Goal: Contribute content: Contribute content

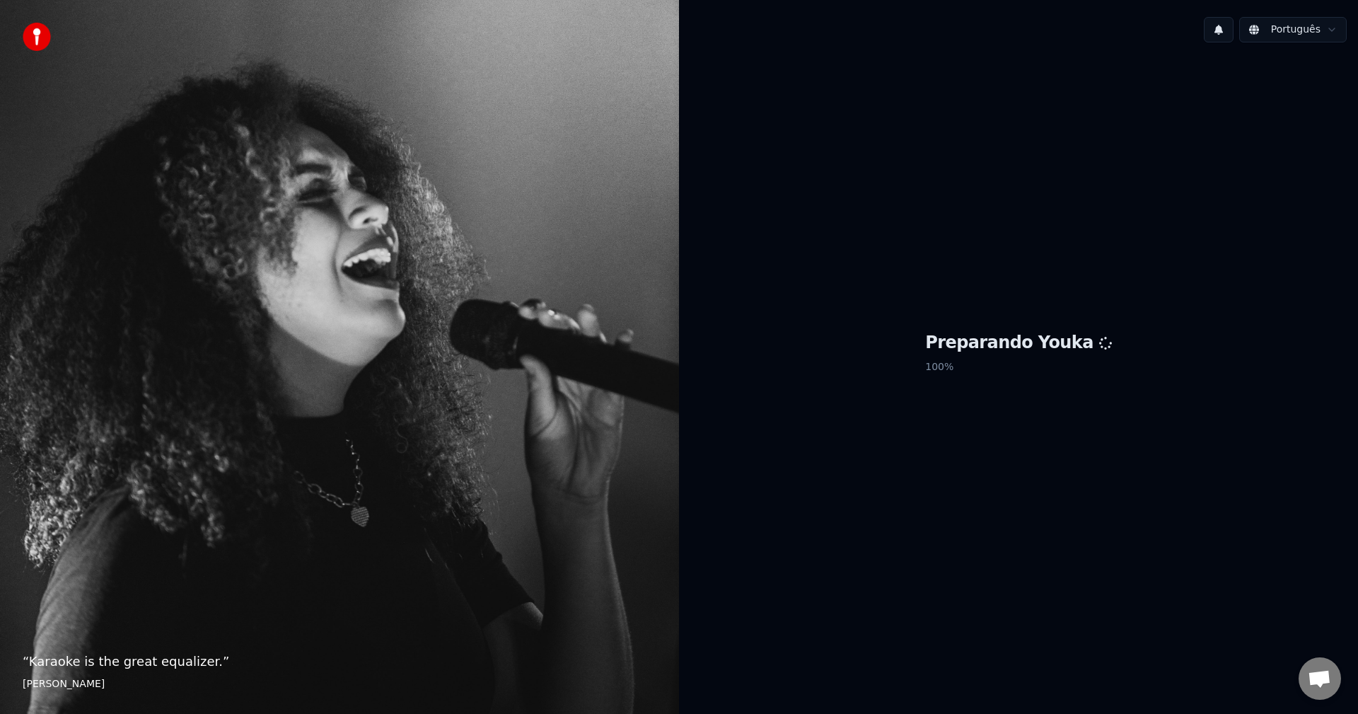
scroll to position [2630, 0]
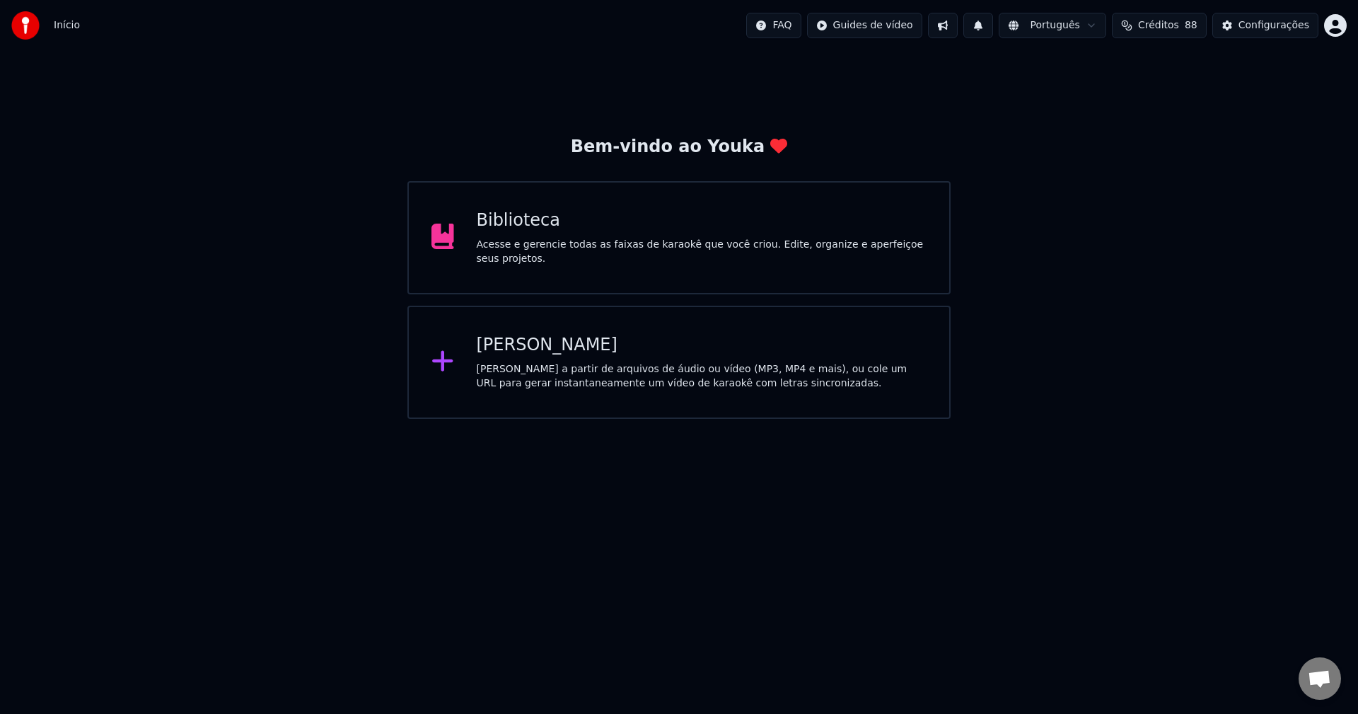
click at [1318, 683] on span "Conversa aberta" at bounding box center [1319, 680] width 23 height 20
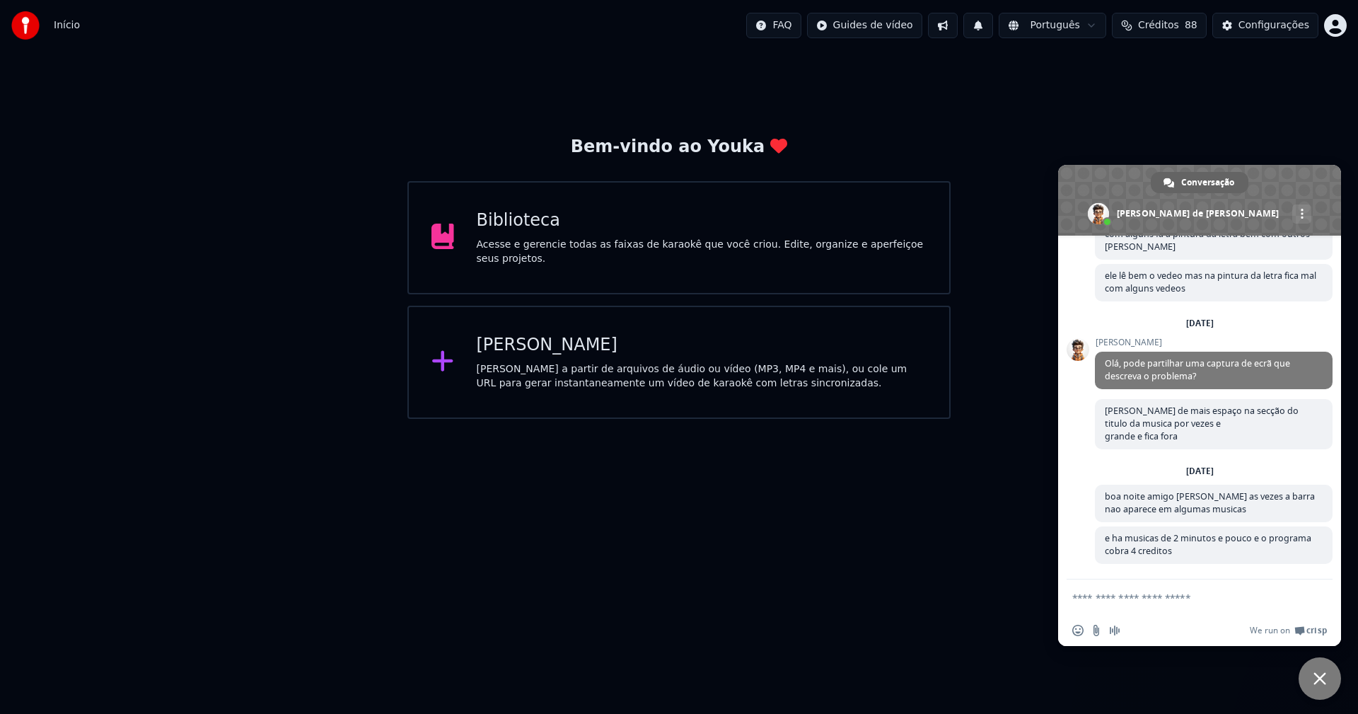
click at [1149, 600] on textarea "Escreva a sua mensagem..." at bounding box center [1186, 596] width 226 height 35
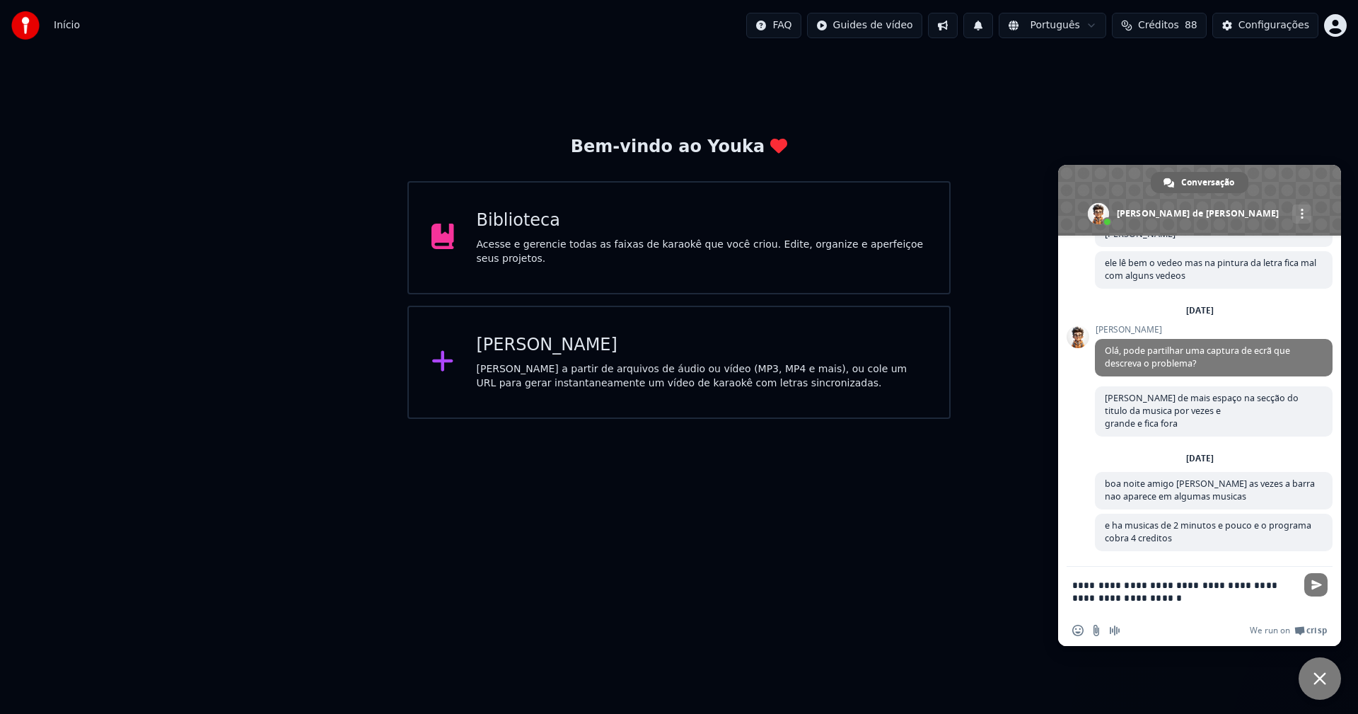
type textarea "**********"
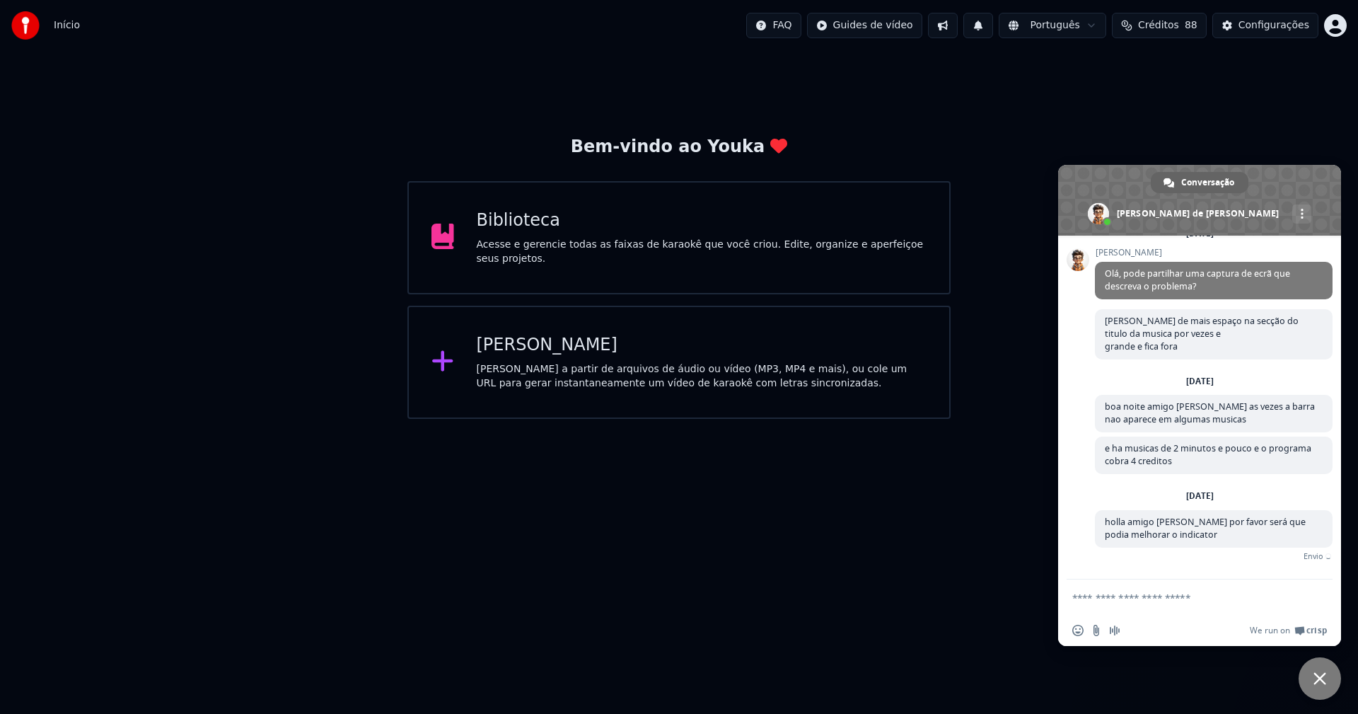
scroll to position [2703, 0]
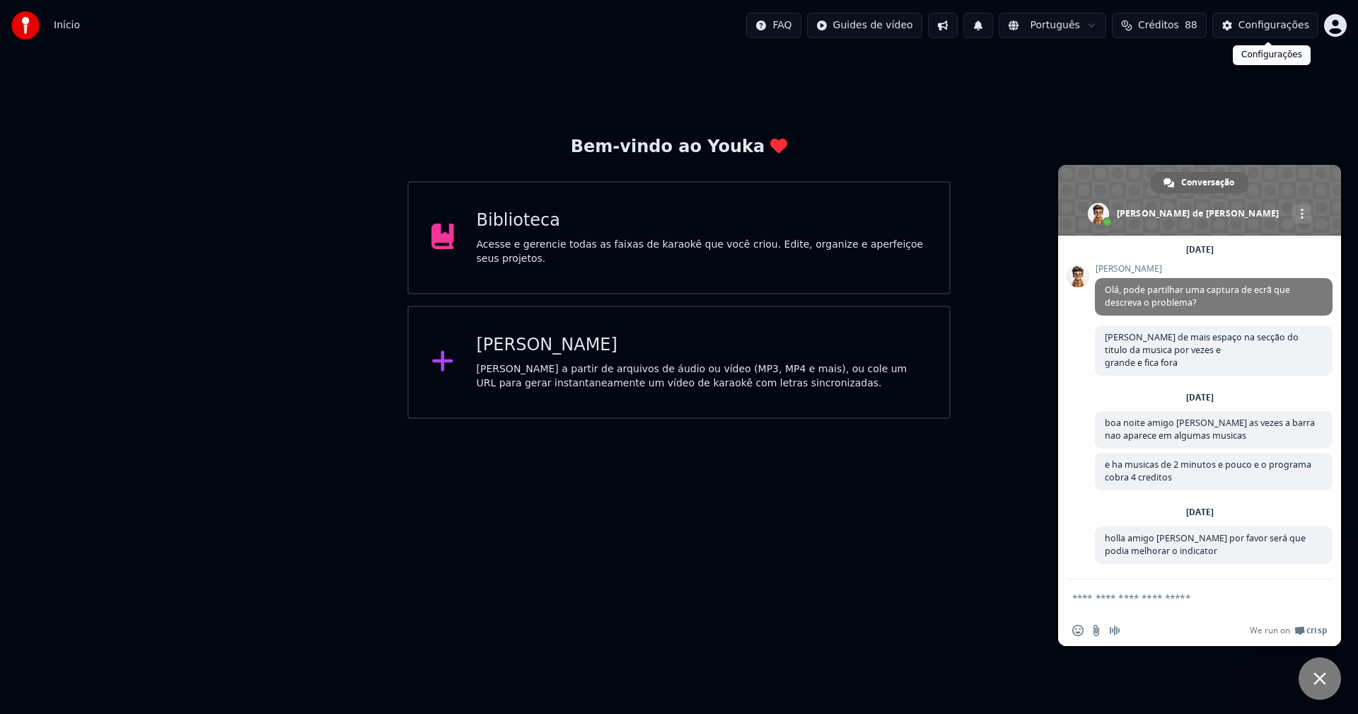
click at [1276, 30] on div "Configurações" at bounding box center [1274, 25] width 71 height 14
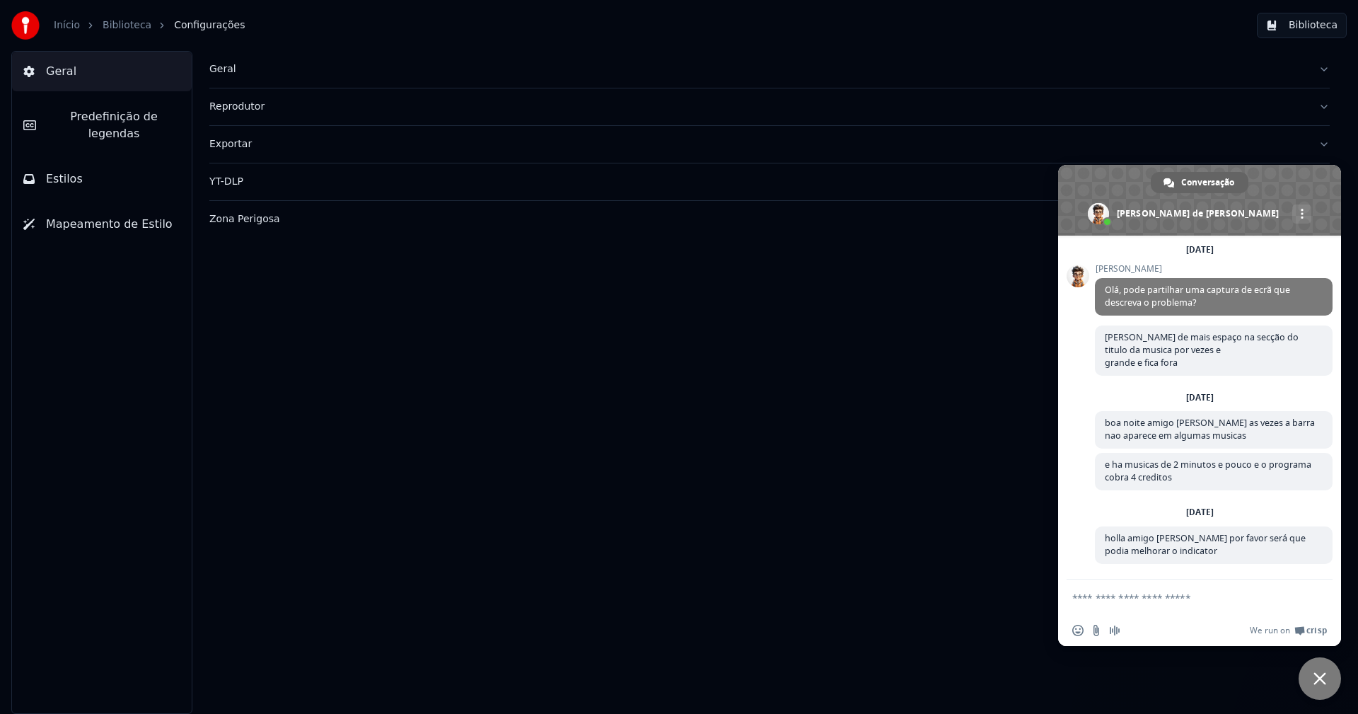
click at [221, 74] on div "Geral" at bounding box center [758, 69] width 1098 height 14
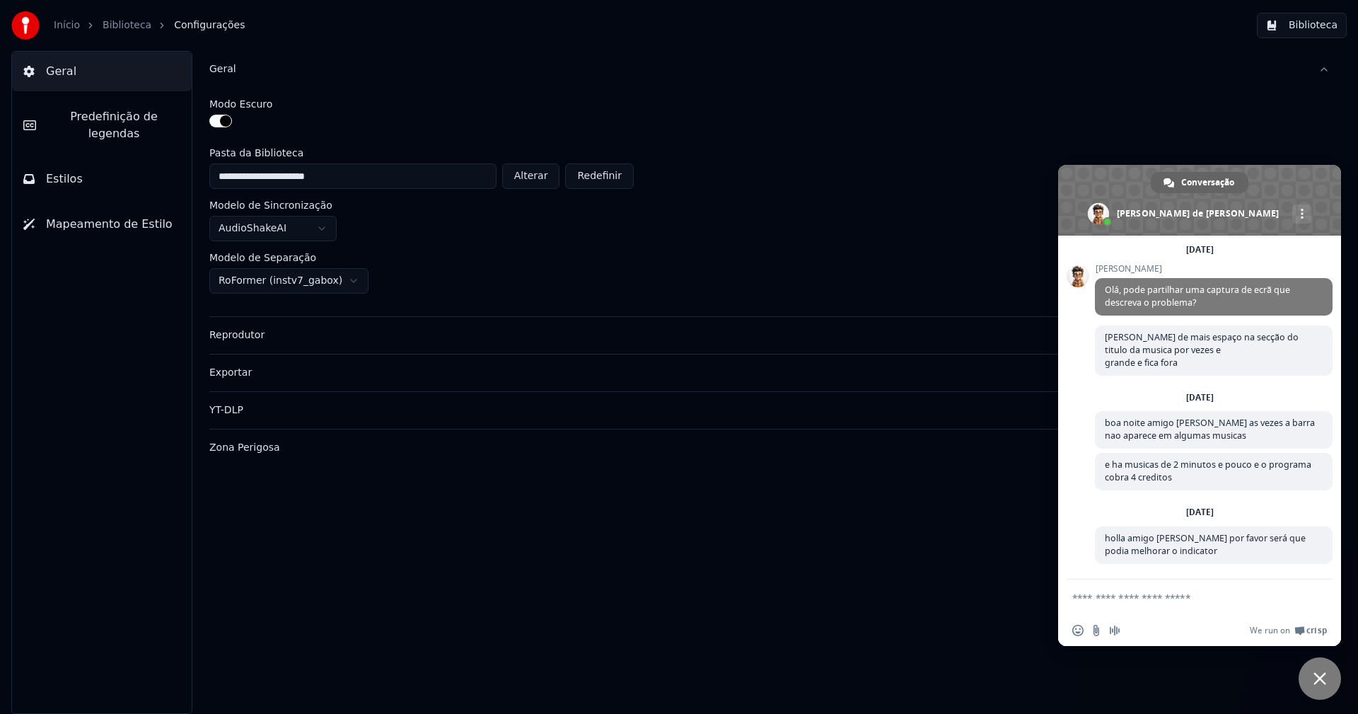
click at [540, 182] on button "Alterar" at bounding box center [531, 175] width 58 height 25
type input "**********"
click at [1318, 32] on button "Biblioteca" at bounding box center [1302, 25] width 90 height 25
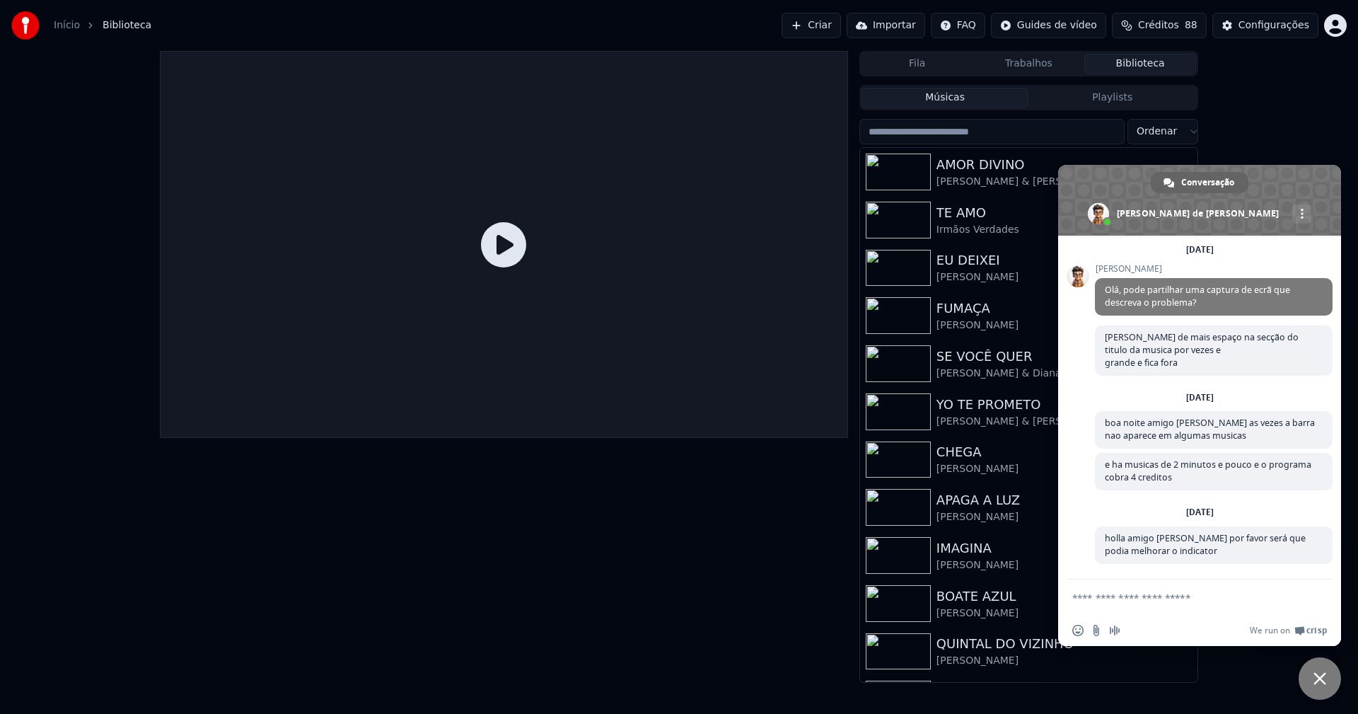
click at [944, 132] on input "search" at bounding box center [992, 131] width 265 height 25
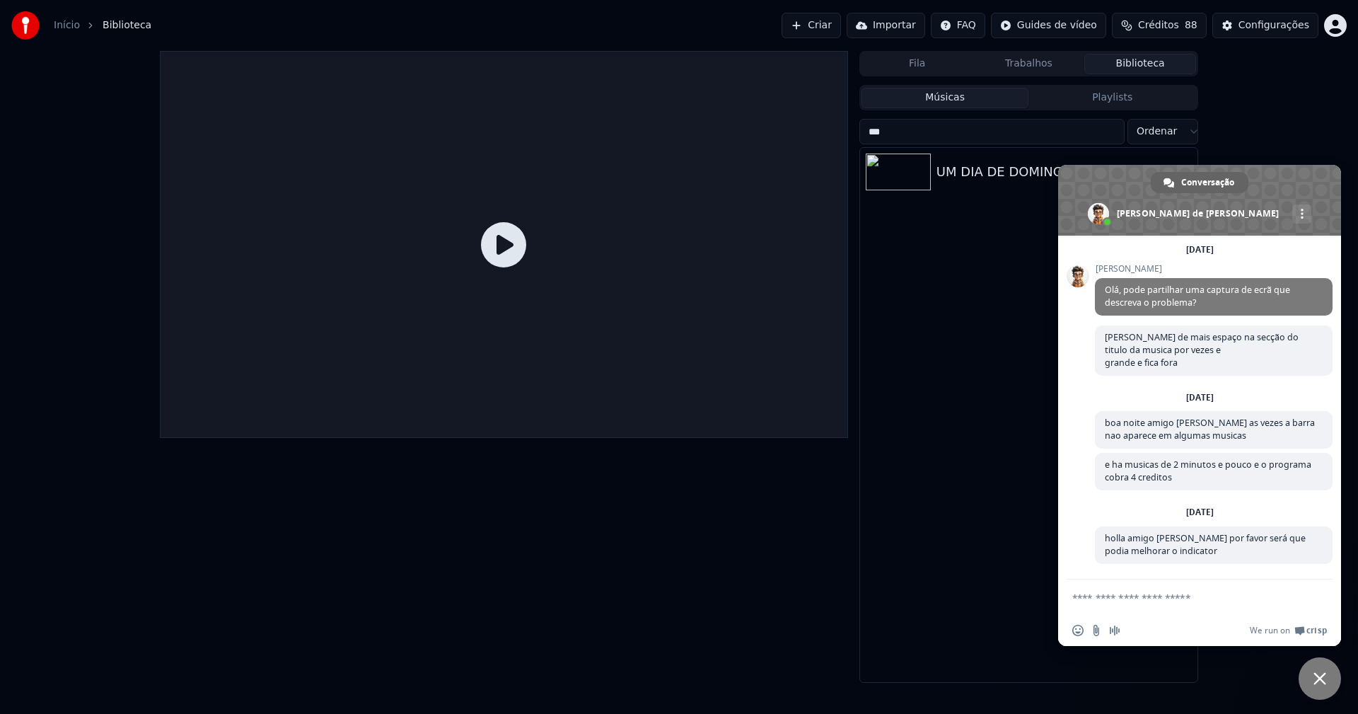
type input "***"
click at [957, 175] on div "UM DIA DE DOMINGO [PERSON_NAME] & [PERSON_NAME]" at bounding box center [1057, 172] width 241 height 20
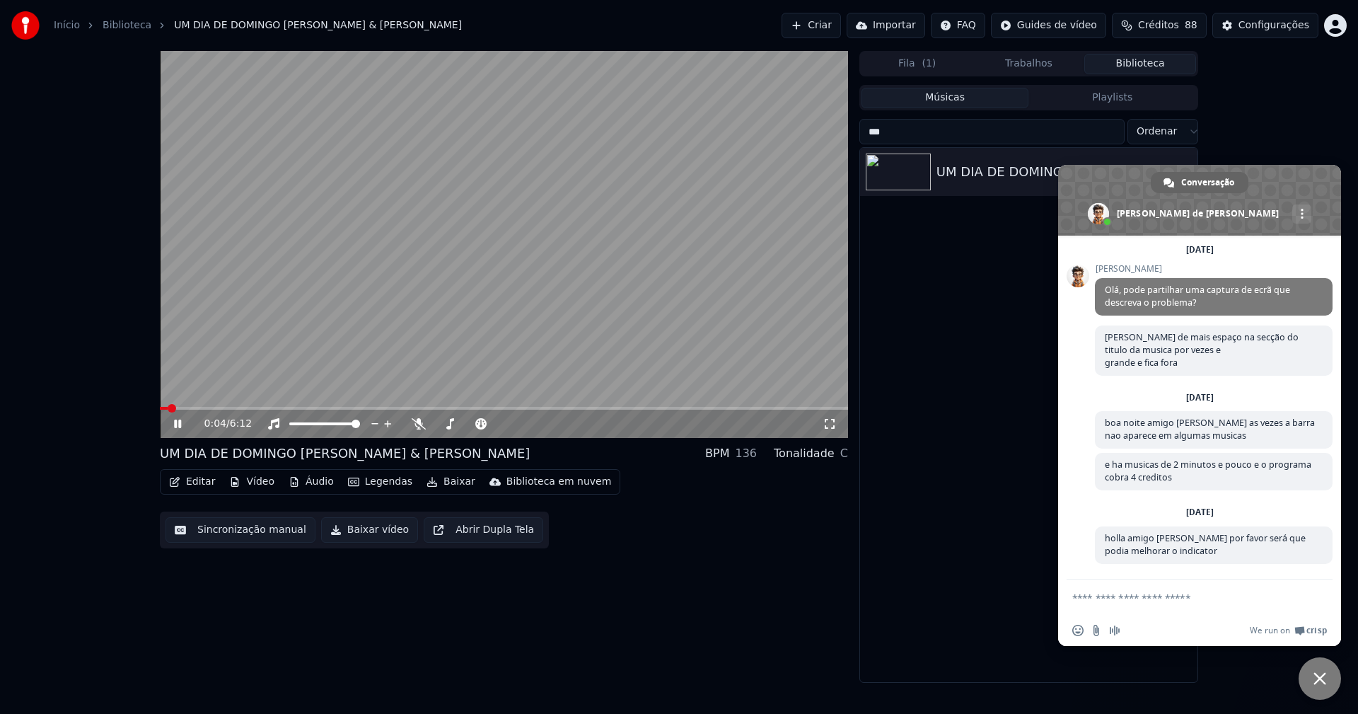
click at [178, 422] on icon at bounding box center [187, 423] width 33 height 11
click at [357, 405] on video at bounding box center [504, 244] width 688 height 387
click at [357, 408] on span at bounding box center [504, 408] width 688 height 3
click at [178, 426] on icon at bounding box center [187, 423] width 33 height 11
click at [444, 485] on button "Baixar" at bounding box center [451, 482] width 60 height 20
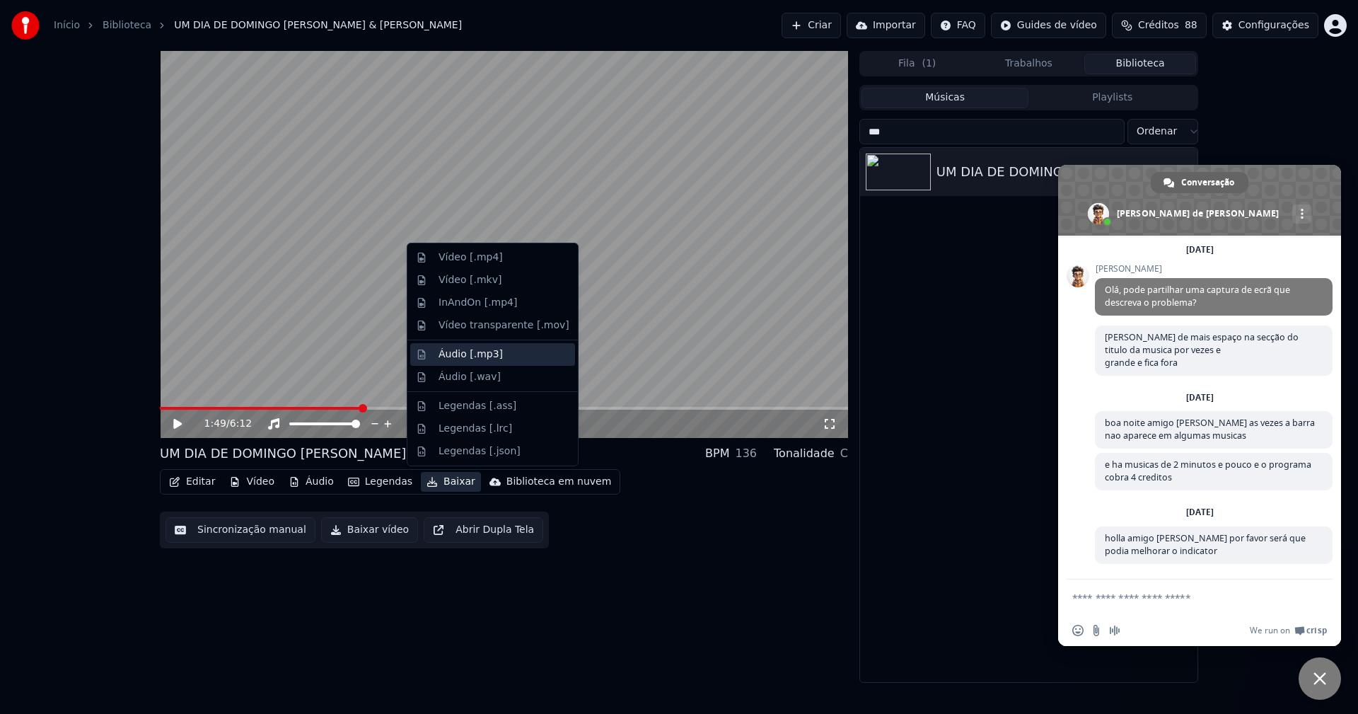
click at [466, 359] on div "Áudio [.mp3]" at bounding box center [471, 354] width 64 height 14
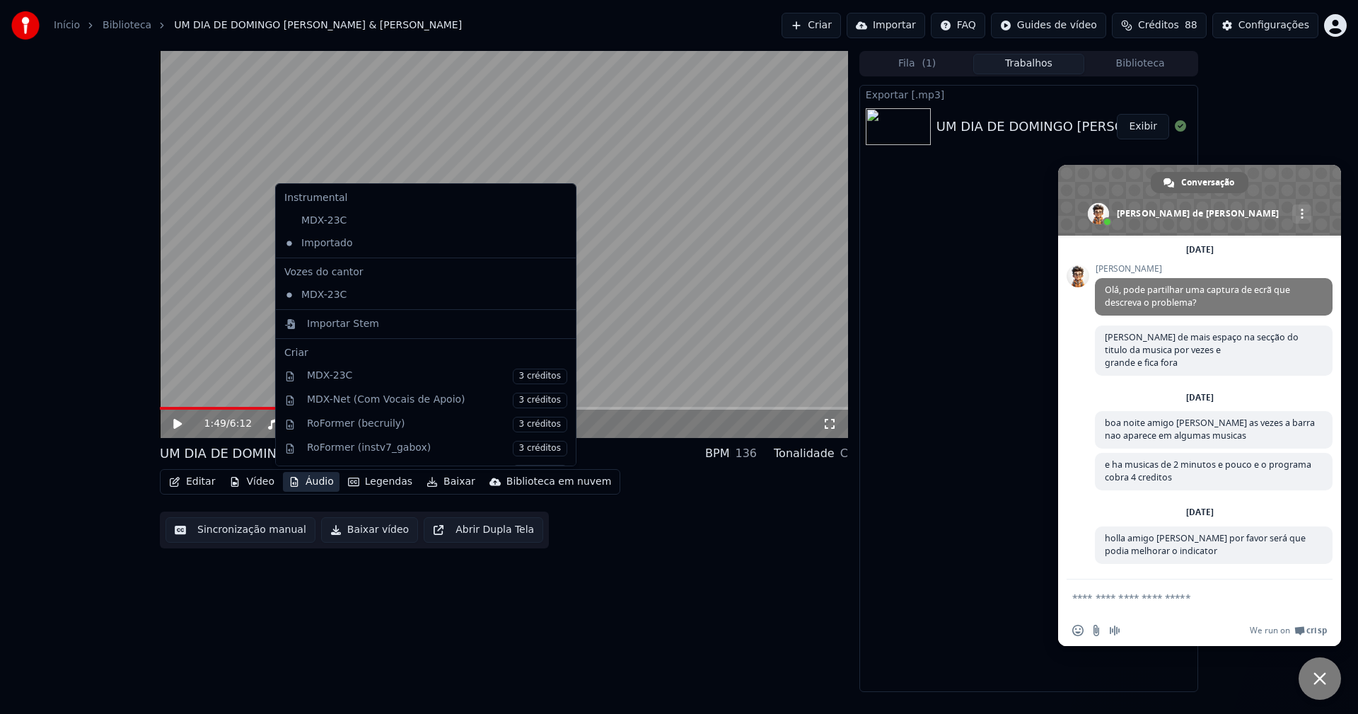
click at [315, 478] on button "Áudio" at bounding box center [311, 482] width 57 height 20
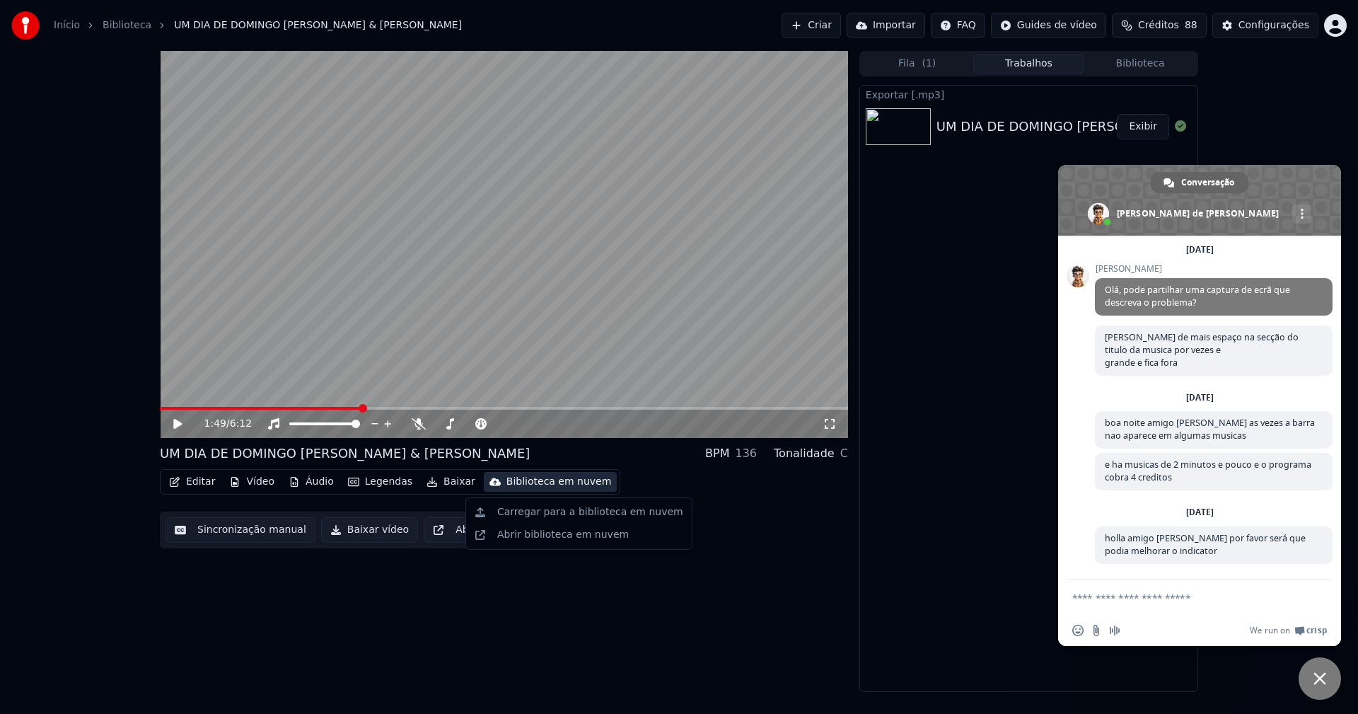
click at [1322, 679] on span "Bate-papo próximo" at bounding box center [1320, 678] width 13 height 13
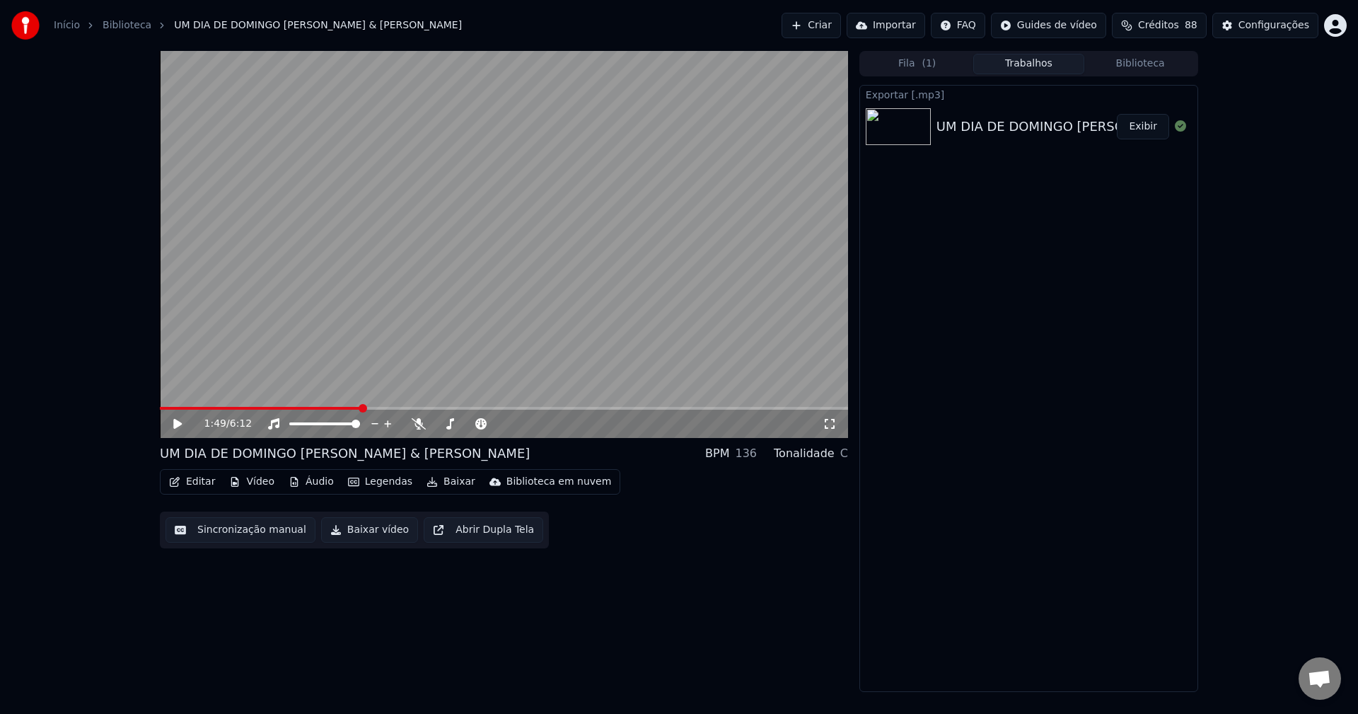
click at [320, 485] on button "Áudio" at bounding box center [311, 482] width 57 height 20
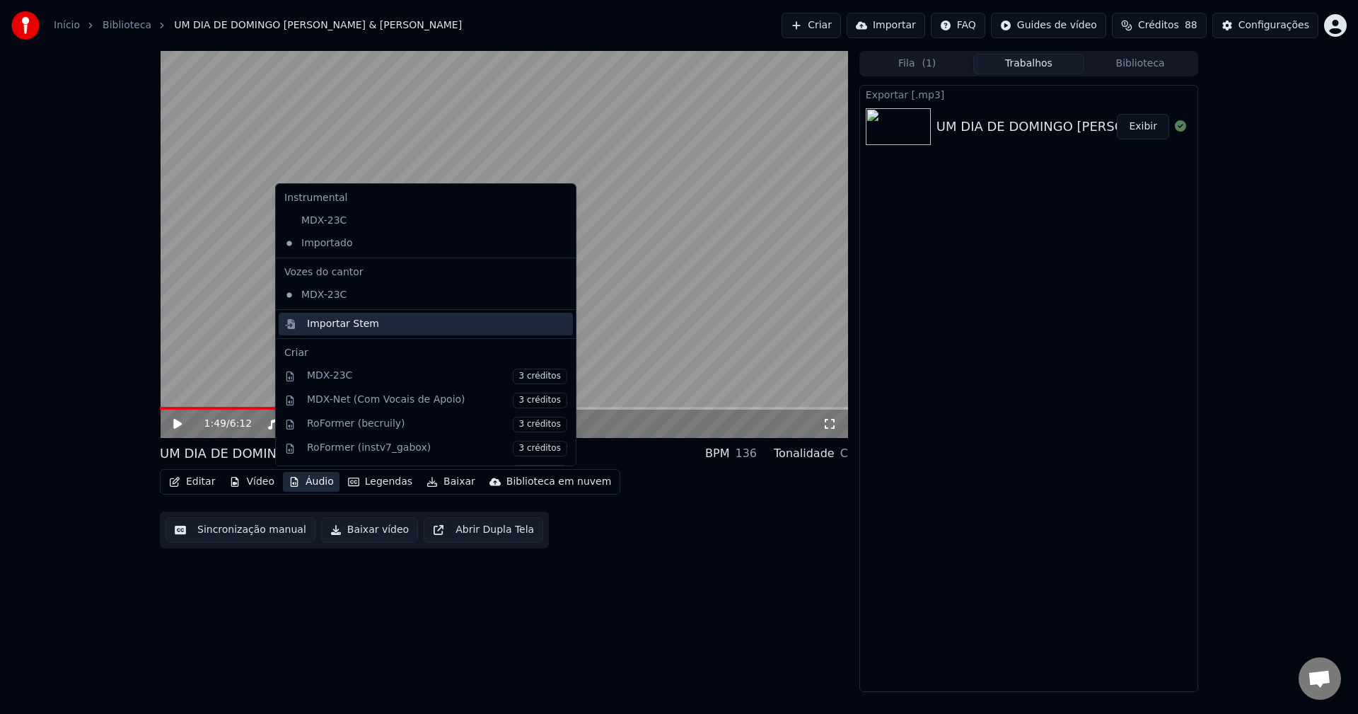
click at [317, 320] on div "Importar Stem" at bounding box center [343, 324] width 72 height 14
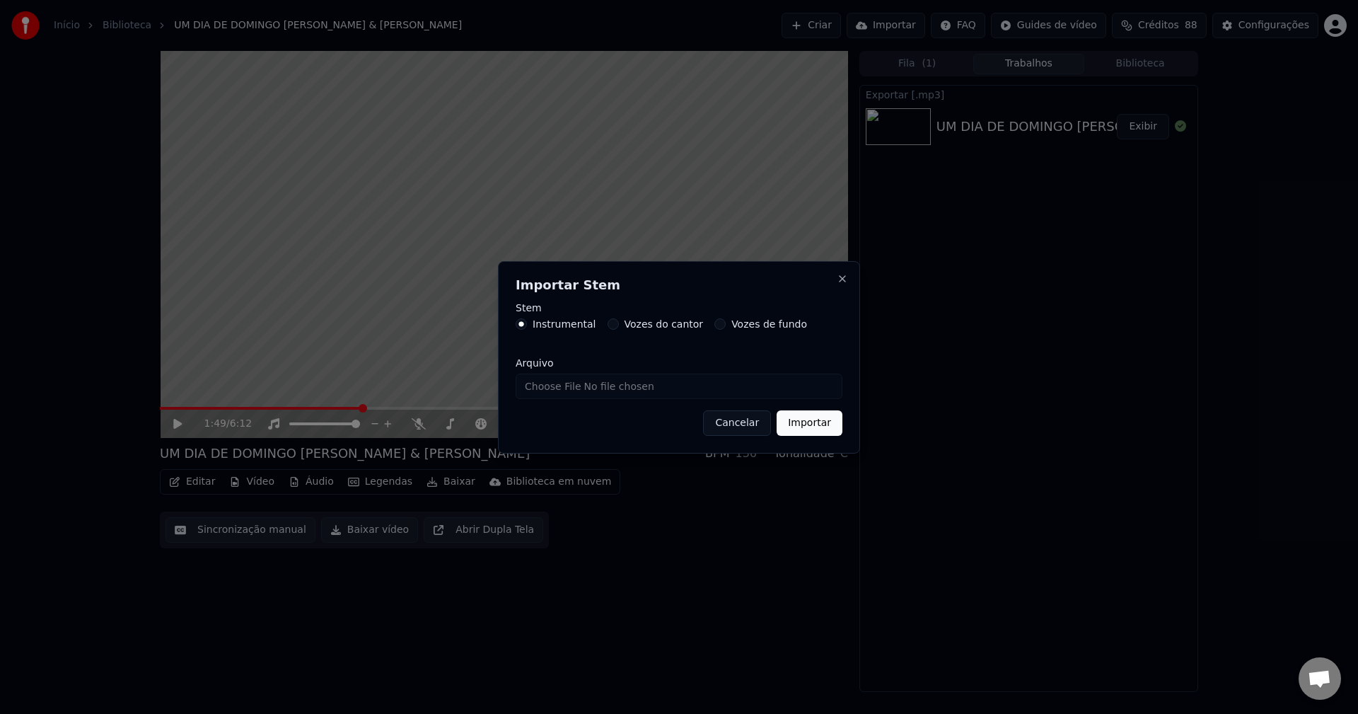
click at [558, 390] on input "Arquivo" at bounding box center [679, 386] width 327 height 25
type input "**********"
click at [821, 425] on button "Importar" at bounding box center [810, 422] width 66 height 25
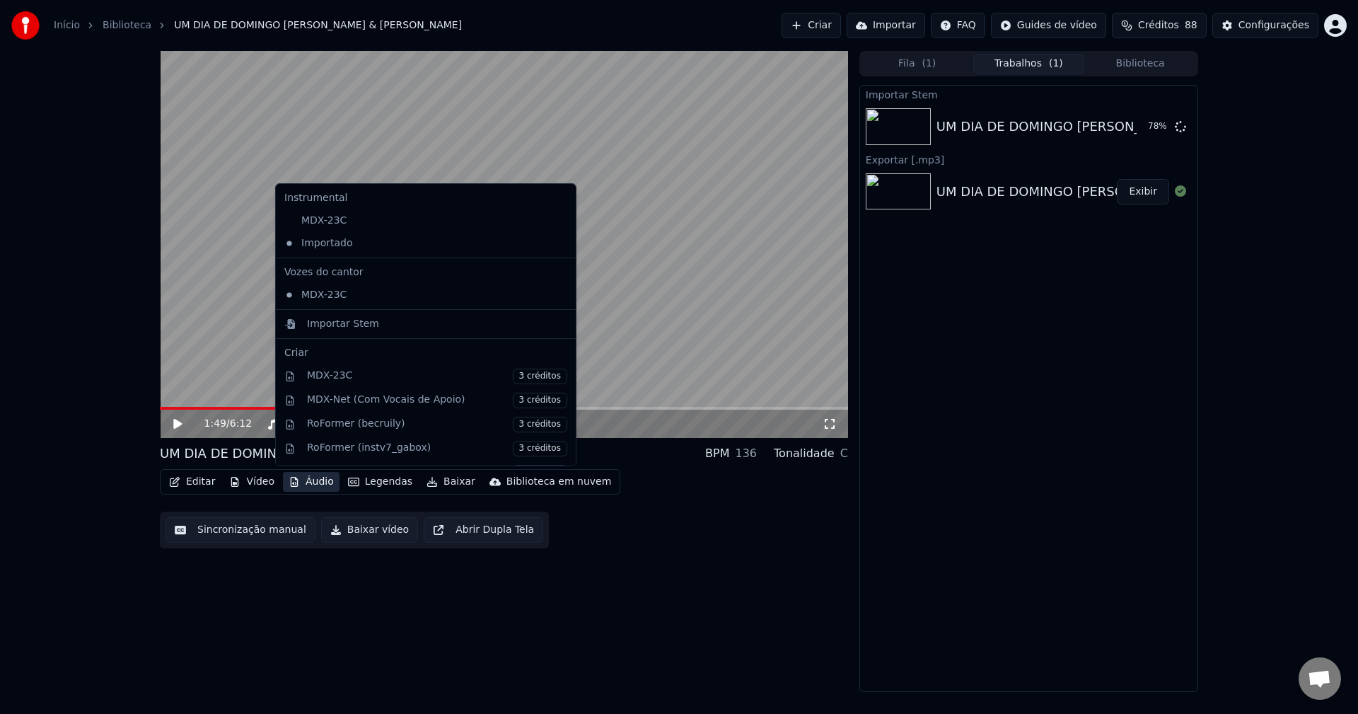
click at [311, 484] on button "Áudio" at bounding box center [311, 482] width 57 height 20
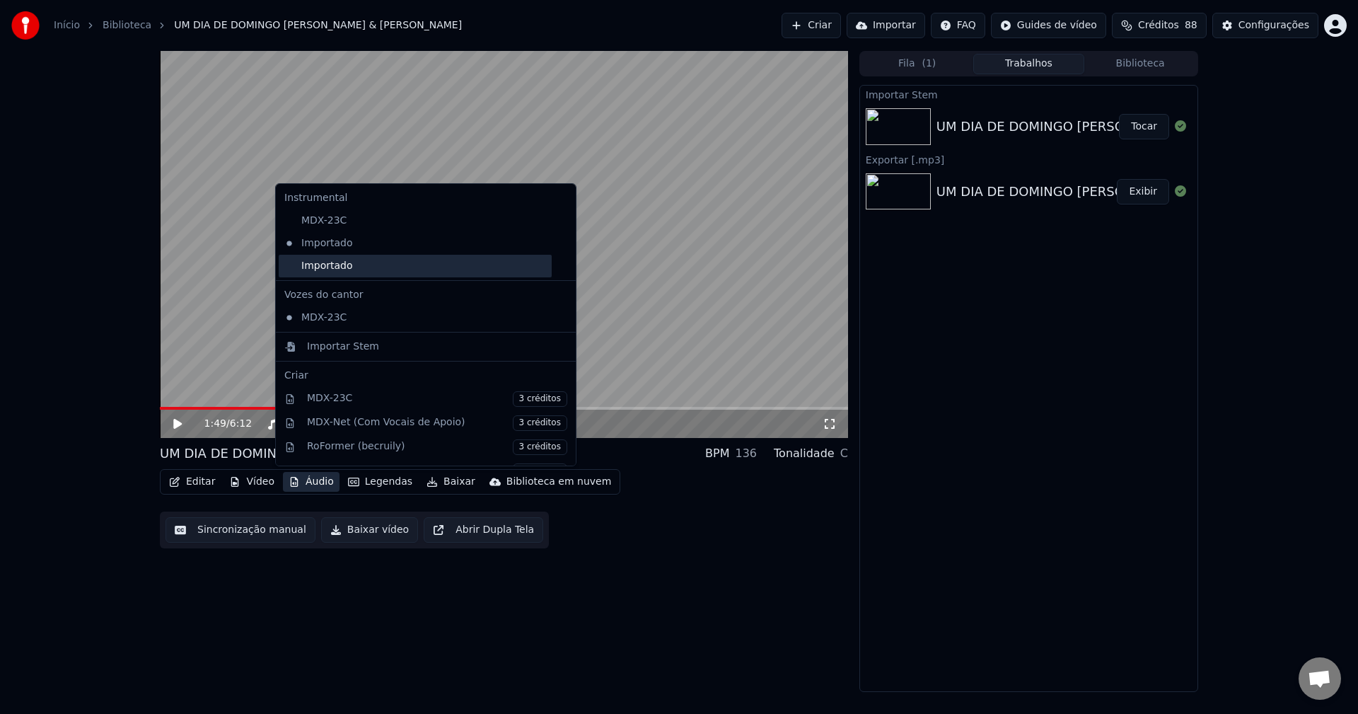
click at [289, 270] on div "Importado" at bounding box center [415, 266] width 273 height 23
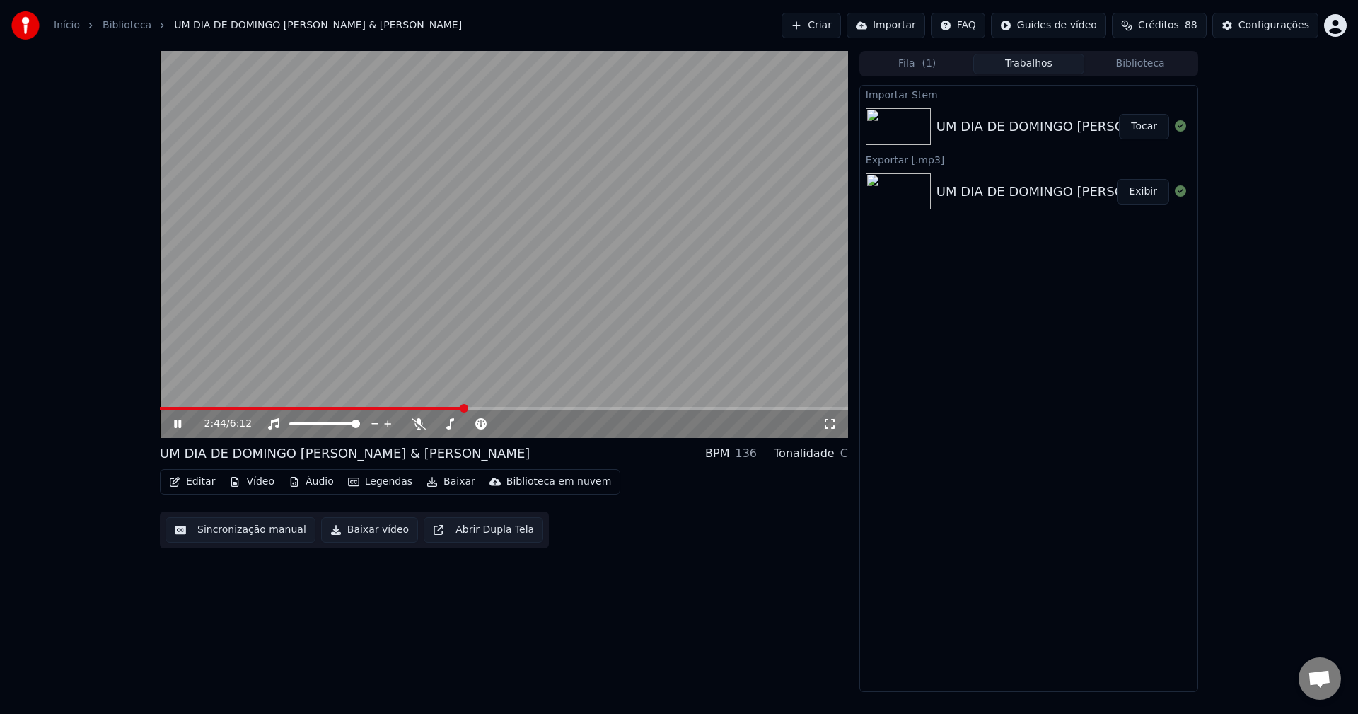
click at [179, 420] on icon at bounding box center [187, 423] width 33 height 11
click at [171, 405] on video at bounding box center [504, 244] width 688 height 387
click at [161, 408] on span at bounding box center [313, 408] width 306 height 3
click at [177, 428] on icon at bounding box center [187, 423] width 33 height 11
click at [205, 488] on button "Editar" at bounding box center [191, 482] width 57 height 20
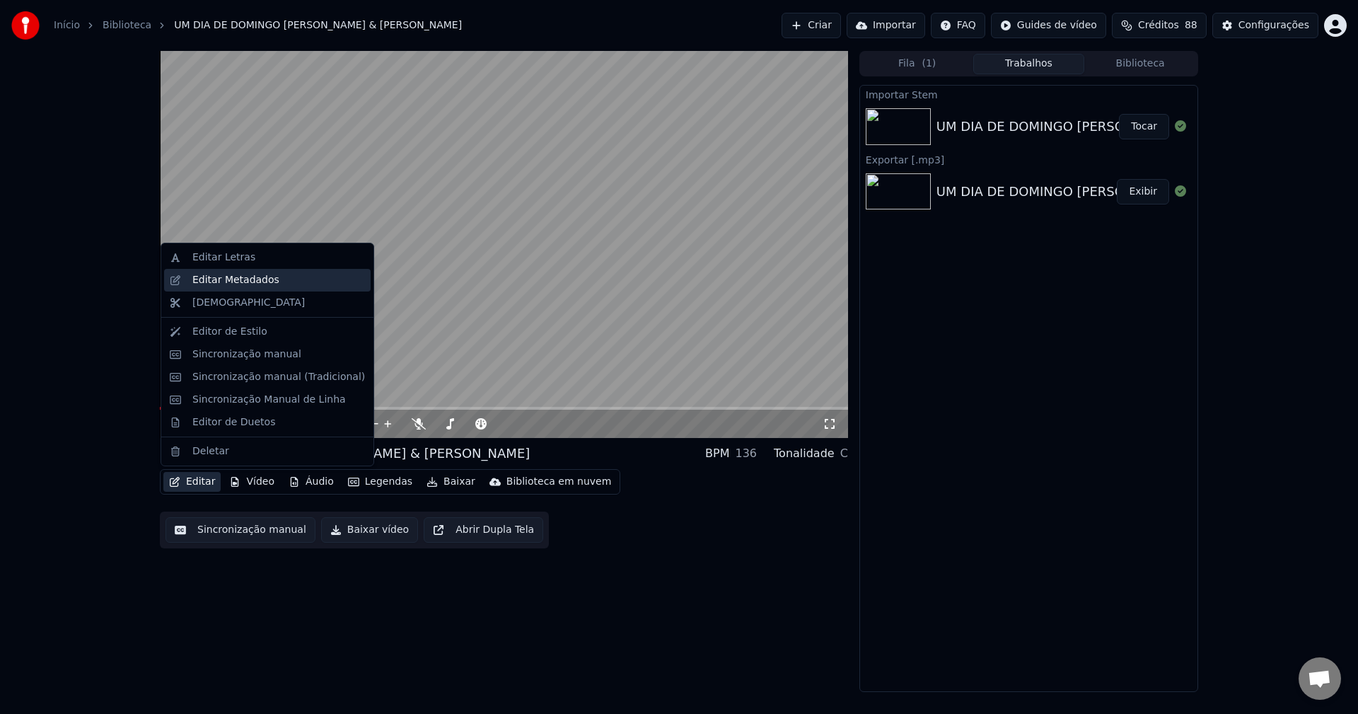
click at [229, 282] on div "Editar Metadados" at bounding box center [235, 280] width 87 height 14
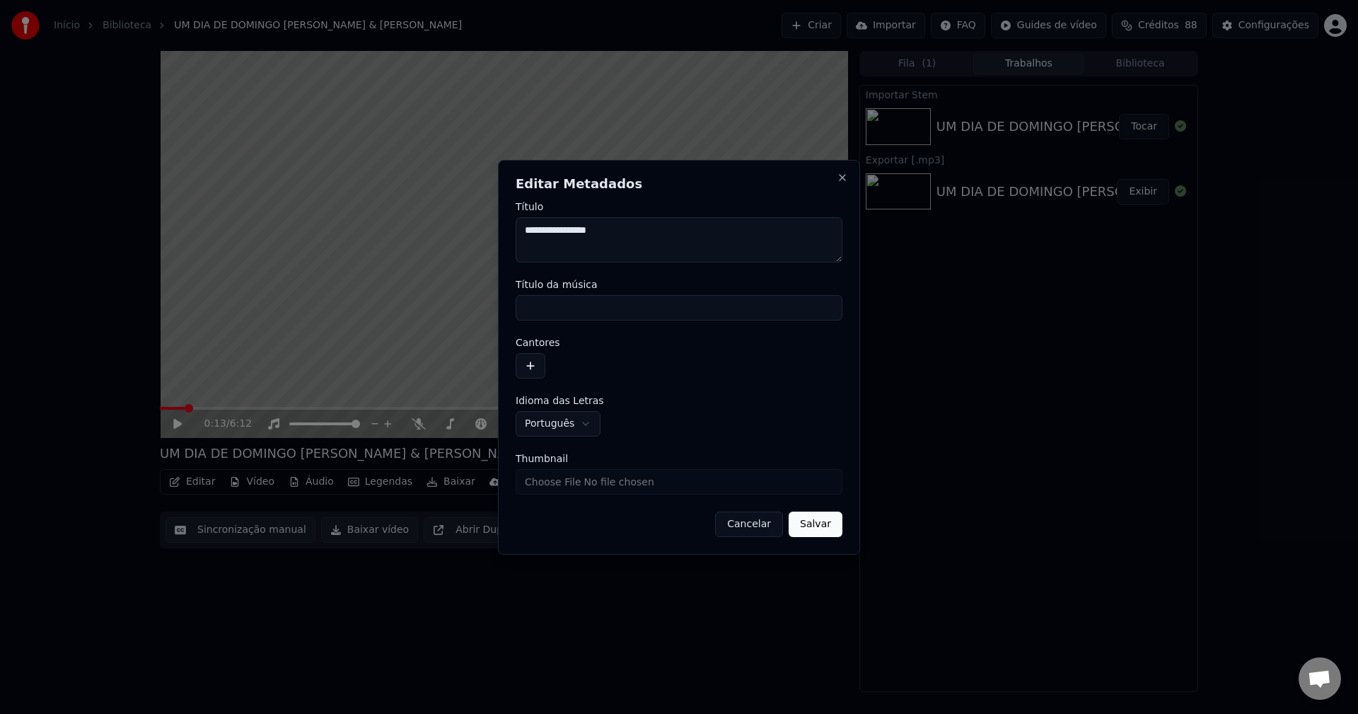
click at [579, 299] on input "Título da música" at bounding box center [679, 307] width 327 height 25
type input "**********"
click at [533, 366] on button "button" at bounding box center [531, 365] width 30 height 25
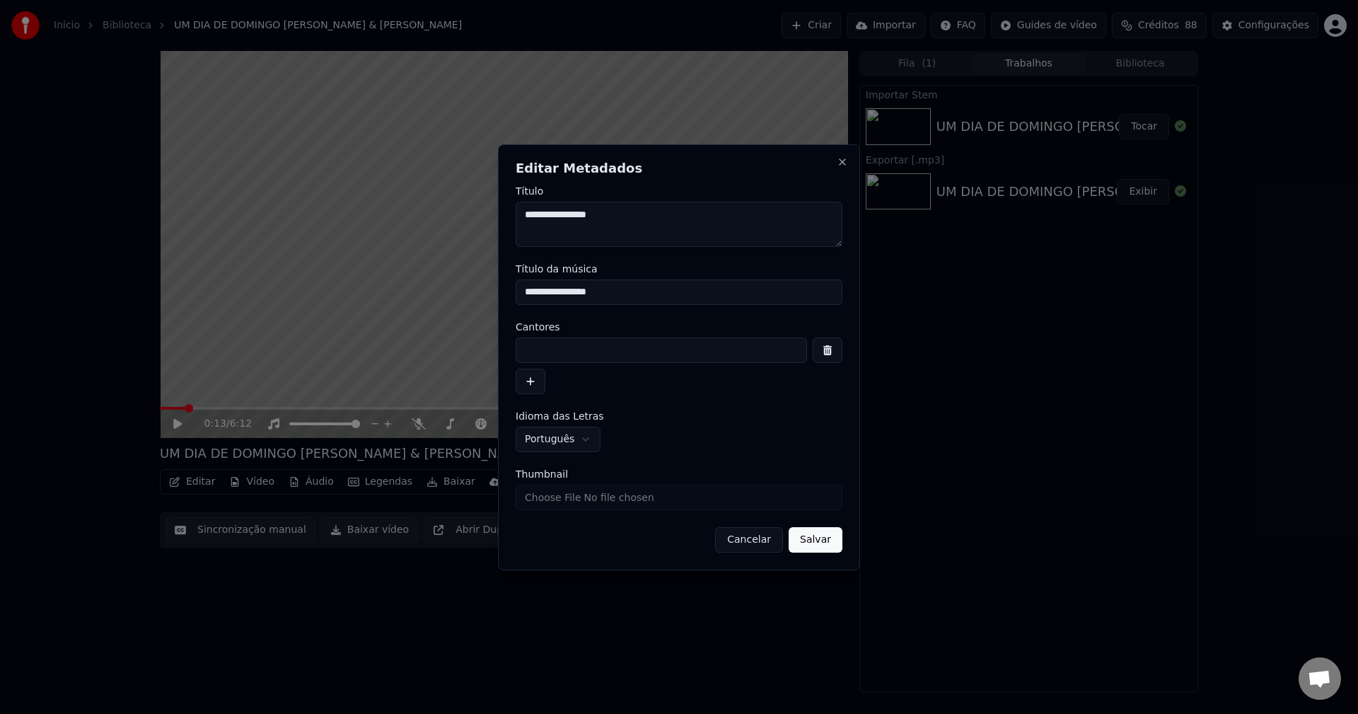
click at [555, 351] on input at bounding box center [661, 349] width 291 height 25
type input "**********"
click at [558, 505] on input "Thumbnail" at bounding box center [679, 497] width 327 height 25
type input "**********"
click at [831, 541] on button "Salvar" at bounding box center [816, 539] width 54 height 25
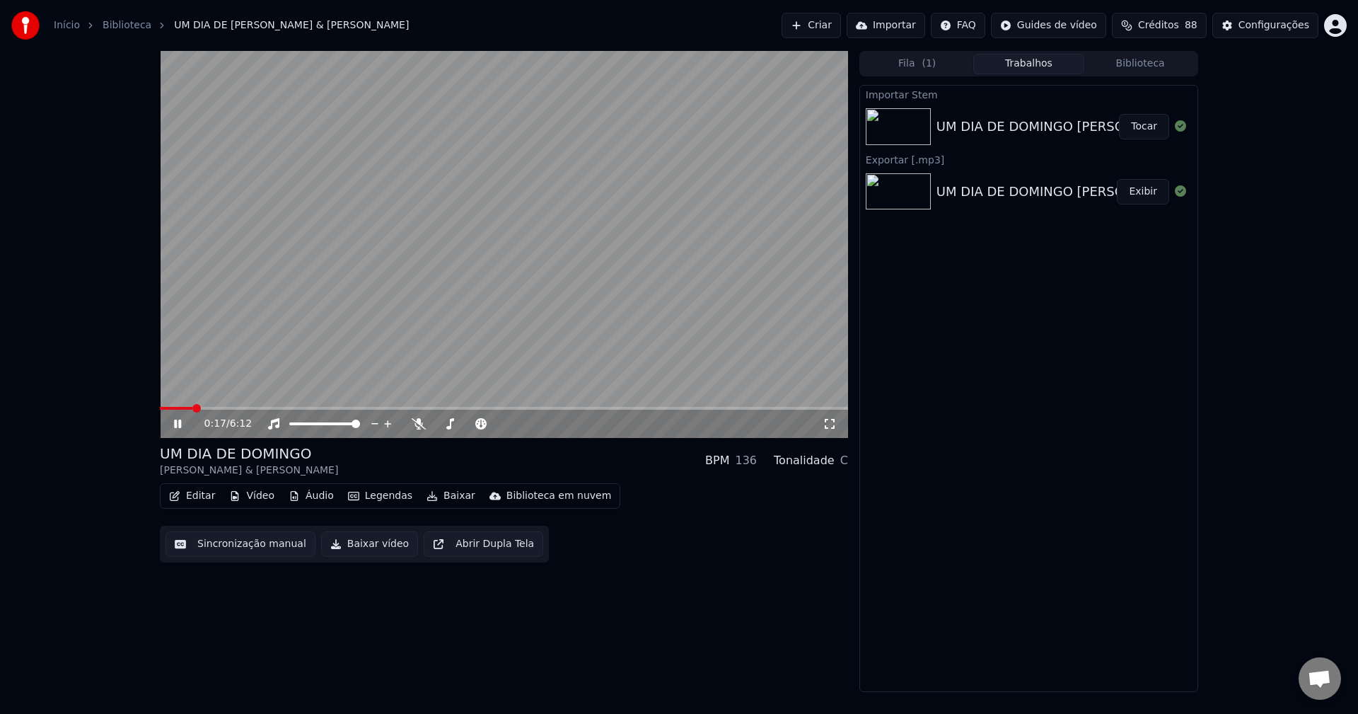
click at [202, 498] on button "Editar" at bounding box center [191, 496] width 57 height 20
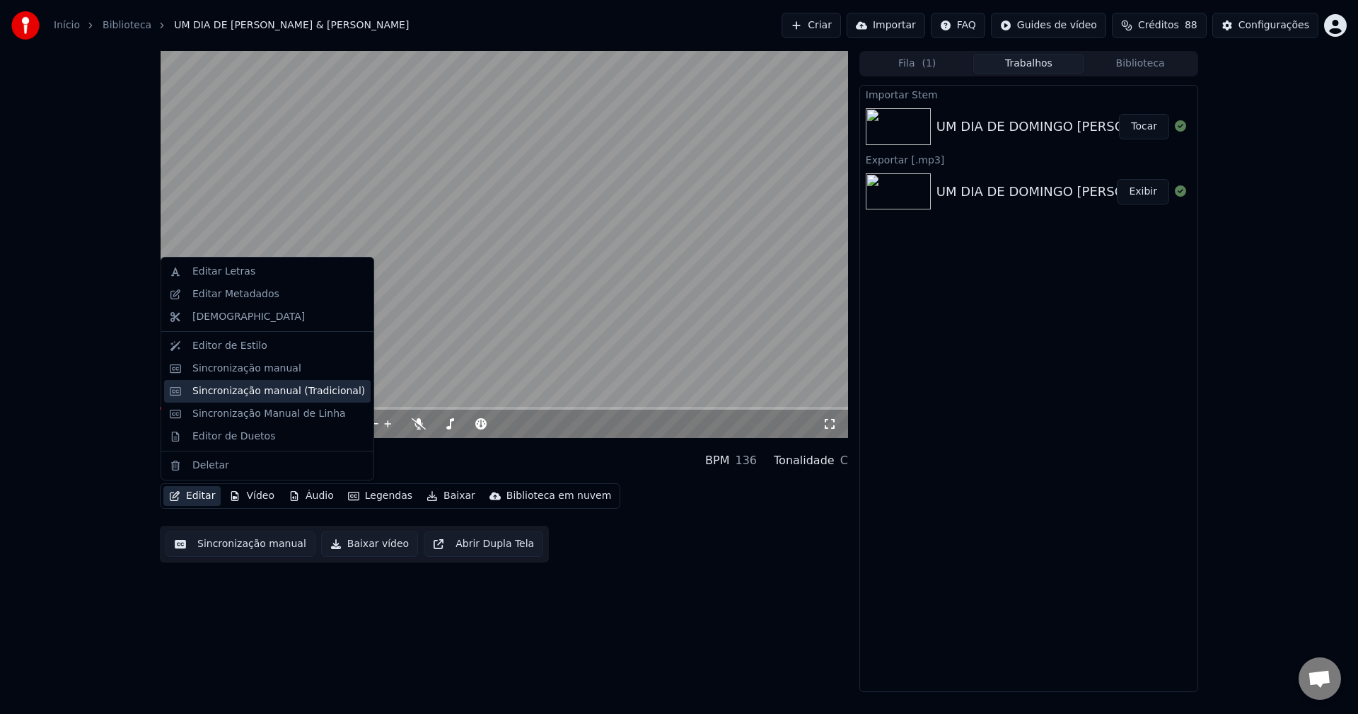
click at [279, 395] on div "Sincronização manual (Tradicional)" at bounding box center [278, 391] width 173 height 14
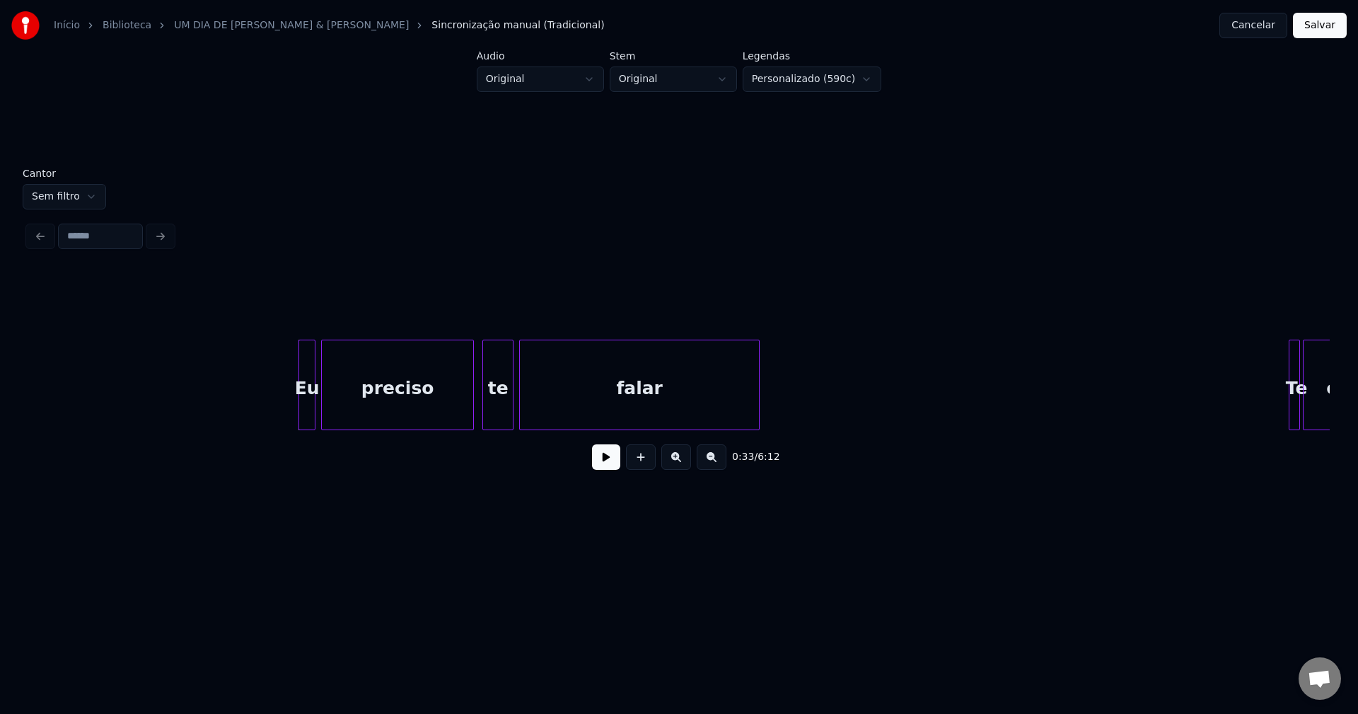
scroll to position [0, 4296]
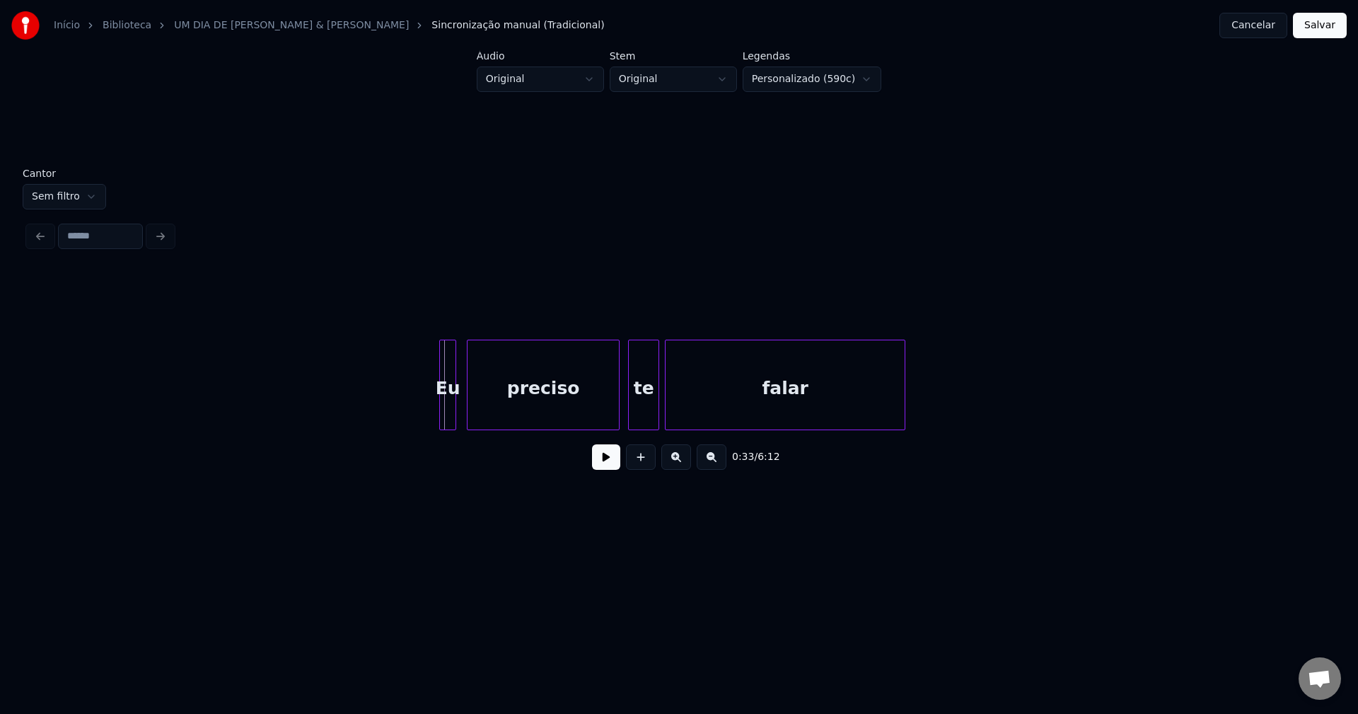
click at [450, 417] on div "Eu" at bounding box center [448, 388] width 16 height 96
click at [611, 463] on button at bounding box center [606, 456] width 28 height 25
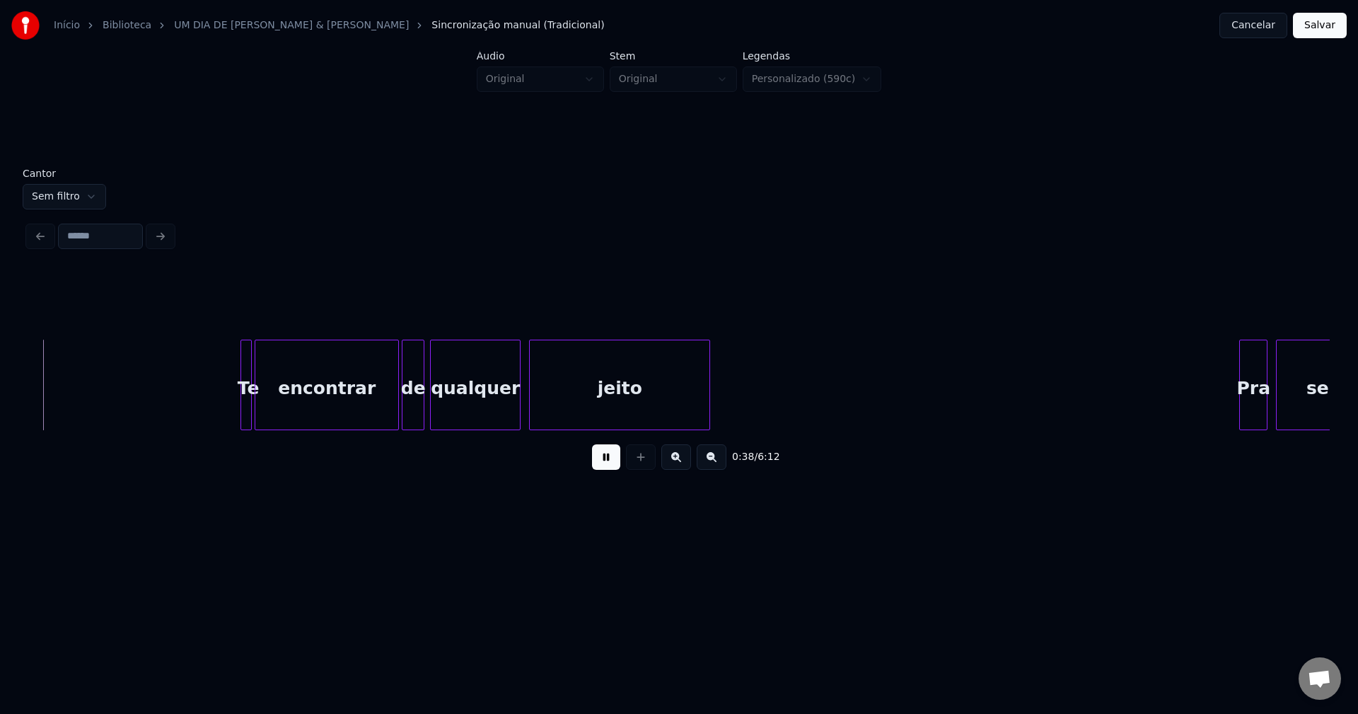
scroll to position [0, 5505]
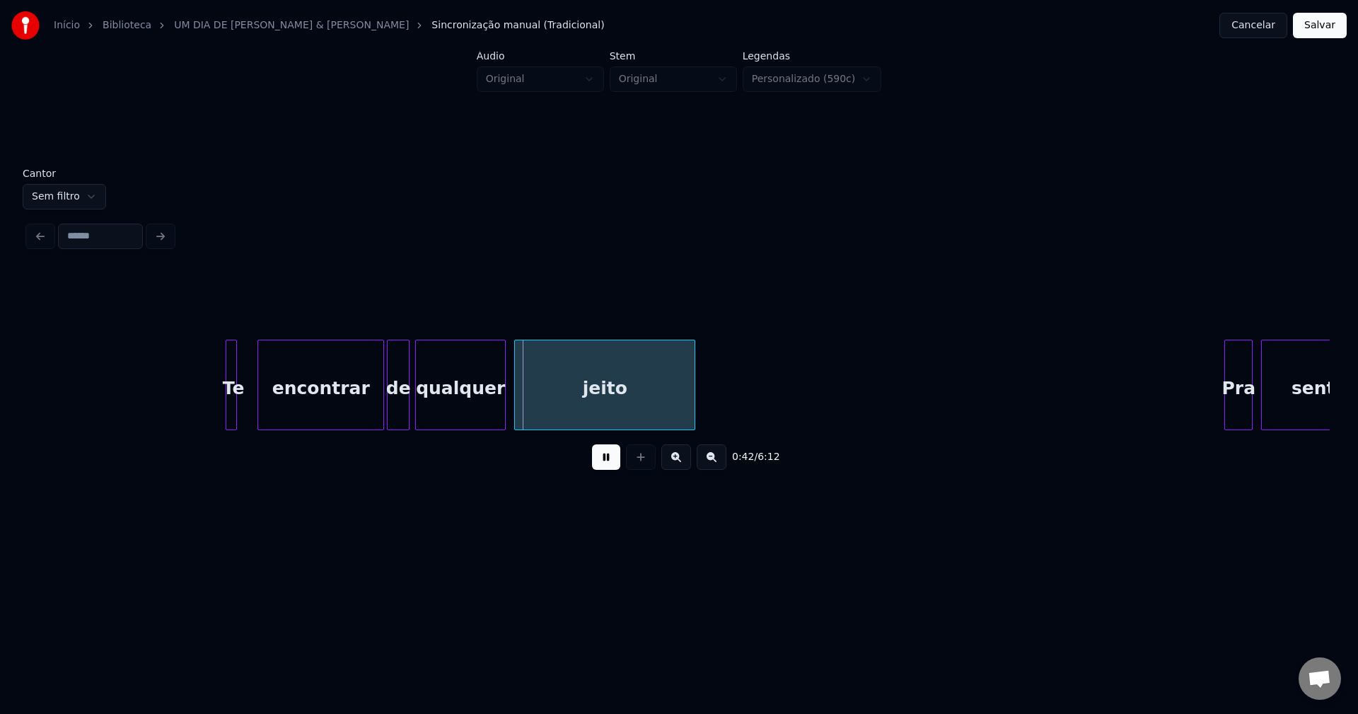
click at [258, 403] on div at bounding box center [260, 384] width 4 height 89
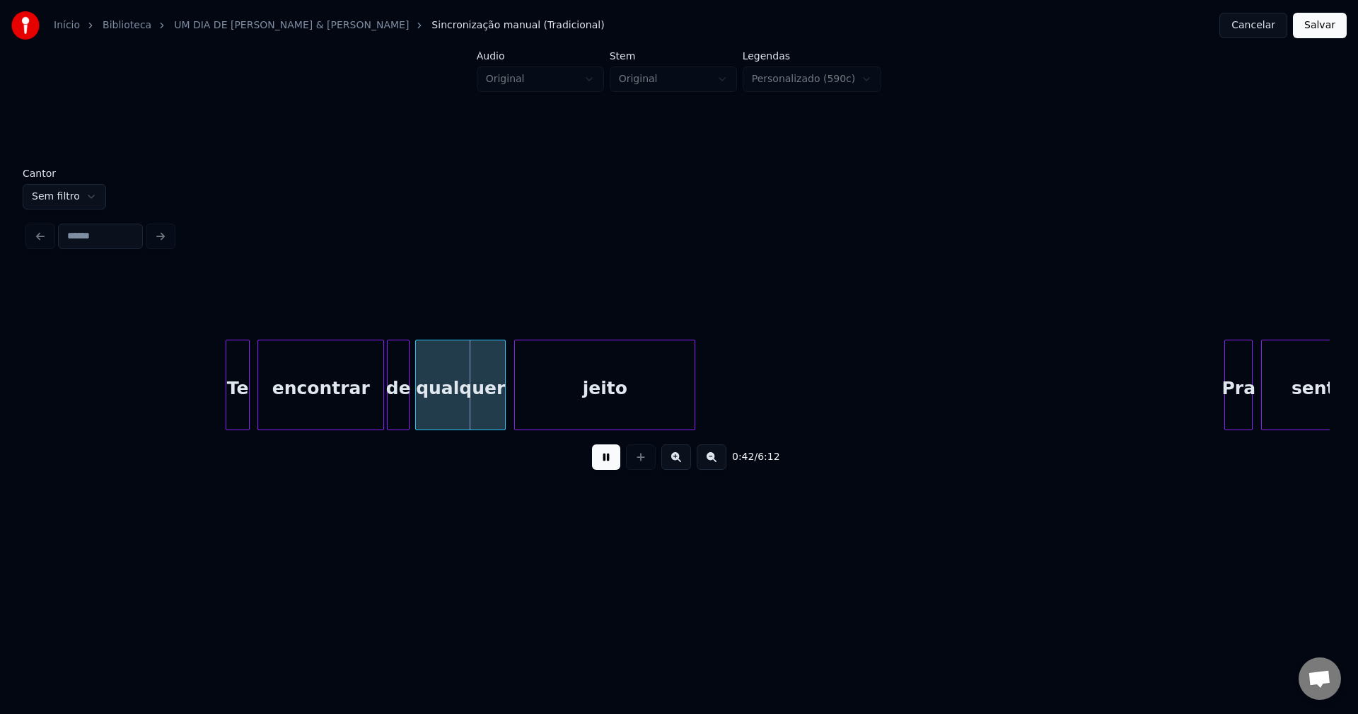
click at [248, 408] on div at bounding box center [247, 384] width 4 height 89
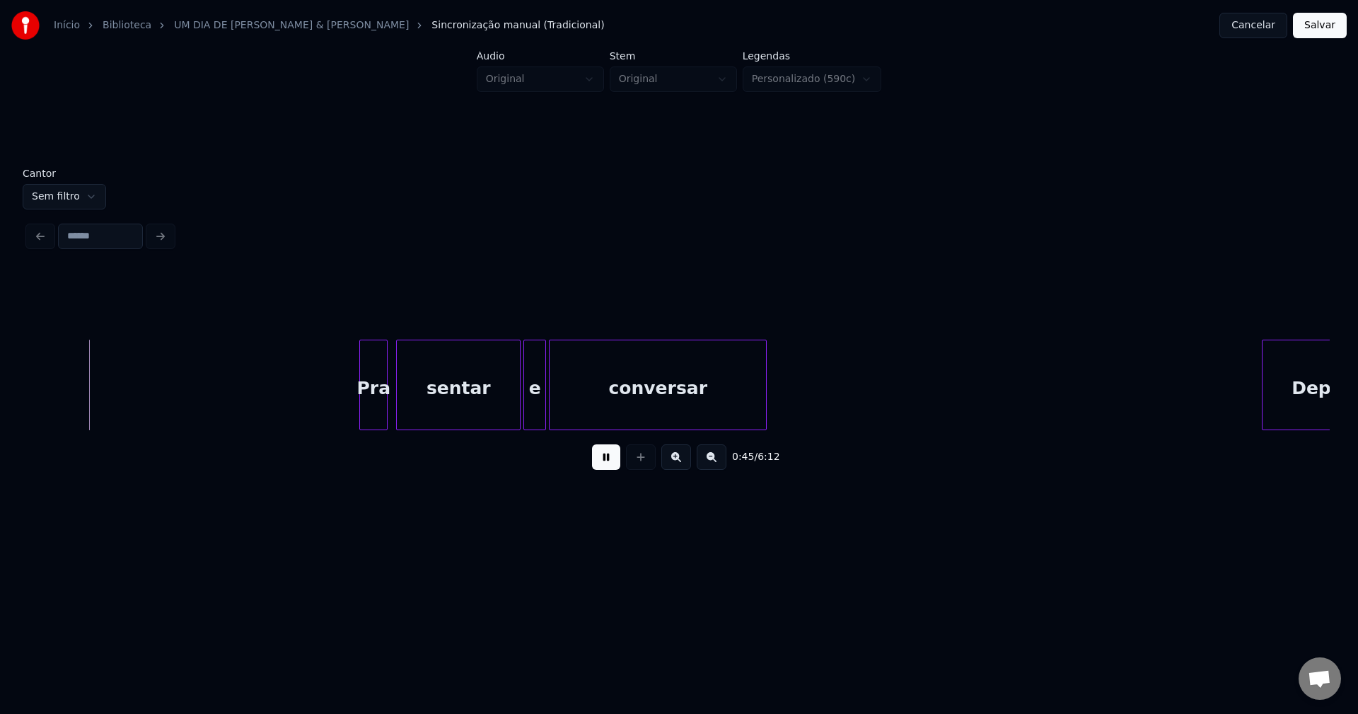
scroll to position [0, 6429]
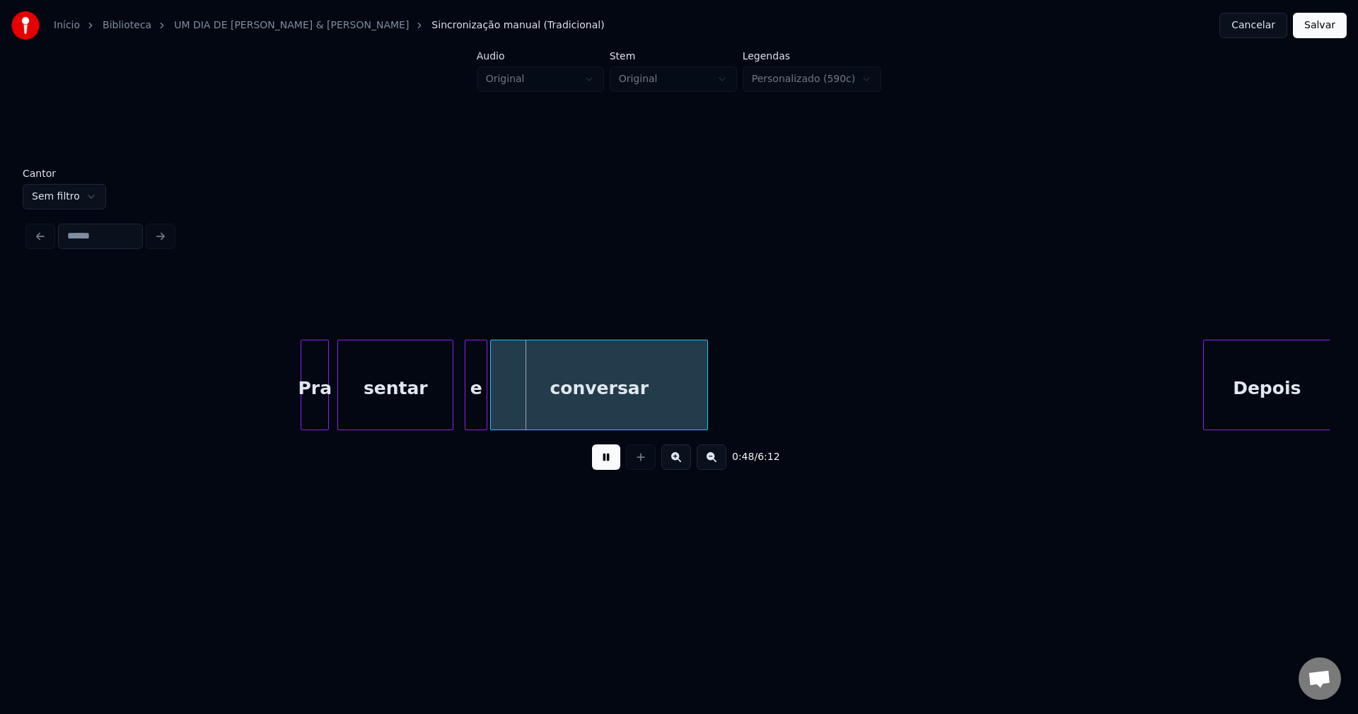
click at [451, 426] on div "Pra sentar e conversar Depois" at bounding box center [679, 385] width 1302 height 91
click at [466, 417] on div "e" at bounding box center [469, 388] width 21 height 96
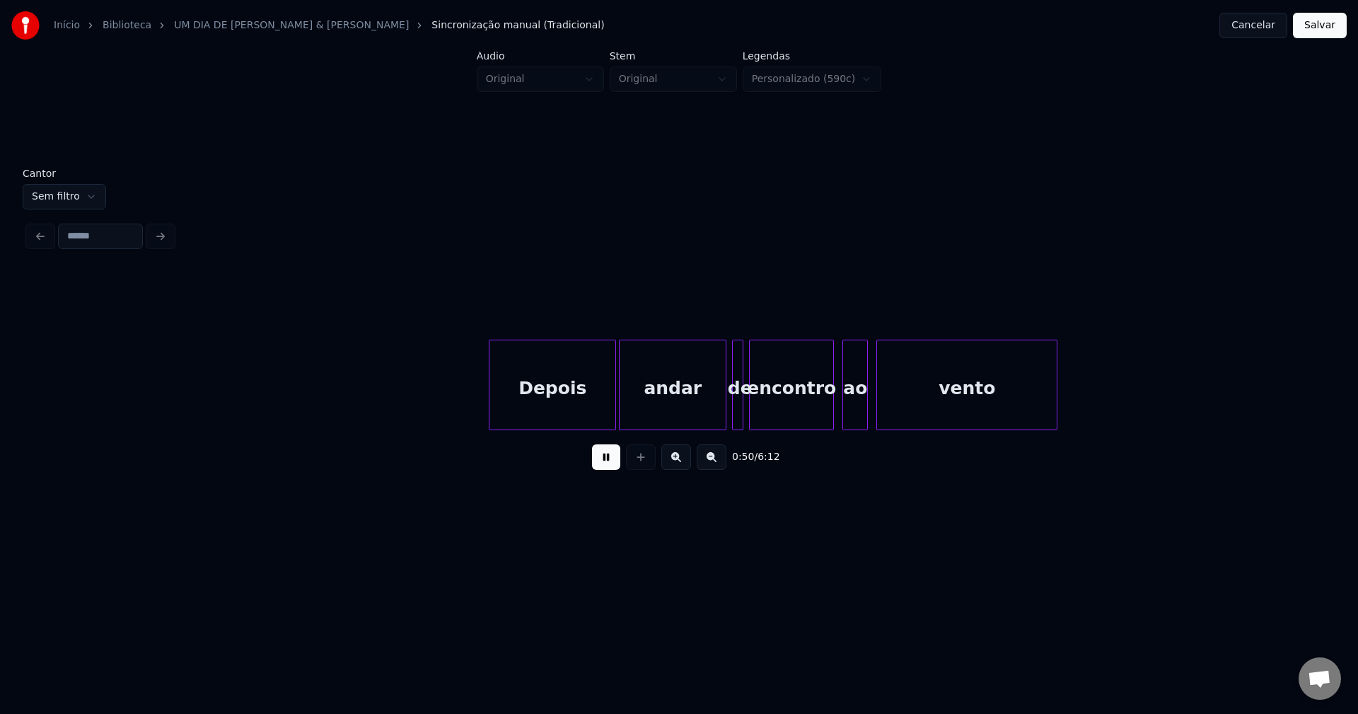
scroll to position [0, 7158]
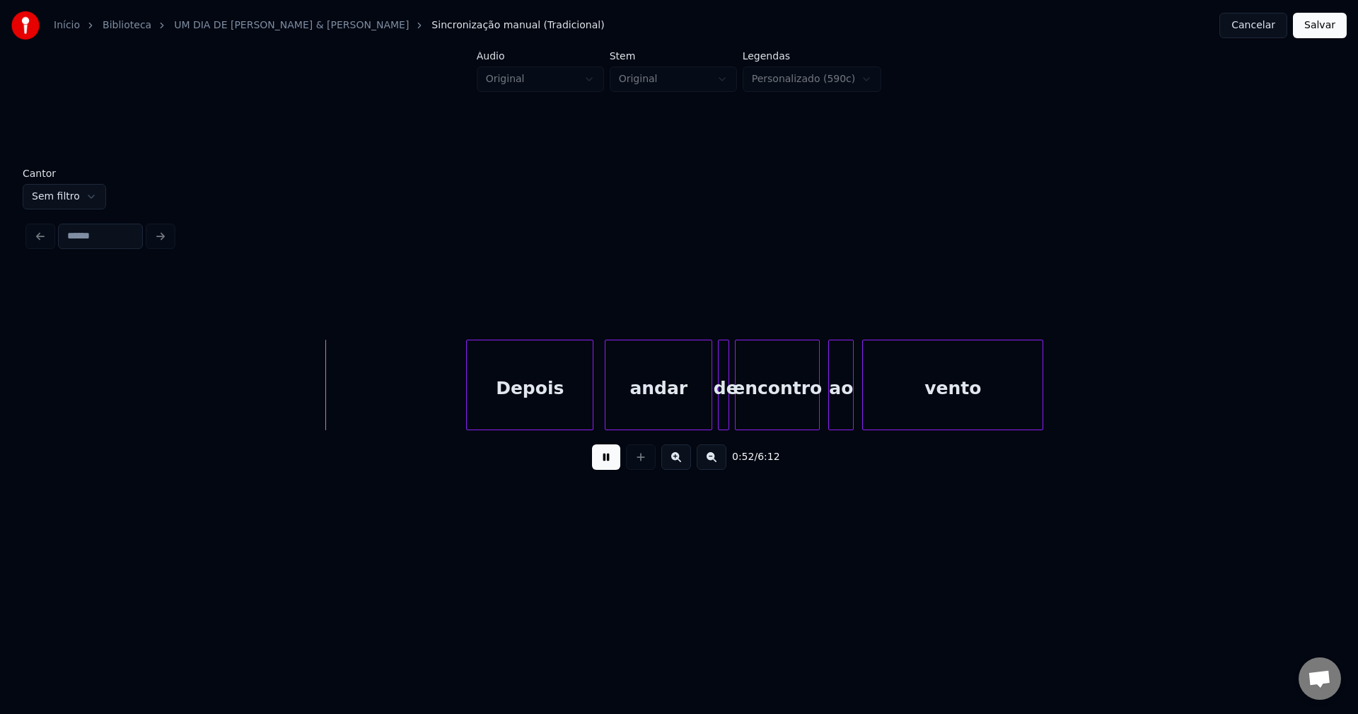
click at [523, 414] on div "Depois" at bounding box center [530, 388] width 126 height 96
click at [705, 416] on div at bounding box center [704, 384] width 4 height 89
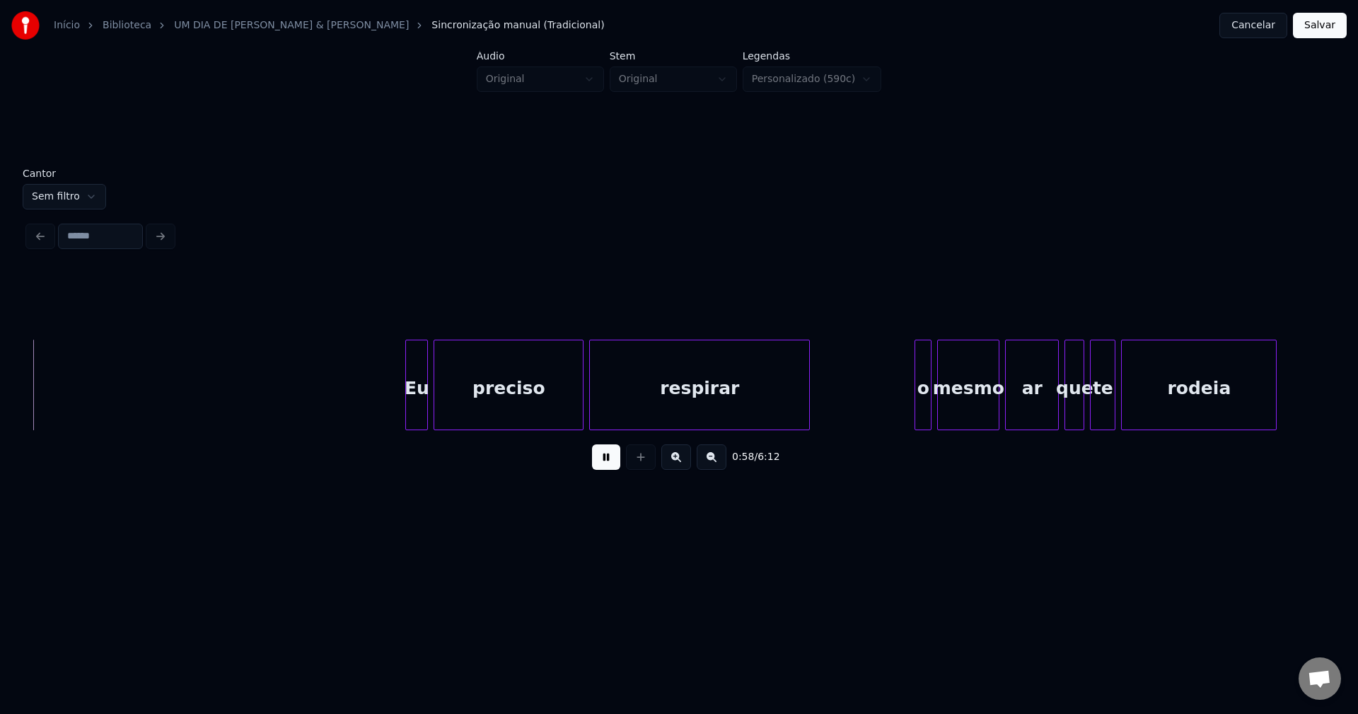
scroll to position [0, 8324]
click at [403, 408] on div at bounding box center [403, 384] width 4 height 89
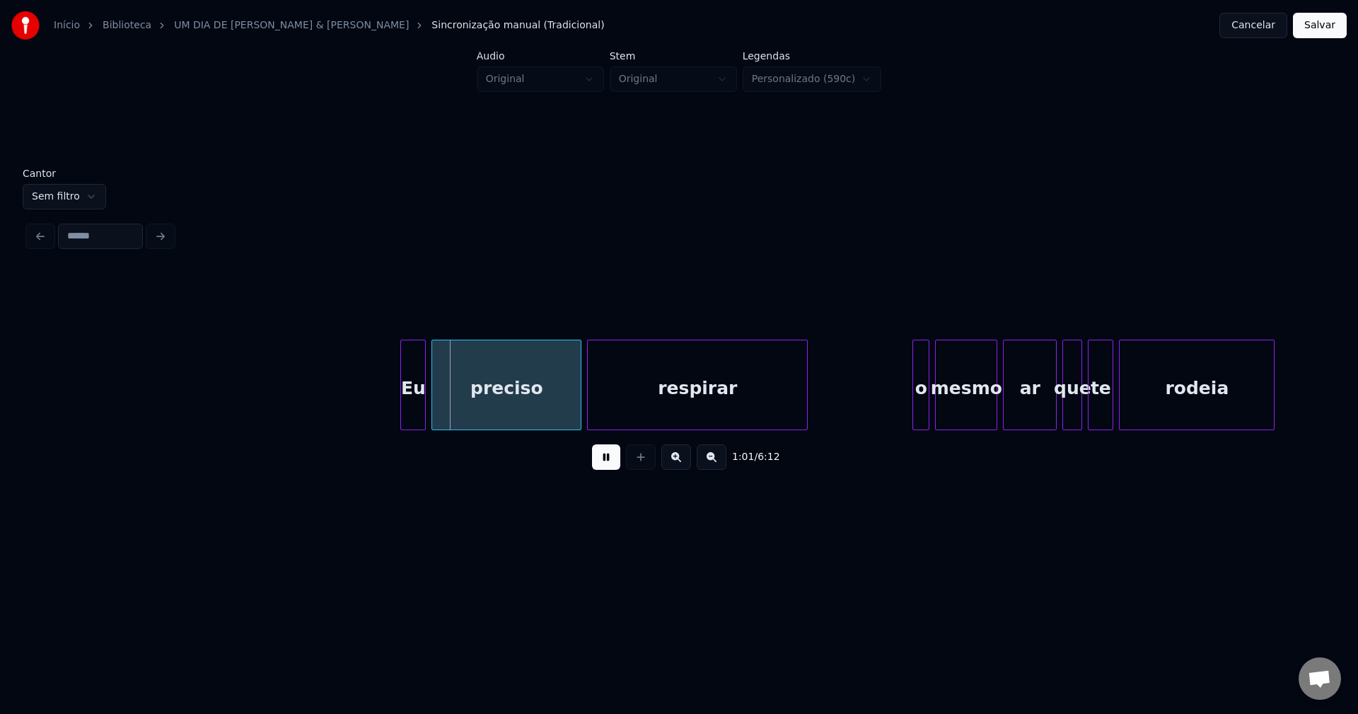
click at [419, 409] on div "Eu" at bounding box center [413, 388] width 24 height 96
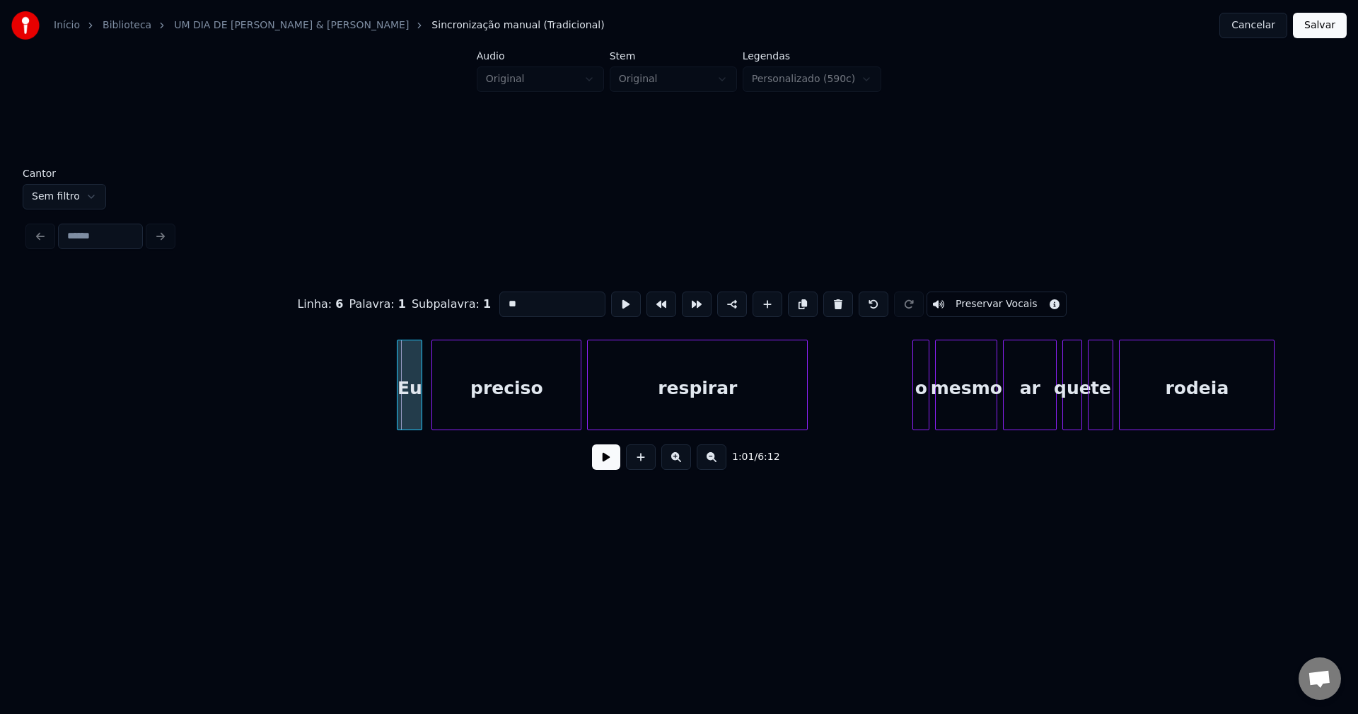
click at [415, 418] on div "Eu" at bounding box center [410, 388] width 24 height 96
click at [611, 464] on button at bounding box center [606, 456] width 28 height 25
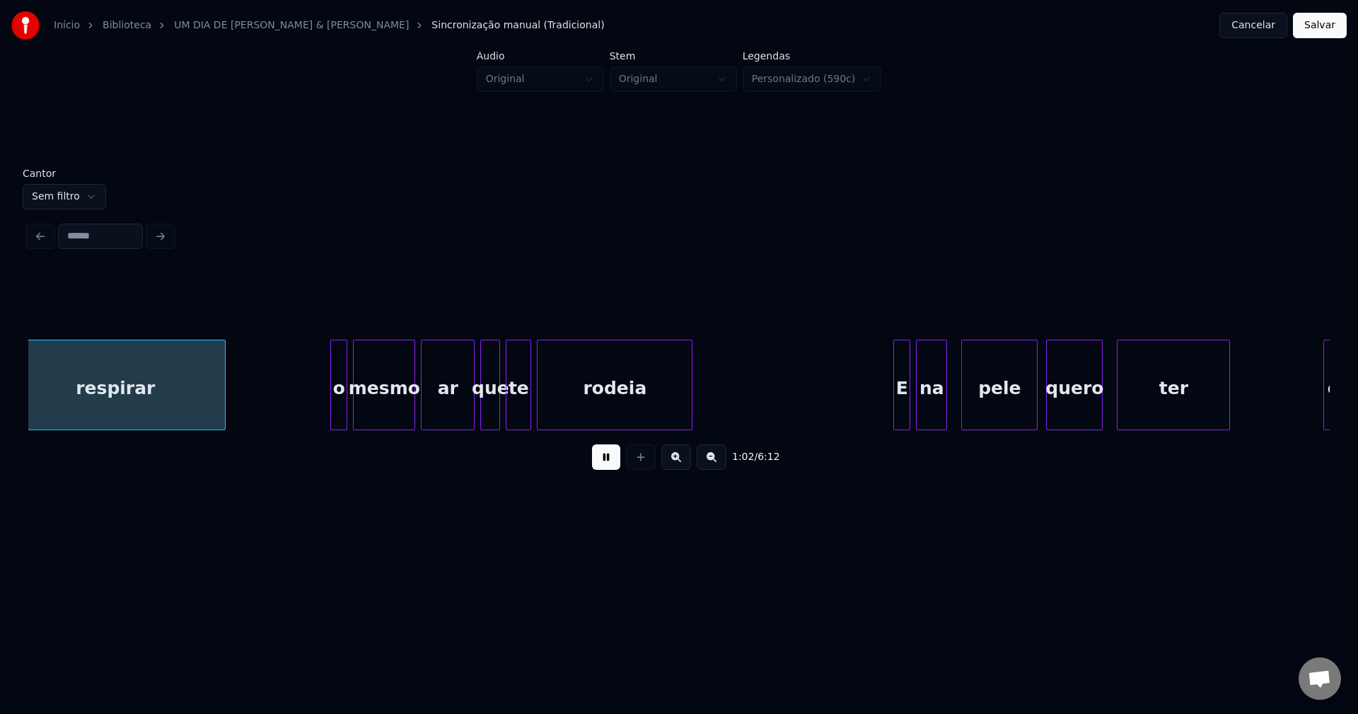
scroll to position [0, 8921]
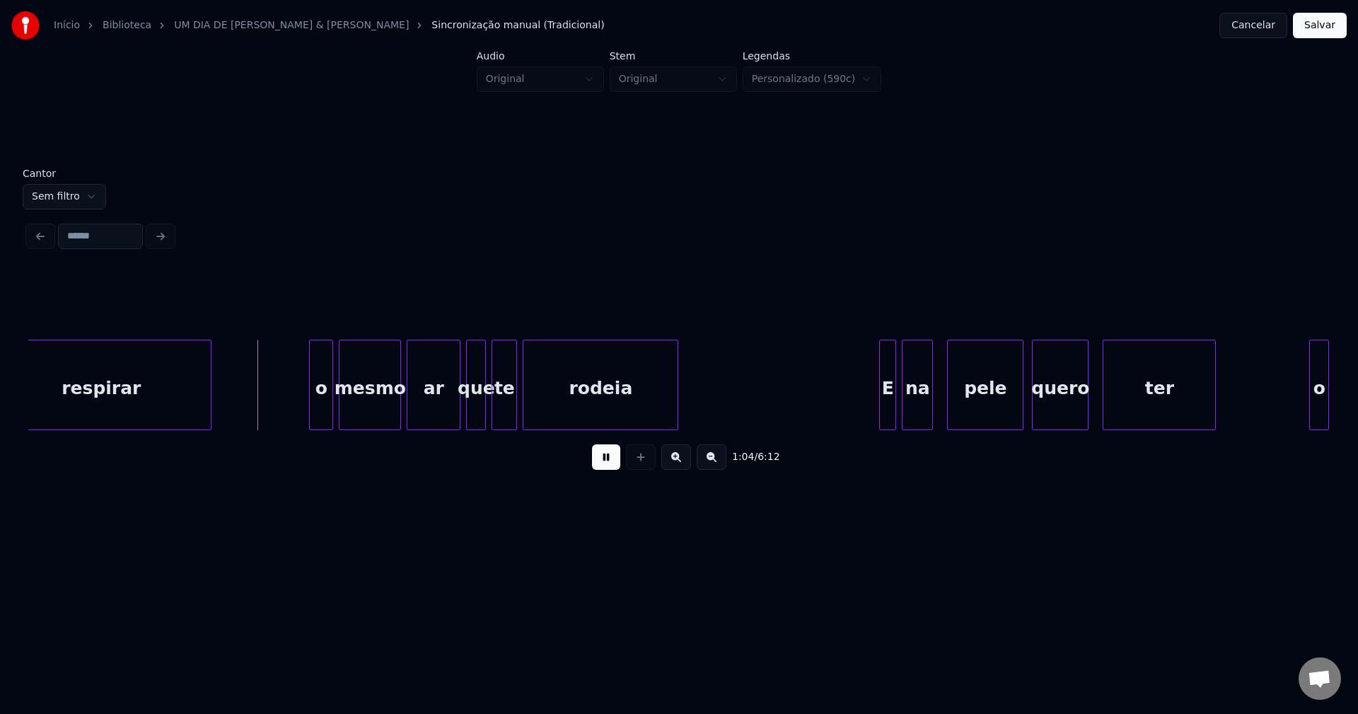
click at [313, 414] on div at bounding box center [312, 384] width 4 height 89
click at [879, 412] on div at bounding box center [880, 384] width 4 height 89
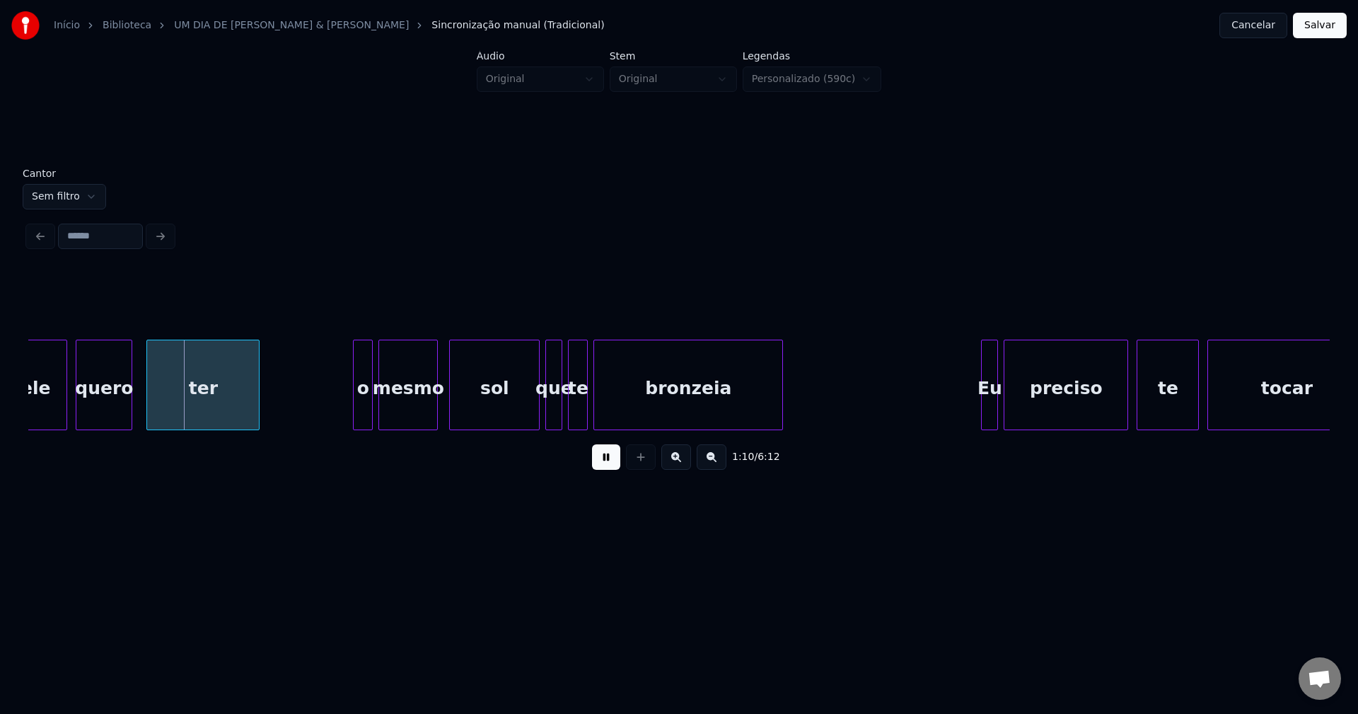
scroll to position [0, 9935]
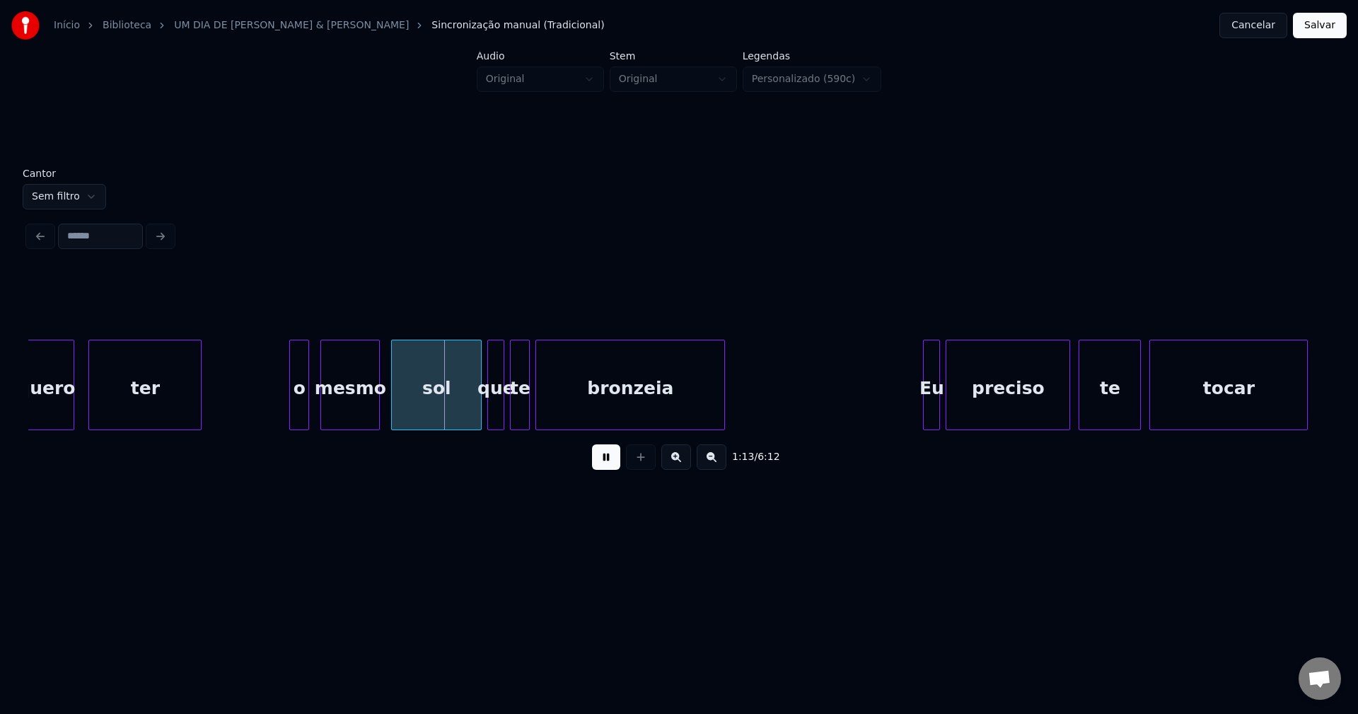
click at [298, 420] on div "o" at bounding box center [299, 388] width 18 height 96
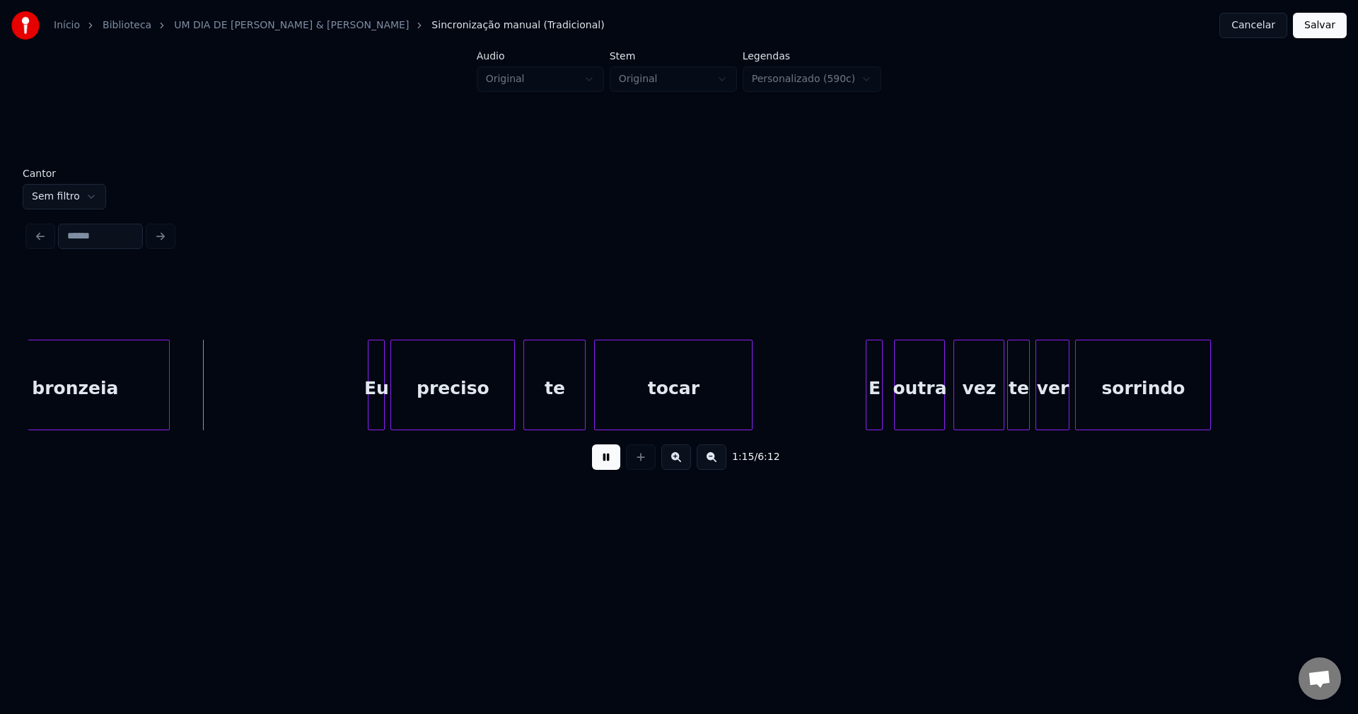
scroll to position [0, 10607]
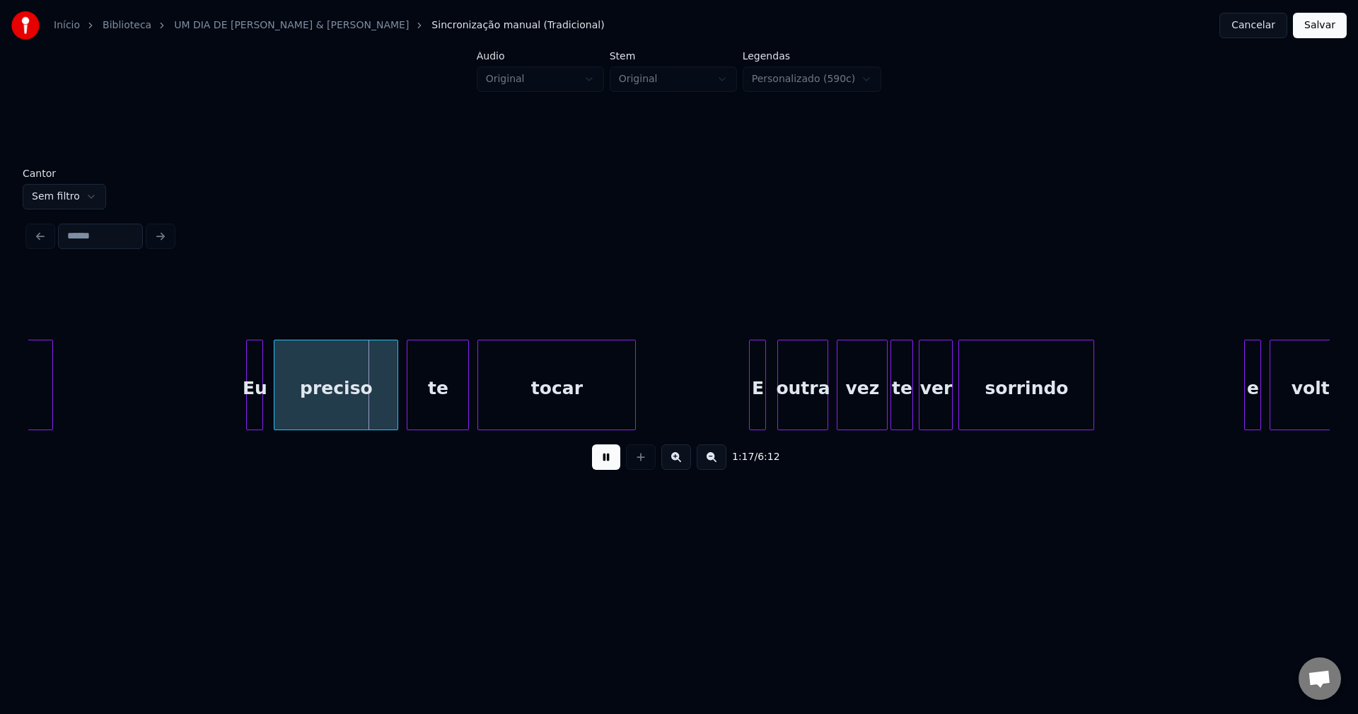
click at [255, 422] on div "Eu" at bounding box center [255, 388] width 16 height 96
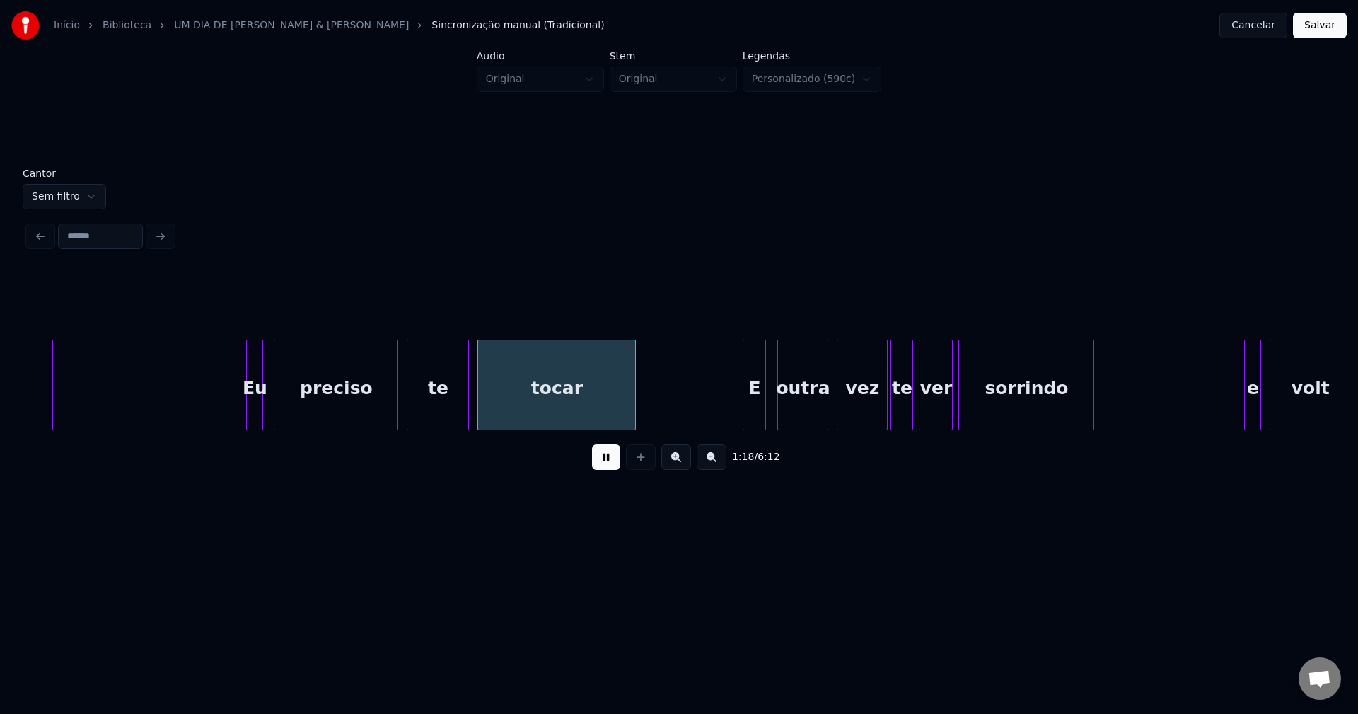
click at [748, 415] on div at bounding box center [746, 384] width 4 height 89
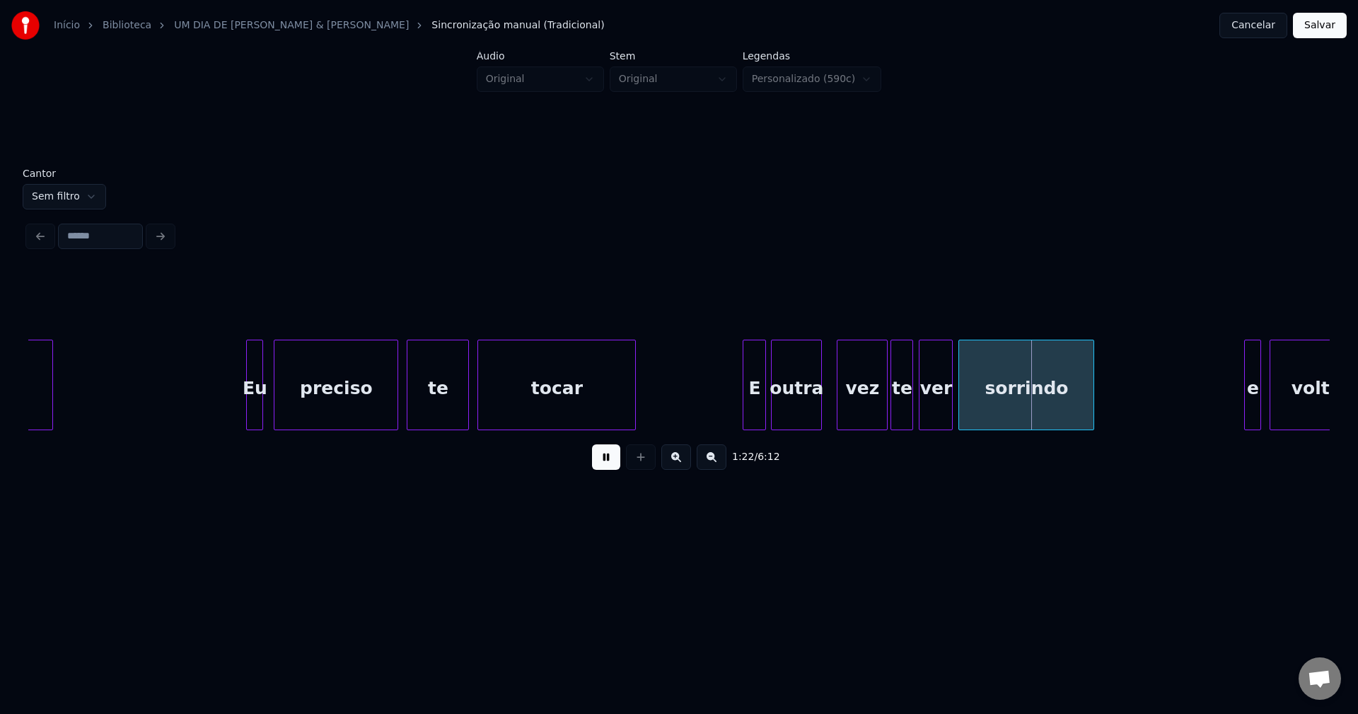
click at [794, 419] on div "outra" at bounding box center [797, 388] width 50 height 96
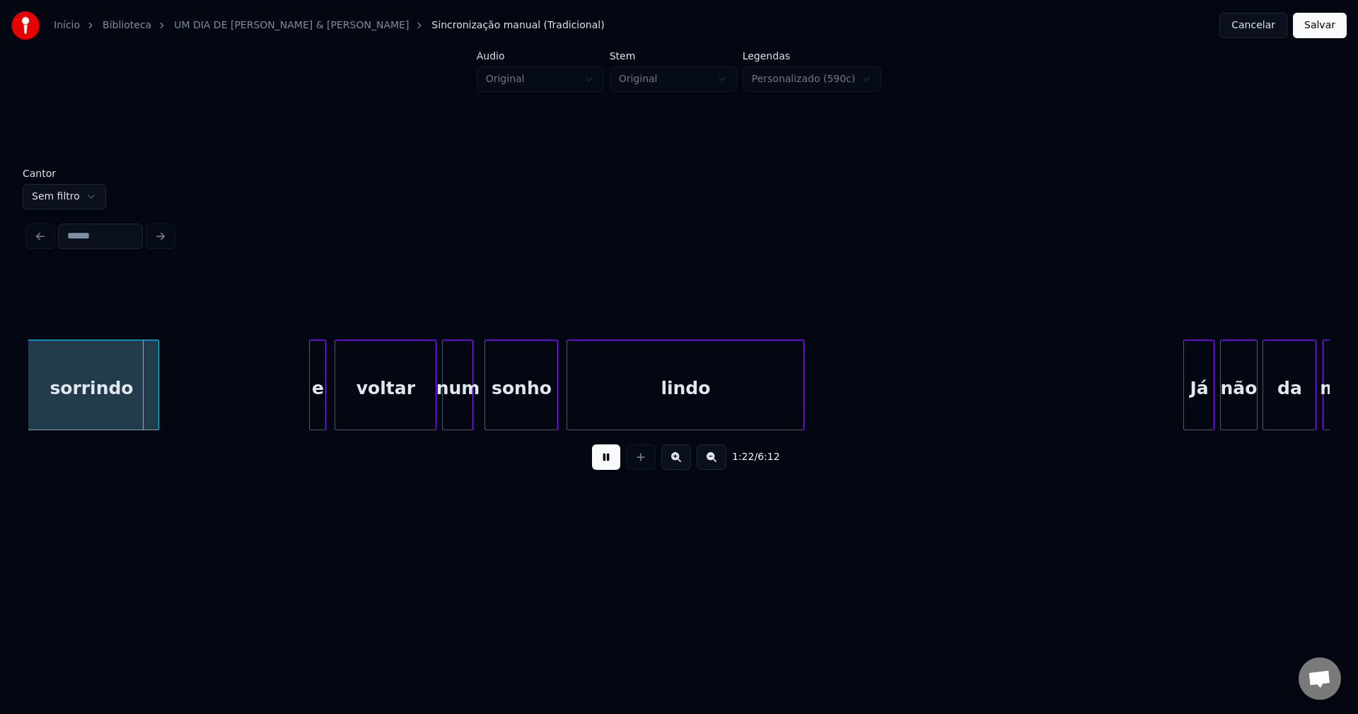
scroll to position [0, 11571]
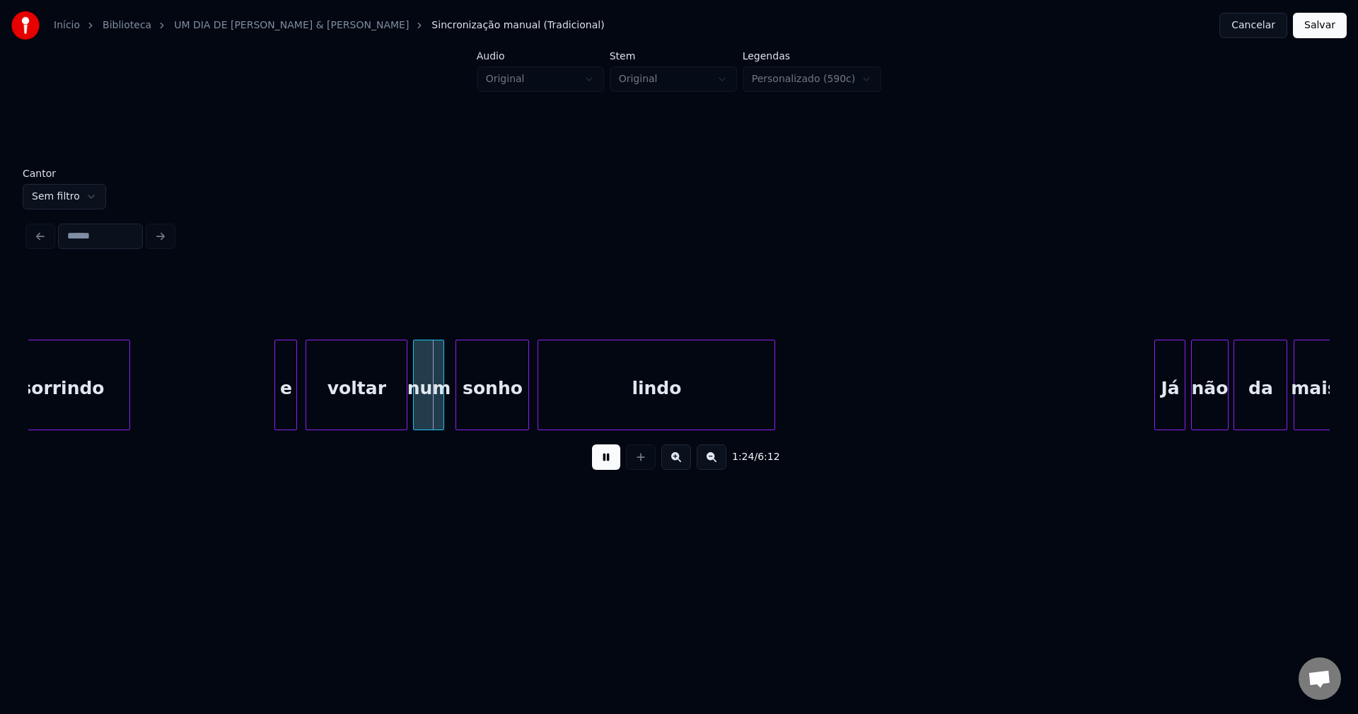
click at [277, 420] on div at bounding box center [277, 384] width 4 height 89
click at [290, 410] on div "e" at bounding box center [286, 388] width 22 height 96
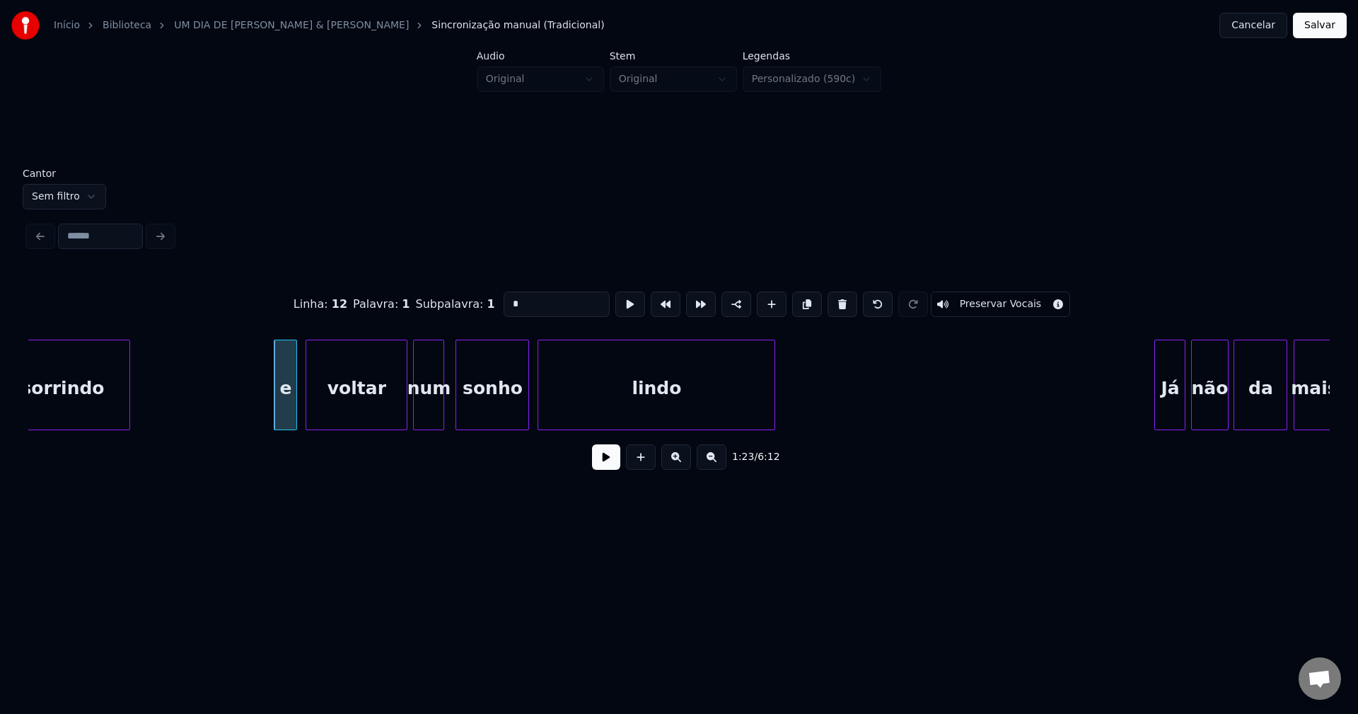
drag, startPoint x: 507, startPoint y: 298, endPoint x: 489, endPoint y: 303, distance: 19.0
click at [489, 303] on div "Linha : 12 Palavra : 1 Subpalavra : 1 * Preservar Vocais" at bounding box center [679, 304] width 1302 height 71
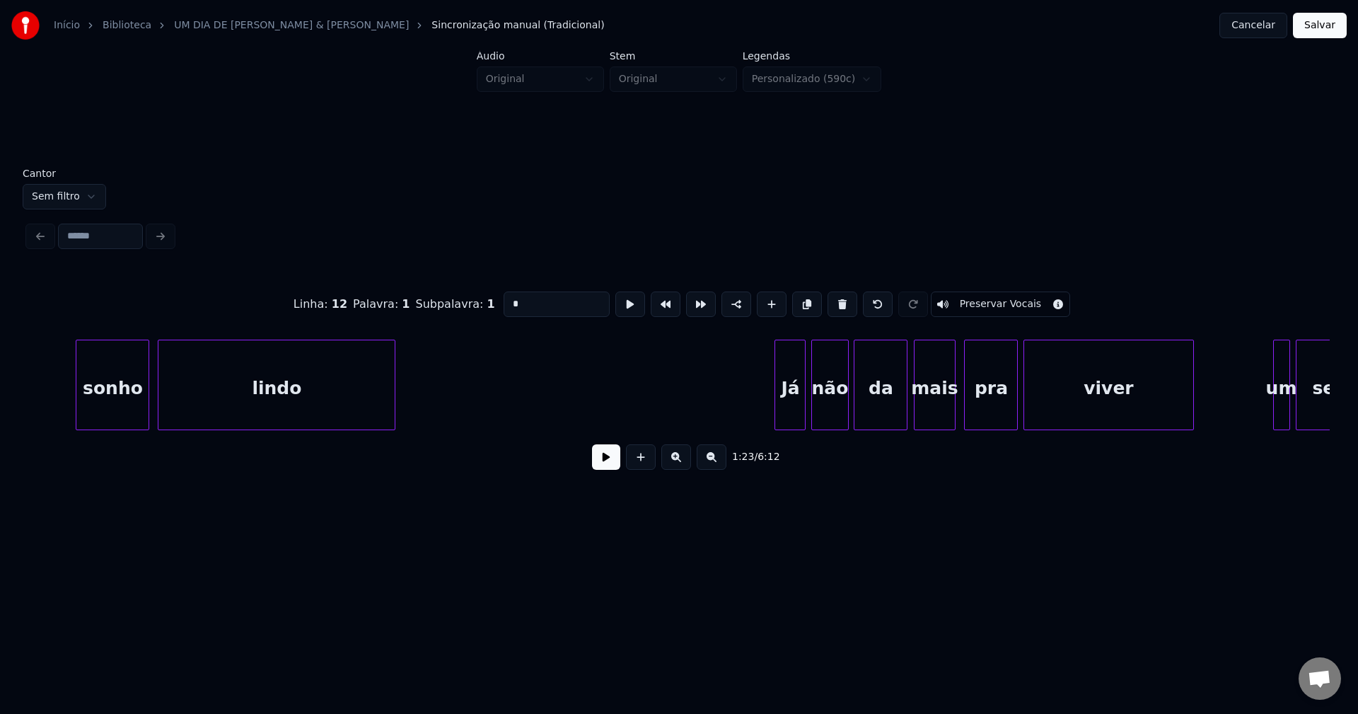
scroll to position [0, 12360]
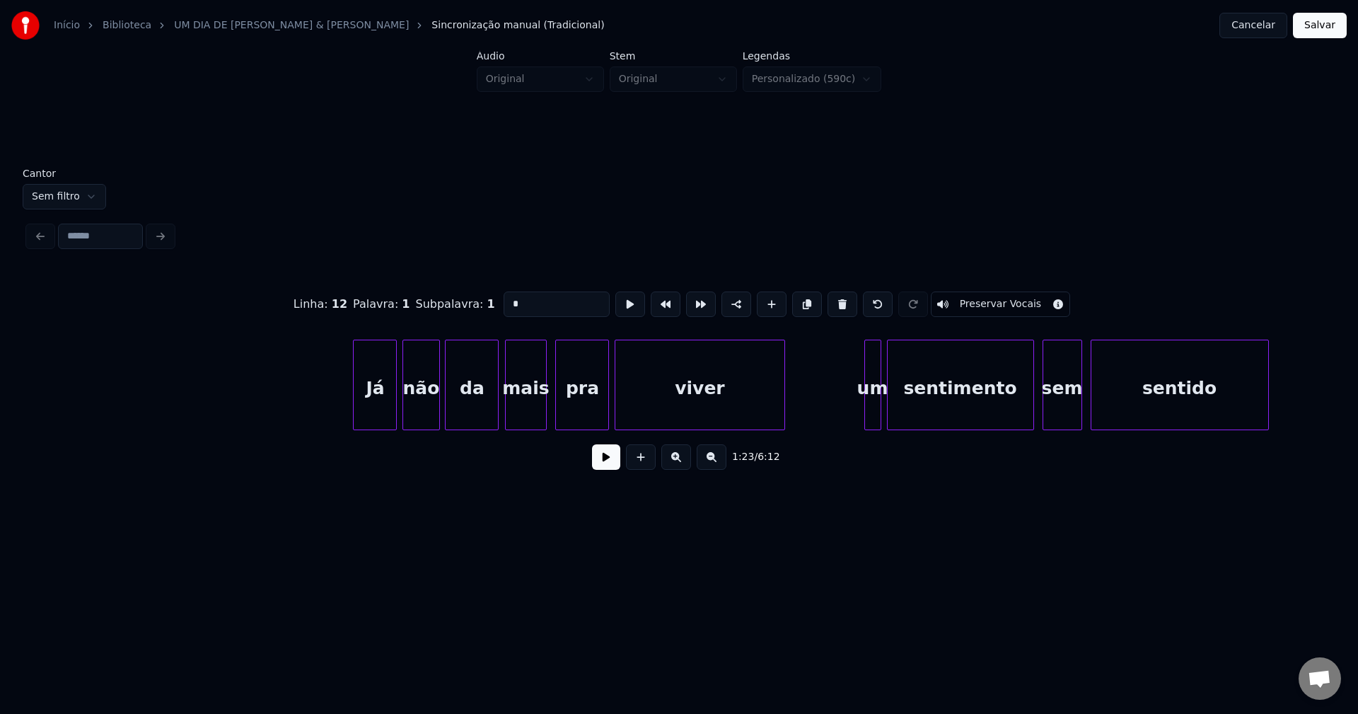
click at [354, 412] on div at bounding box center [356, 384] width 4 height 89
type input "*"
click at [600, 463] on button at bounding box center [606, 456] width 28 height 25
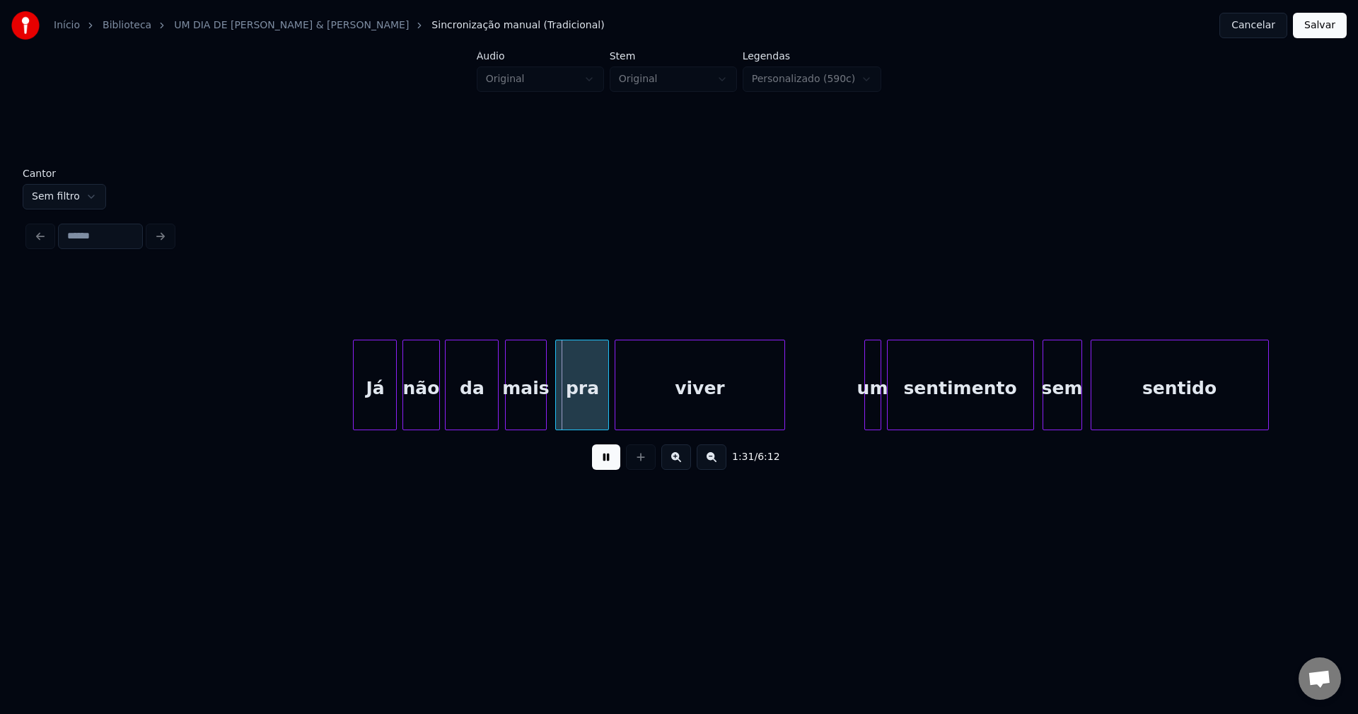
click at [475, 412] on div "da" at bounding box center [472, 388] width 52 height 96
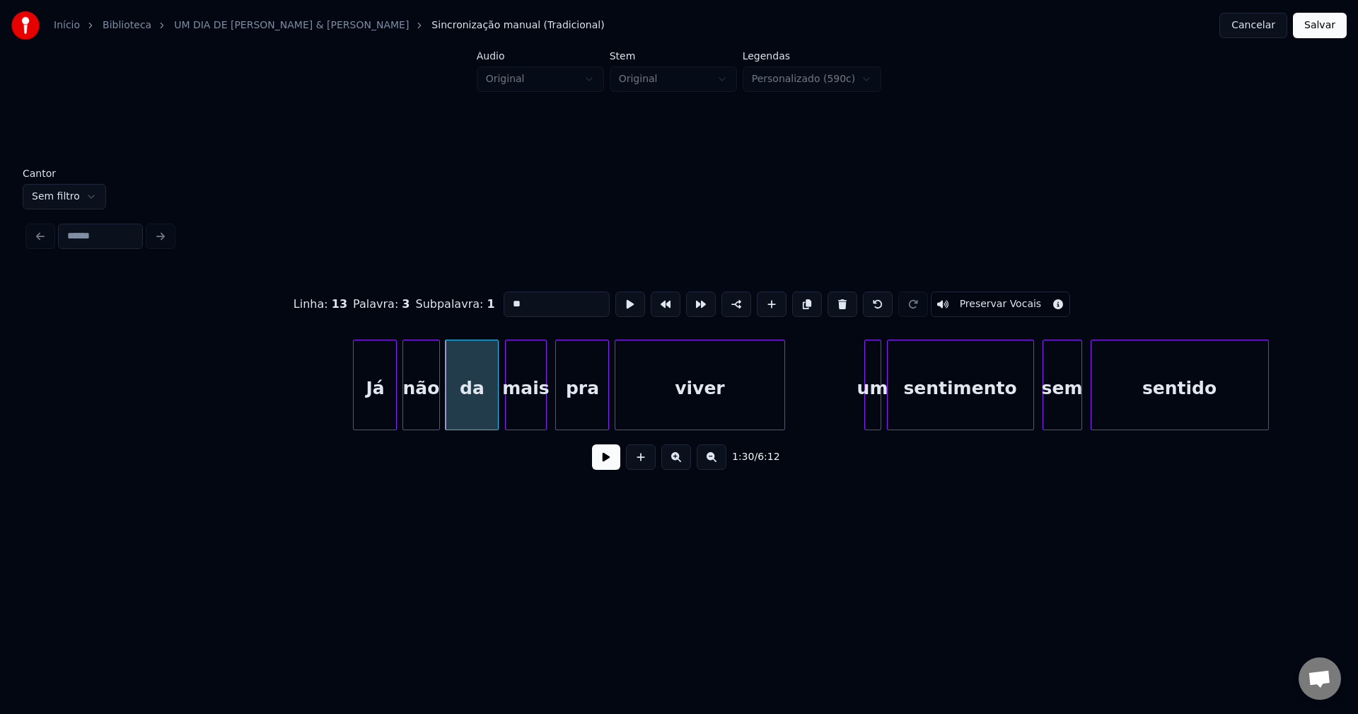
click at [527, 301] on input "**" at bounding box center [557, 303] width 106 height 25
type input "**"
click at [612, 461] on button at bounding box center [606, 456] width 28 height 25
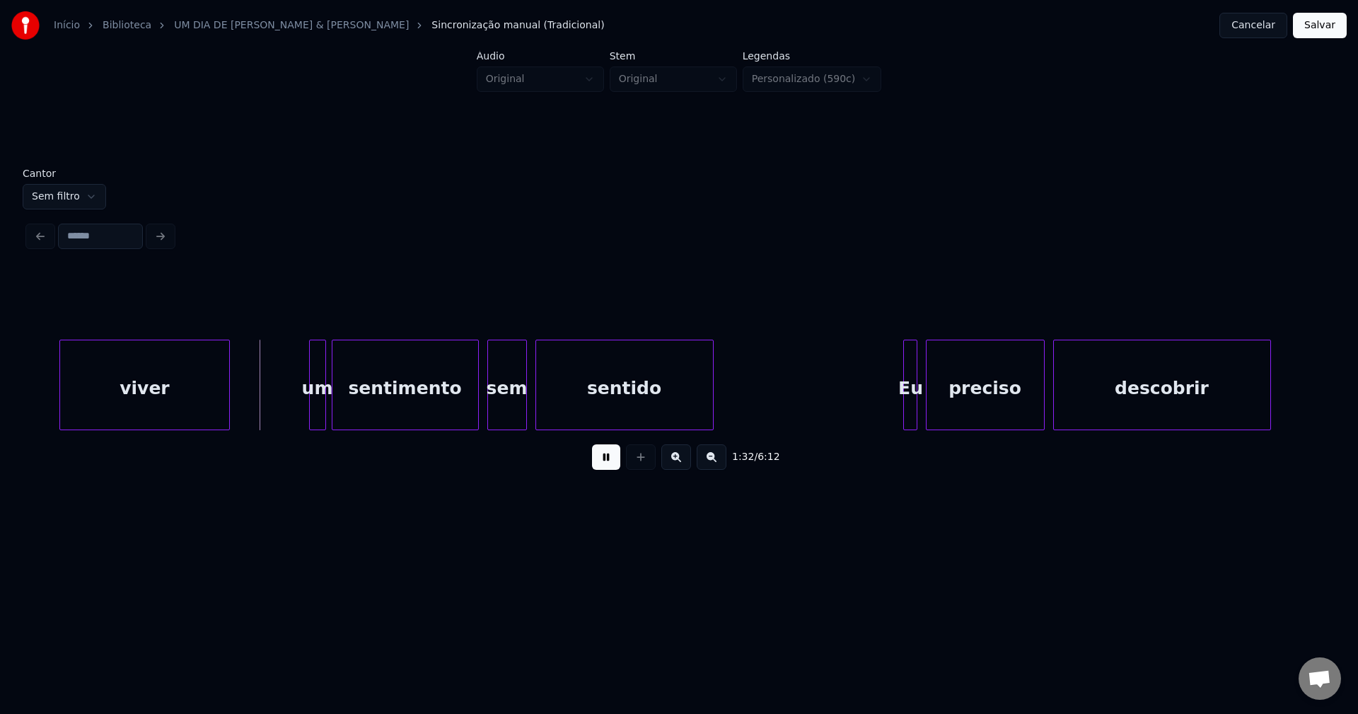
scroll to position [0, 12945]
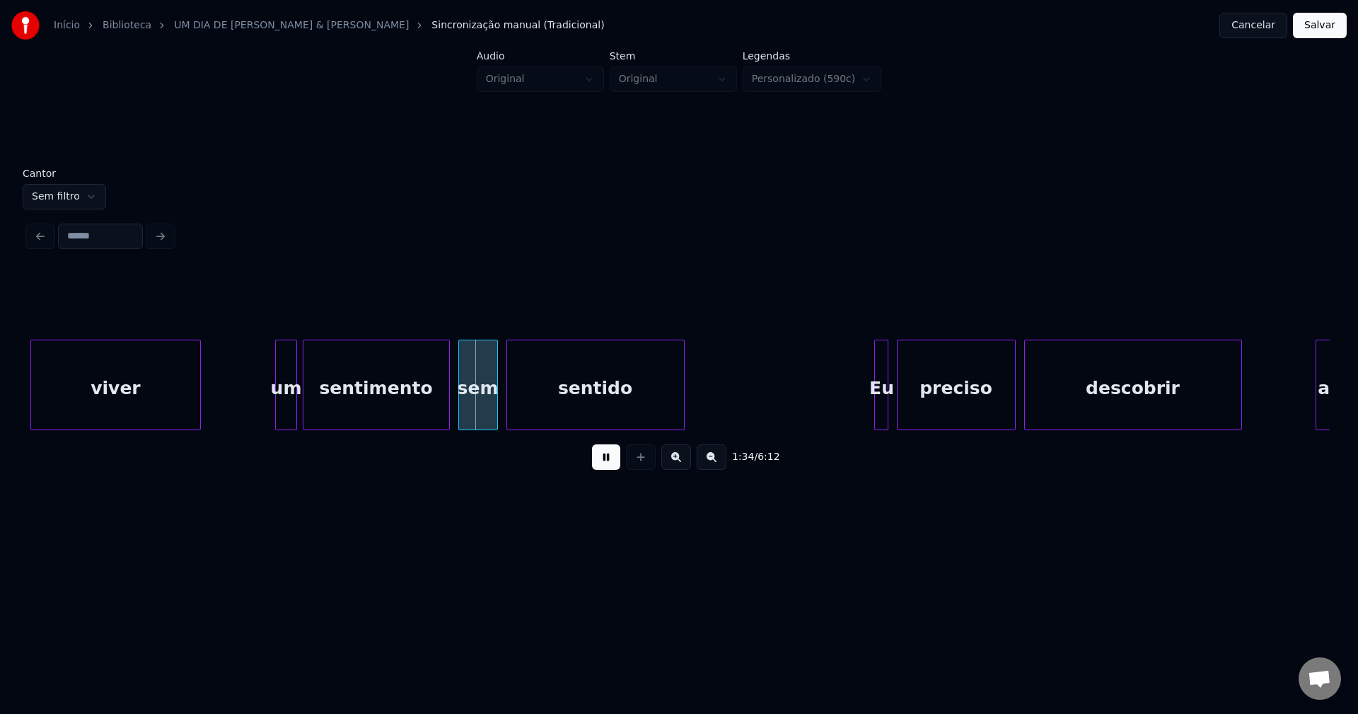
click at [278, 417] on div at bounding box center [278, 384] width 4 height 89
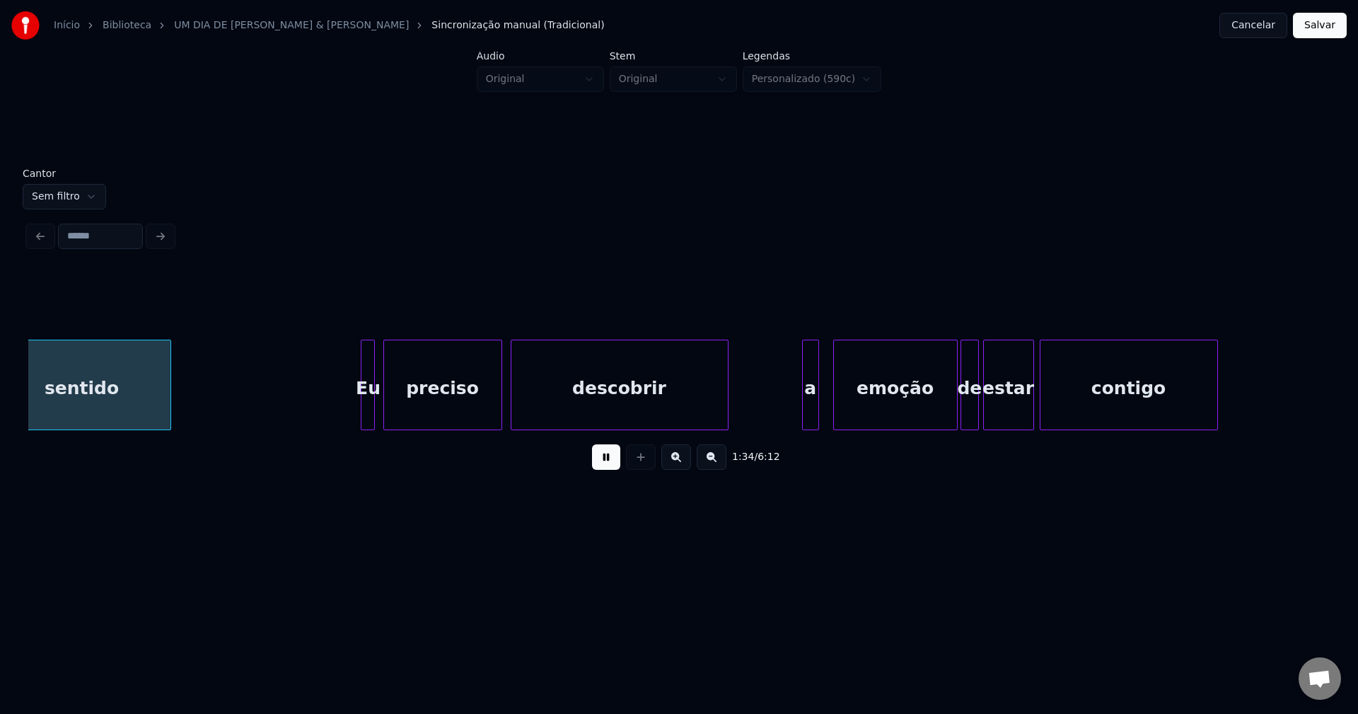
scroll to position [0, 13472]
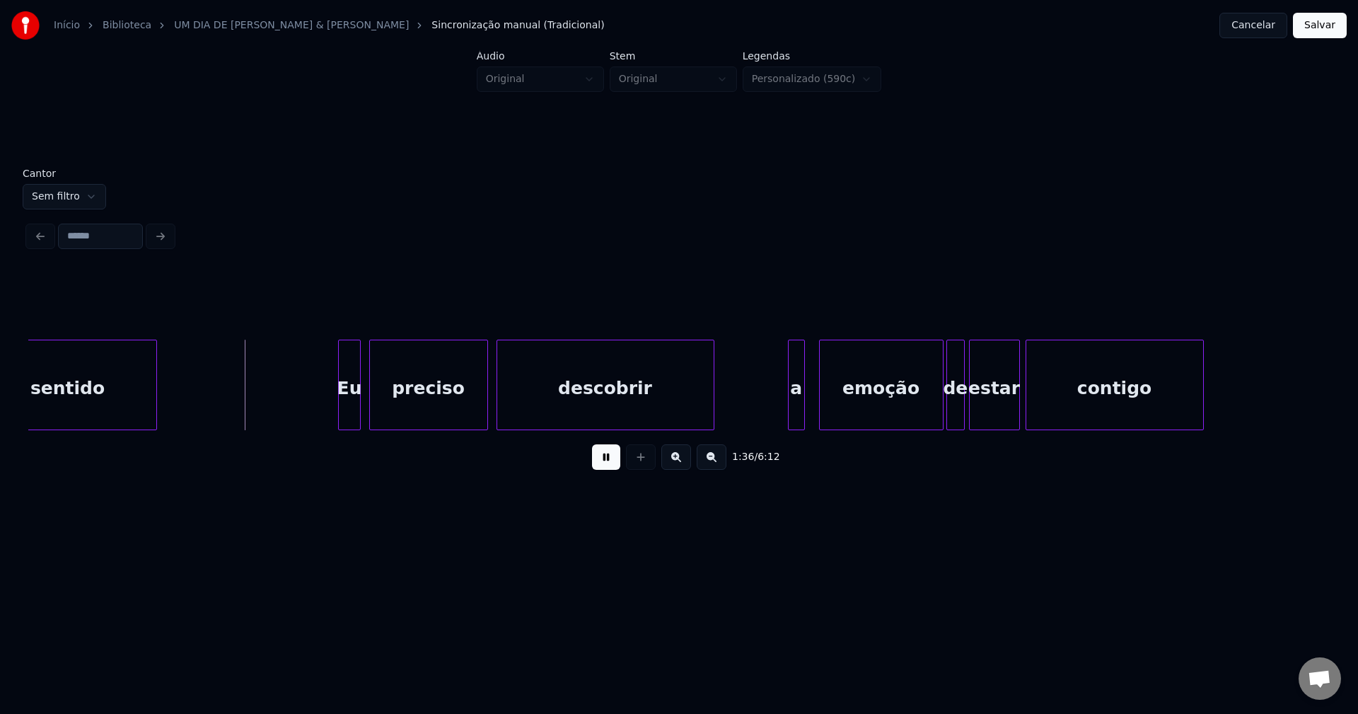
click at [342, 422] on div at bounding box center [341, 384] width 4 height 89
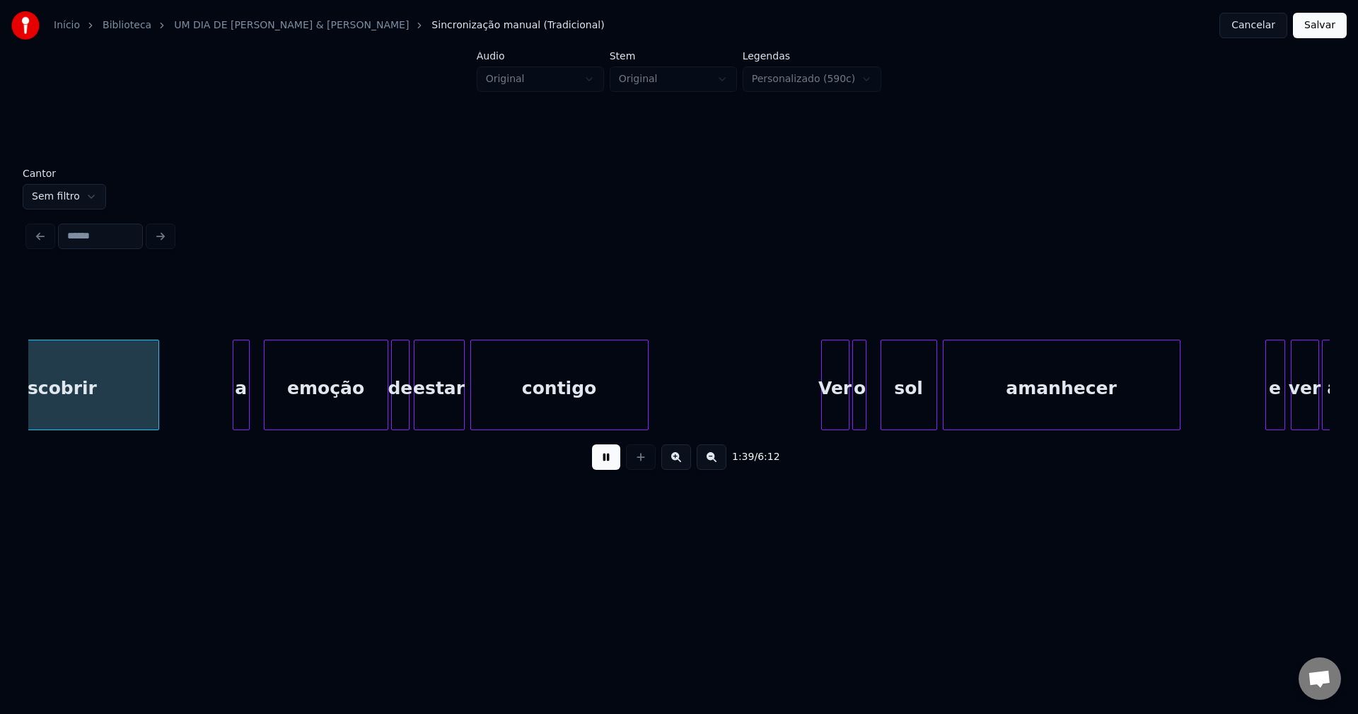
scroll to position [0, 14032]
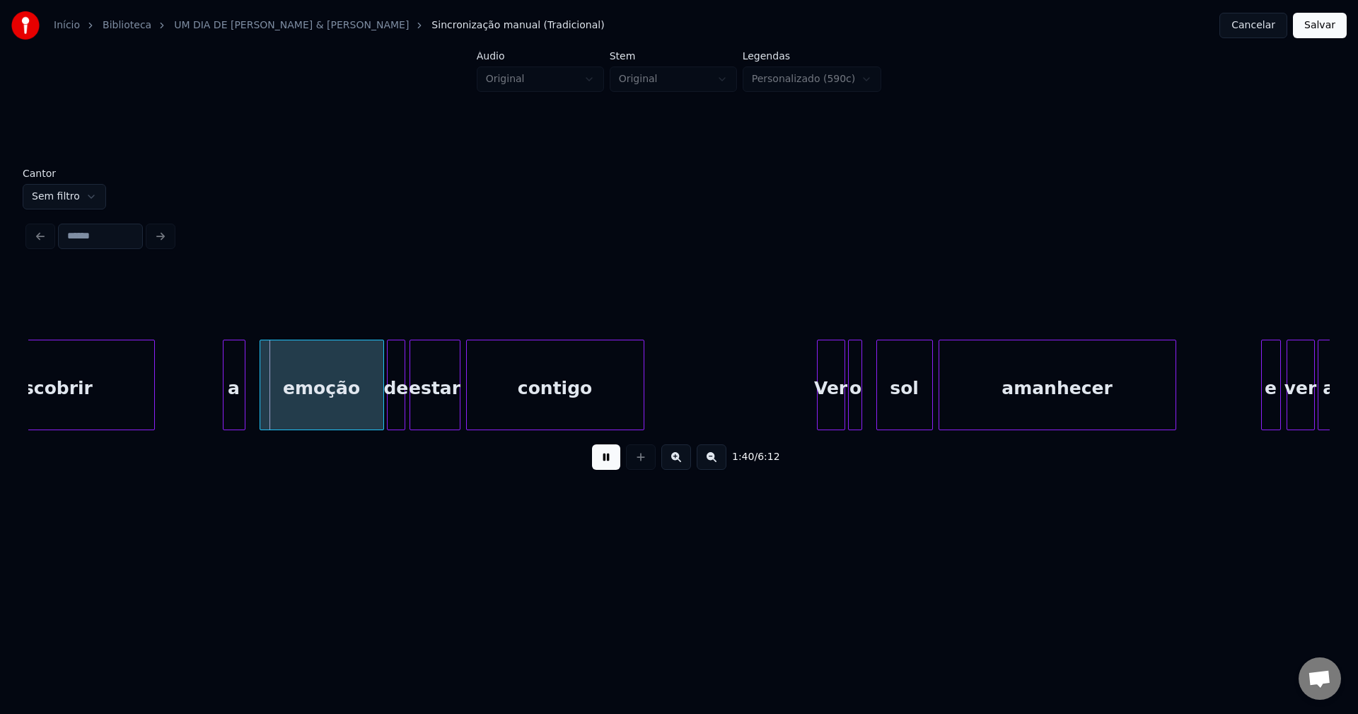
click at [224, 415] on div at bounding box center [226, 384] width 4 height 89
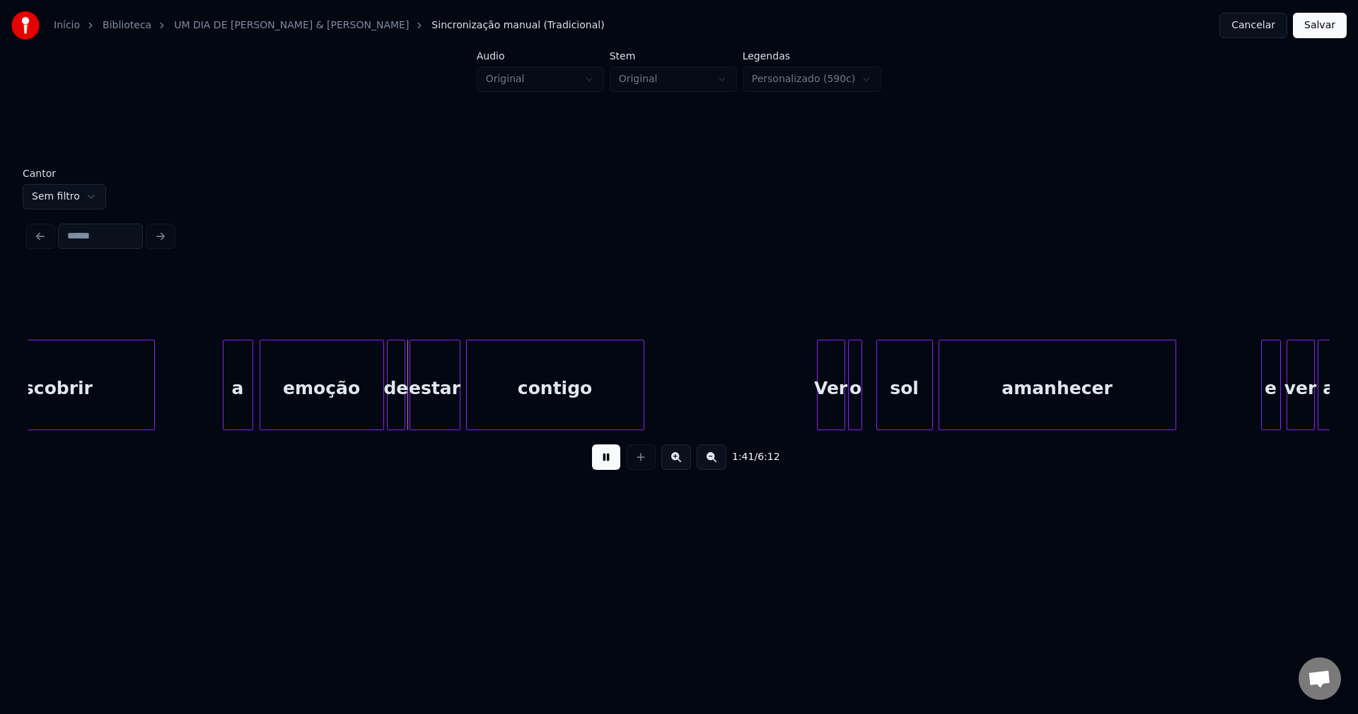
click at [250, 414] on div at bounding box center [250, 384] width 4 height 89
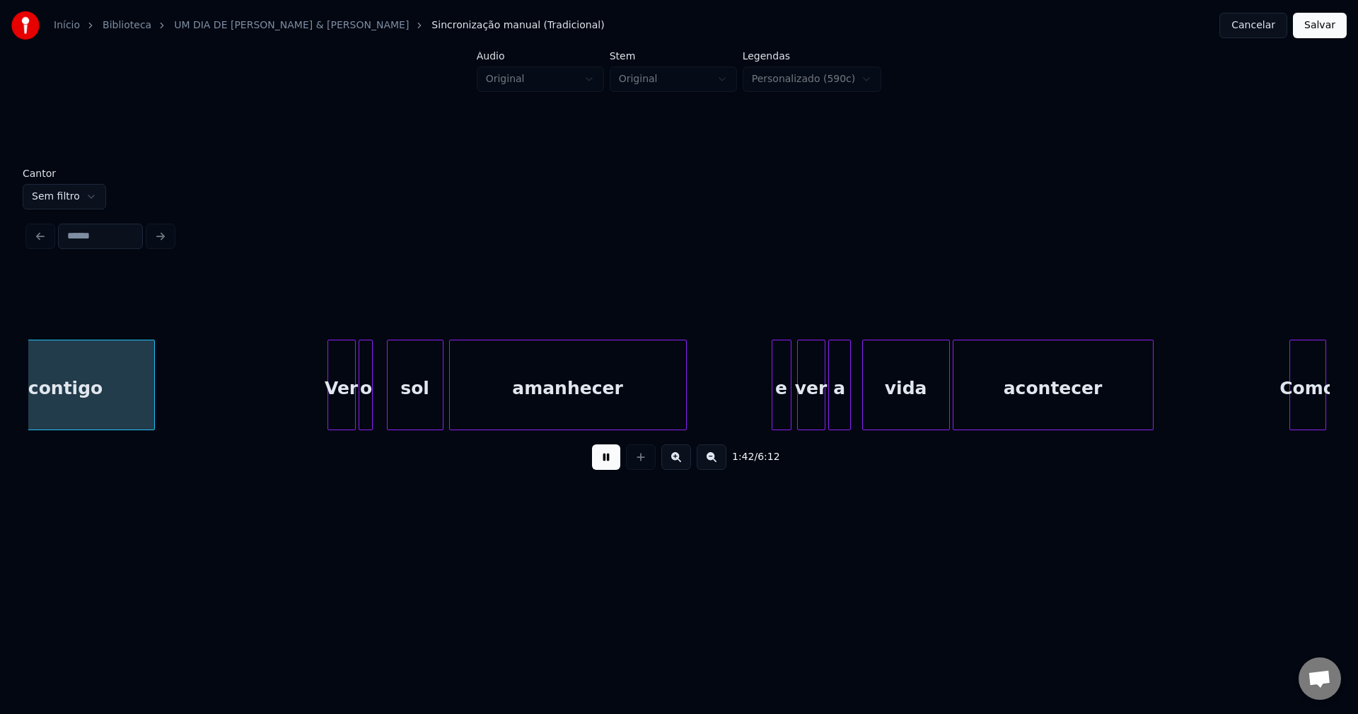
scroll to position [0, 14529]
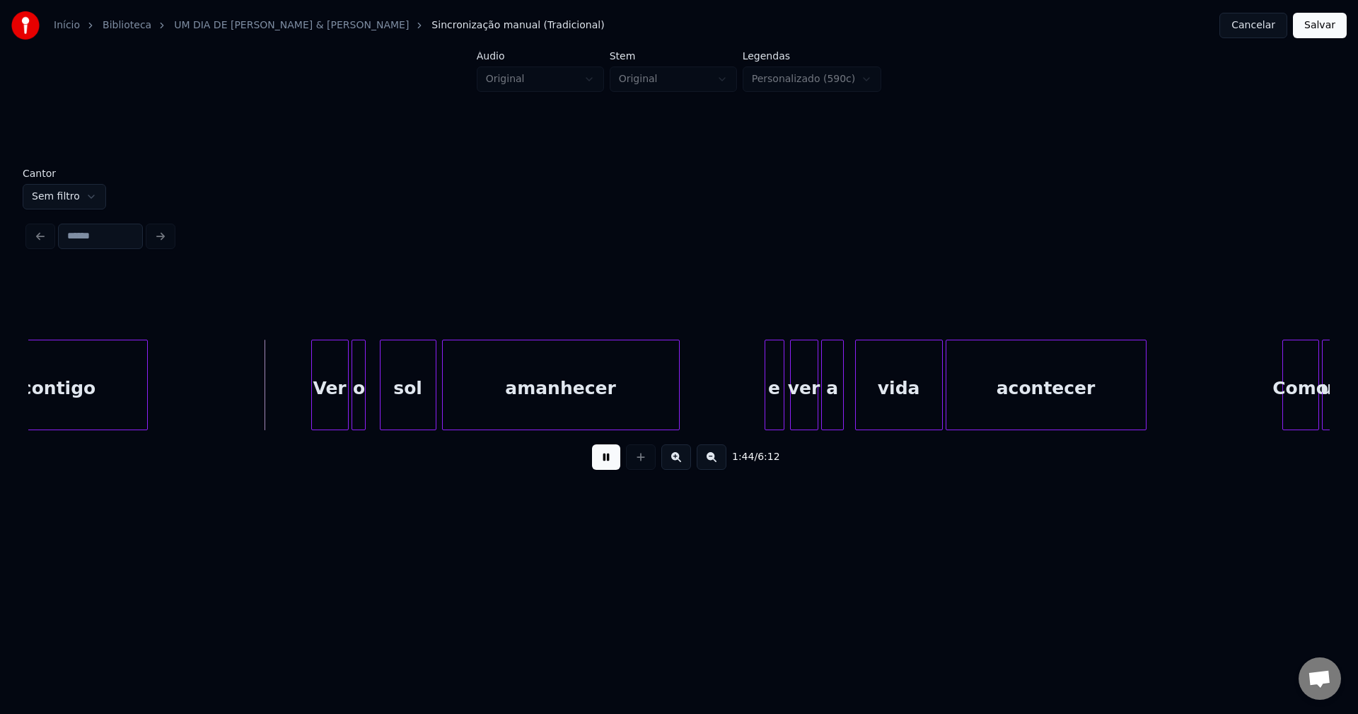
click at [314, 421] on div at bounding box center [314, 384] width 4 height 89
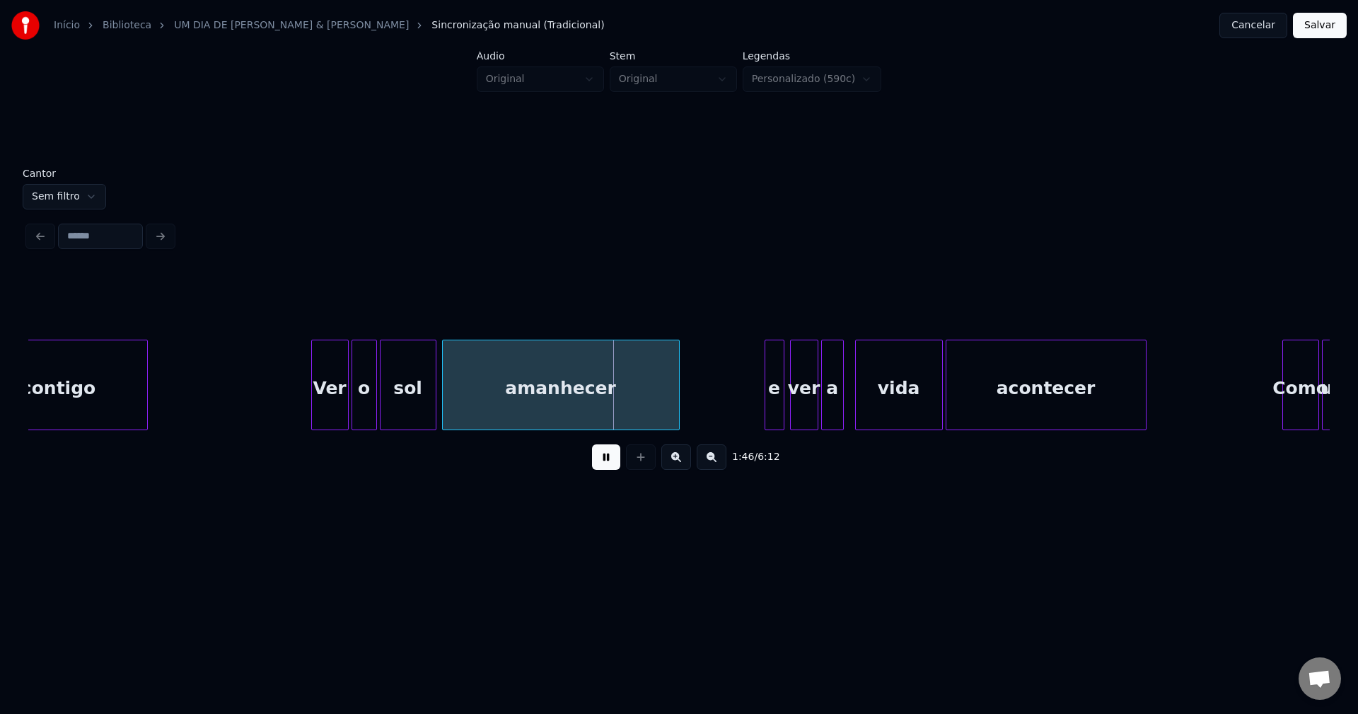
click at [374, 412] on div at bounding box center [374, 384] width 4 height 89
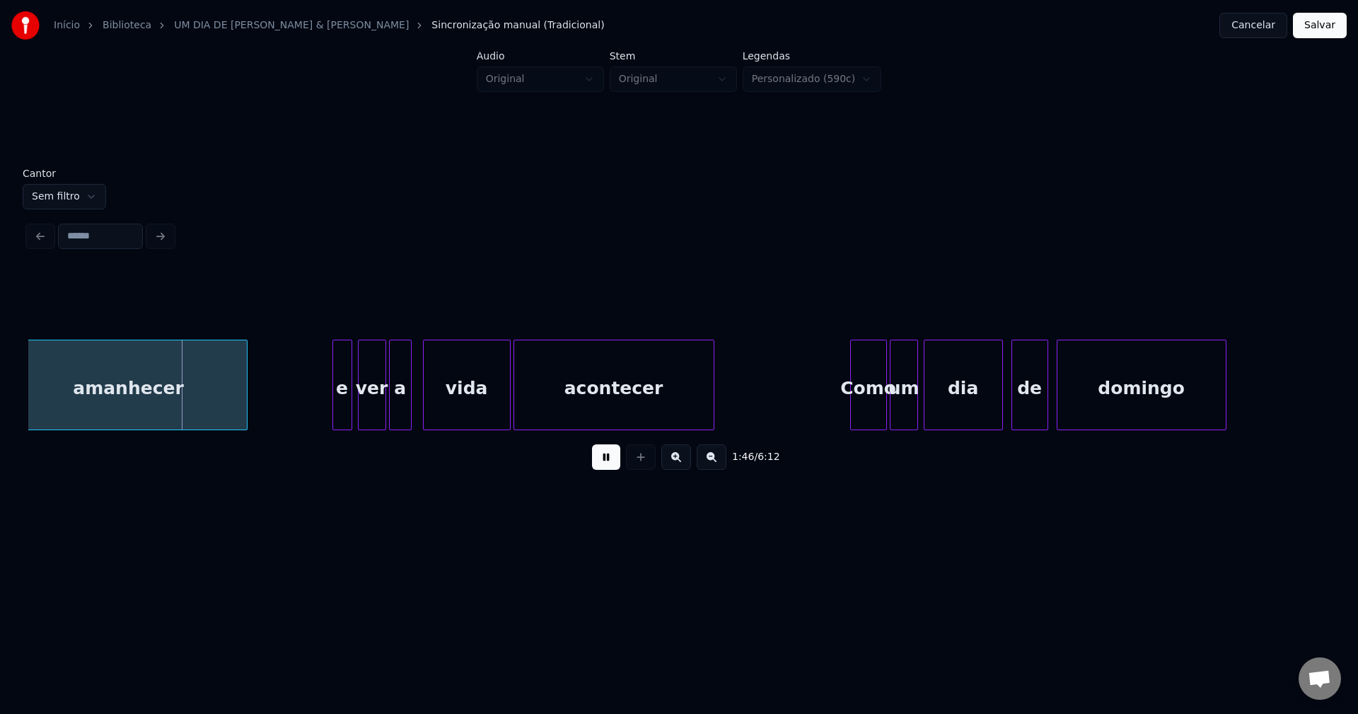
scroll to position [0, 15078]
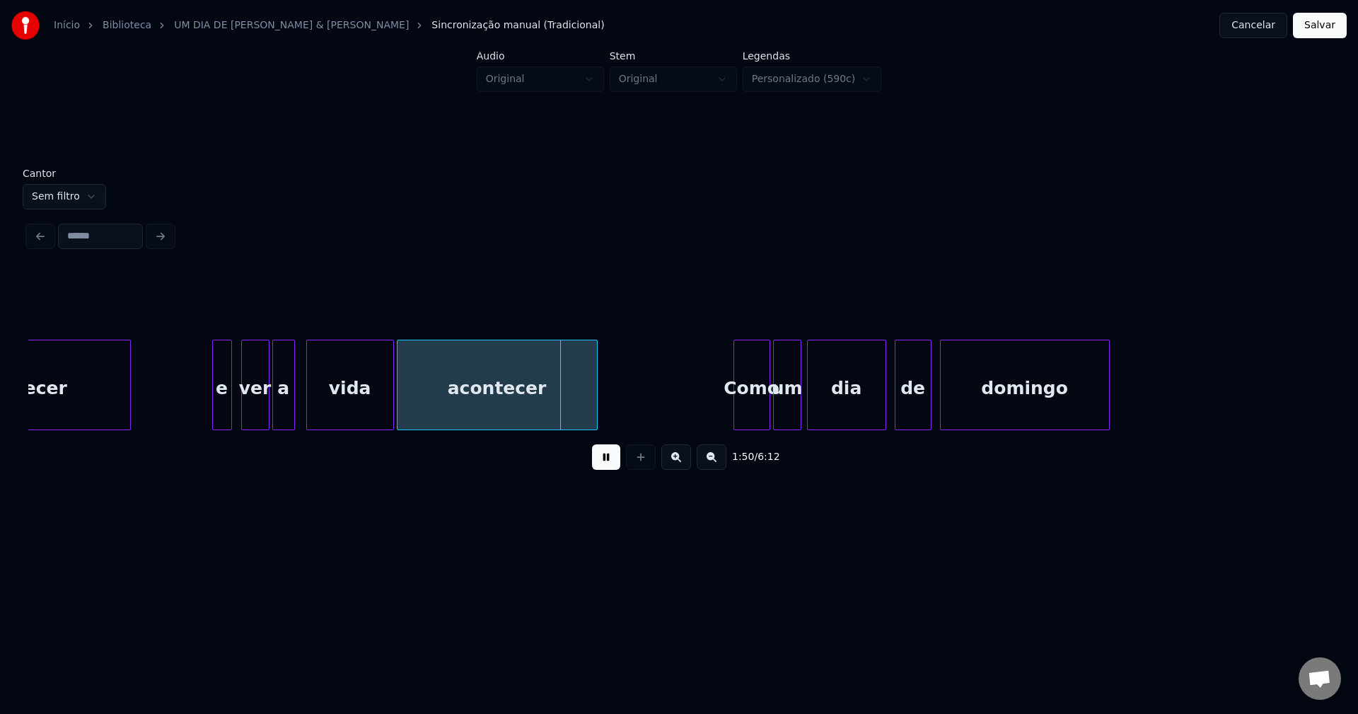
click at [217, 417] on div "e" at bounding box center [222, 388] width 18 height 96
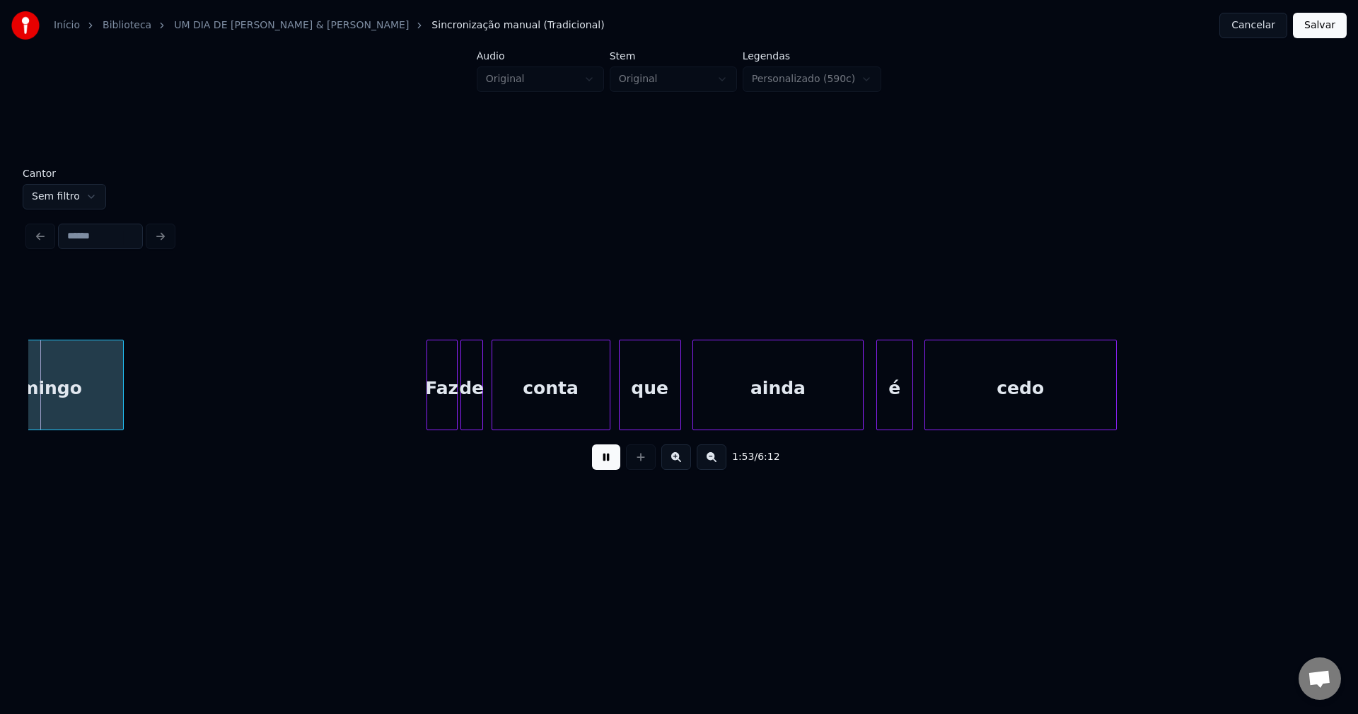
scroll to position [0, 16078]
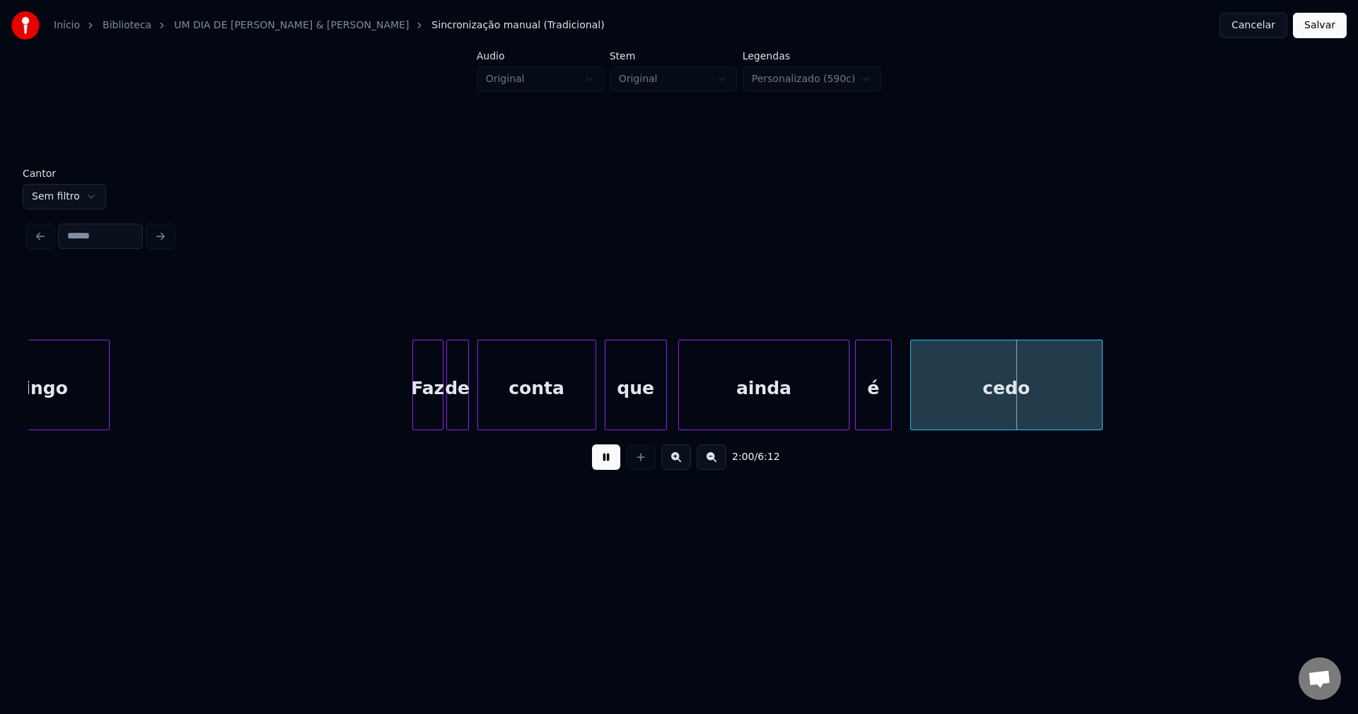
click at [878, 415] on div "é" at bounding box center [873, 388] width 35 height 96
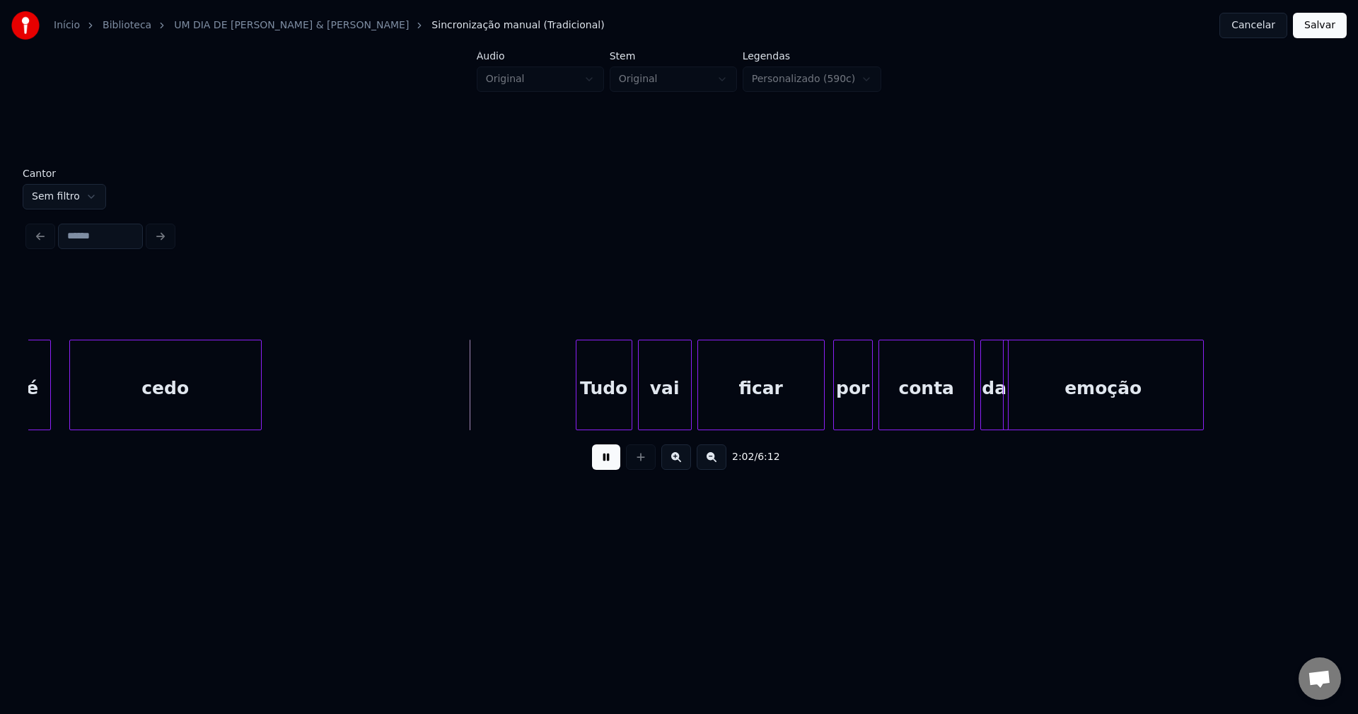
scroll to position [0, 17182]
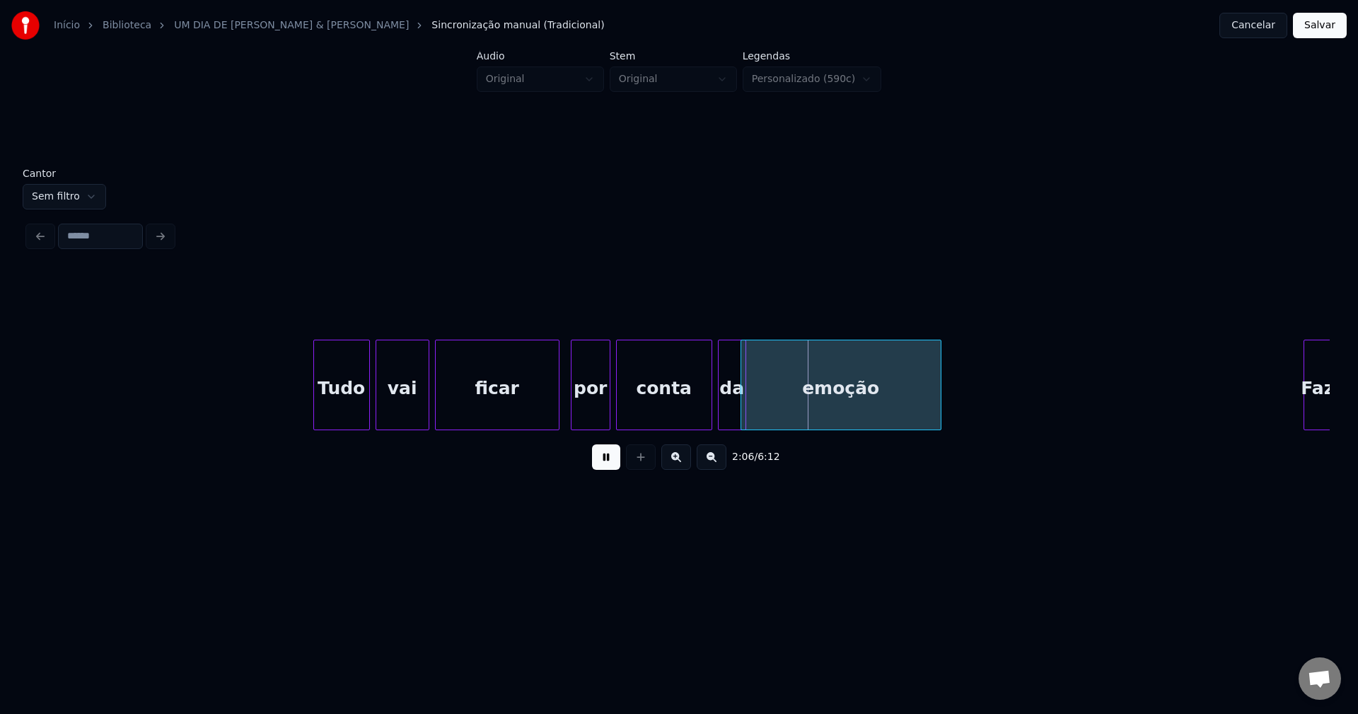
click at [557, 412] on div at bounding box center [557, 384] width 4 height 89
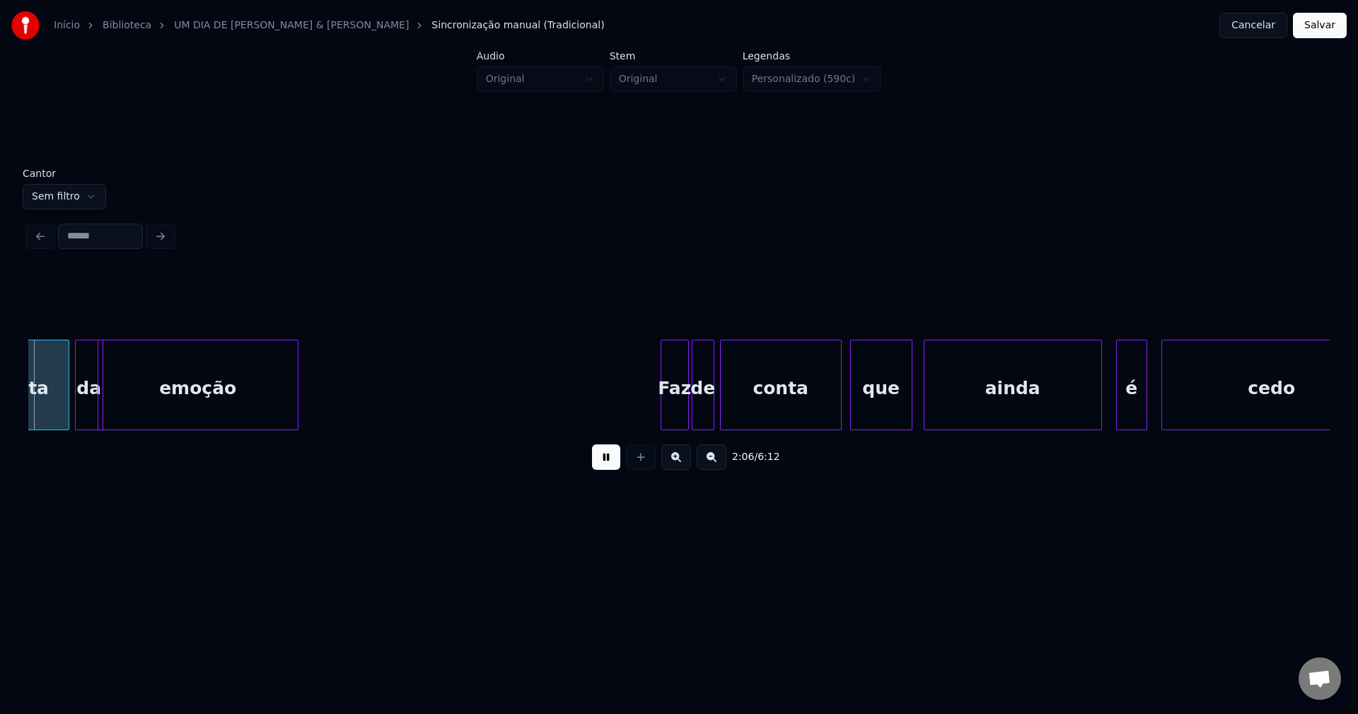
scroll to position [0, 17839]
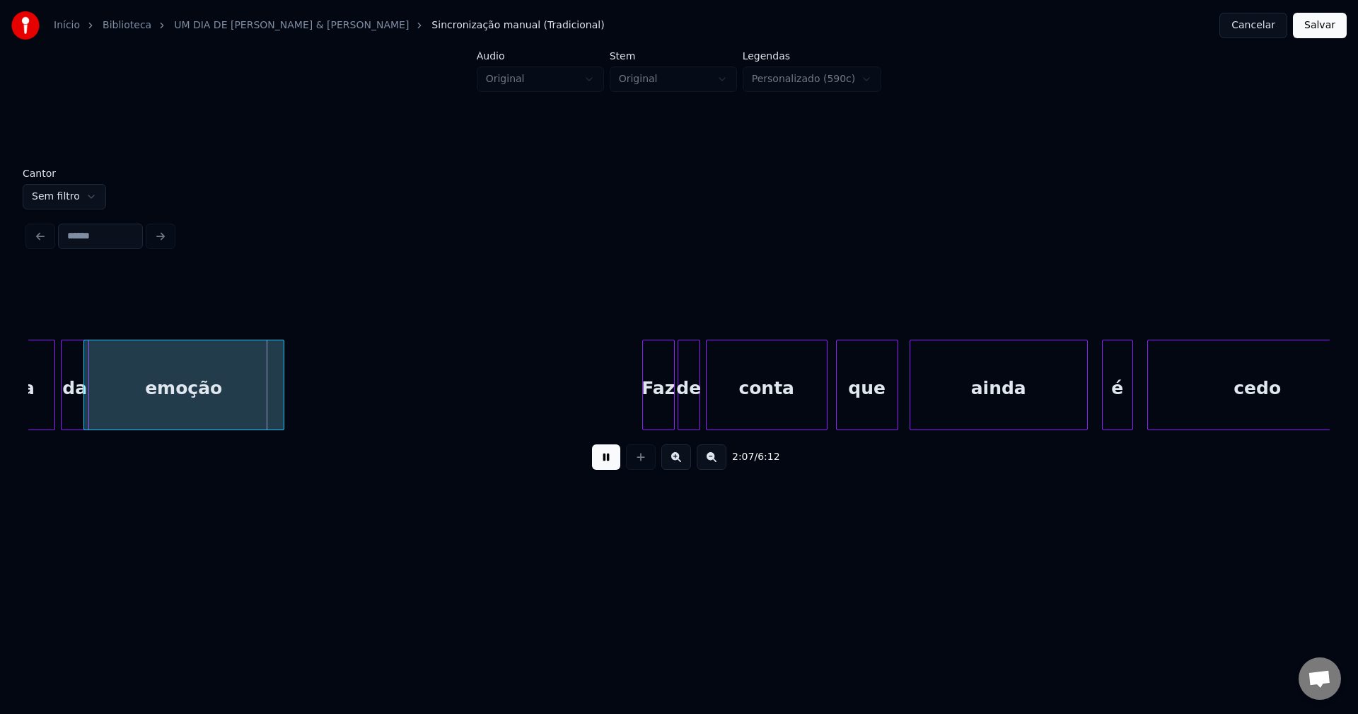
click at [645, 406] on div at bounding box center [645, 384] width 4 height 89
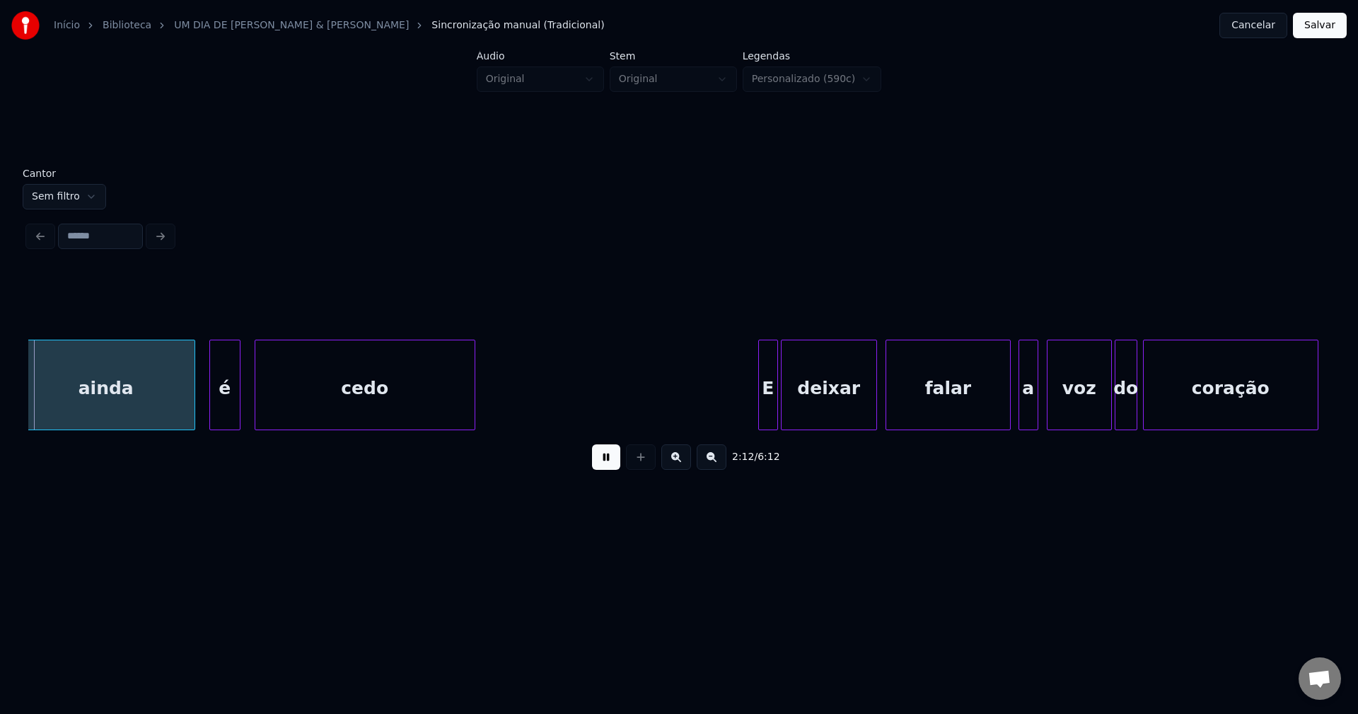
scroll to position [0, 18739]
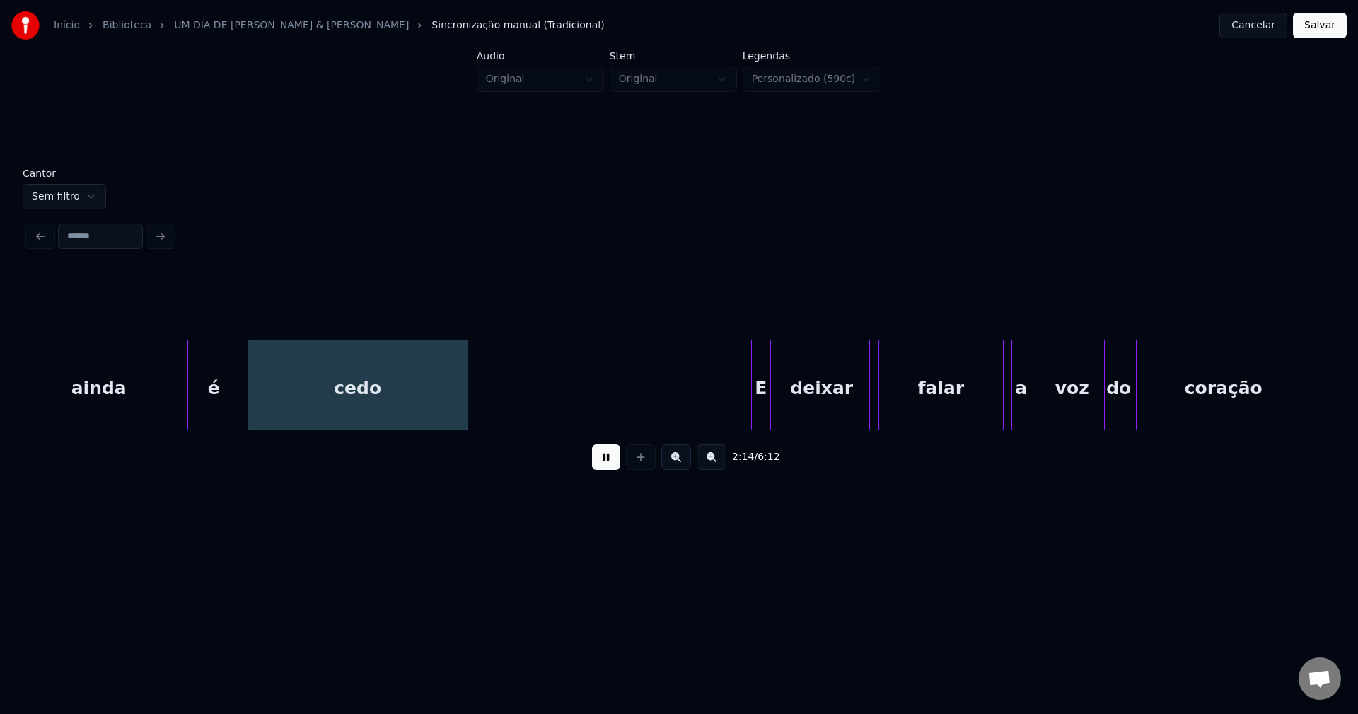
click at [199, 409] on div at bounding box center [197, 384] width 4 height 89
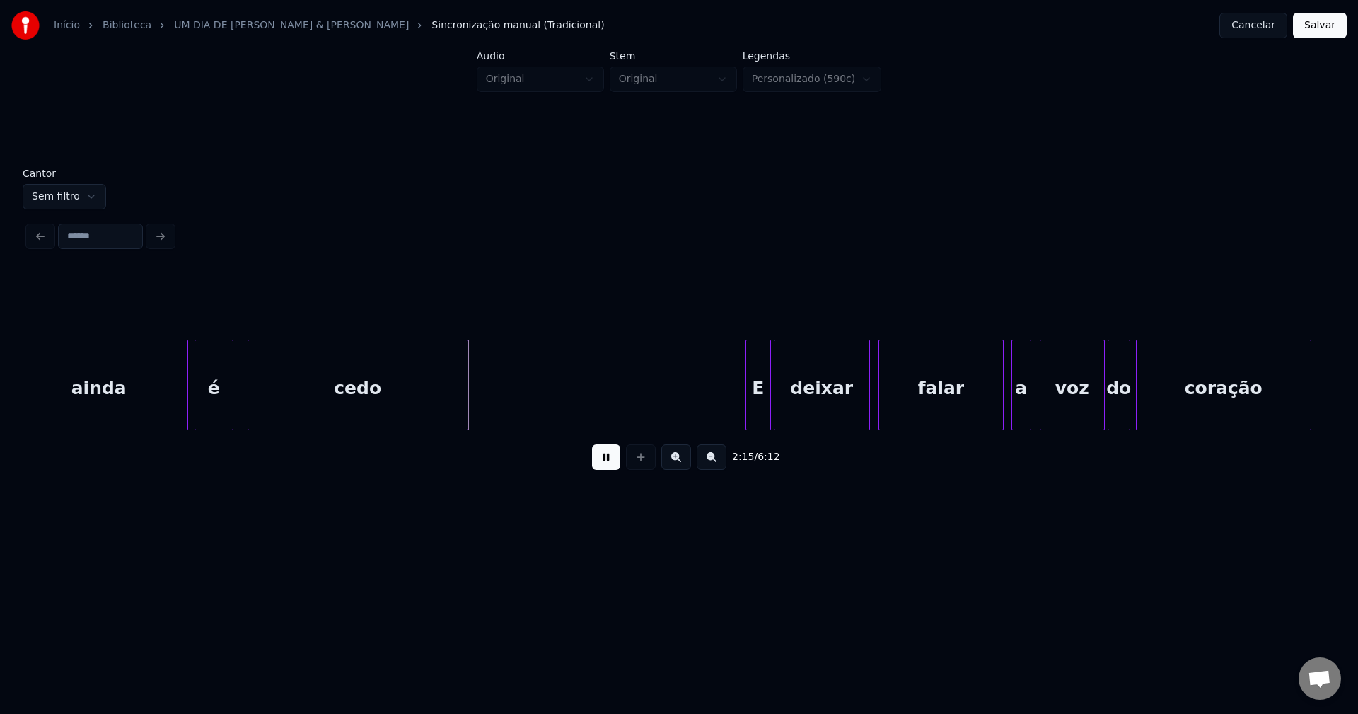
click at [746, 410] on div at bounding box center [748, 384] width 4 height 89
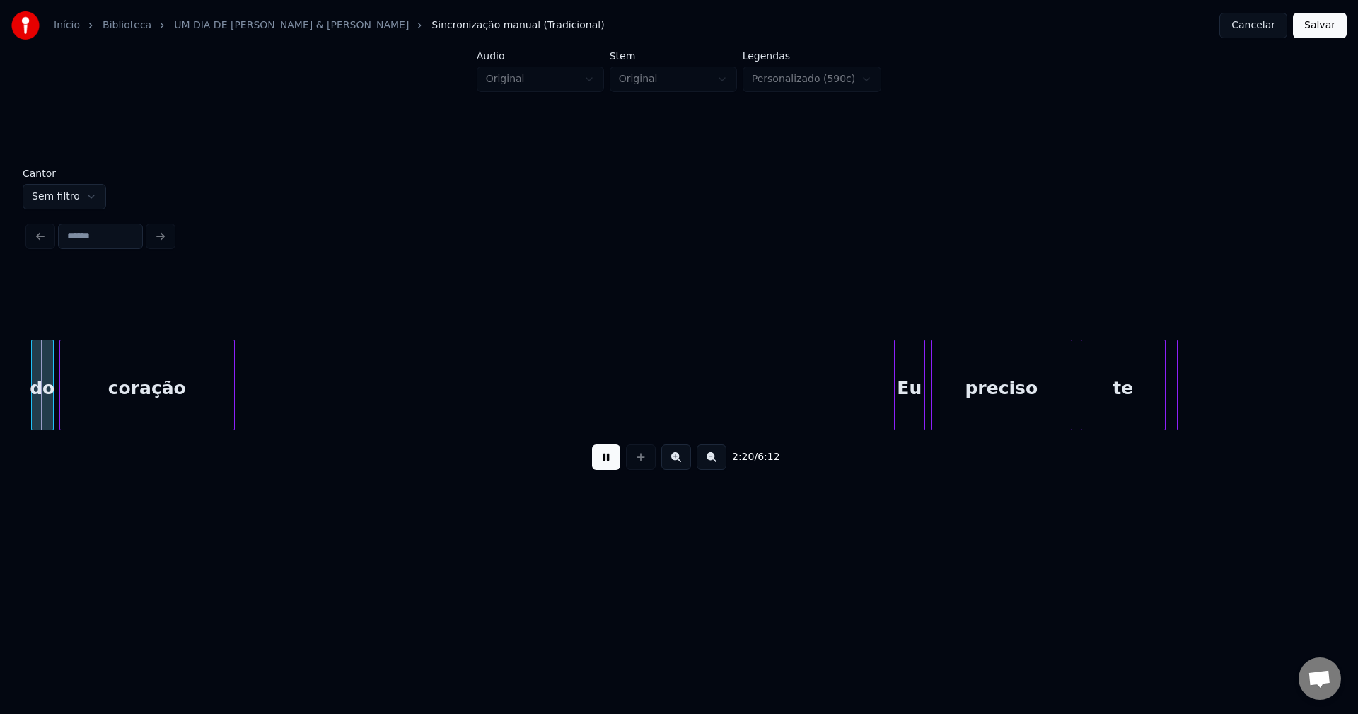
scroll to position [0, 19847]
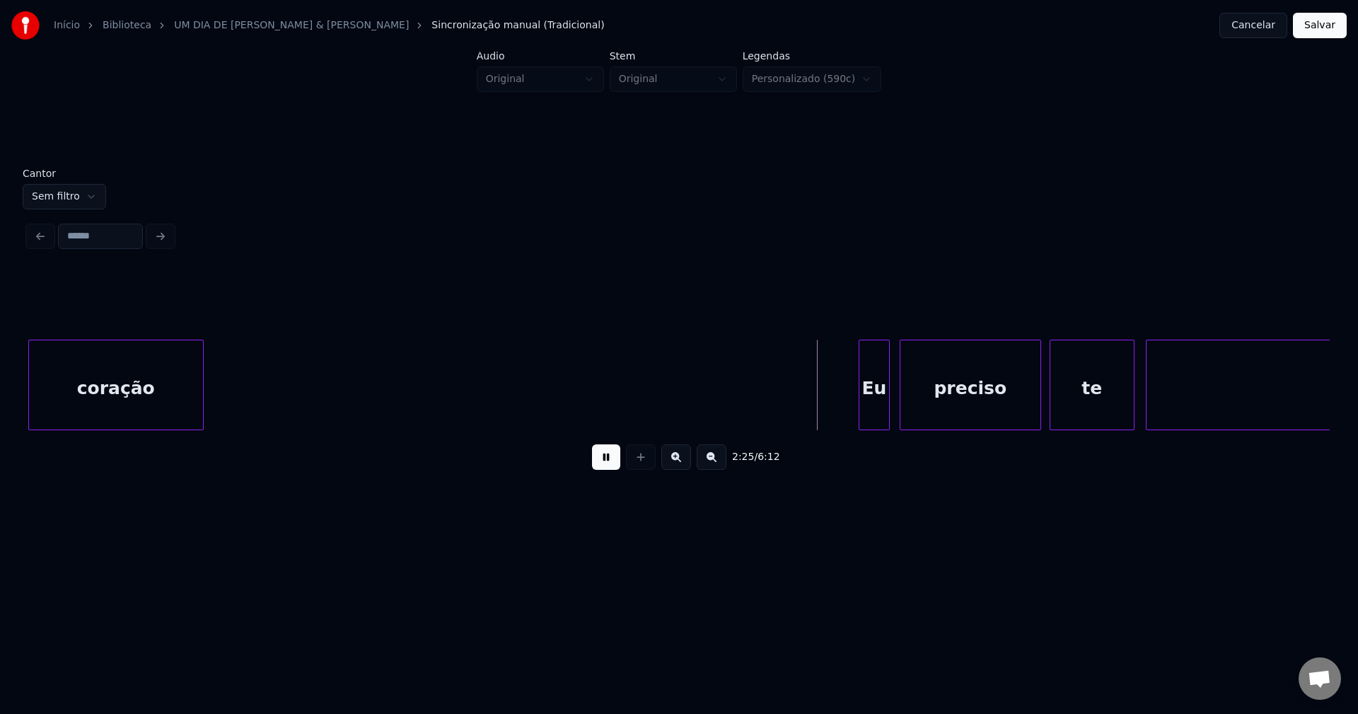
click at [874, 415] on div "Eu" at bounding box center [875, 388] width 30 height 96
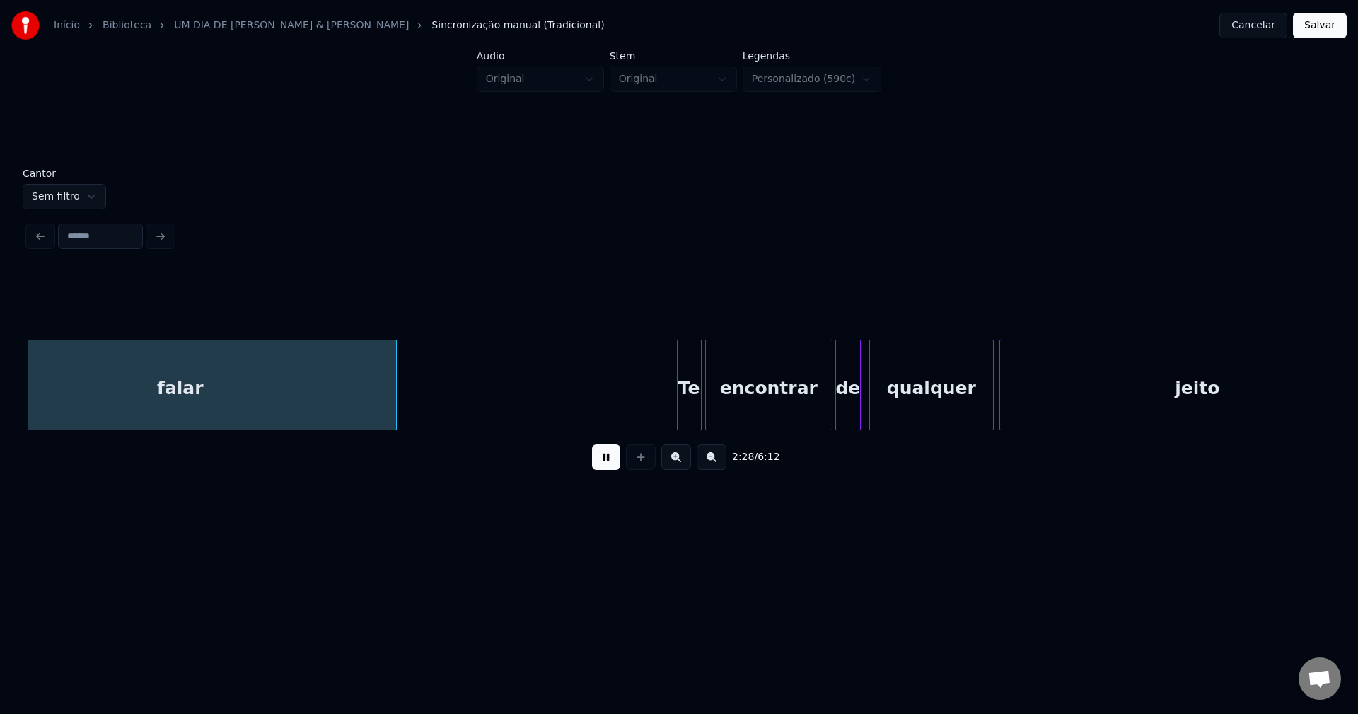
scroll to position [0, 21032]
click at [726, 417] on div at bounding box center [725, 384] width 4 height 89
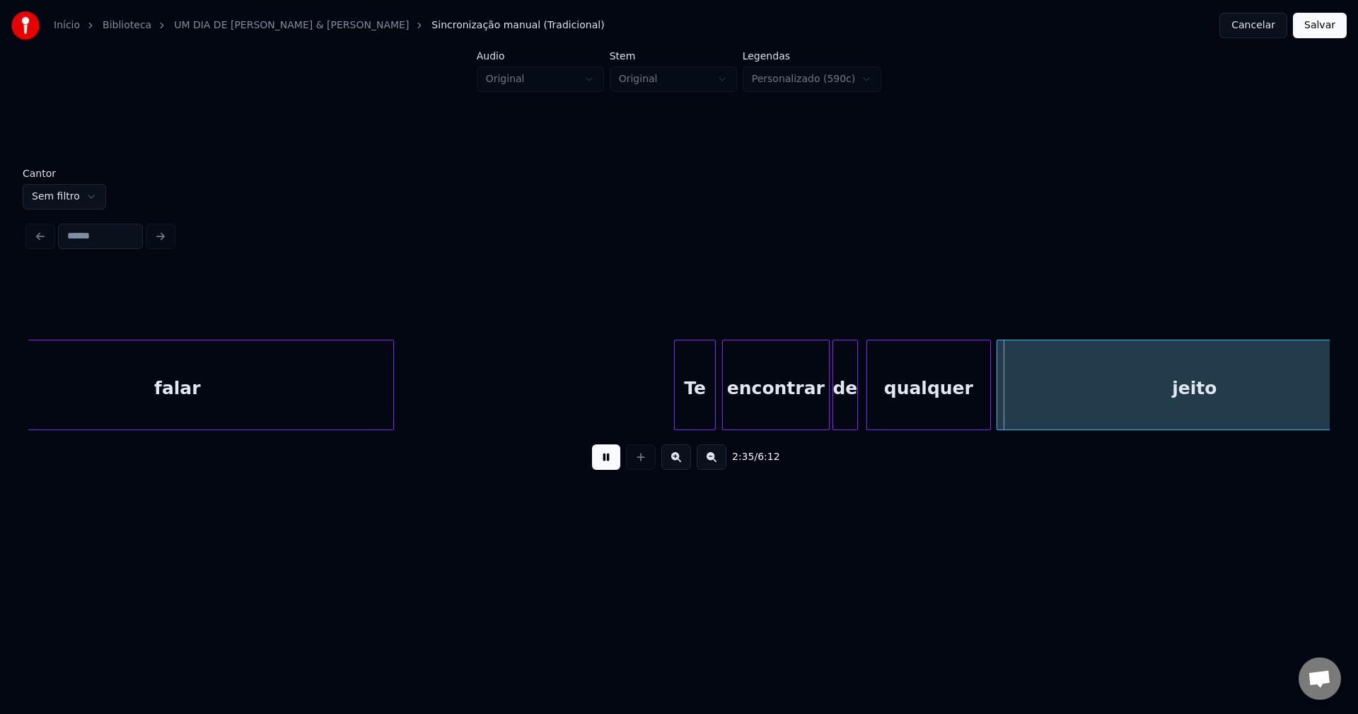
click at [715, 412] on div at bounding box center [713, 384] width 4 height 89
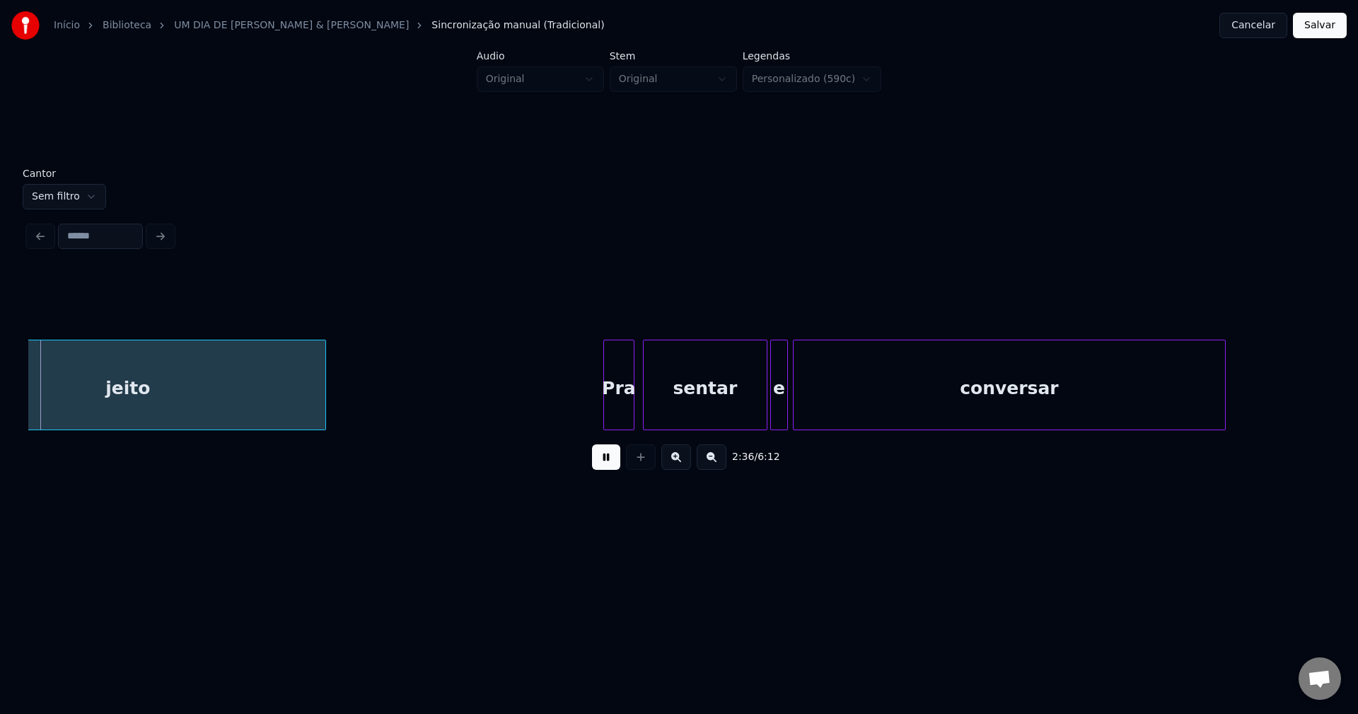
scroll to position [0, 22101]
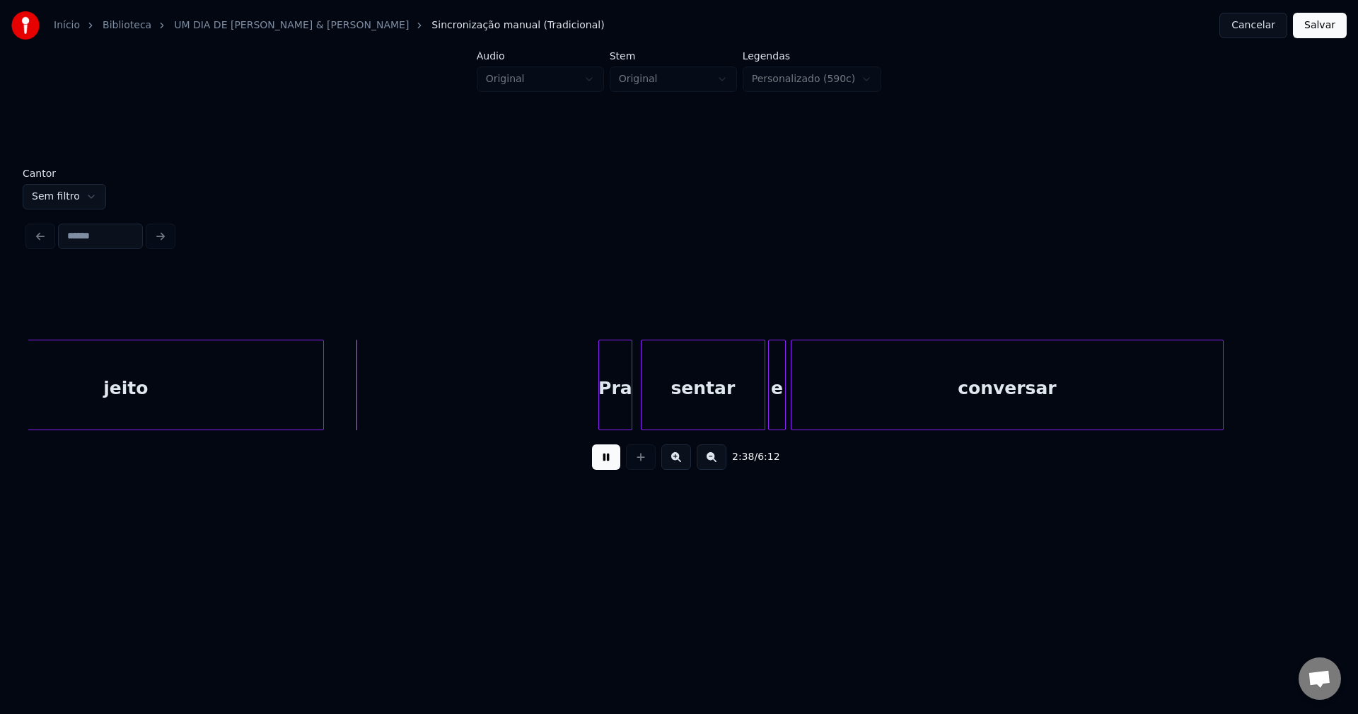
click at [601, 416] on div at bounding box center [601, 384] width 4 height 89
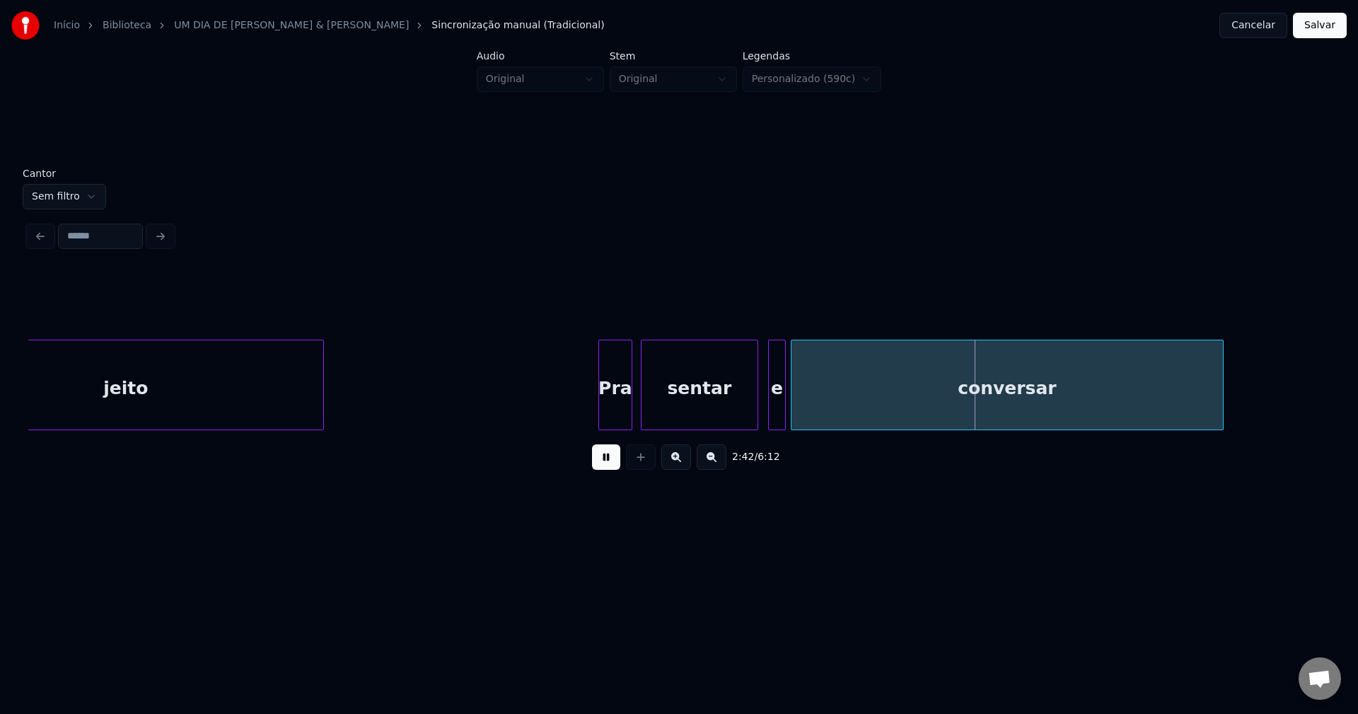
click at [756, 421] on div at bounding box center [755, 384] width 4 height 89
click at [773, 421] on div "e" at bounding box center [771, 388] width 16 height 96
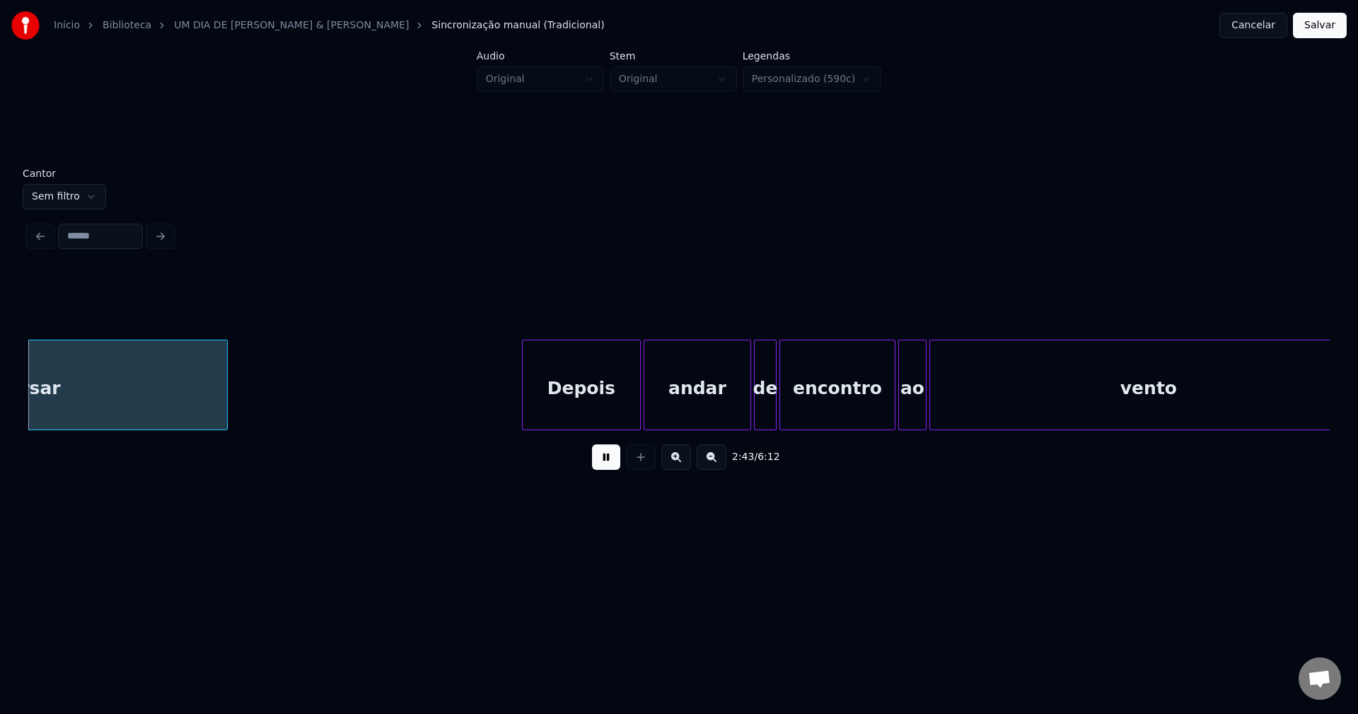
scroll to position [0, 23104]
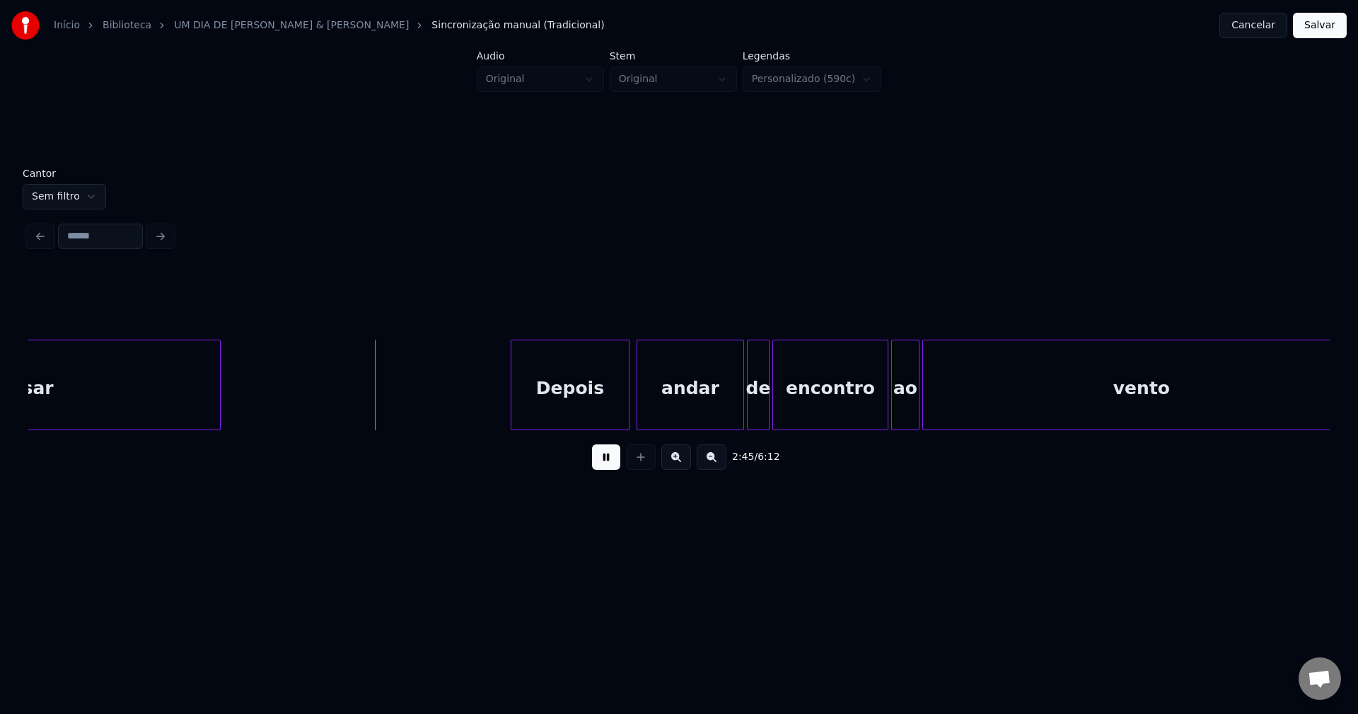
click at [579, 422] on div "Depois" at bounding box center [570, 388] width 117 height 96
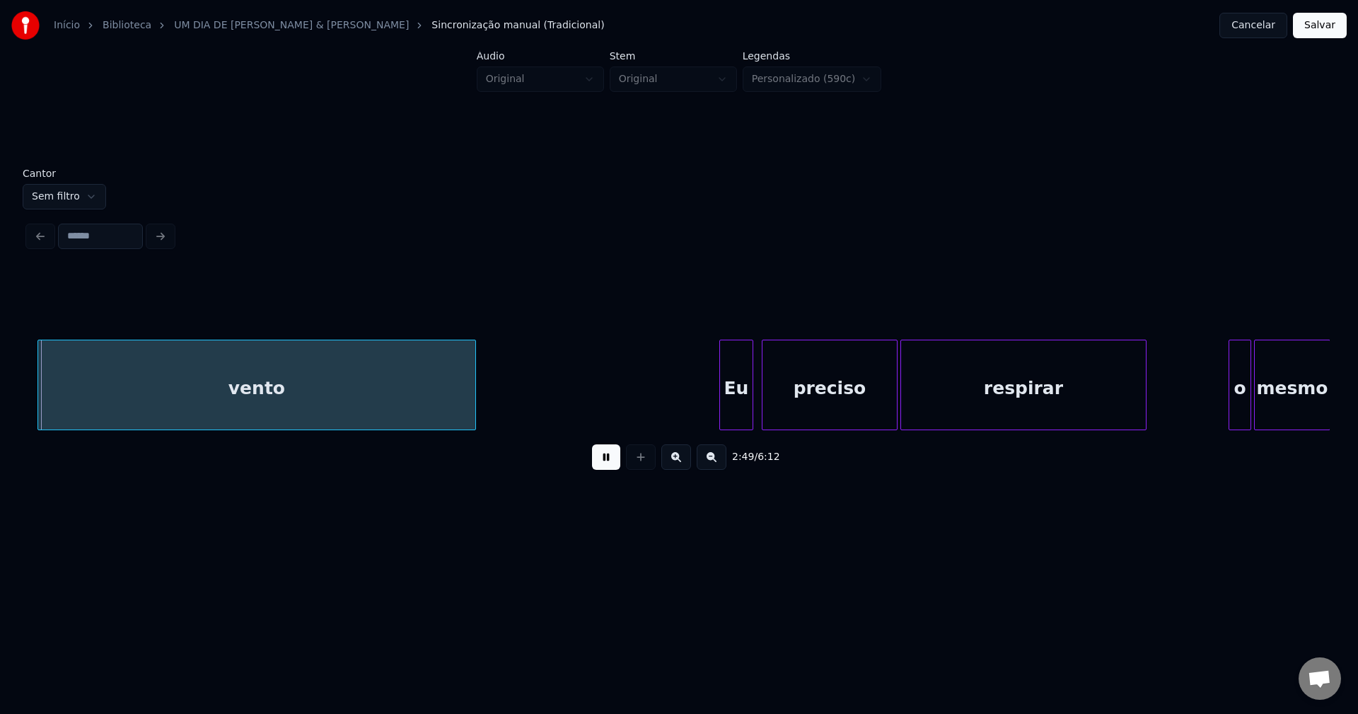
scroll to position [0, 24006]
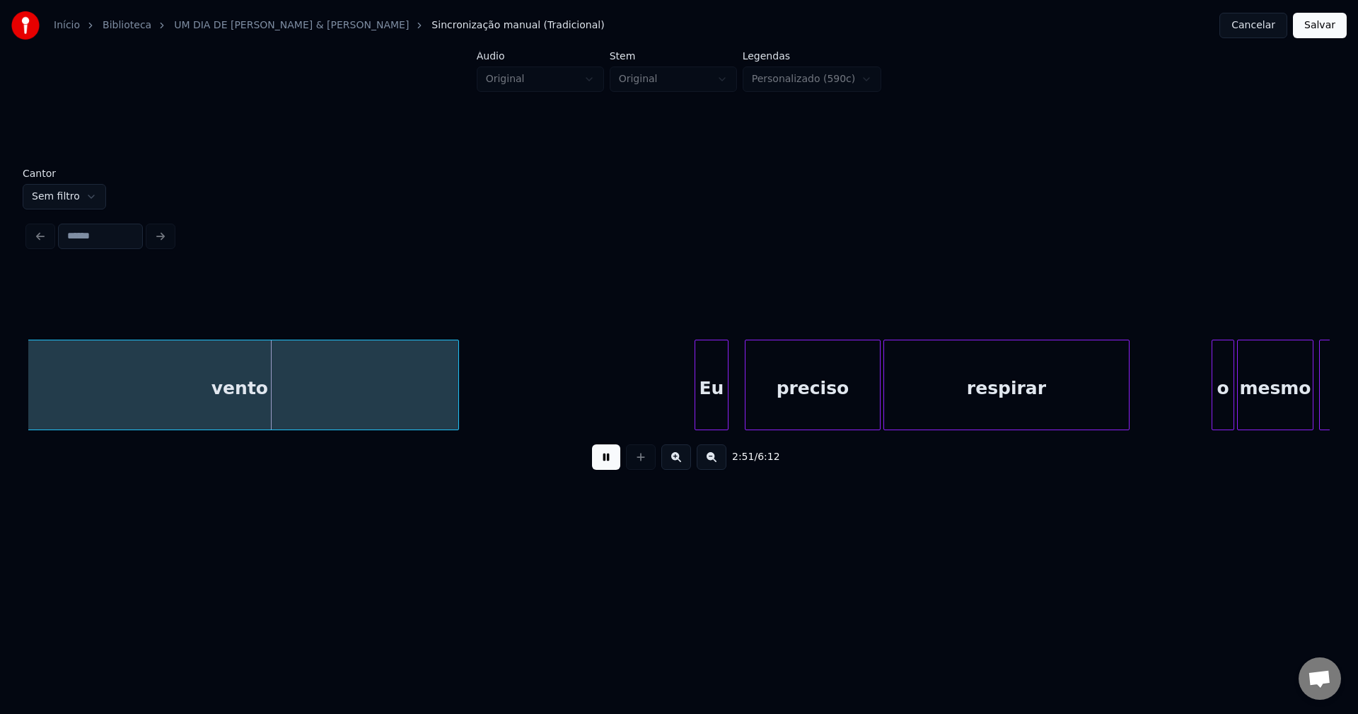
click at [716, 417] on div "Eu" at bounding box center [711, 388] width 33 height 96
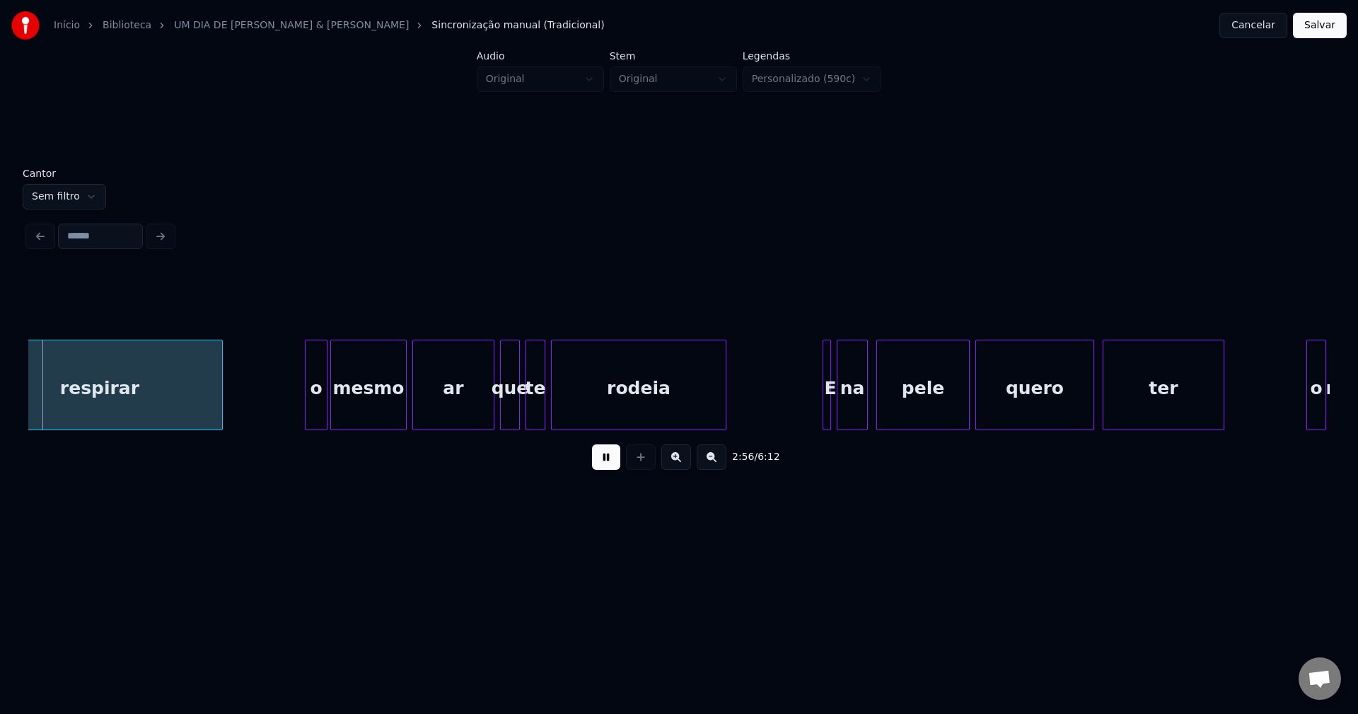
scroll to position [0, 24927]
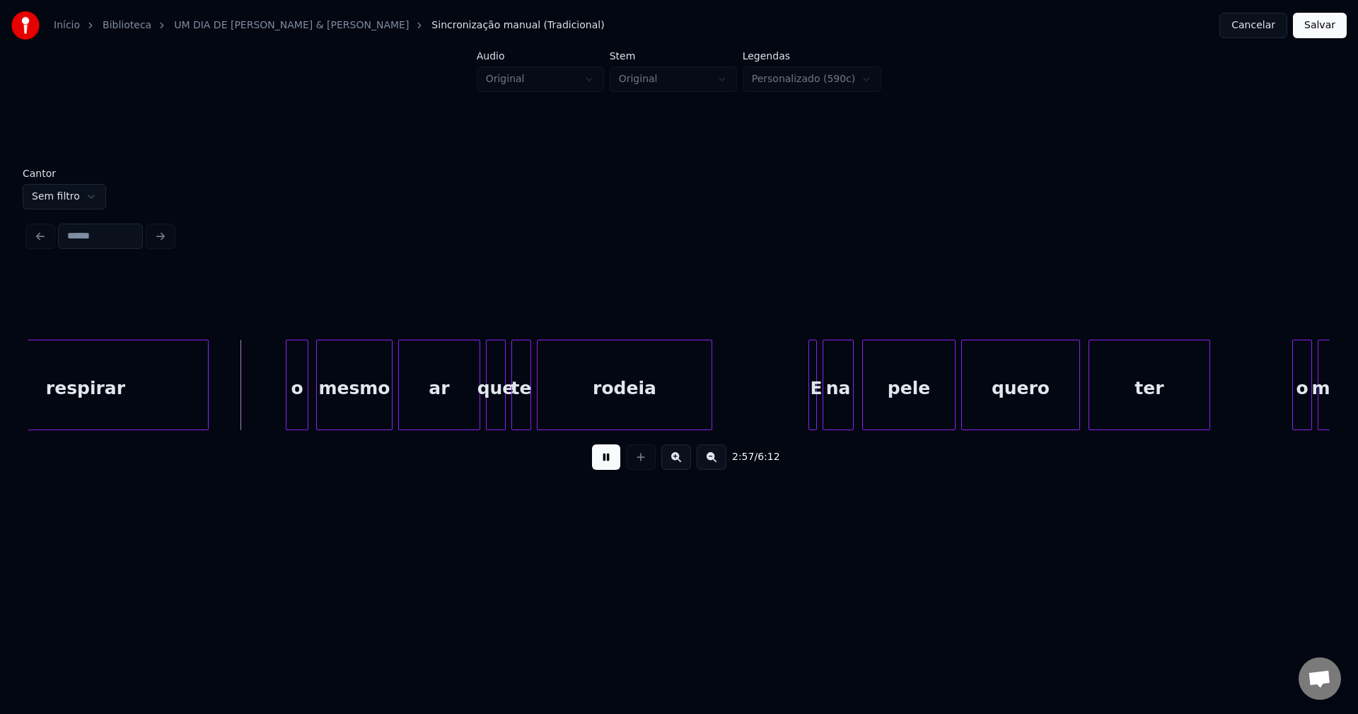
click at [299, 413] on div "o" at bounding box center [297, 388] width 21 height 96
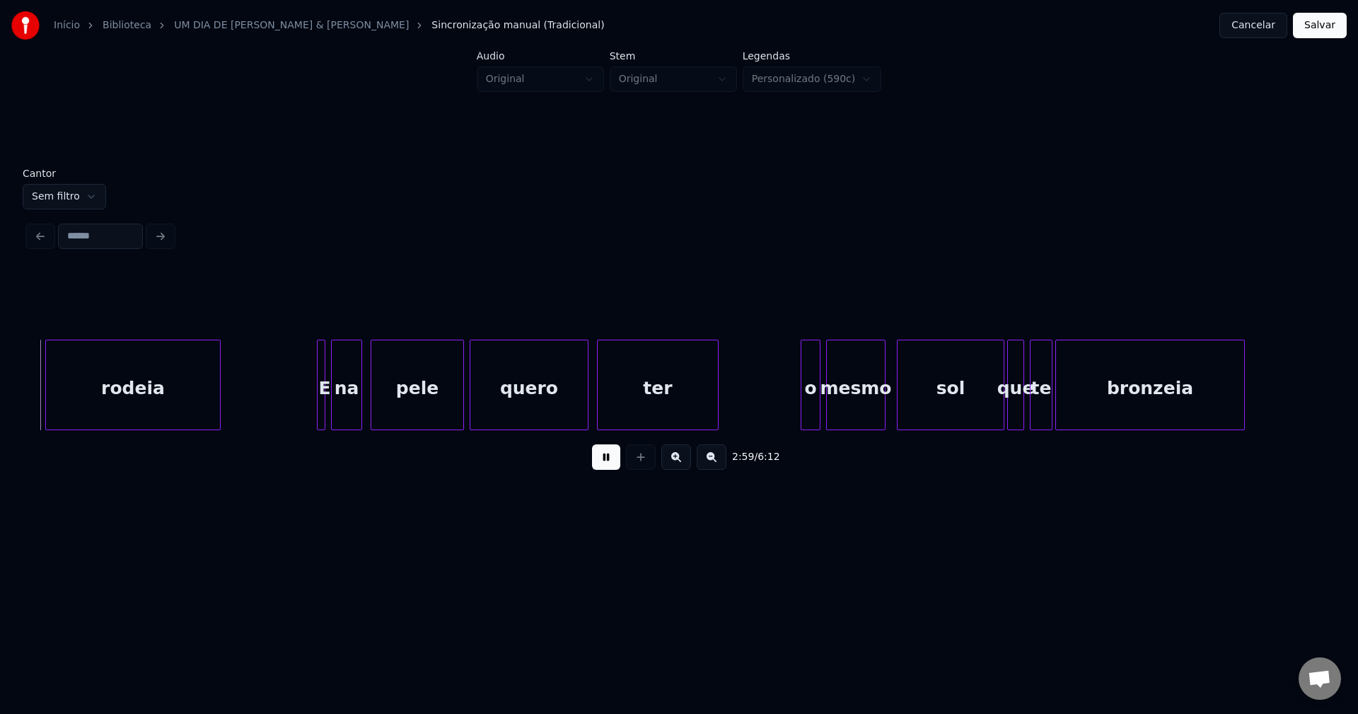
scroll to position [0, 25449]
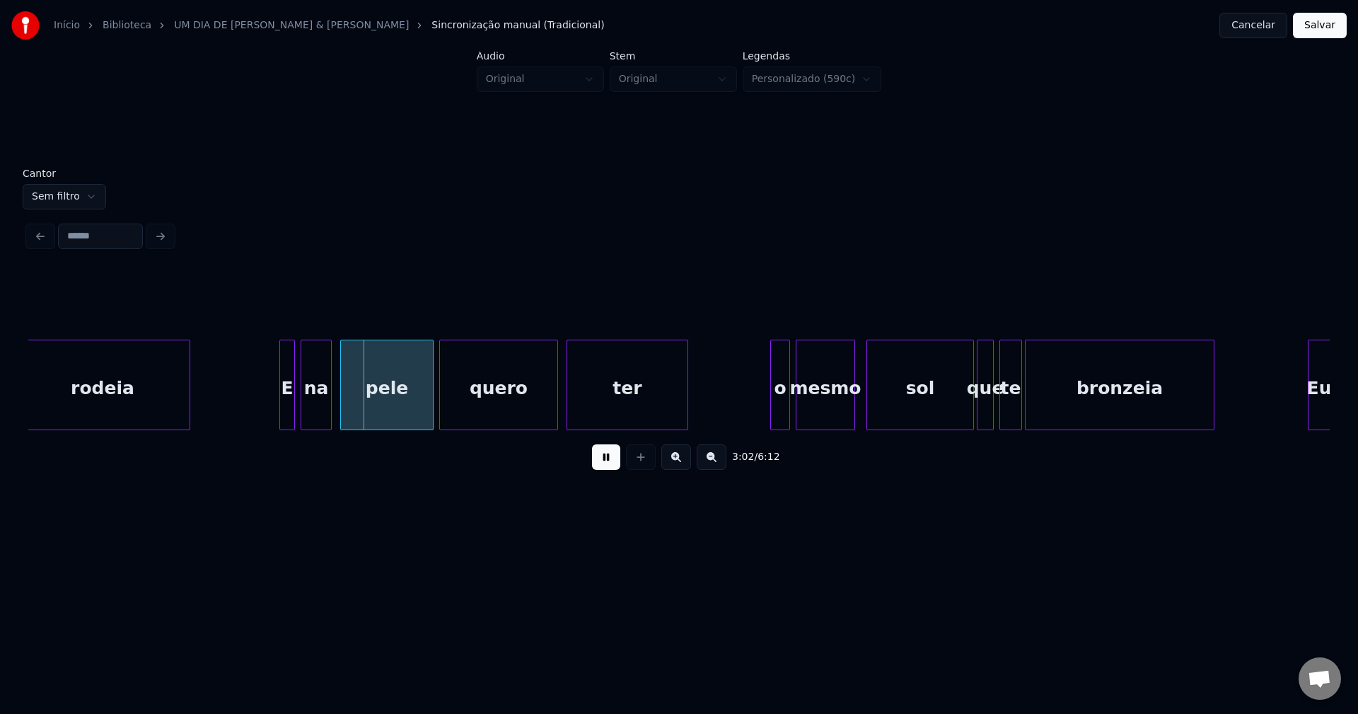
click at [281, 412] on div at bounding box center [282, 384] width 4 height 89
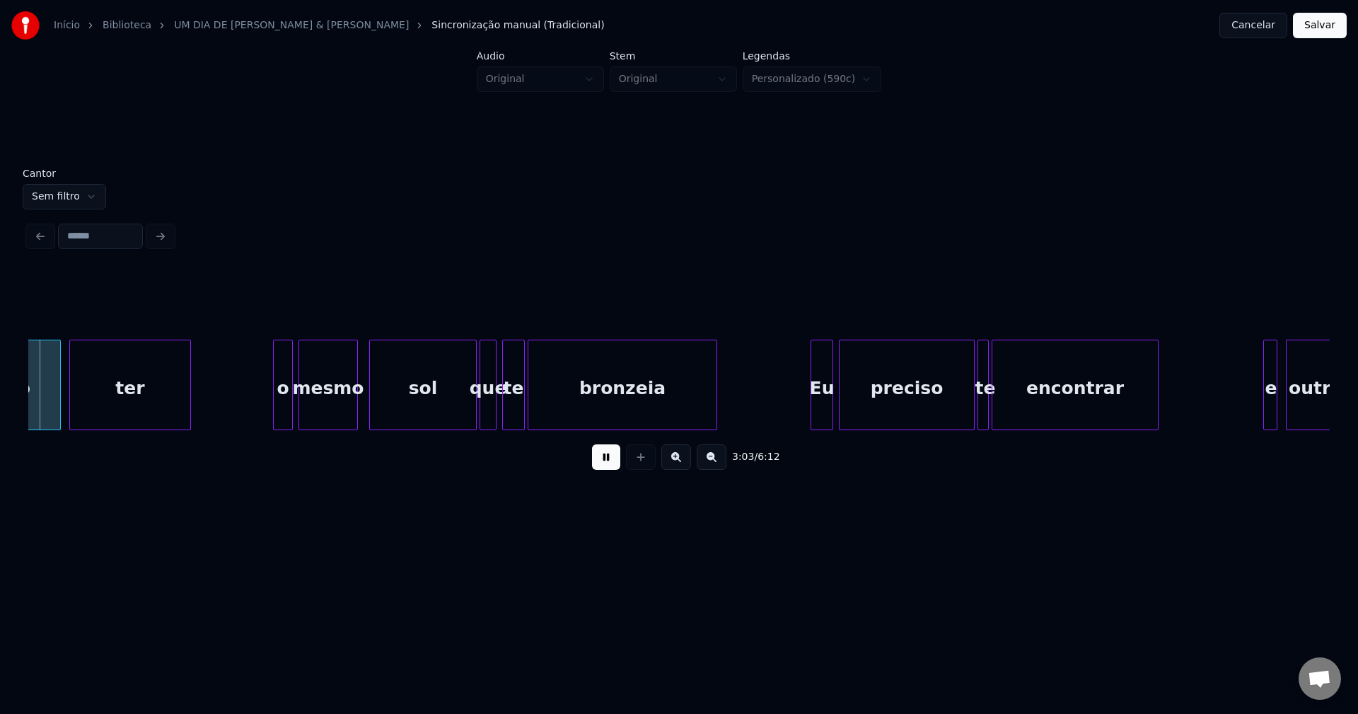
scroll to position [0, 25956]
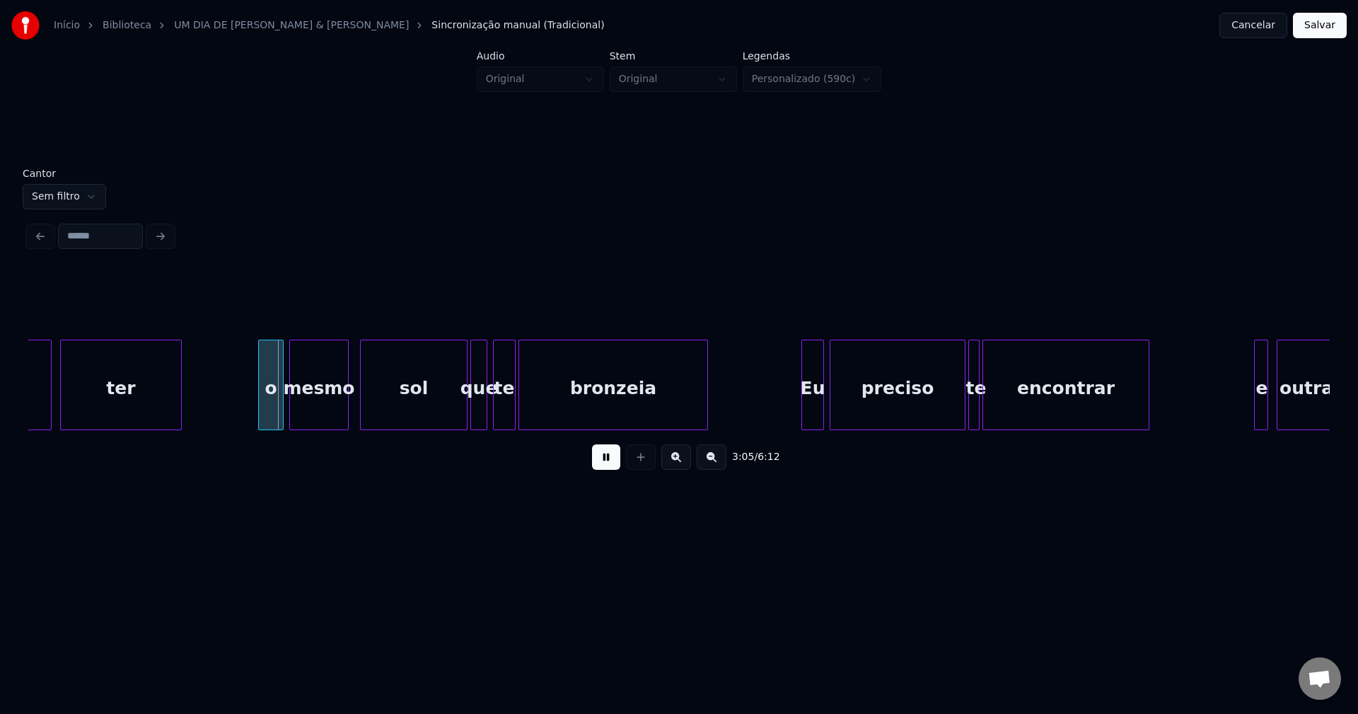
click at [260, 417] on div at bounding box center [261, 384] width 4 height 89
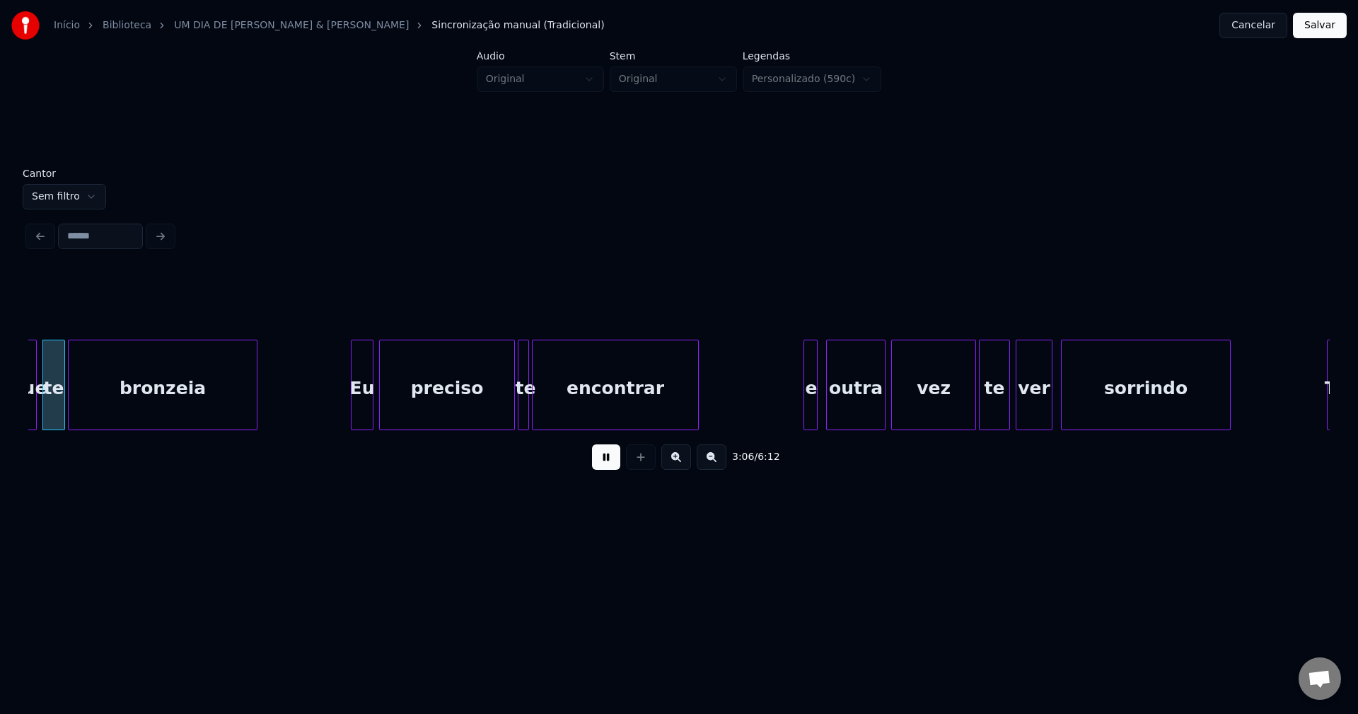
scroll to position [0, 26409]
click at [347, 410] on div at bounding box center [345, 384] width 4 height 89
click at [554, 406] on div at bounding box center [553, 384] width 4 height 89
click at [543, 406] on div at bounding box center [541, 384] width 4 height 89
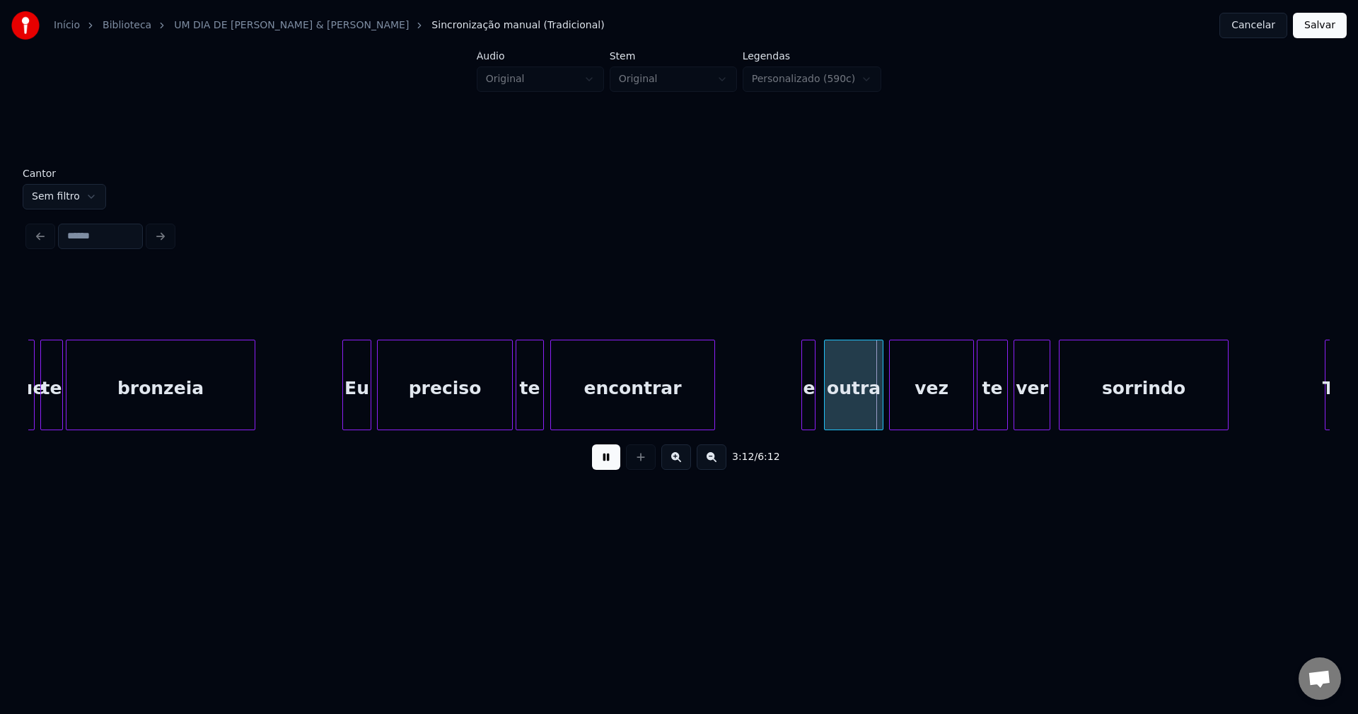
click at [711, 402] on div at bounding box center [712, 384] width 4 height 89
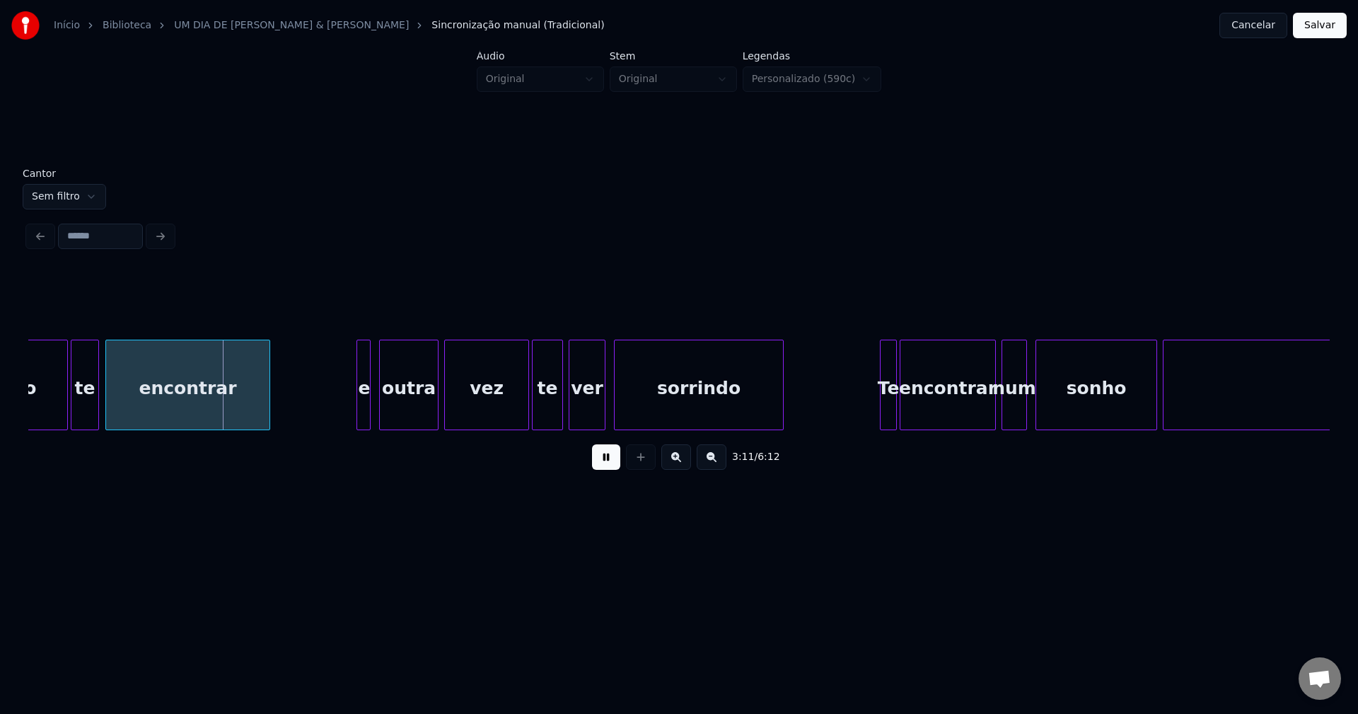
scroll to position [0, 26883]
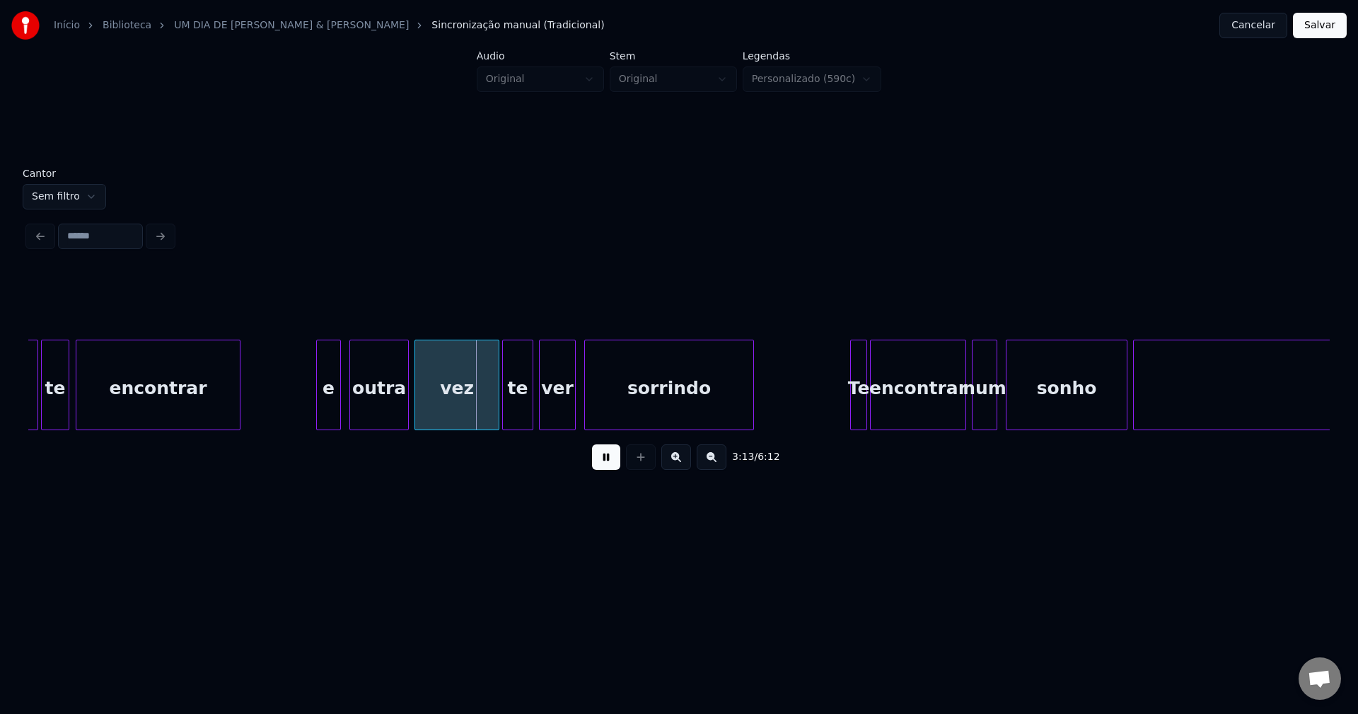
click at [319, 413] on div at bounding box center [319, 384] width 4 height 89
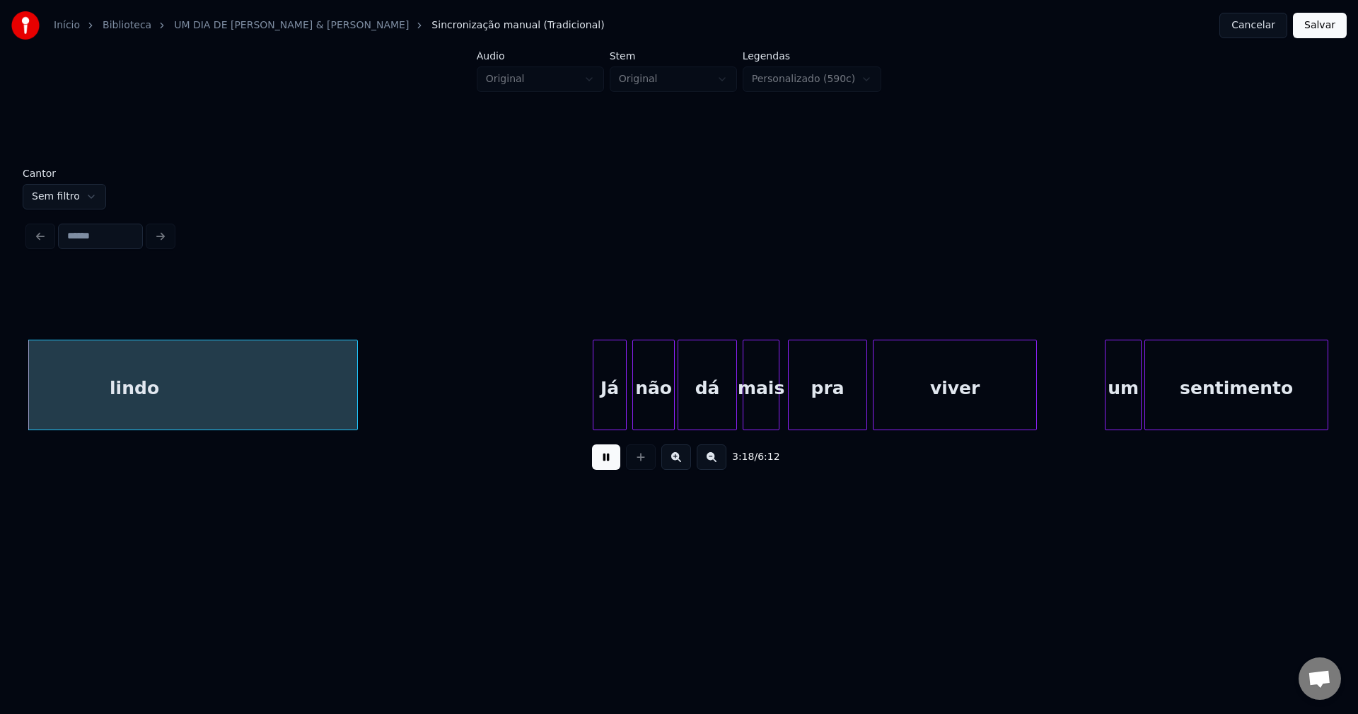
scroll to position [0, 28115]
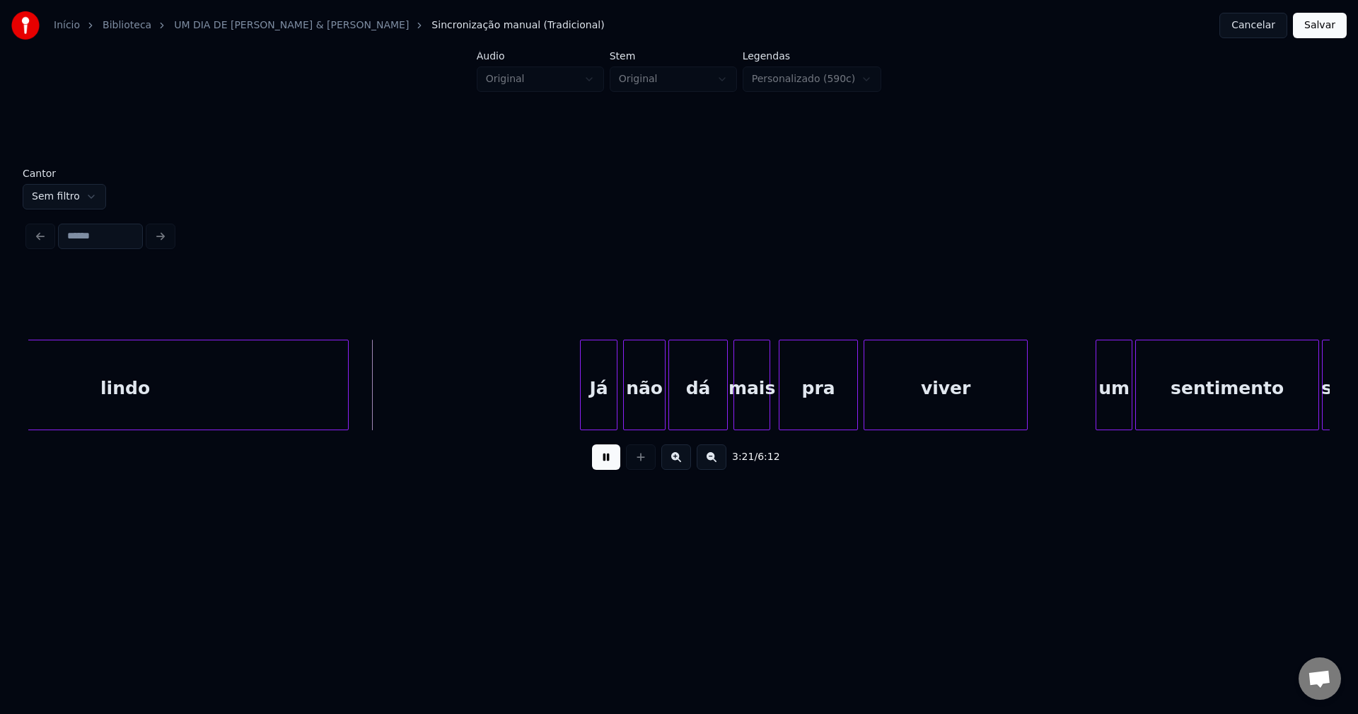
click at [584, 417] on div at bounding box center [583, 384] width 4 height 89
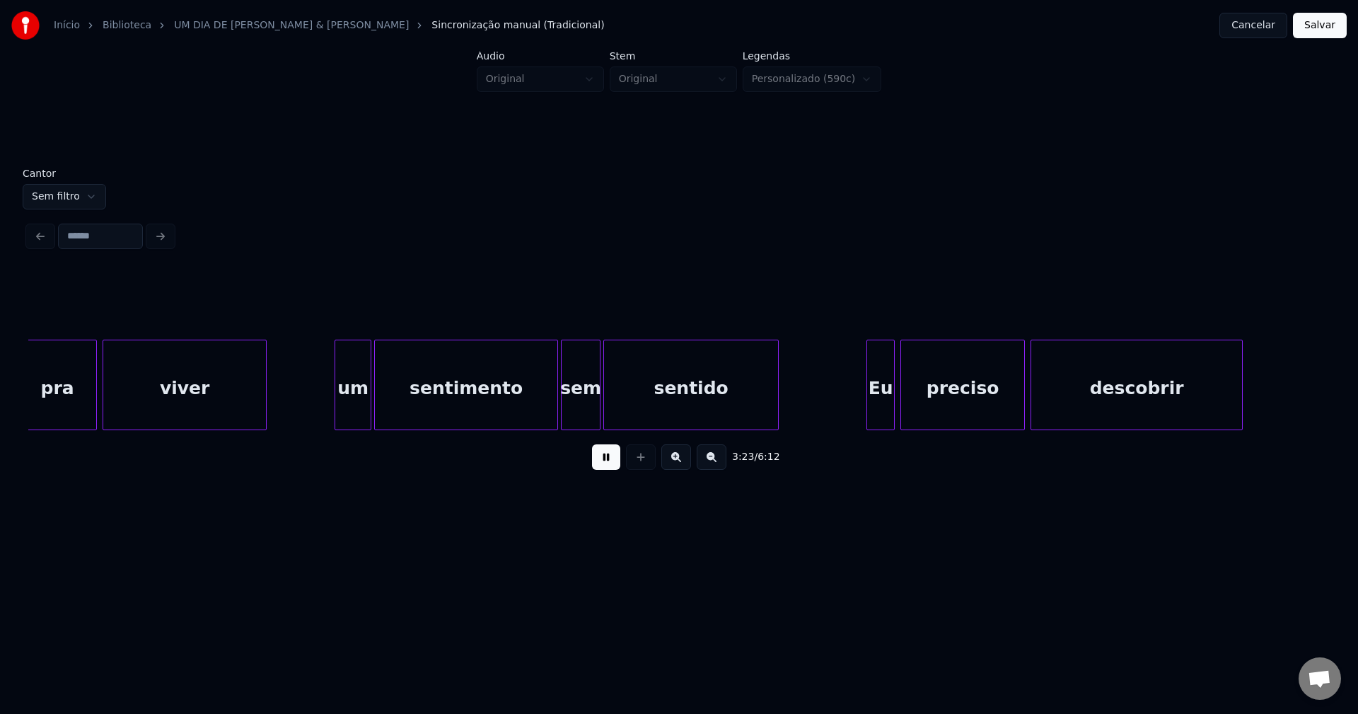
scroll to position [0, 28876]
click at [331, 409] on div at bounding box center [331, 384] width 4 height 89
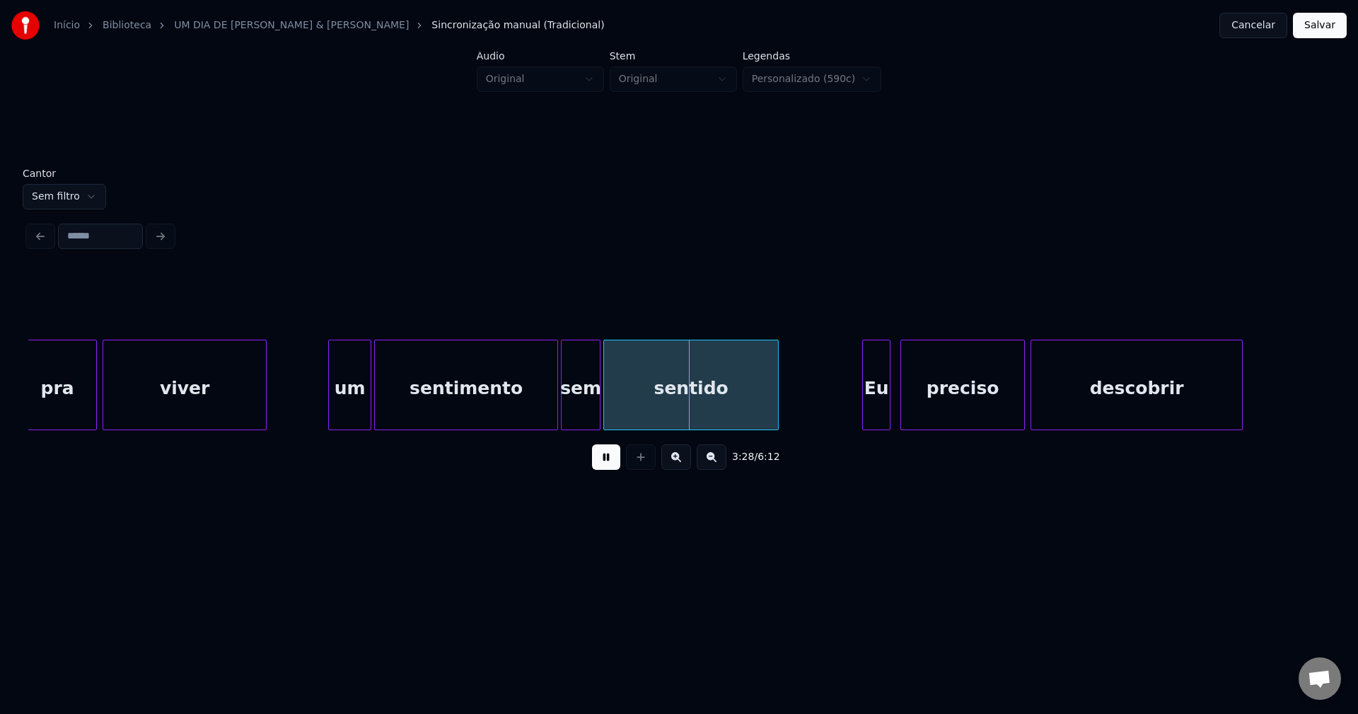
click at [875, 410] on div "Eu" at bounding box center [876, 388] width 27 height 96
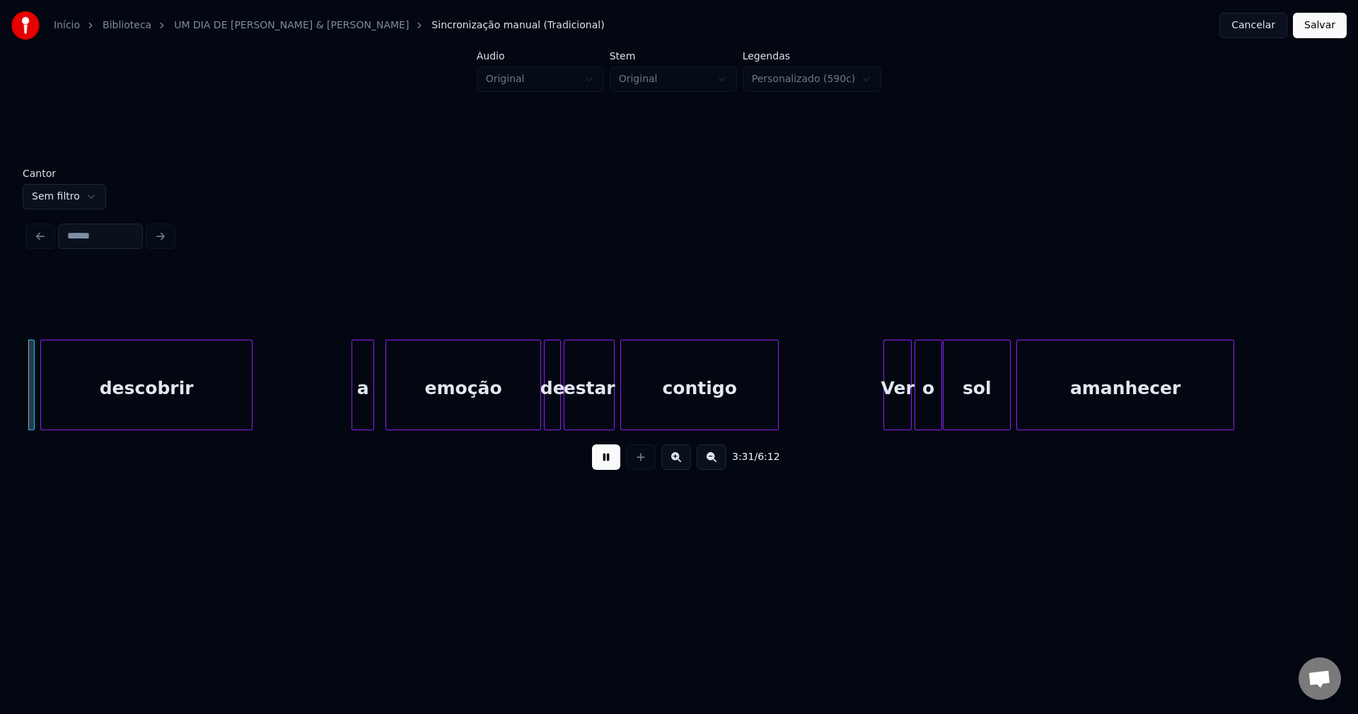
scroll to position [0, 29893]
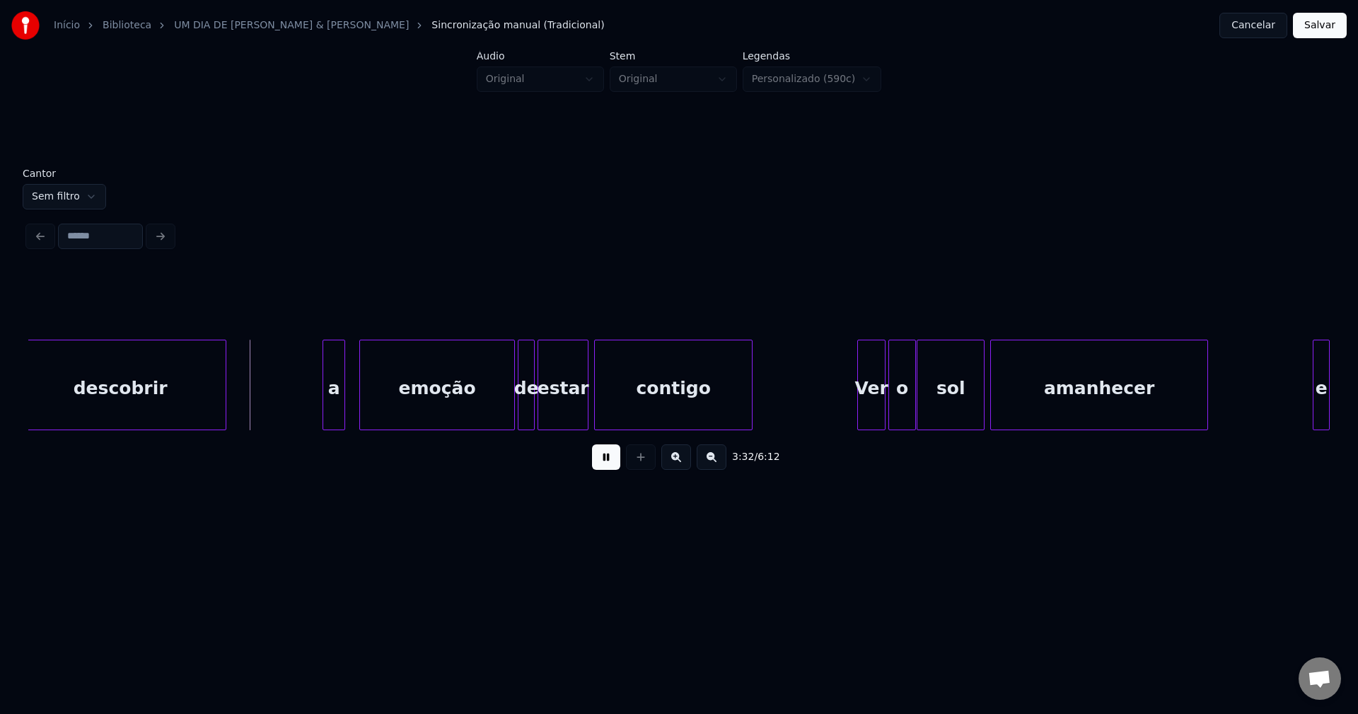
click at [331, 410] on div "a" at bounding box center [333, 388] width 21 height 96
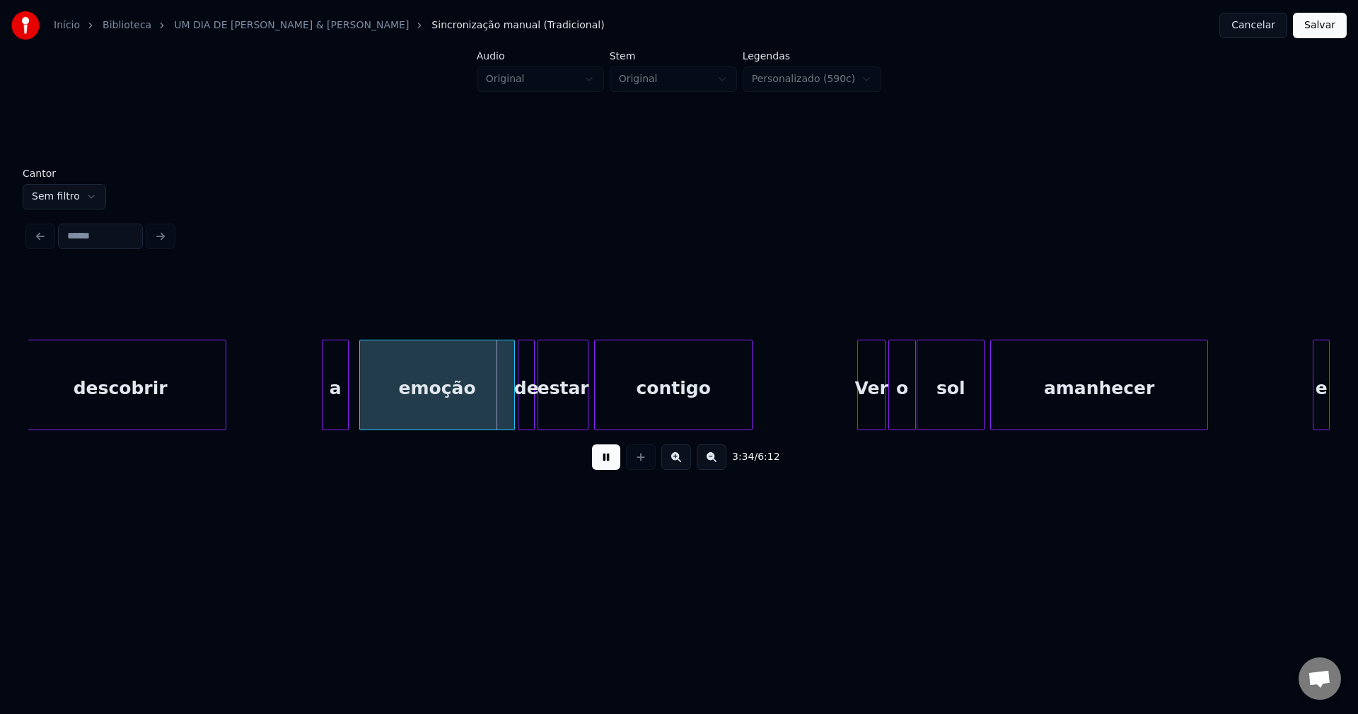
click at [345, 410] on div at bounding box center [346, 384] width 4 height 89
click at [410, 421] on div "emoção" at bounding box center [431, 388] width 154 height 96
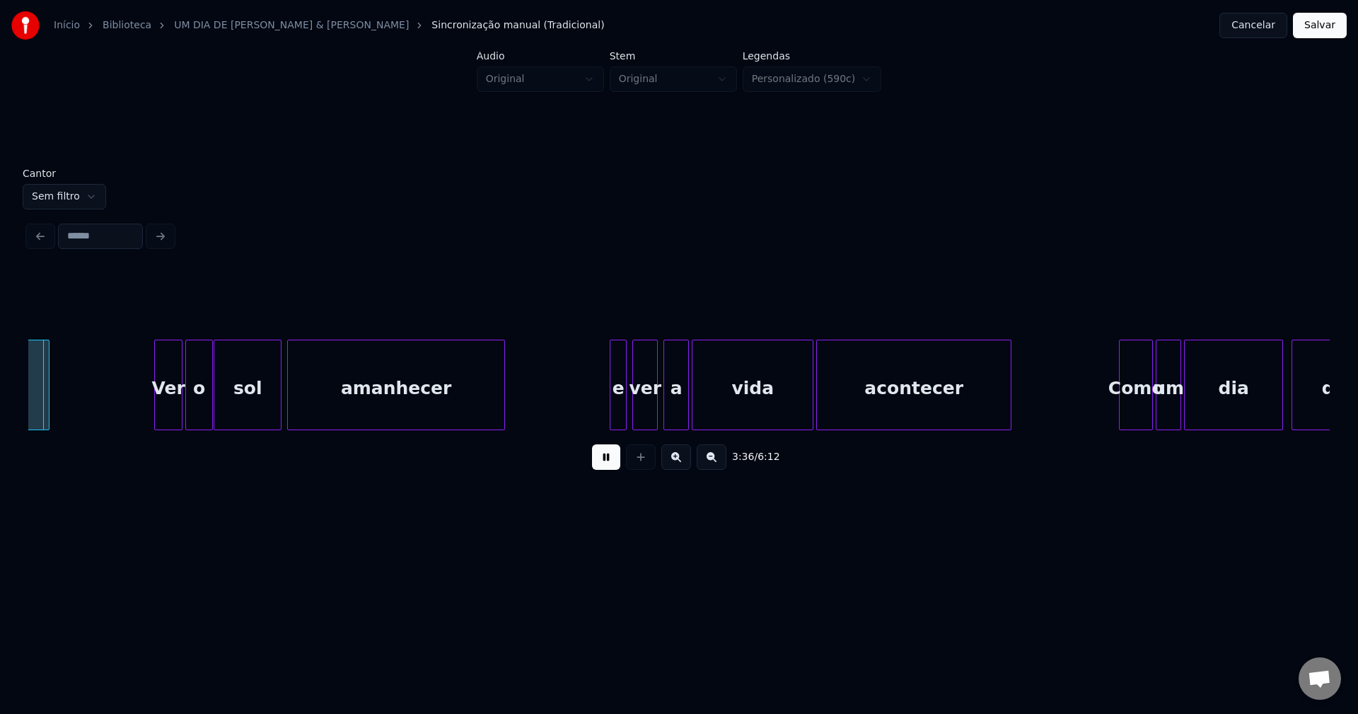
scroll to position [0, 30603]
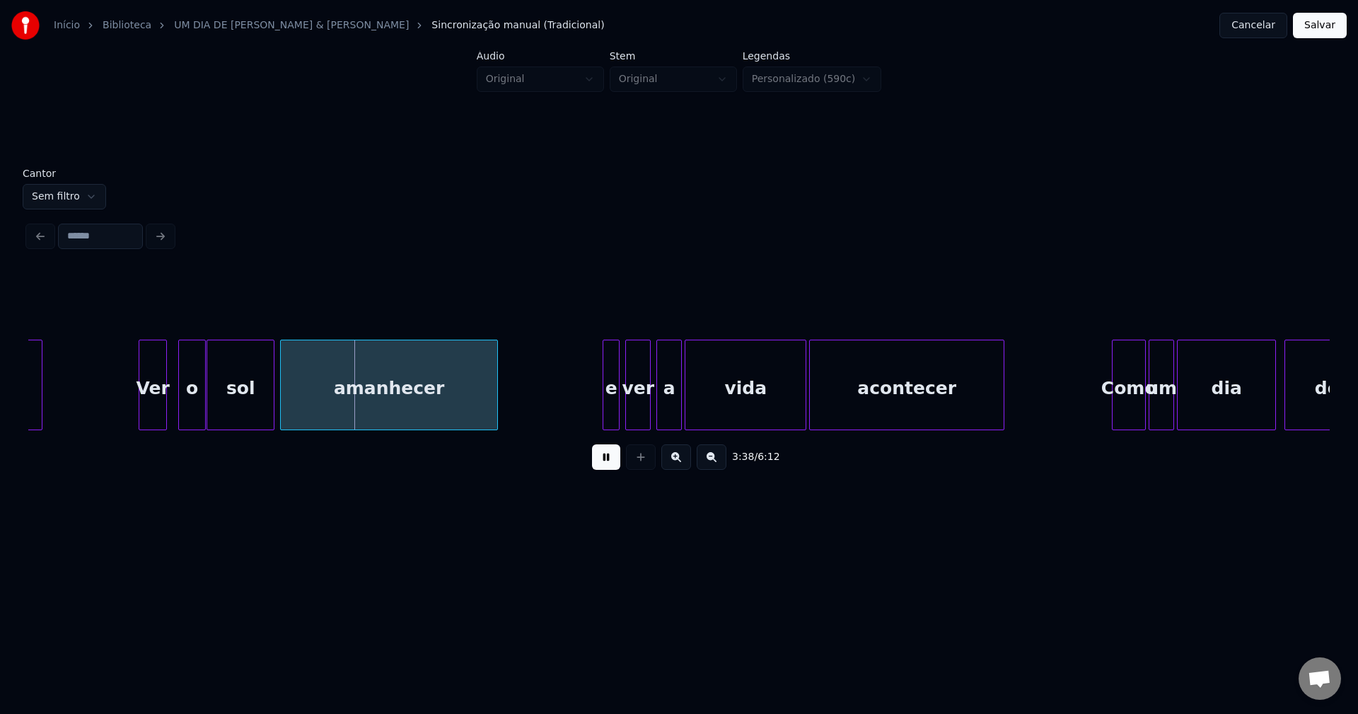
click at [149, 406] on div "Ver" at bounding box center [152, 388] width 27 height 96
click at [180, 419] on div "o" at bounding box center [184, 388] width 26 height 96
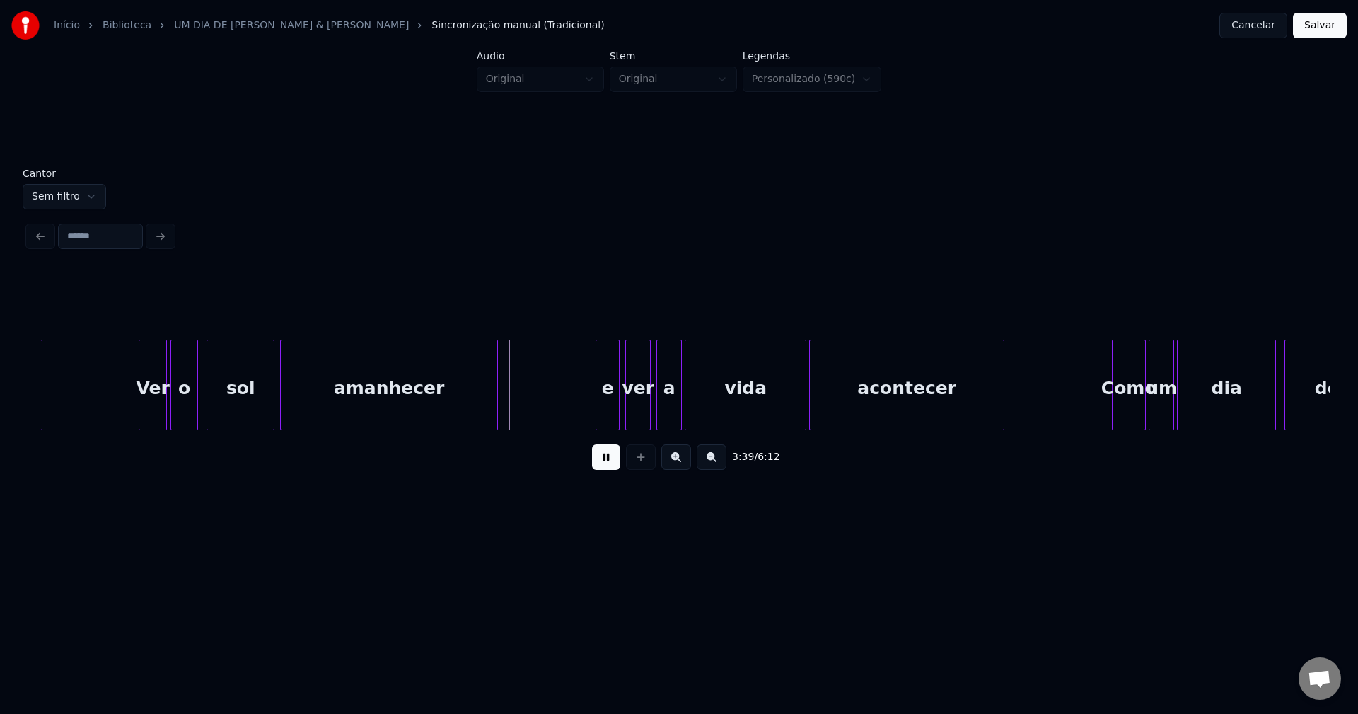
click at [599, 413] on div at bounding box center [598, 384] width 4 height 89
click at [607, 409] on div "e" at bounding box center [607, 388] width 23 height 96
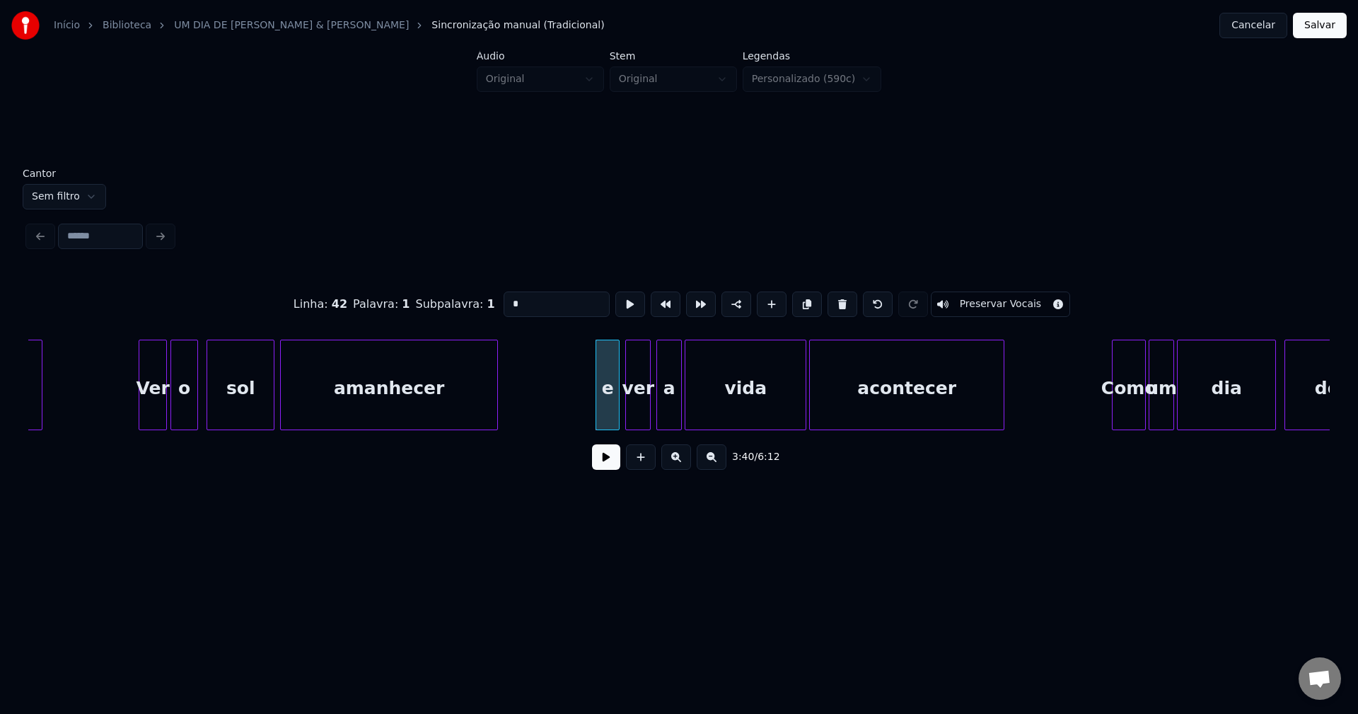
drag, startPoint x: 507, startPoint y: 301, endPoint x: 494, endPoint y: 303, distance: 13.5
click at [504, 303] on input "*" at bounding box center [557, 303] width 106 height 25
type input "*"
drag, startPoint x: 606, startPoint y: 469, endPoint x: 795, endPoint y: 447, distance: 190.9
click at [605, 469] on button at bounding box center [606, 456] width 28 height 25
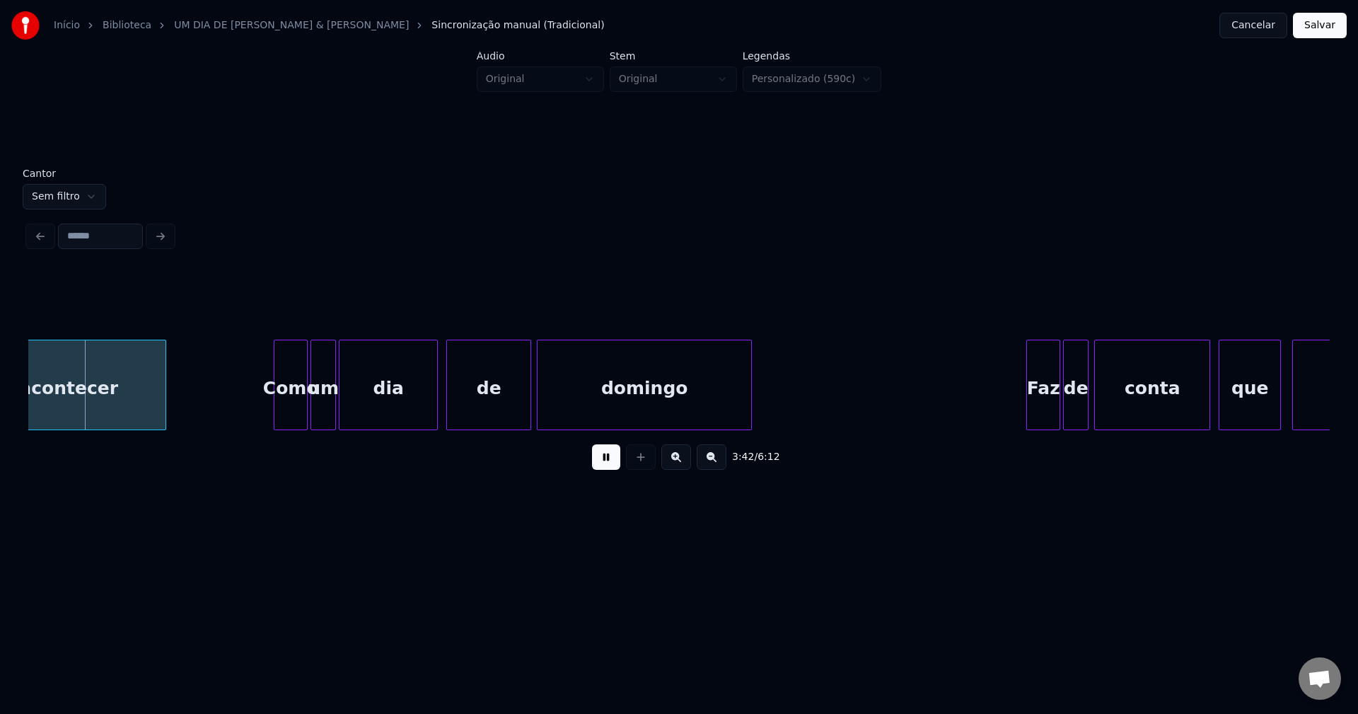
scroll to position [0, 31495]
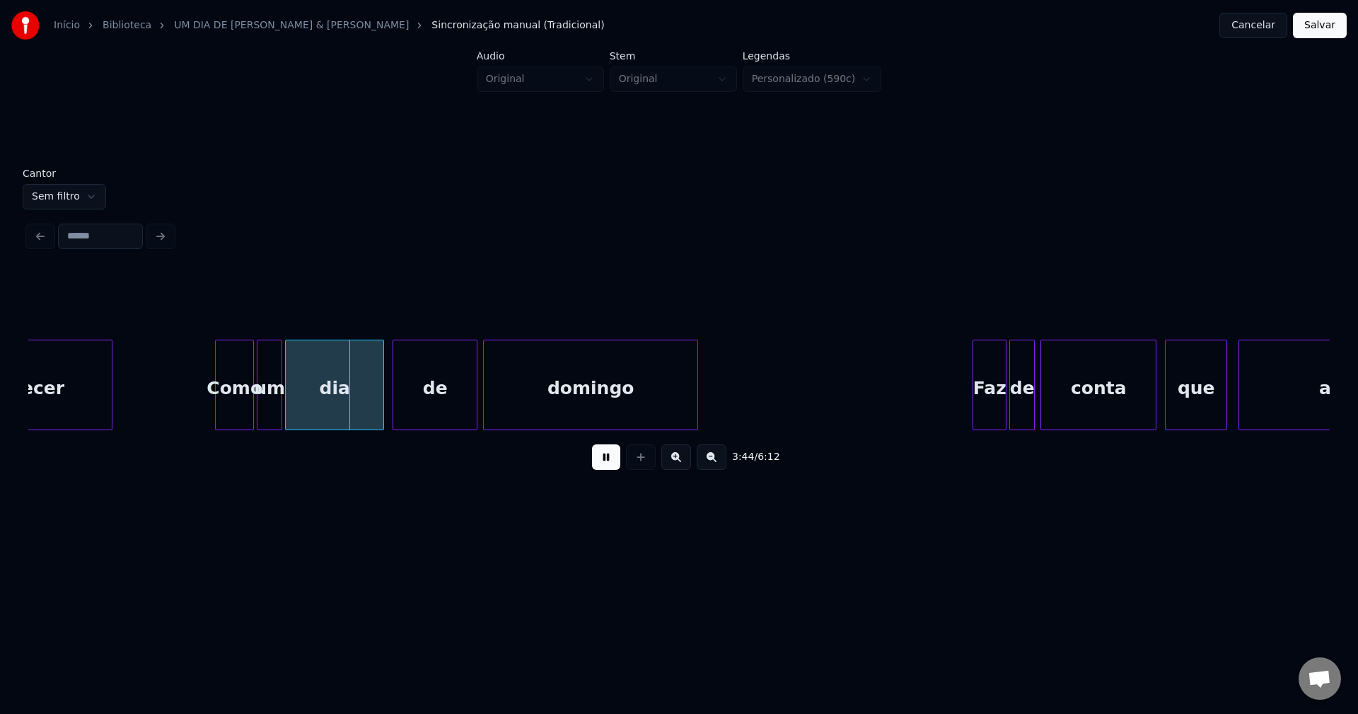
click at [219, 416] on div at bounding box center [218, 384] width 4 height 89
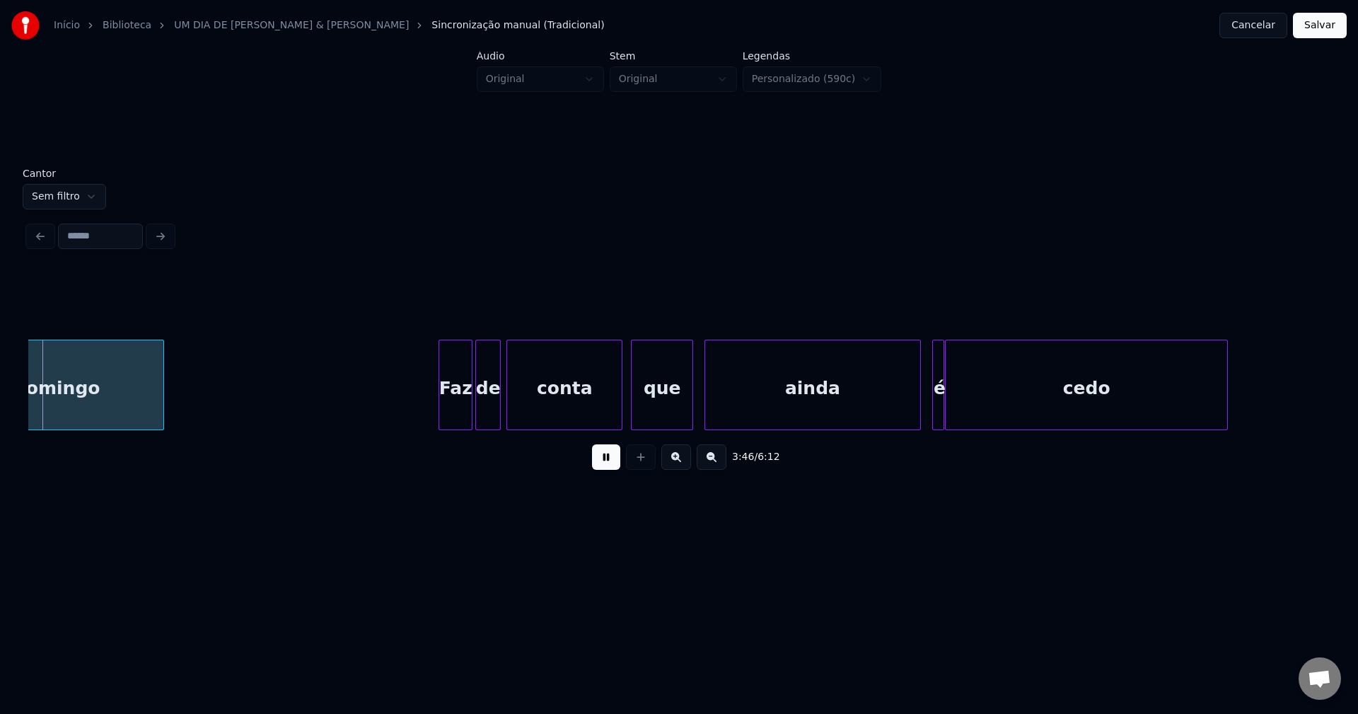
scroll to position [0, 32037]
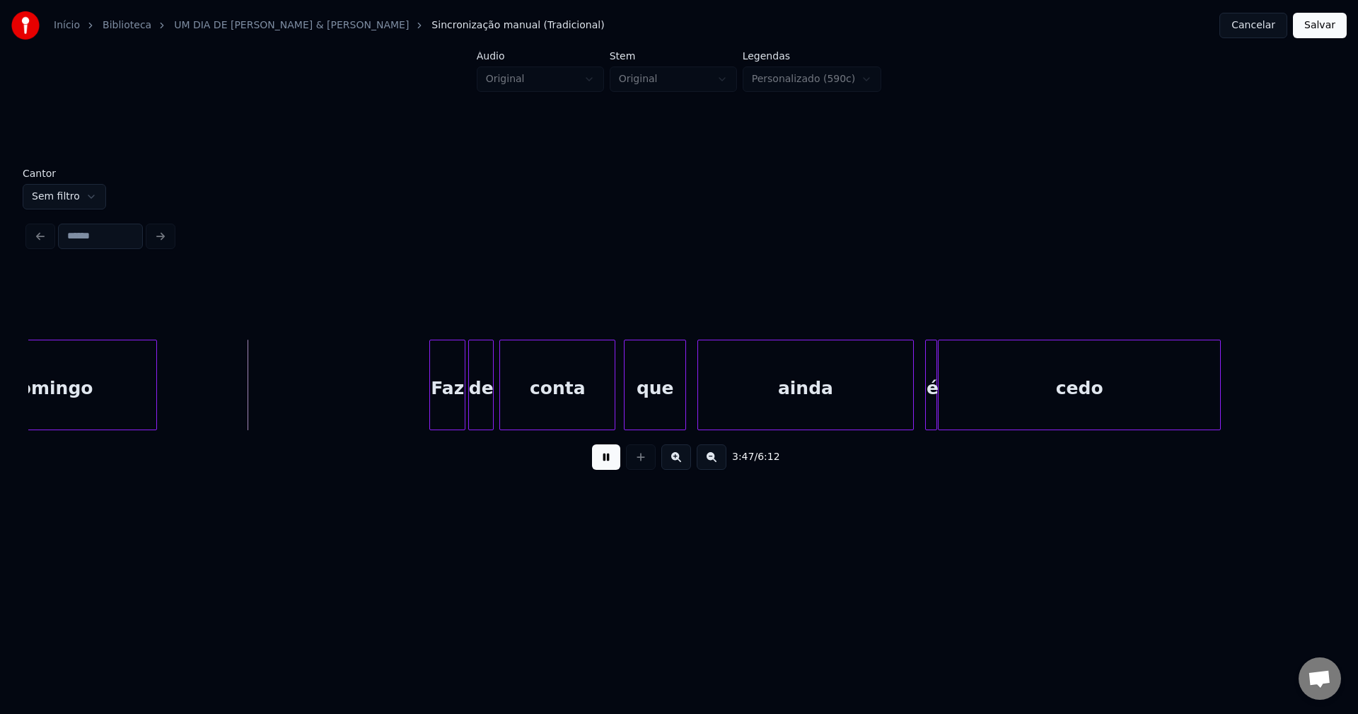
click at [431, 415] on div at bounding box center [432, 384] width 4 height 89
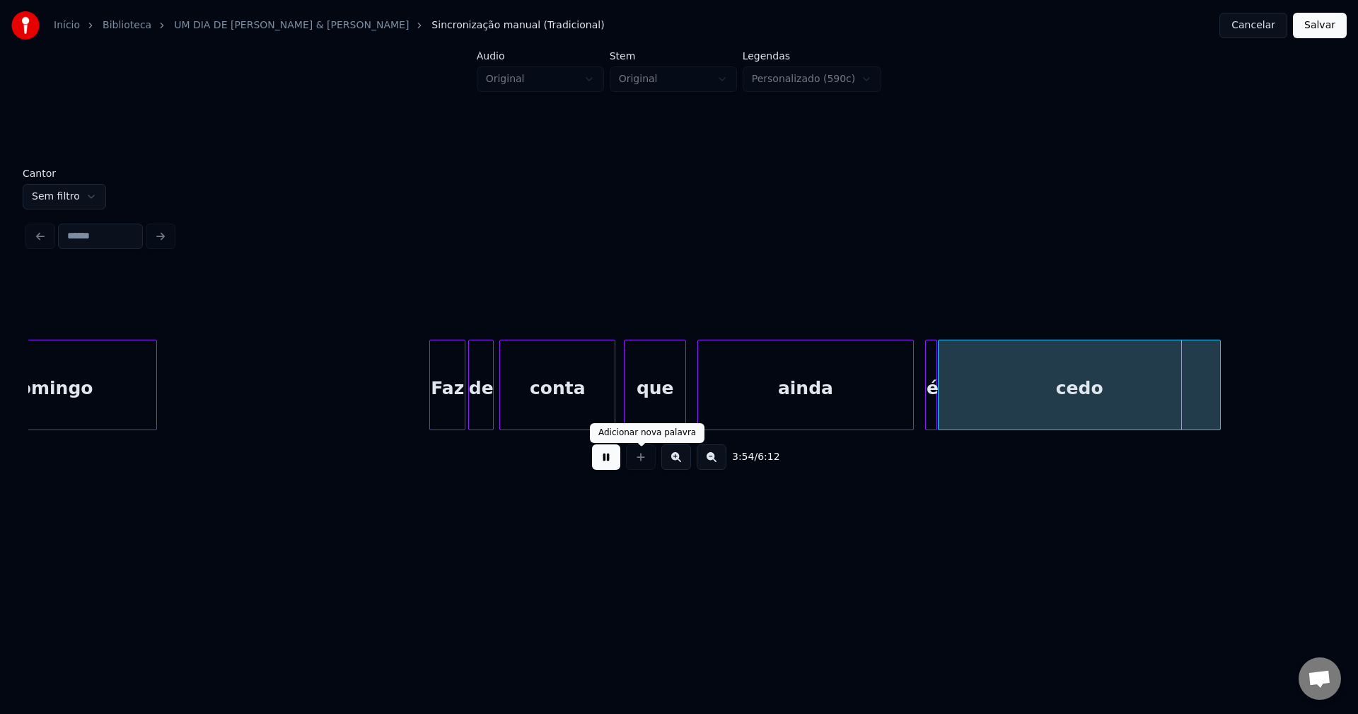
drag, startPoint x: 608, startPoint y: 466, endPoint x: 625, endPoint y: 459, distance: 18.1
click at [608, 464] on button at bounding box center [606, 456] width 28 height 25
click at [872, 417] on div at bounding box center [871, 384] width 4 height 89
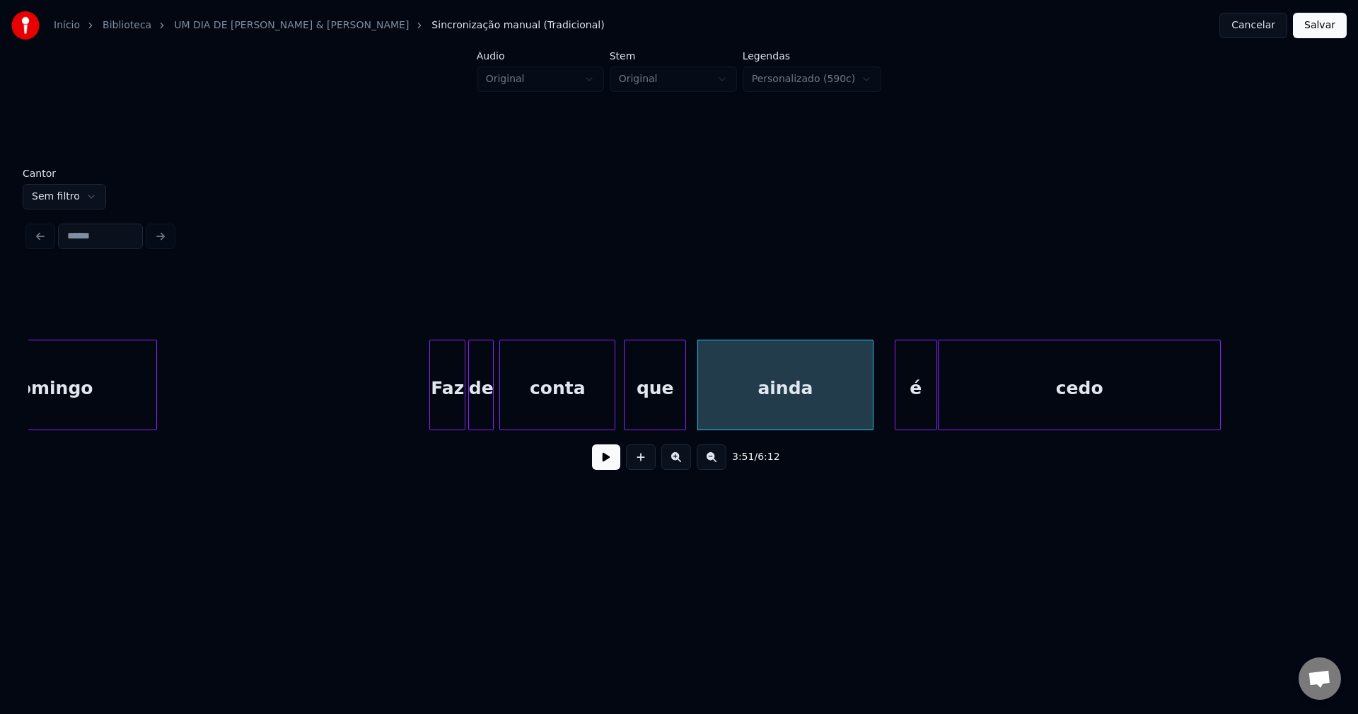
click at [896, 416] on div at bounding box center [898, 384] width 4 height 89
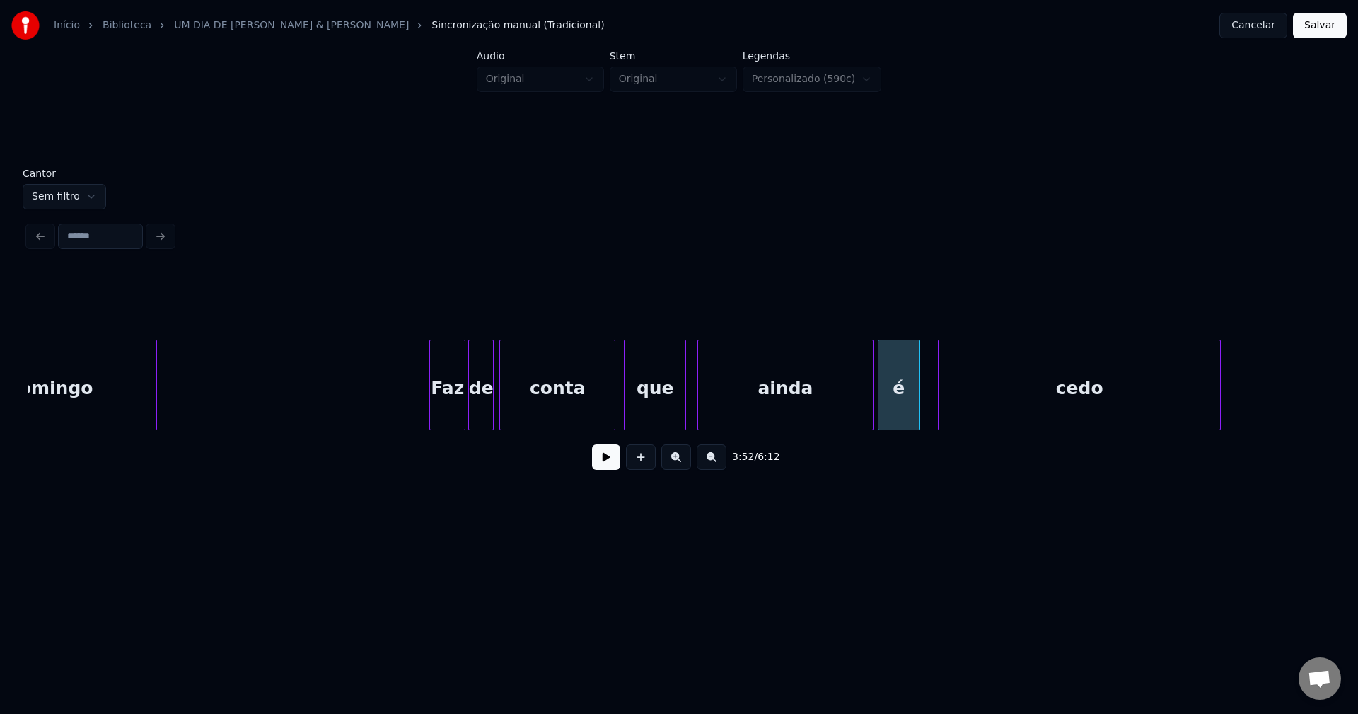
click at [904, 415] on div "é" at bounding box center [899, 388] width 41 height 96
click at [609, 463] on button at bounding box center [606, 456] width 28 height 25
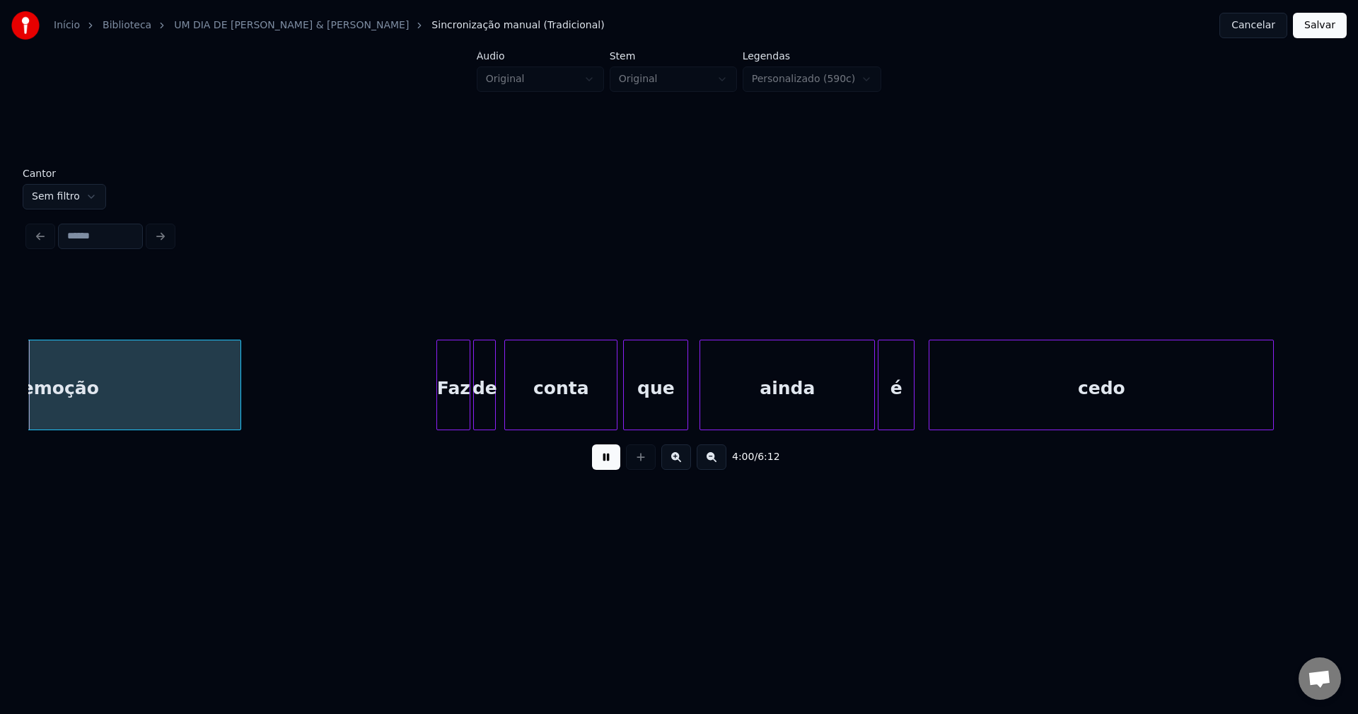
scroll to position [0, 34054]
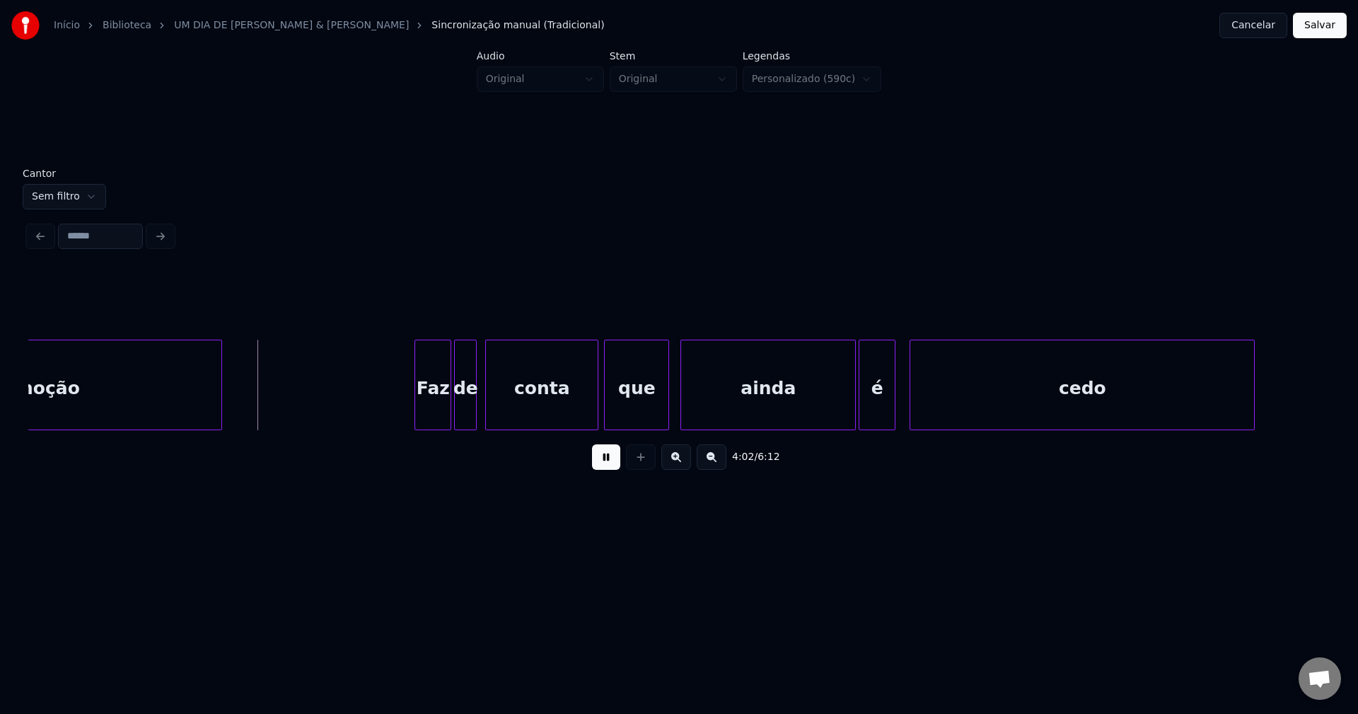
click at [419, 398] on div at bounding box center [417, 384] width 4 height 89
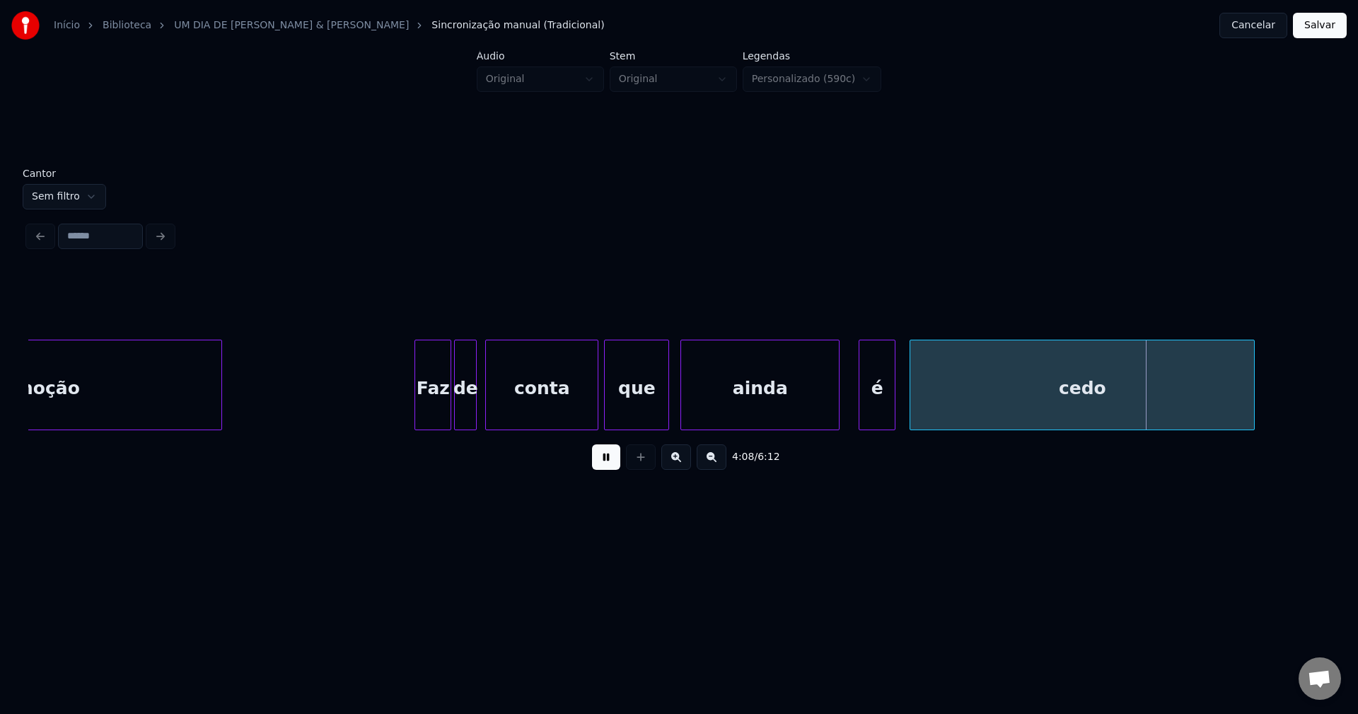
click at [836, 424] on div "emoção Faz de conta que ainda é cedo" at bounding box center [679, 385] width 1302 height 91
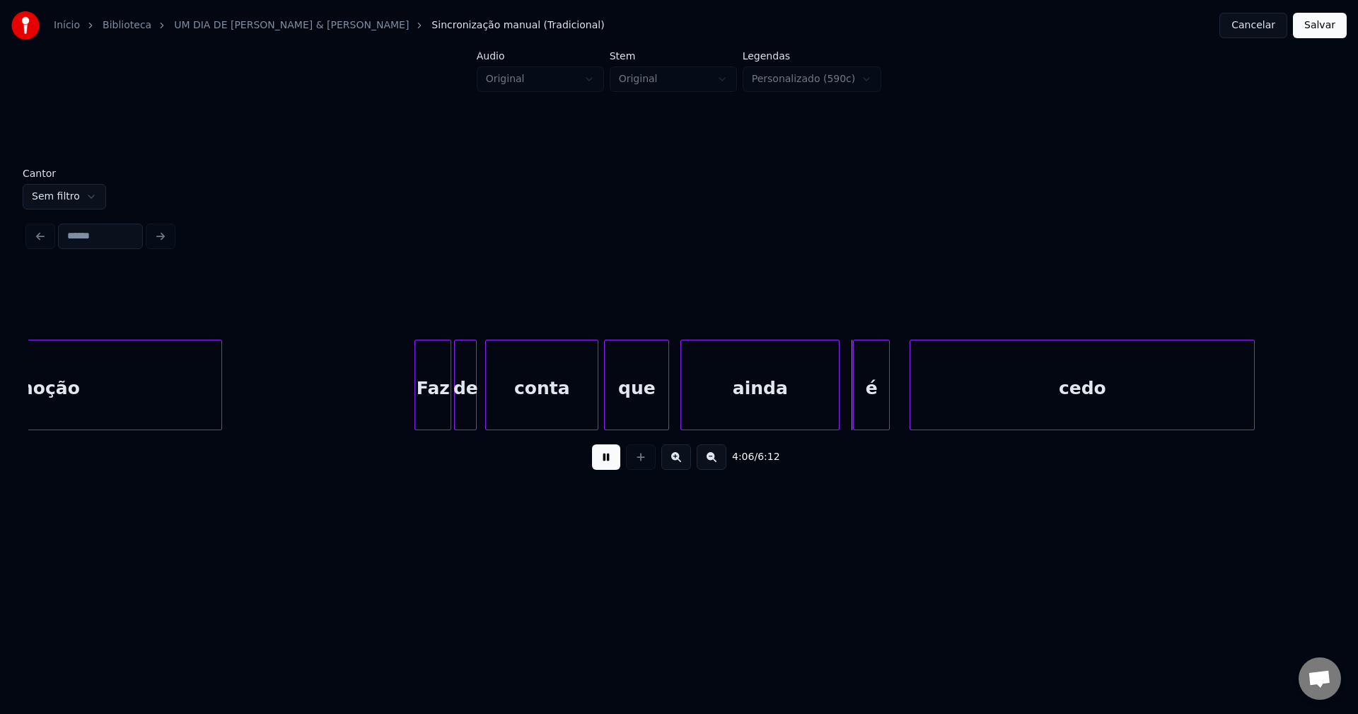
click at [869, 416] on div "é" at bounding box center [871, 388] width 35 height 96
click at [748, 400] on div "ainda" at bounding box center [755, 388] width 158 height 96
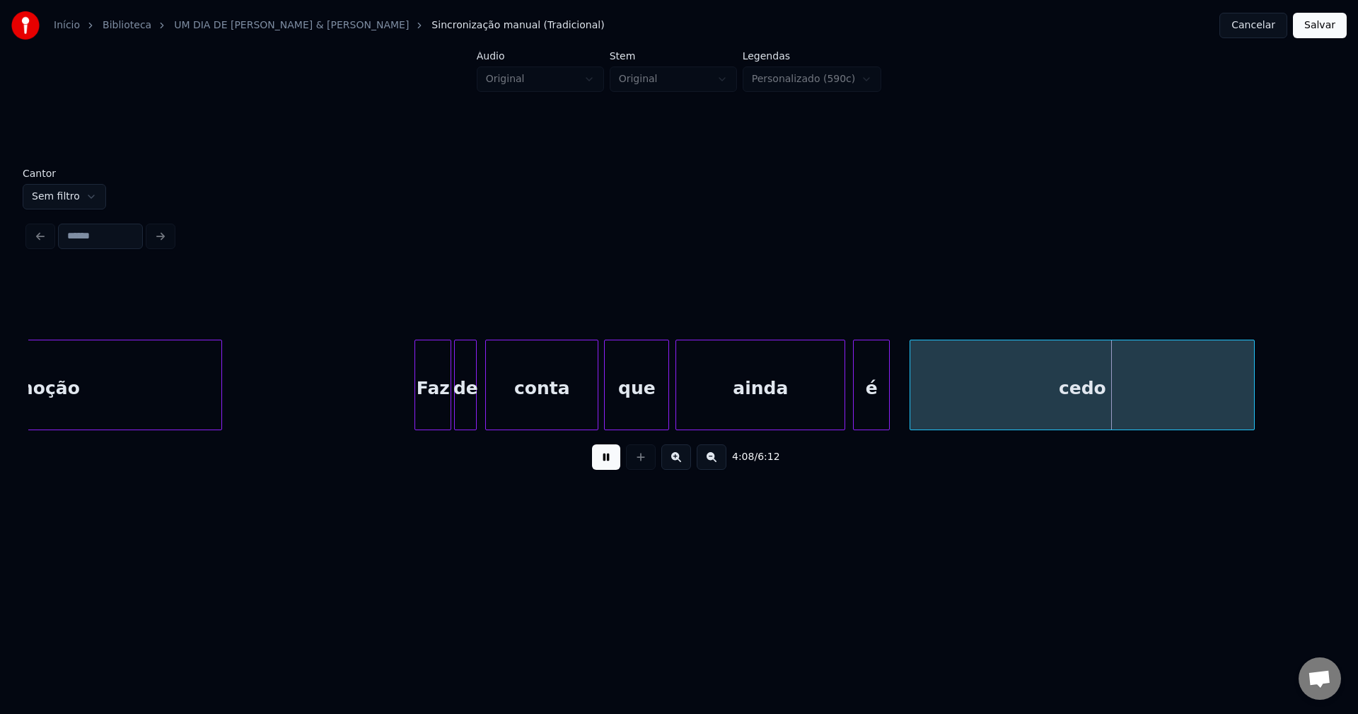
click at [843, 412] on div at bounding box center [842, 384] width 4 height 89
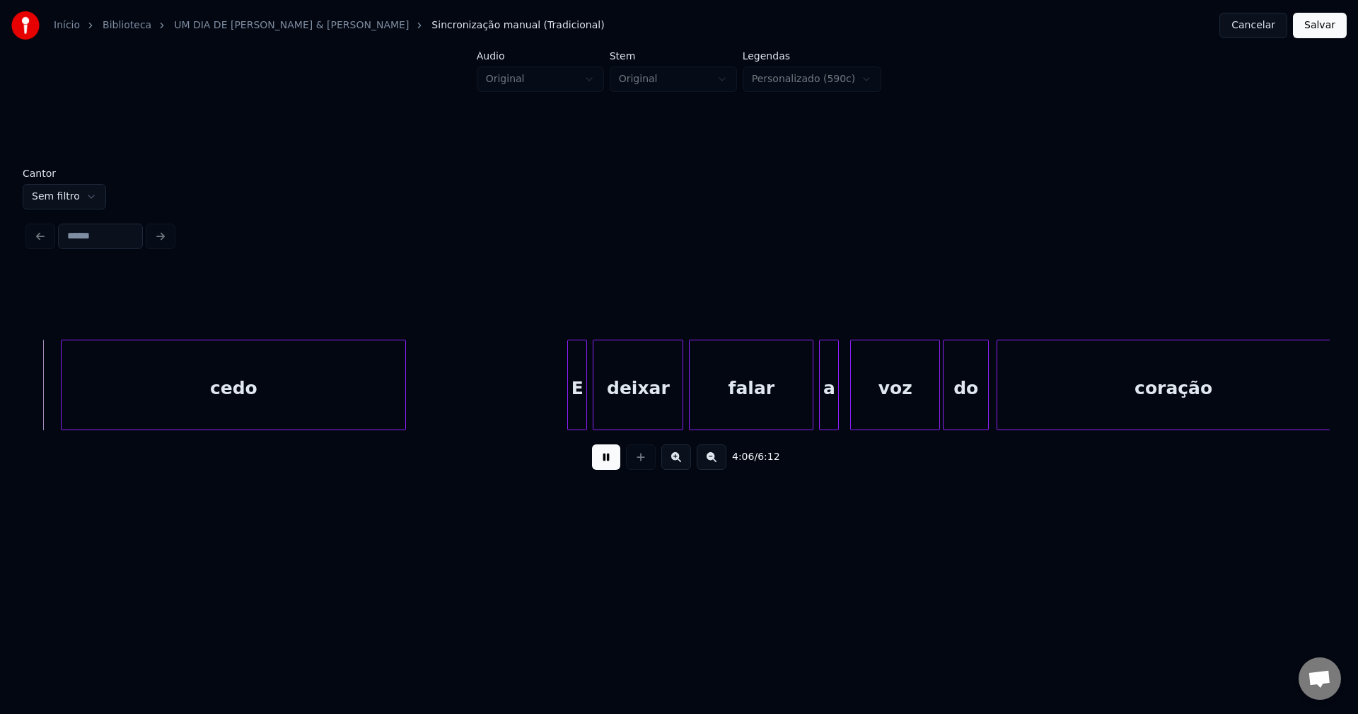
scroll to position [0, 34925]
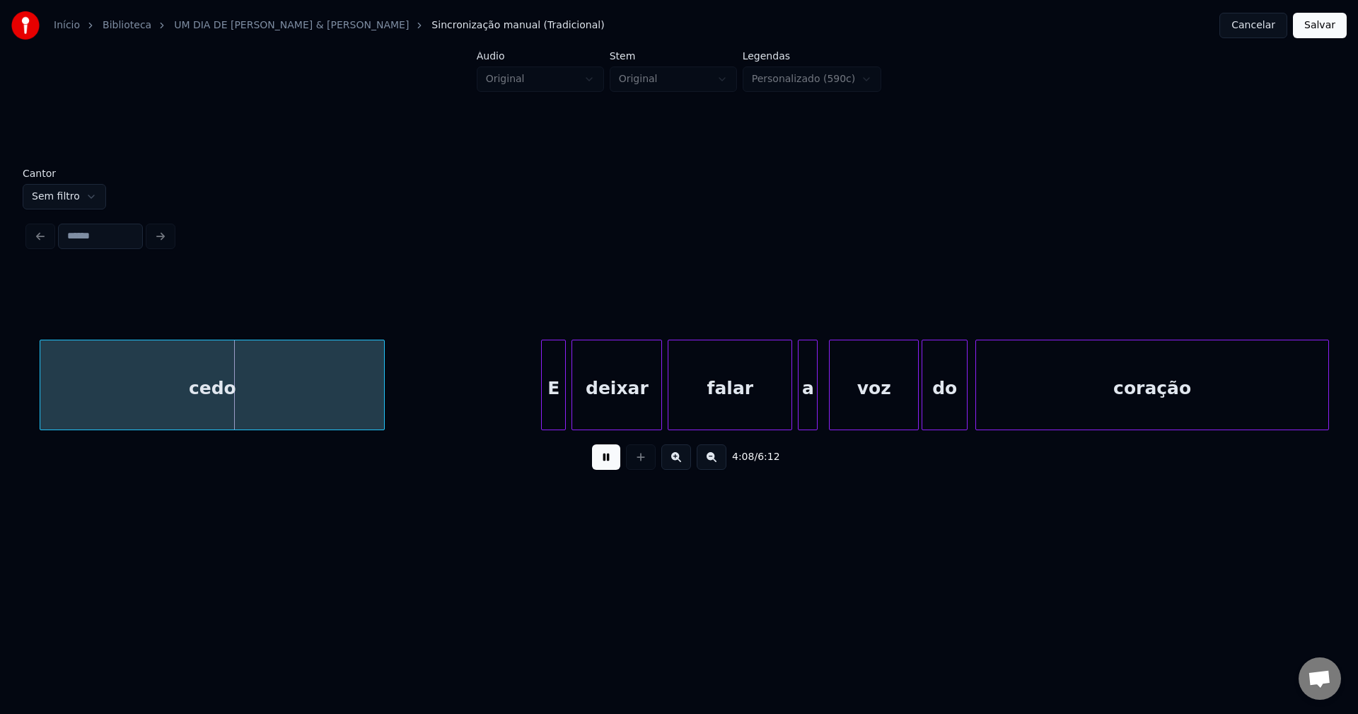
click at [546, 410] on div at bounding box center [544, 384] width 4 height 89
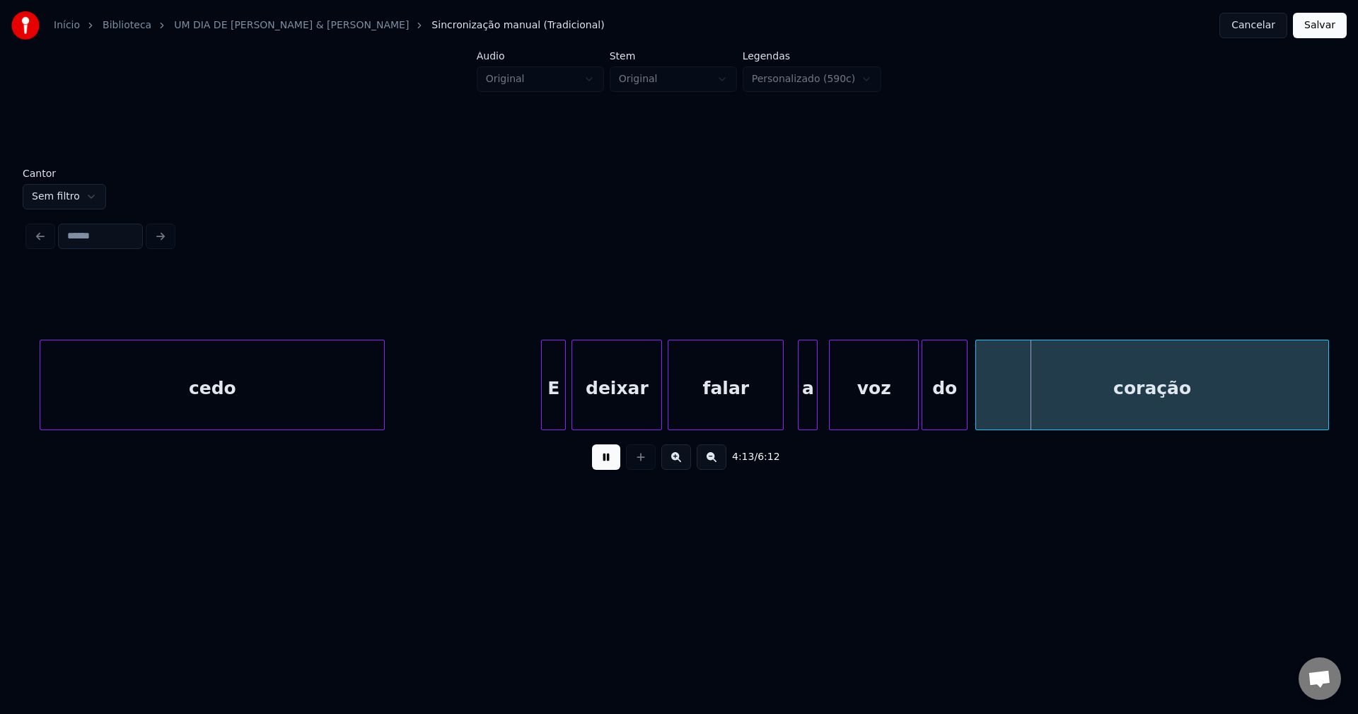
click at [782, 427] on div "cedo E deixar falar a voz do coração" at bounding box center [679, 385] width 1302 height 91
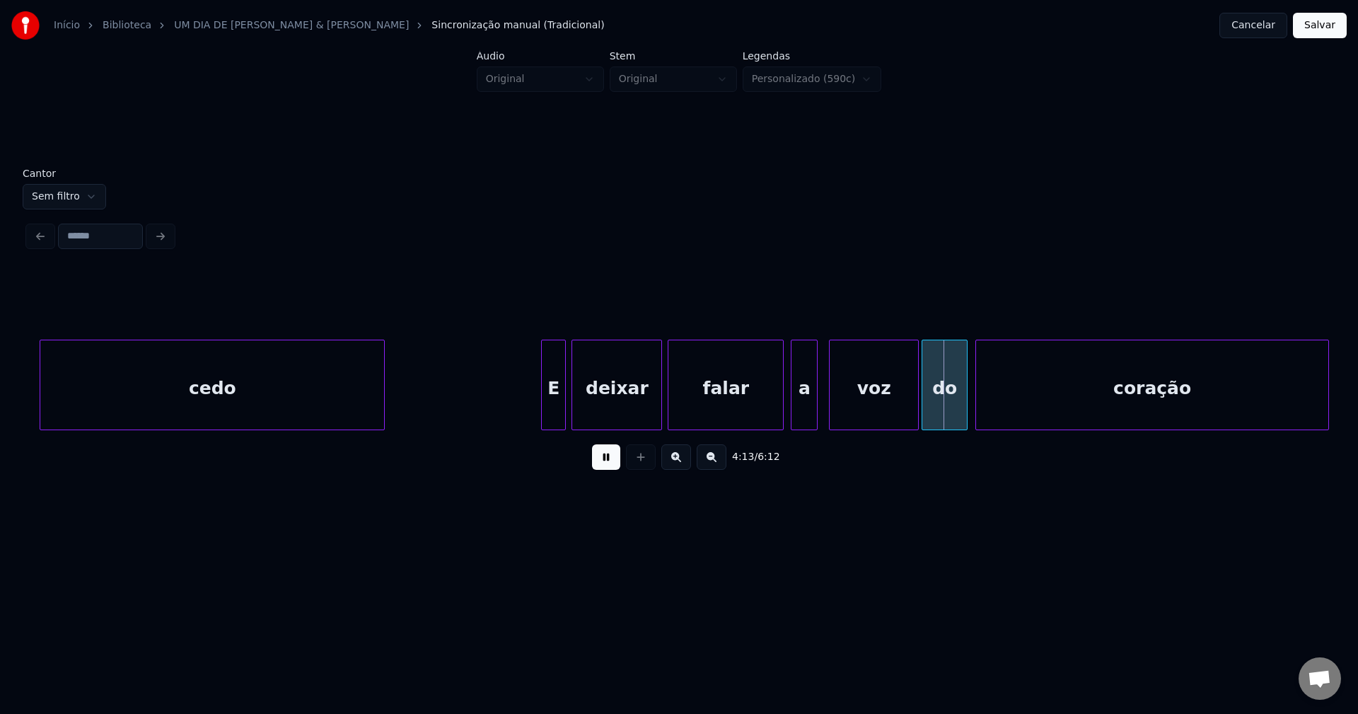
click at [793, 422] on div at bounding box center [794, 384] width 4 height 89
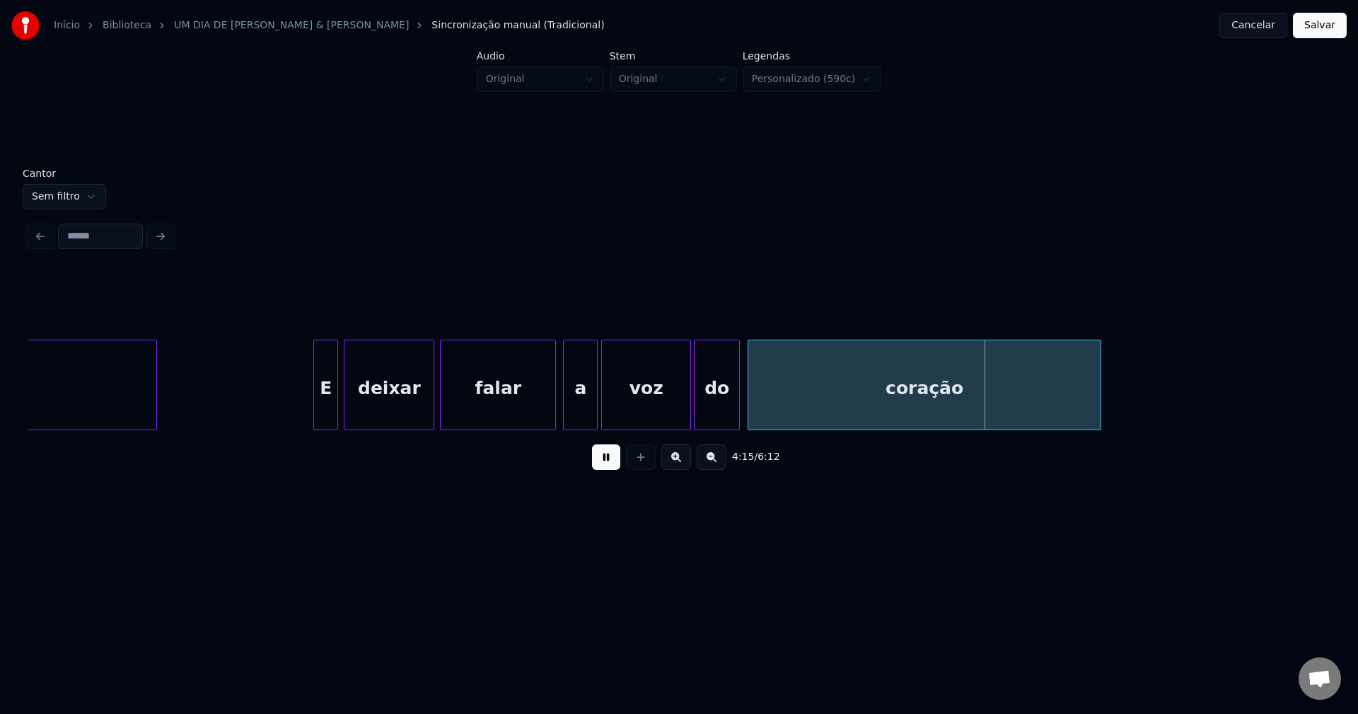
click at [596, 415] on div at bounding box center [595, 384] width 4 height 89
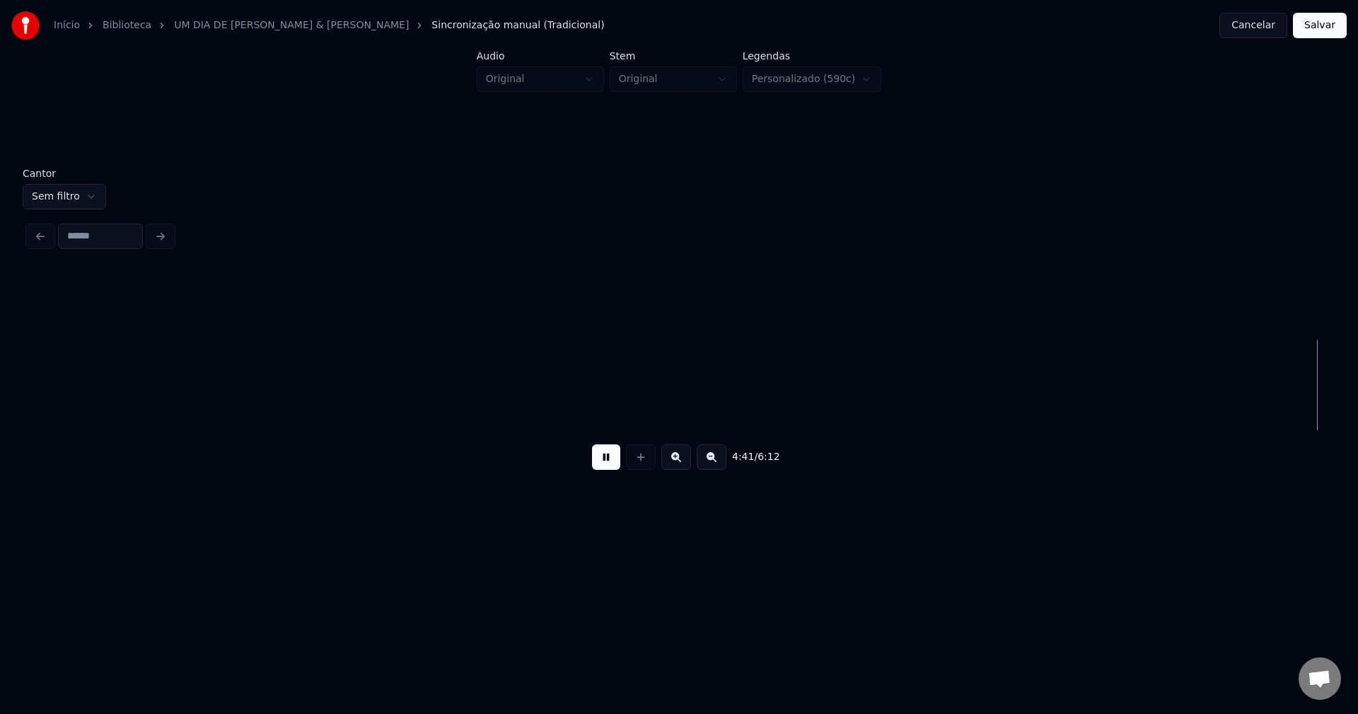
scroll to position [0, 39814]
click at [1143, 418] on div at bounding box center [1145, 384] width 4 height 89
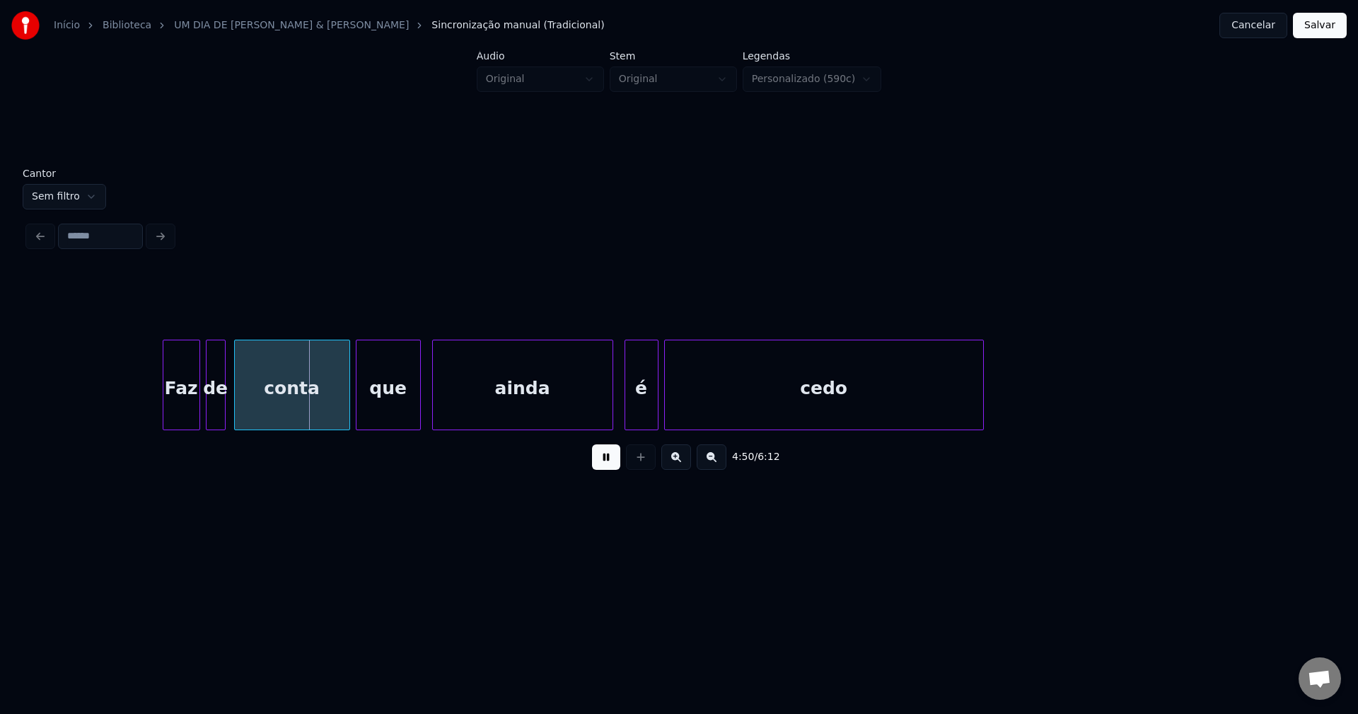
scroll to position [0, 40821]
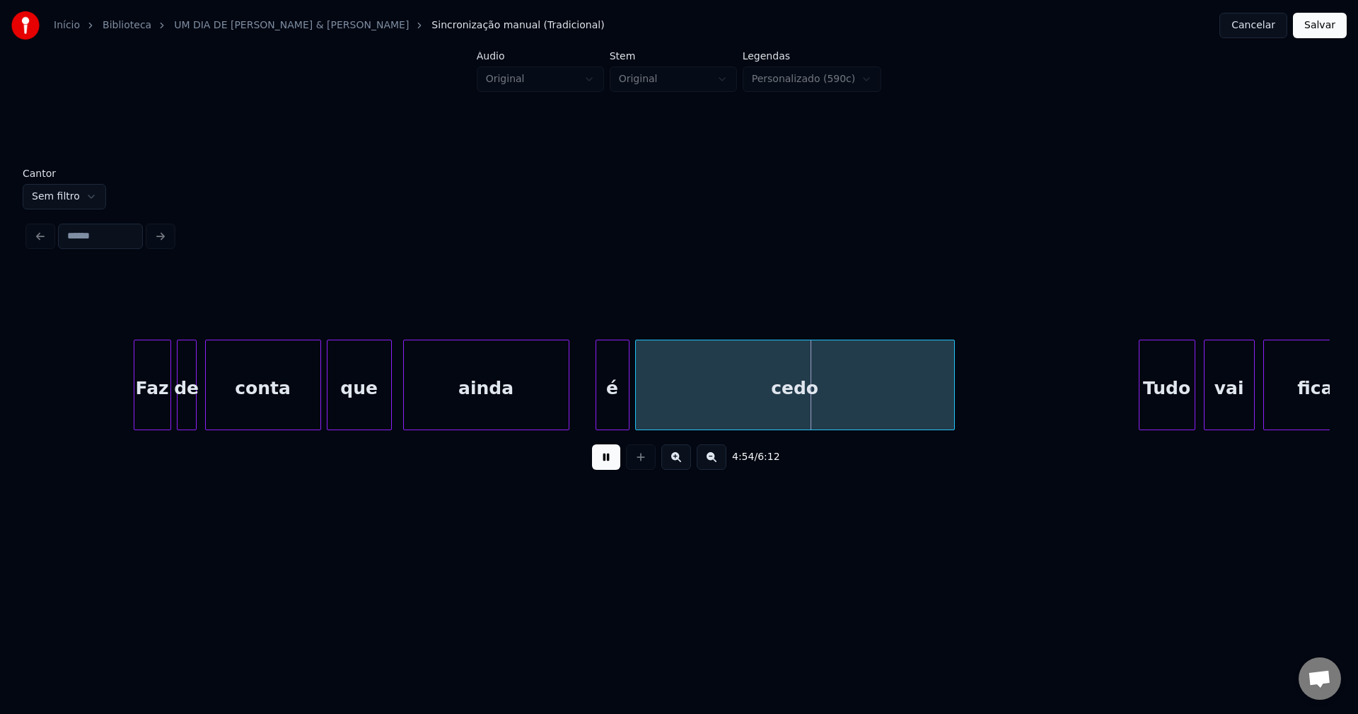
click at [566, 424] on div "ainda" at bounding box center [486, 385] width 166 height 91
click at [598, 422] on div "é" at bounding box center [597, 388] width 33 height 96
click at [582, 415] on div at bounding box center [580, 384] width 4 height 89
click at [624, 402] on div at bounding box center [625, 384] width 4 height 89
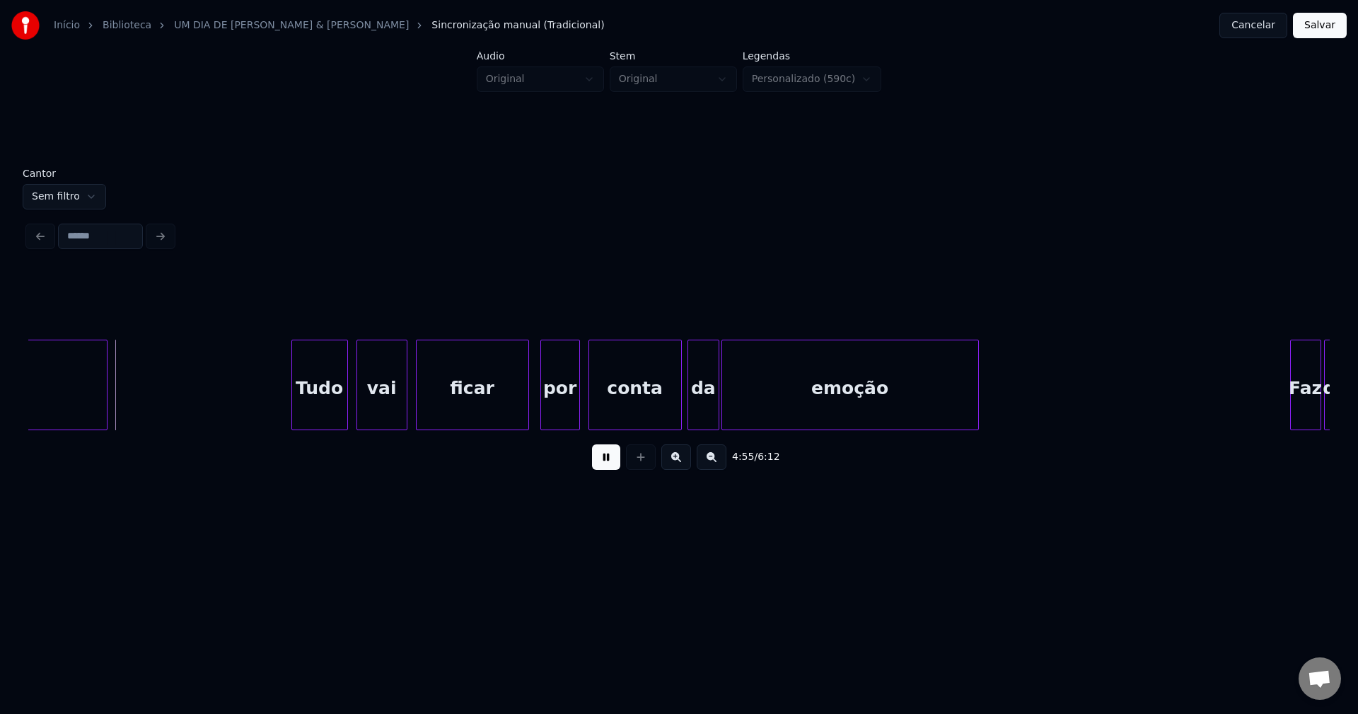
scroll to position [0, 41698]
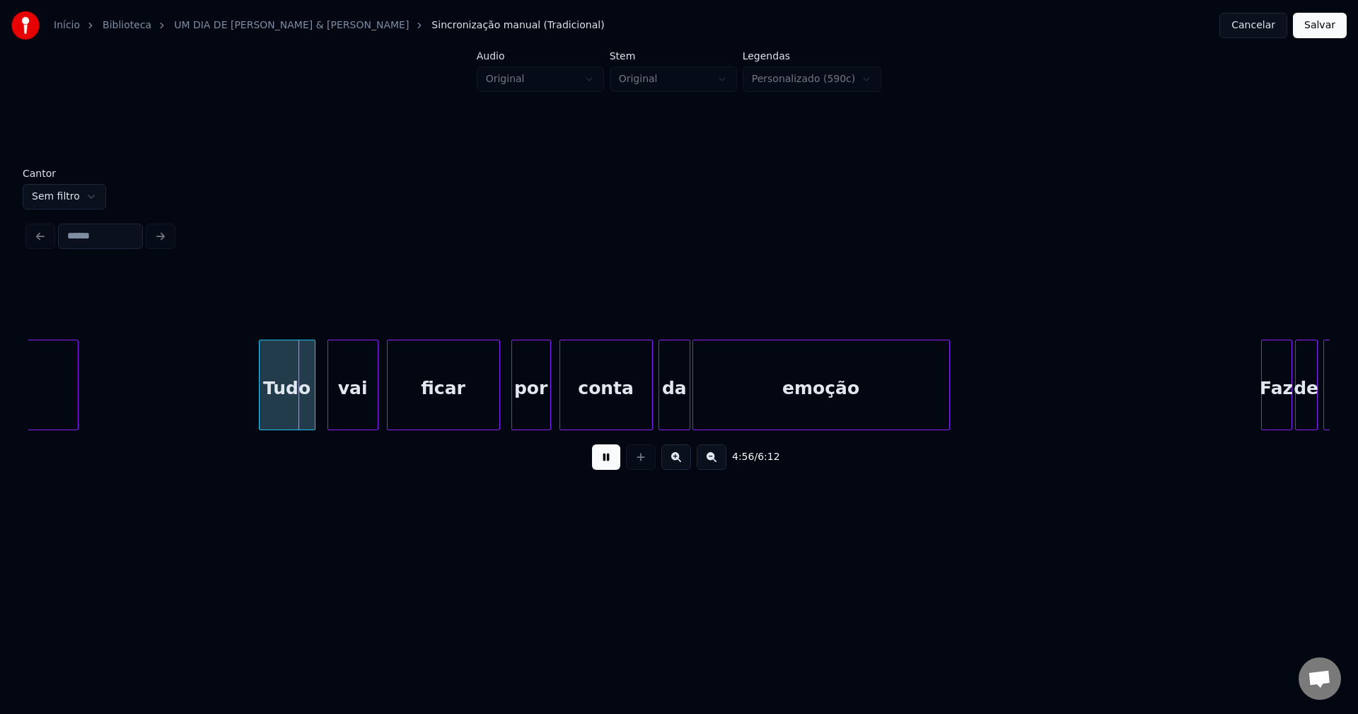
click at [292, 415] on div "Tudo" at bounding box center [287, 388] width 55 height 96
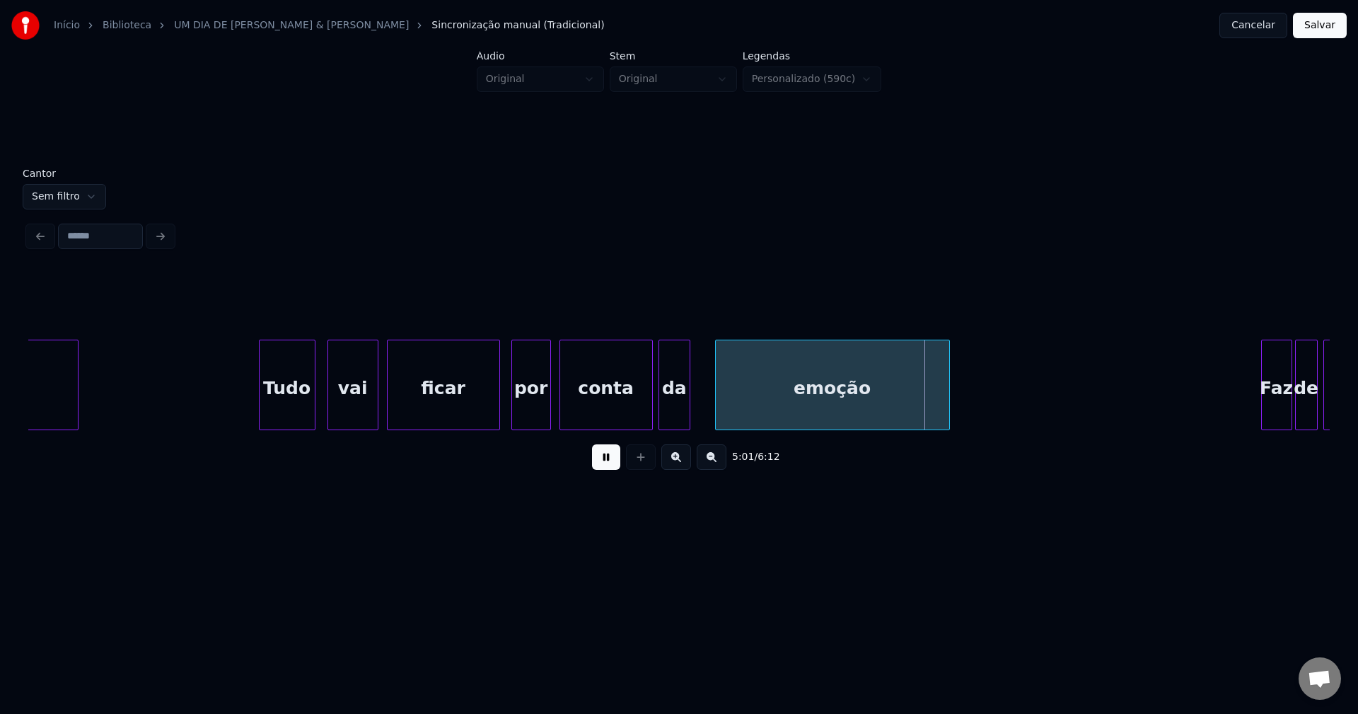
click at [717, 410] on div at bounding box center [718, 384] width 4 height 89
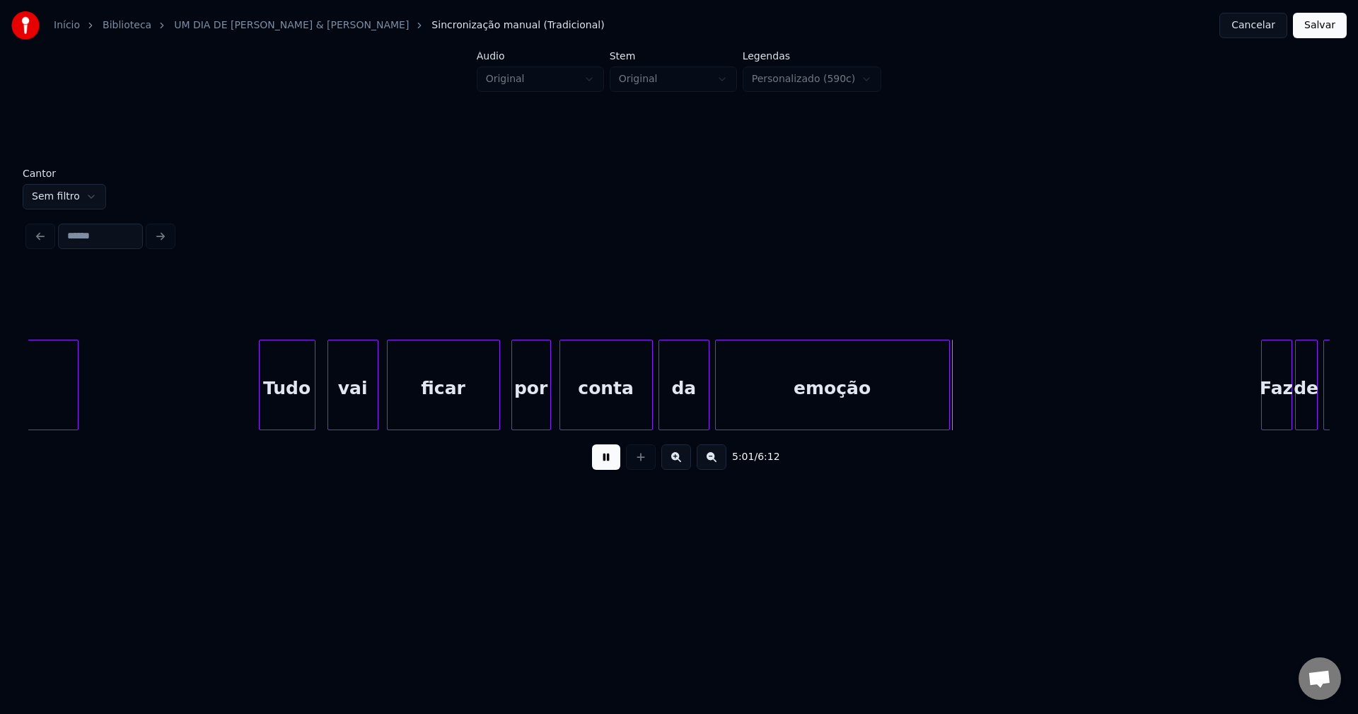
click at [705, 409] on div at bounding box center [707, 384] width 4 height 89
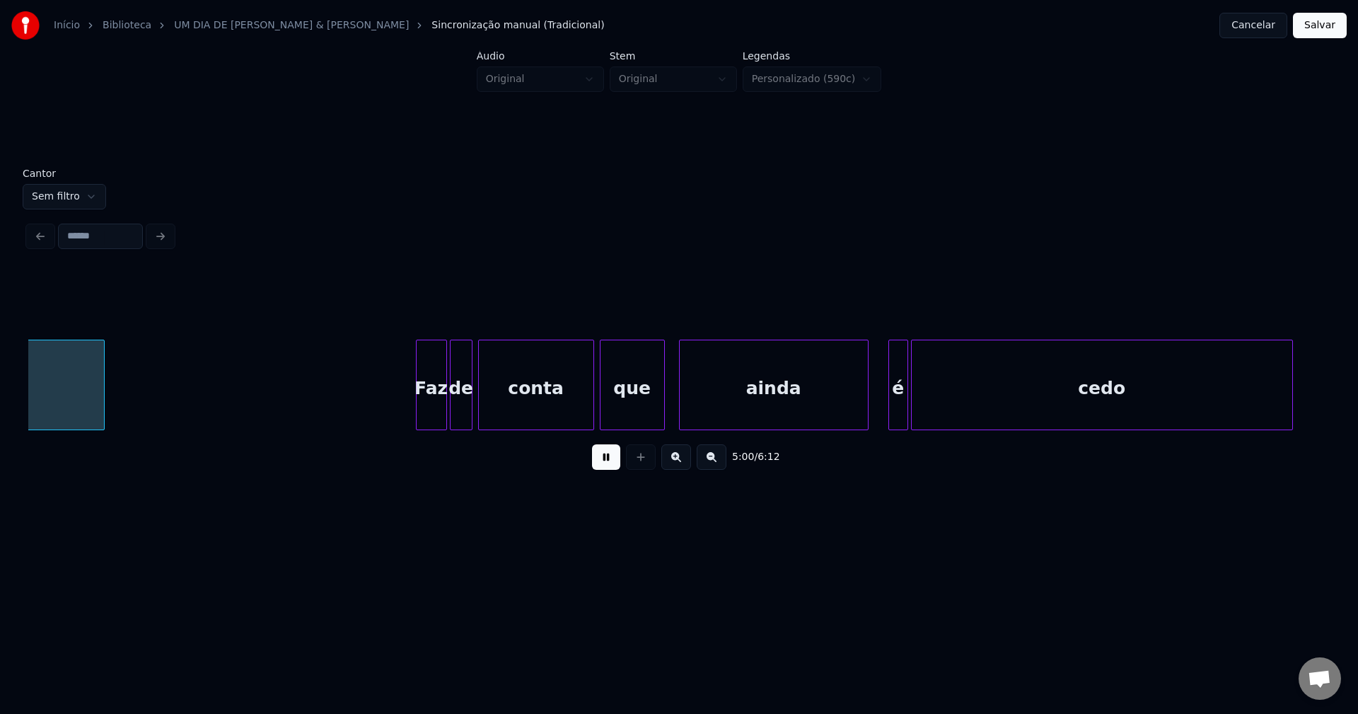
scroll to position [0, 42553]
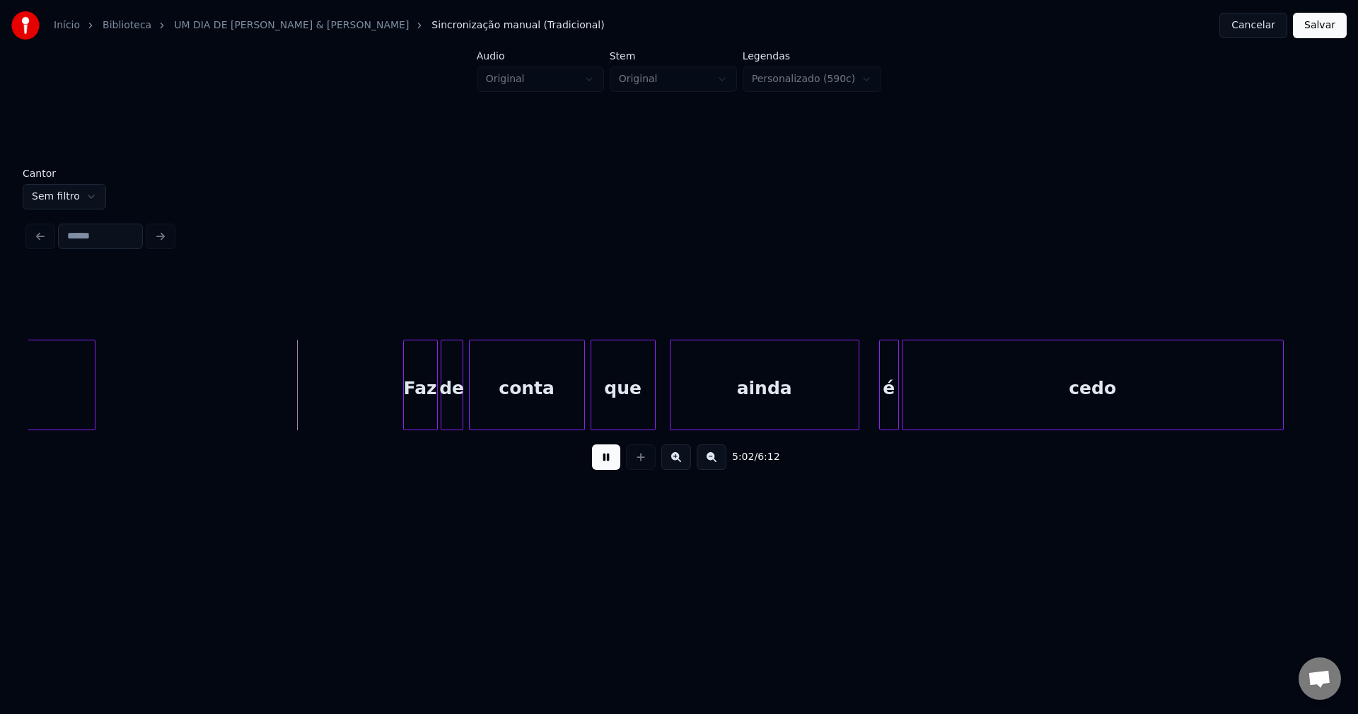
click at [404, 415] on div at bounding box center [406, 384] width 4 height 89
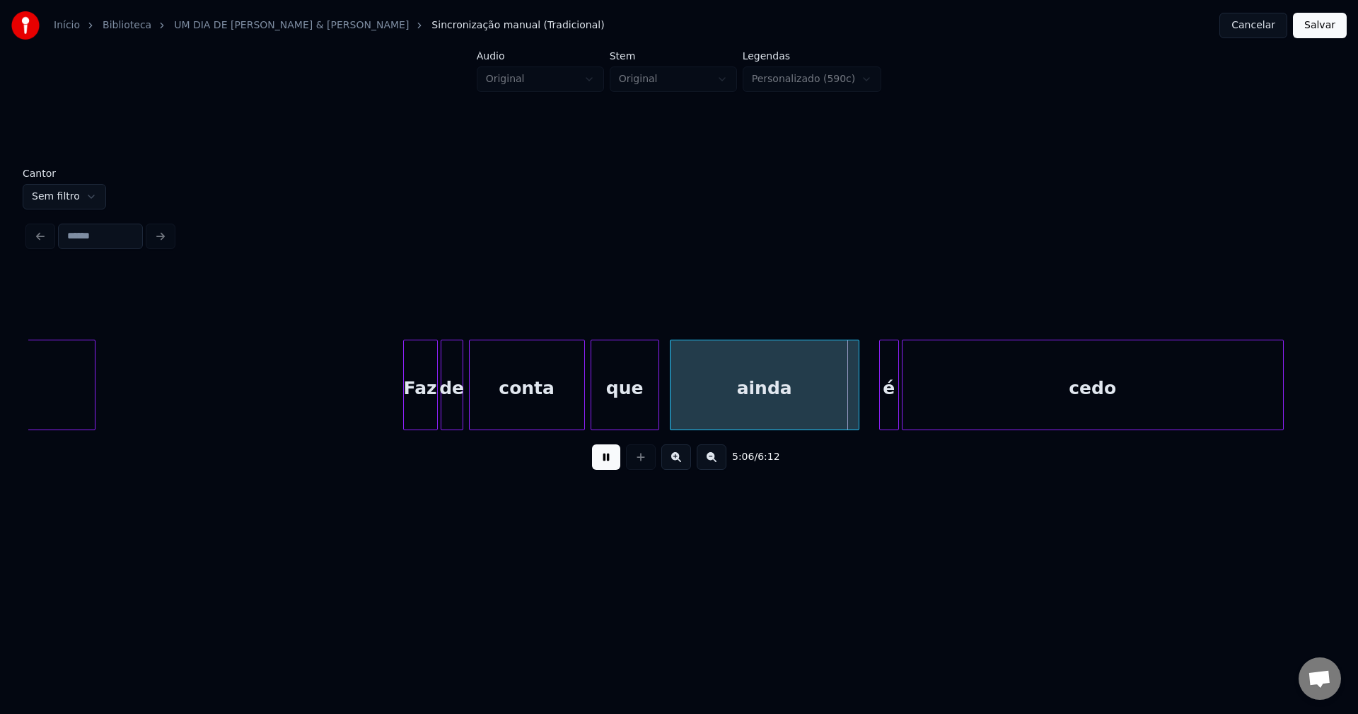
click at [658, 405] on div at bounding box center [656, 384] width 4 height 89
click at [691, 408] on div "ainda" at bounding box center [760, 388] width 188 height 96
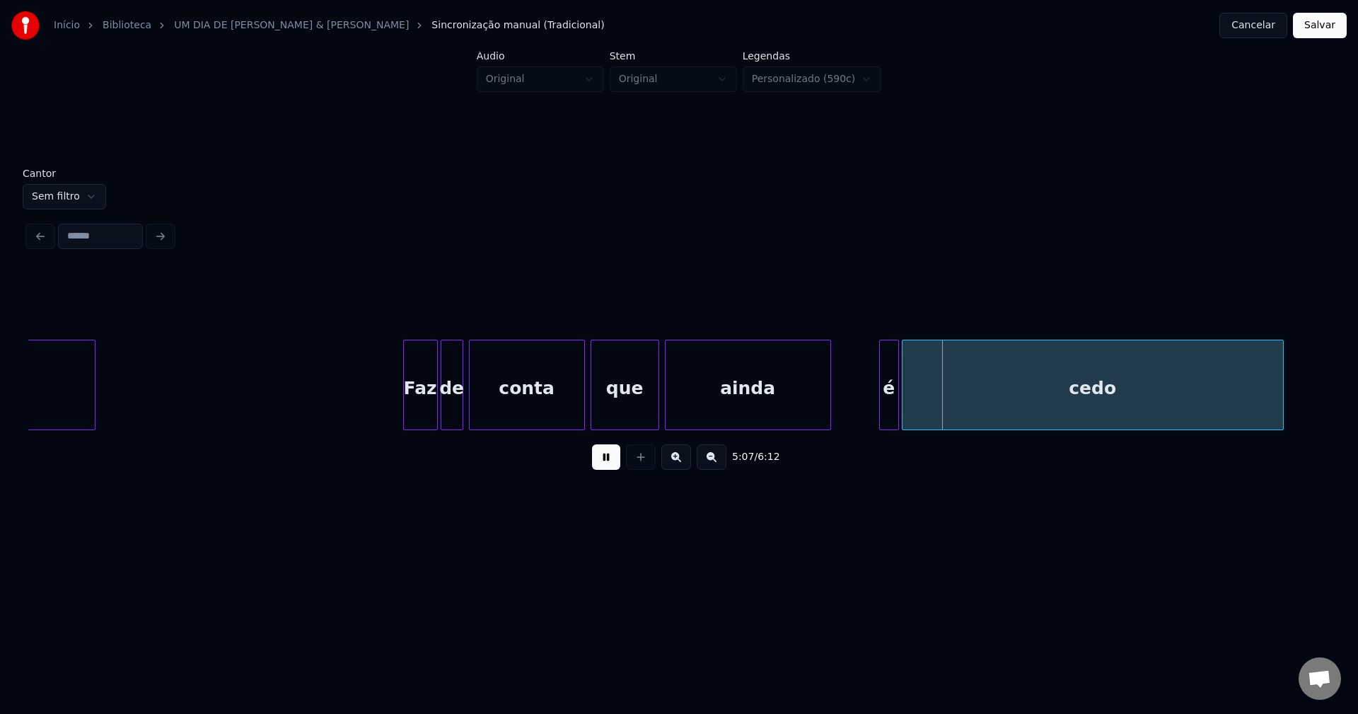
click at [828, 428] on div "Faz de conta que ainda é cedo emoção" at bounding box center [679, 385] width 1302 height 91
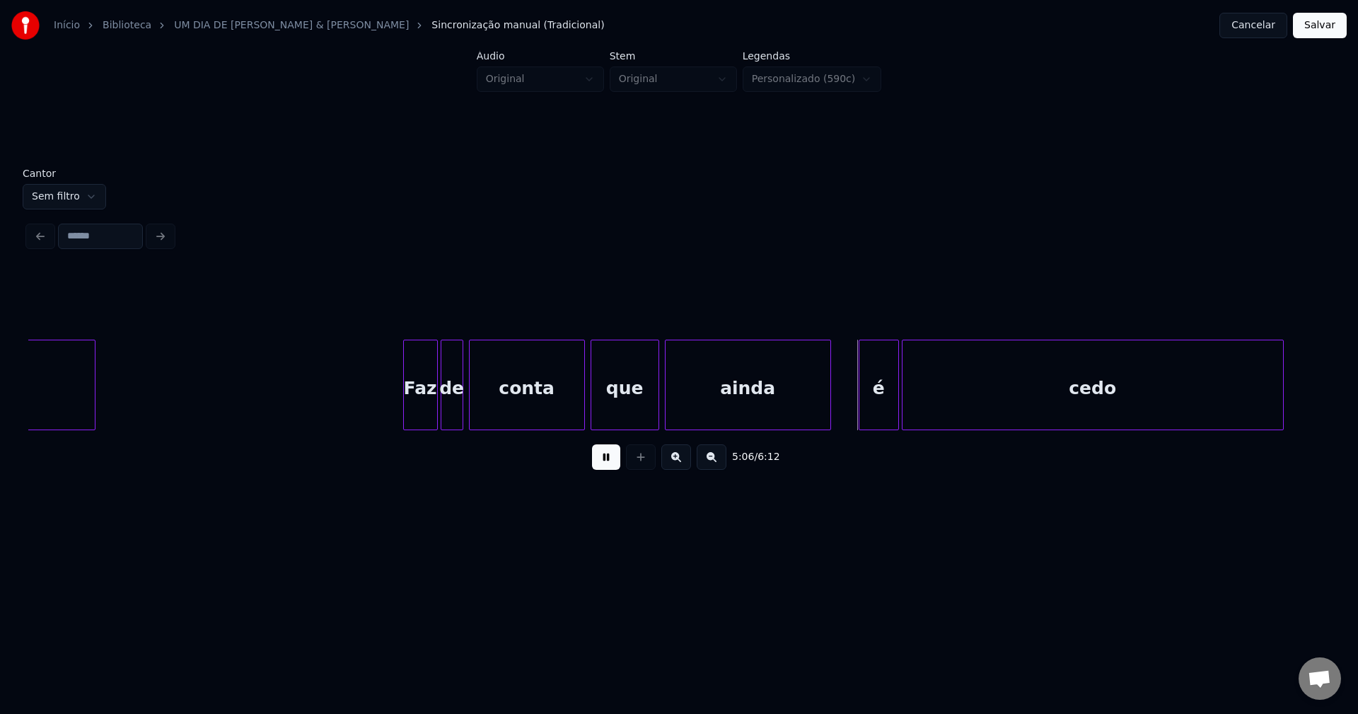
click at [860, 416] on div at bounding box center [862, 384] width 4 height 89
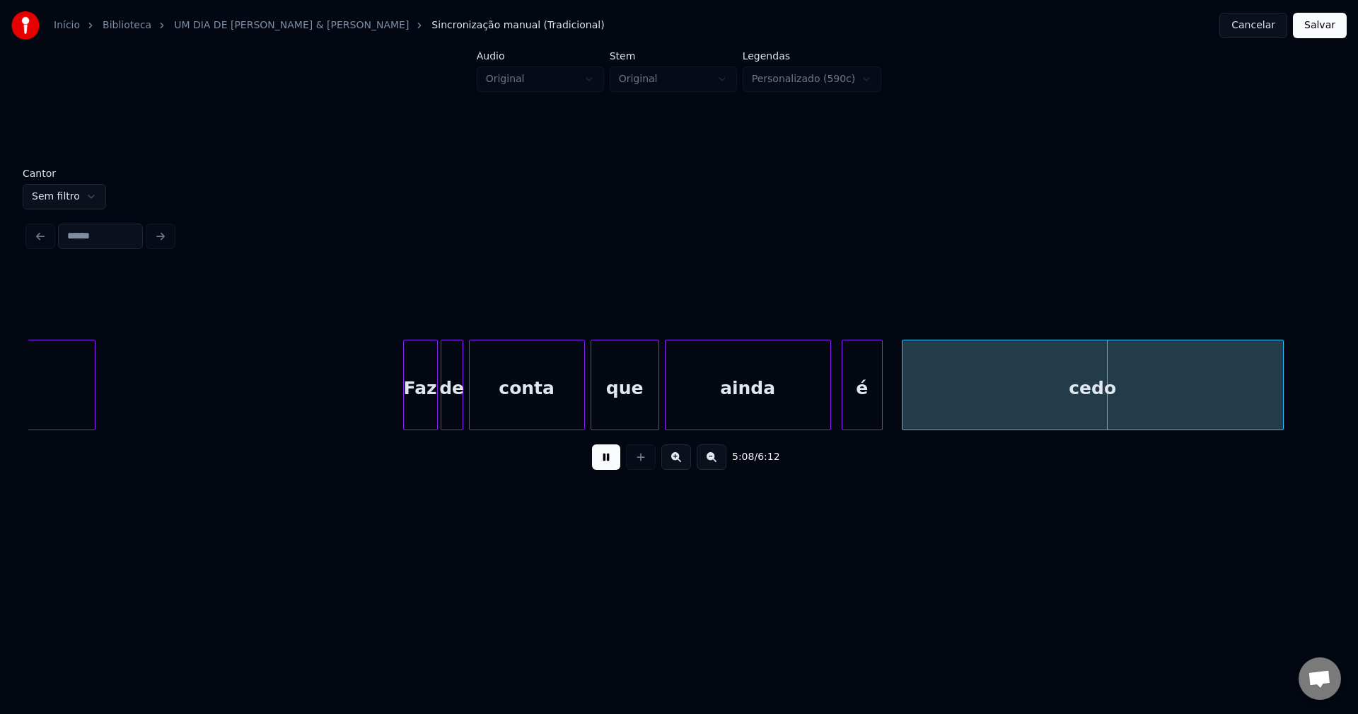
click at [859, 422] on div "é" at bounding box center [863, 388] width 40 height 96
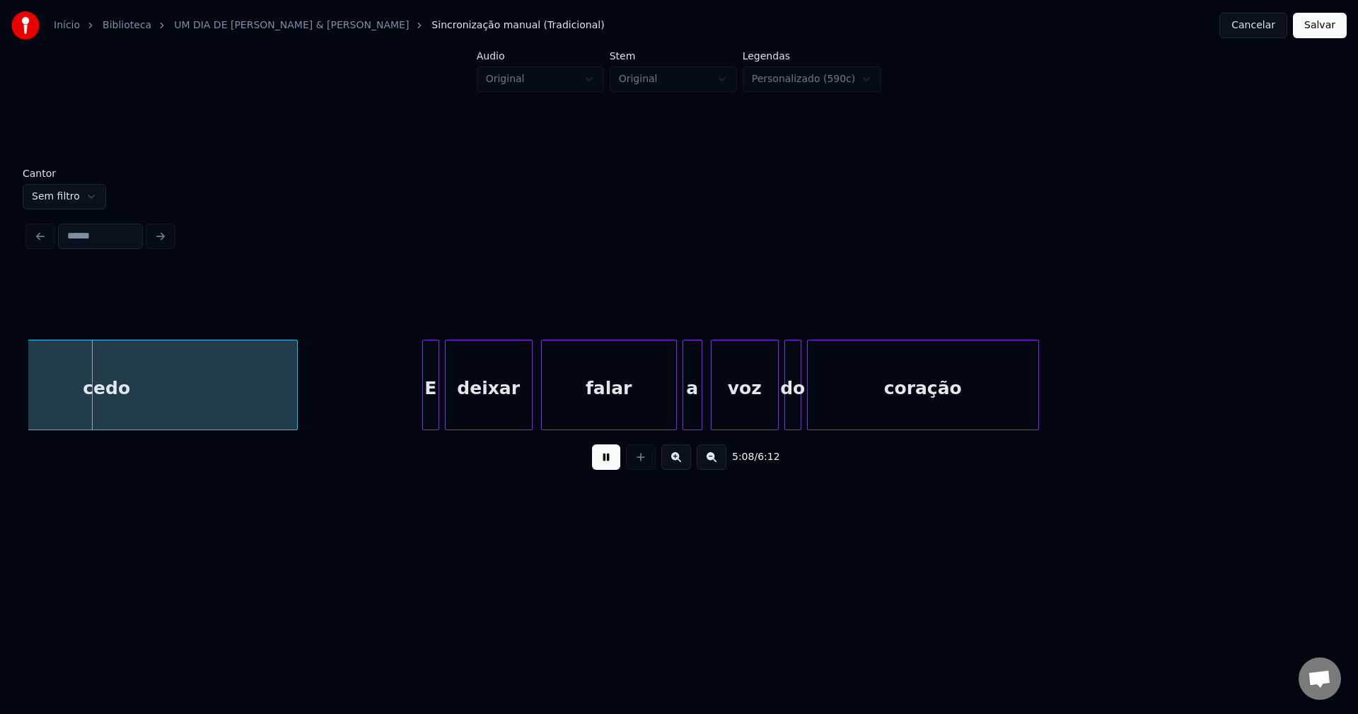
scroll to position [0, 43617]
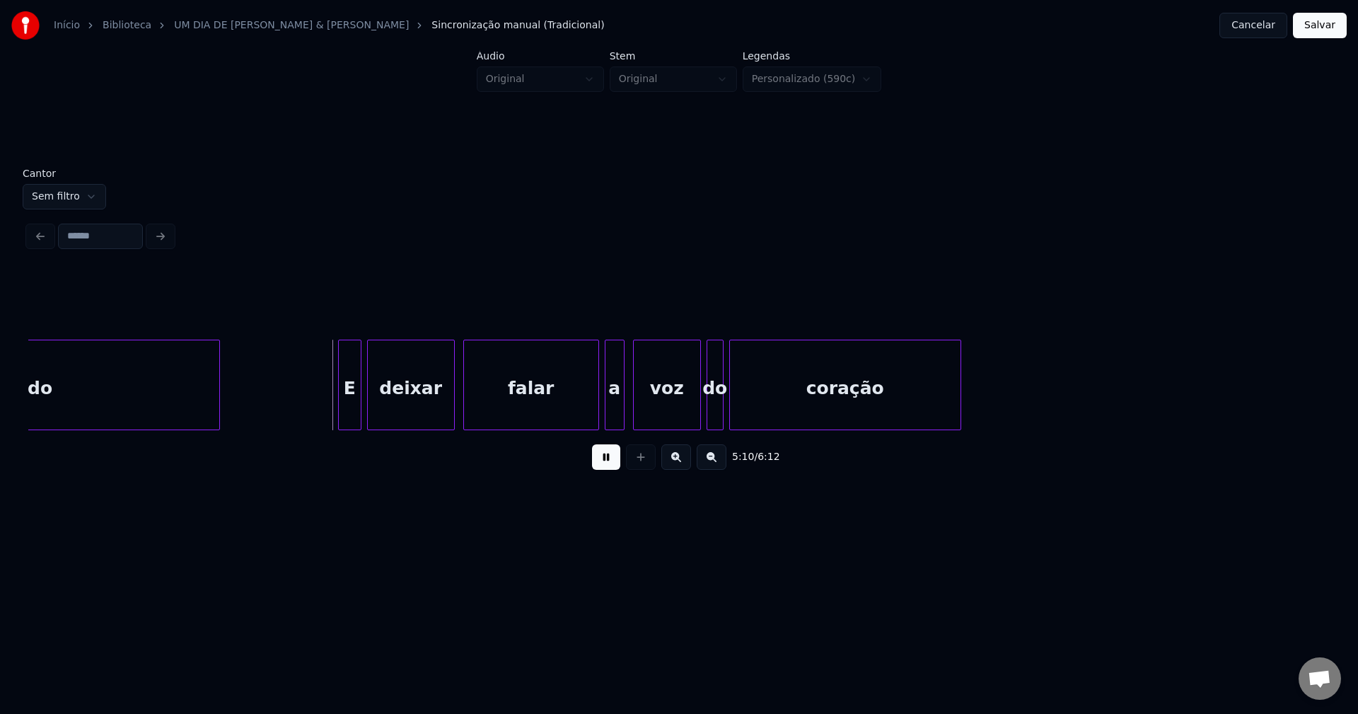
click at [342, 421] on div at bounding box center [341, 384] width 4 height 89
click at [589, 417] on div at bounding box center [588, 384] width 4 height 89
click at [603, 423] on div "a" at bounding box center [605, 388] width 18 height 96
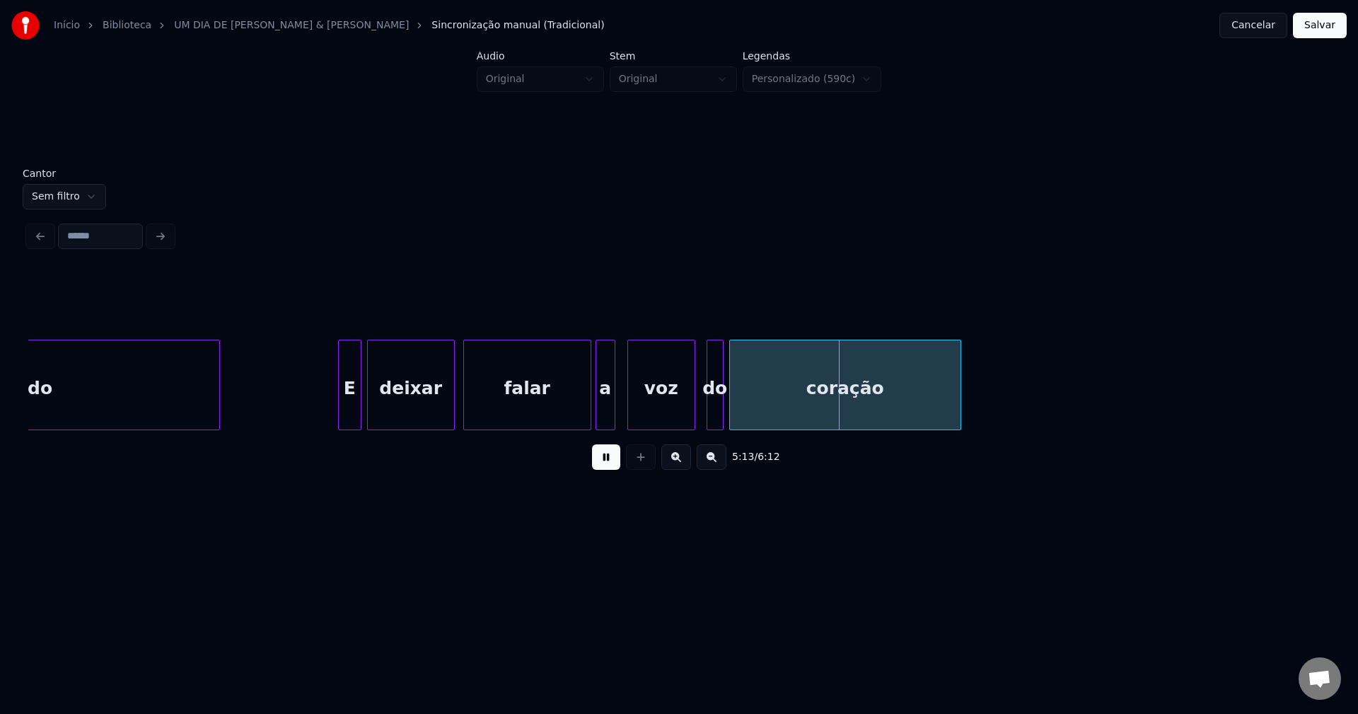
click at [669, 423] on div "voz" at bounding box center [661, 388] width 67 height 96
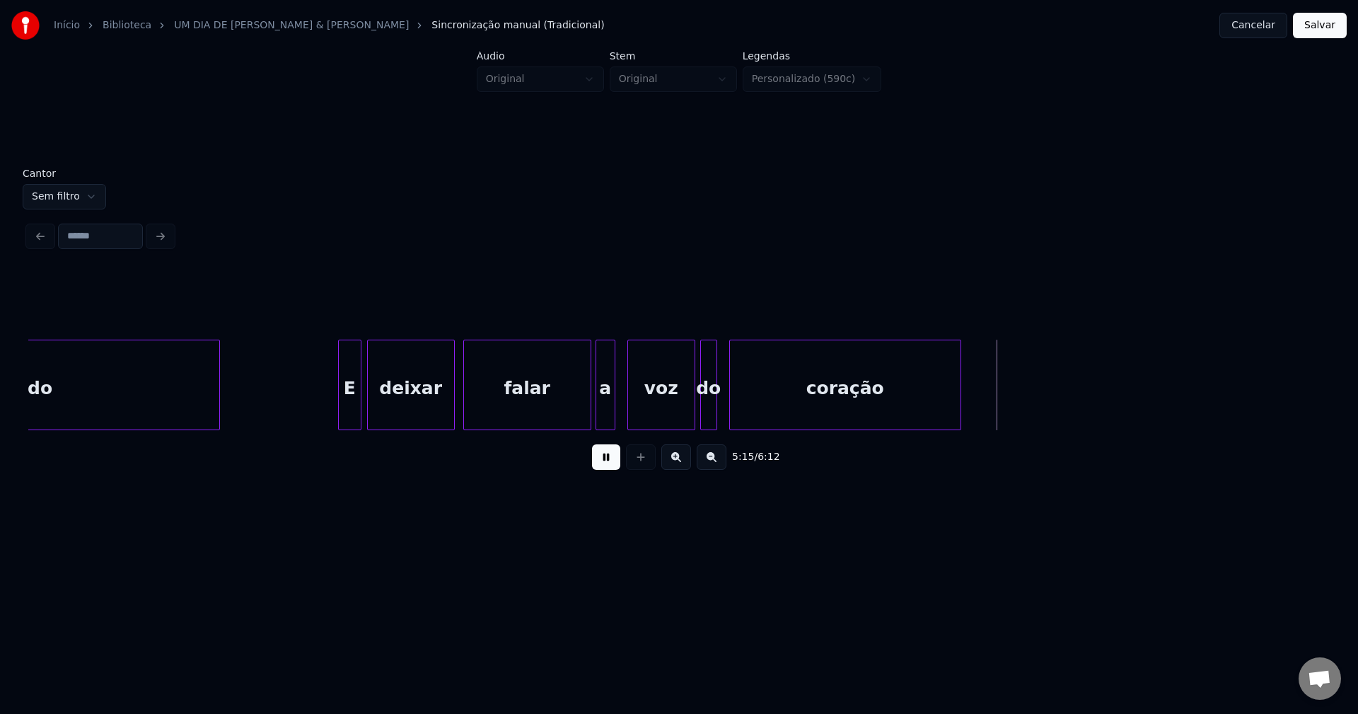
click at [706, 412] on div "do" at bounding box center [709, 388] width 16 height 96
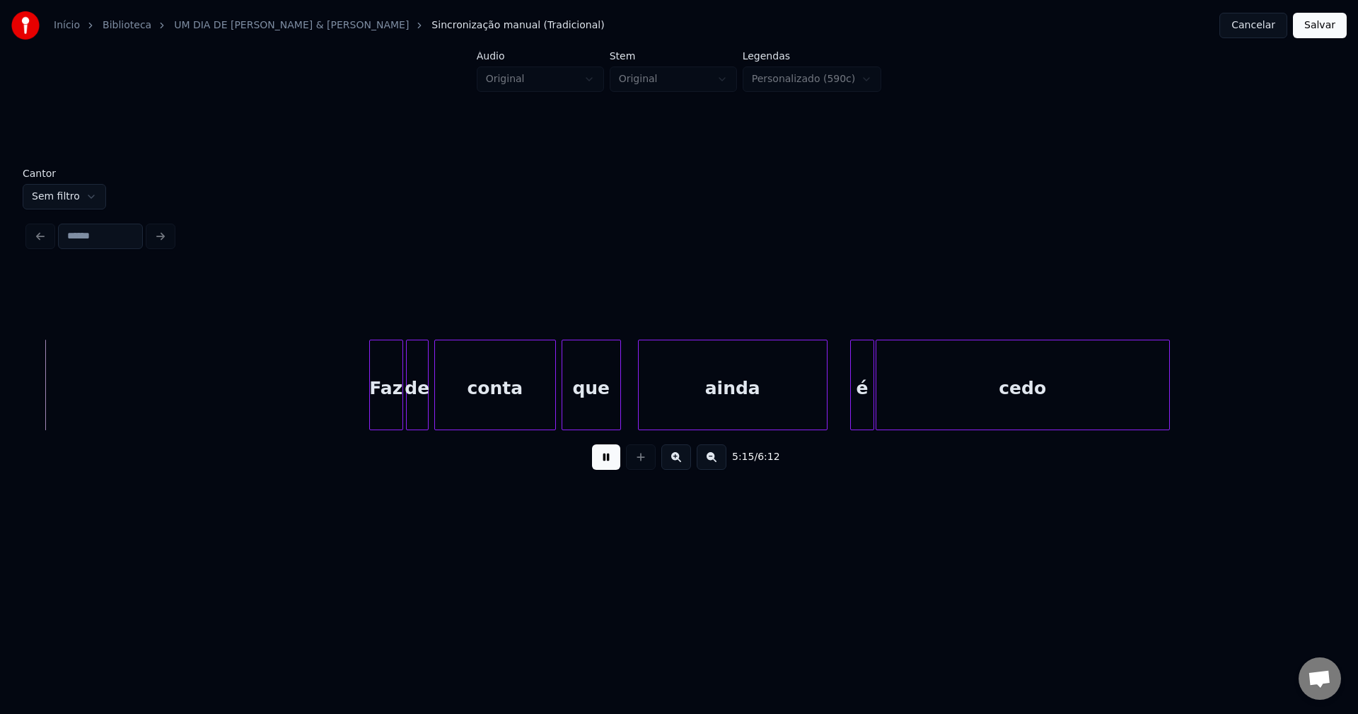
scroll to position [0, 44594]
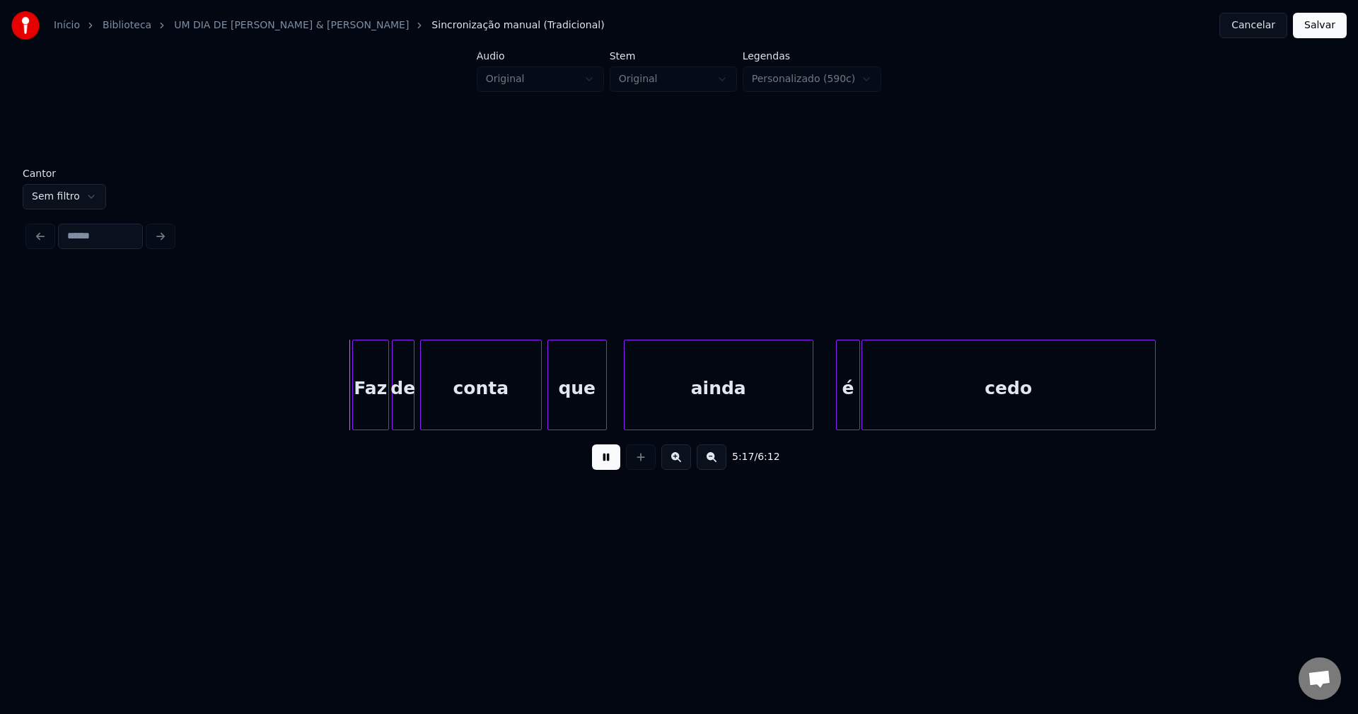
click at [356, 417] on div at bounding box center [355, 384] width 4 height 89
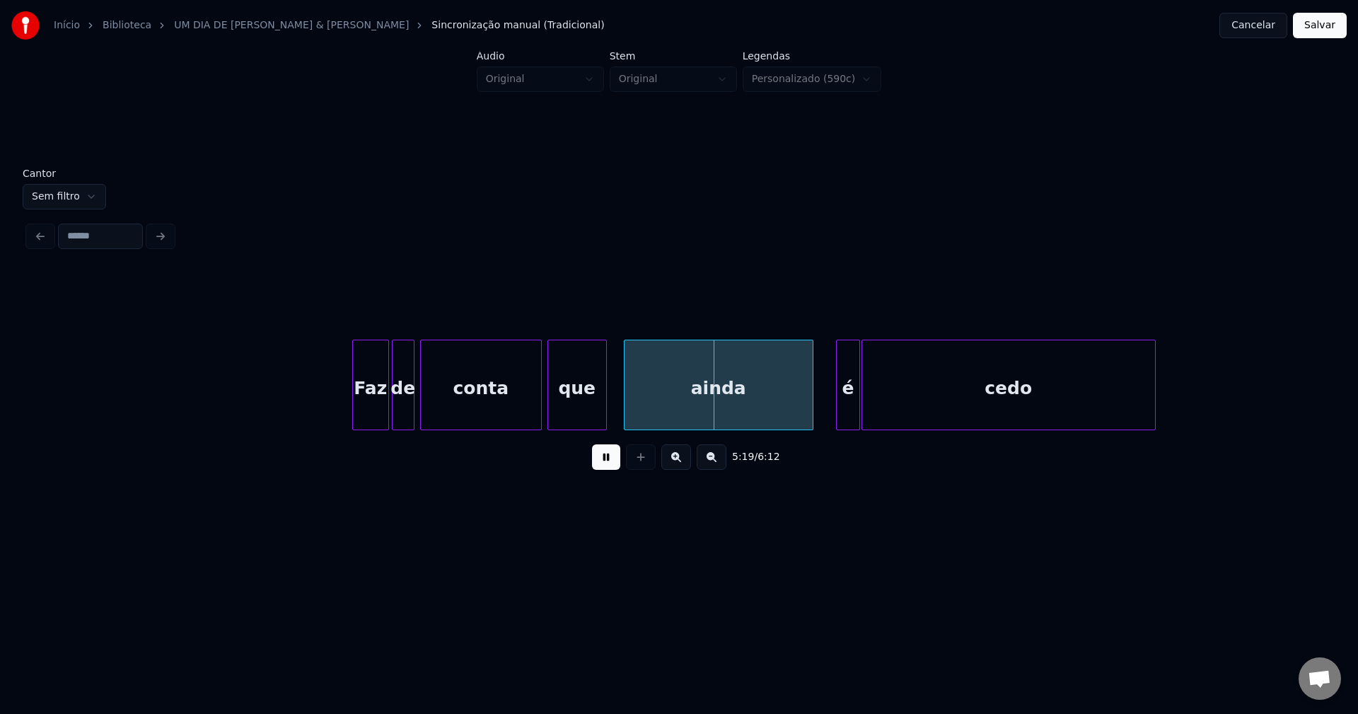
click at [603, 410] on div at bounding box center [604, 384] width 4 height 89
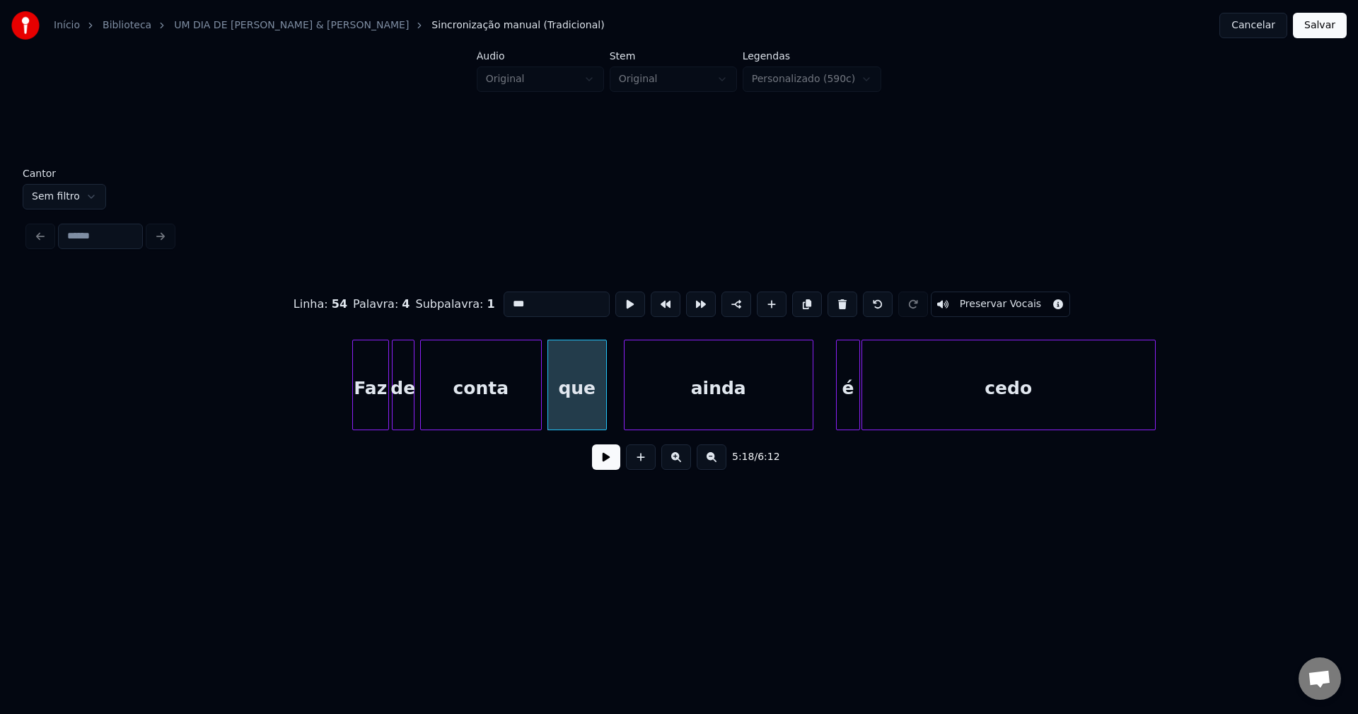
click at [609, 466] on button at bounding box center [606, 456] width 28 height 25
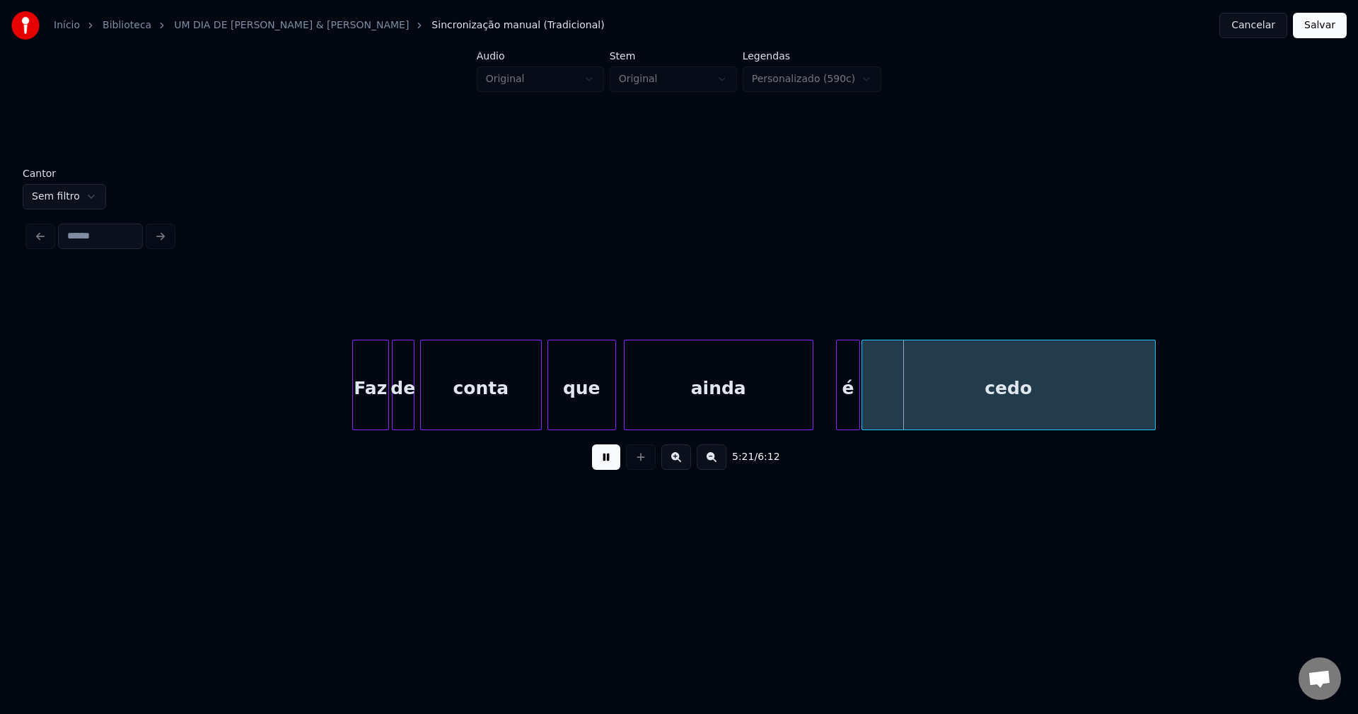
click at [615, 414] on div at bounding box center [613, 384] width 4 height 89
click at [802, 412] on div at bounding box center [802, 384] width 4 height 89
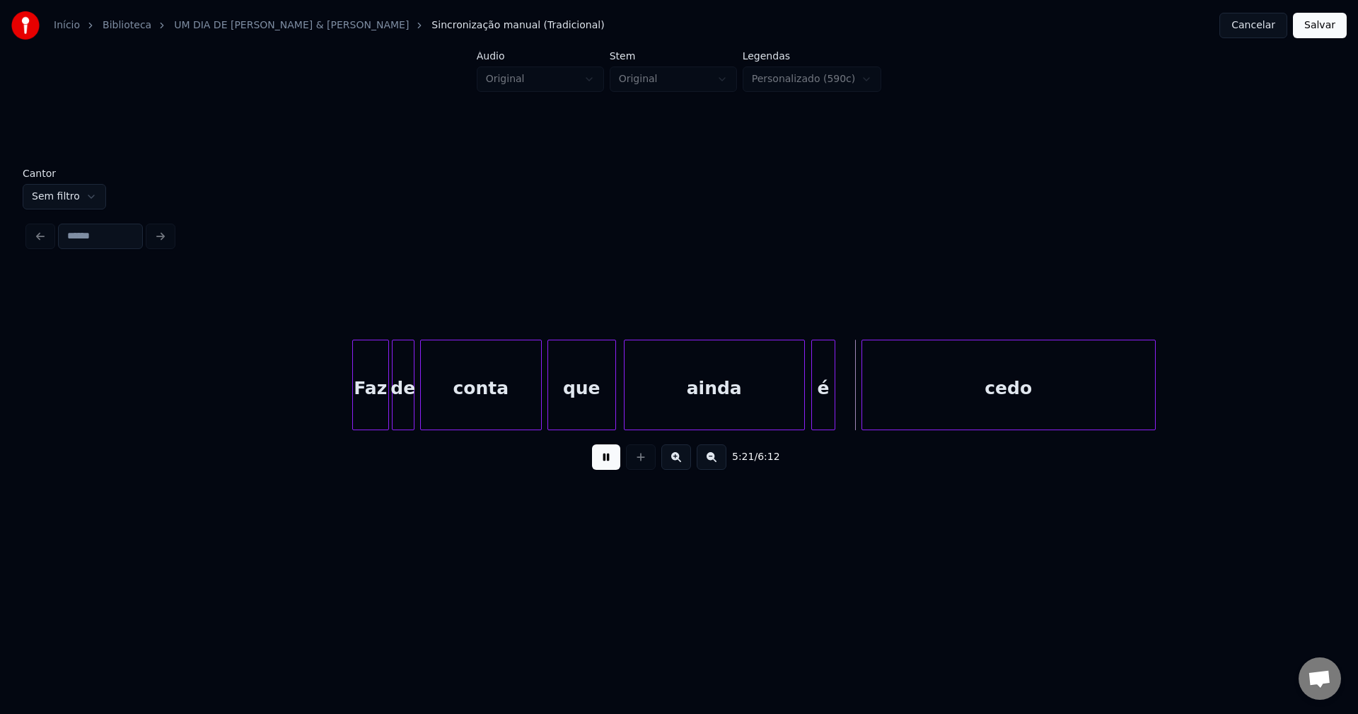
click at [828, 423] on div "é" at bounding box center [823, 388] width 23 height 96
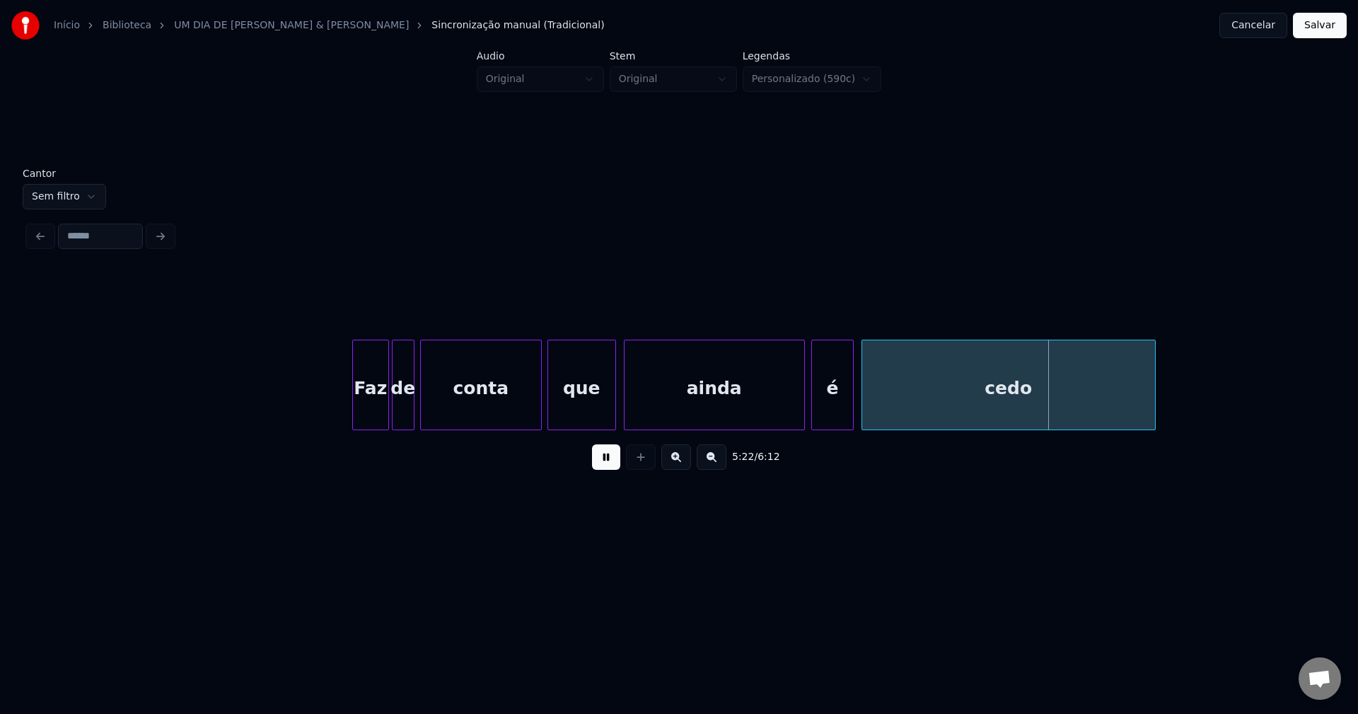
click at [853, 405] on div at bounding box center [851, 384] width 4 height 89
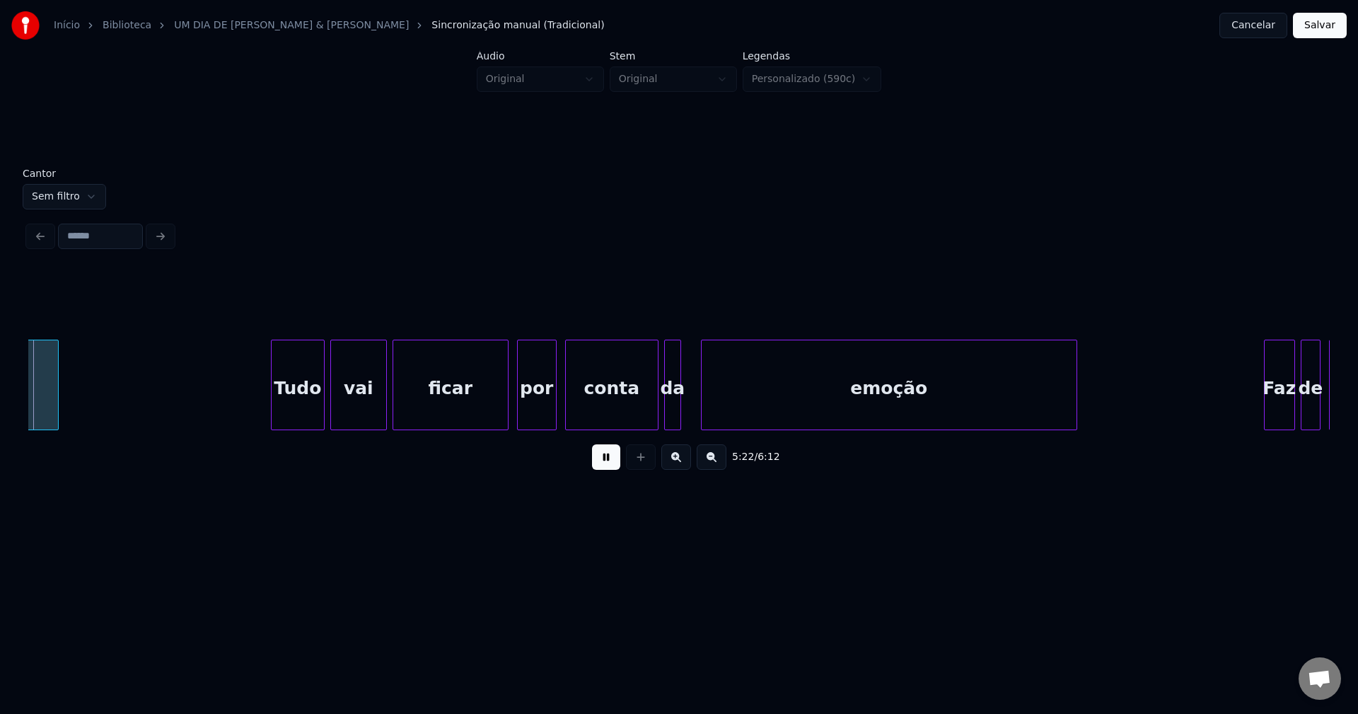
scroll to position [0, 45714]
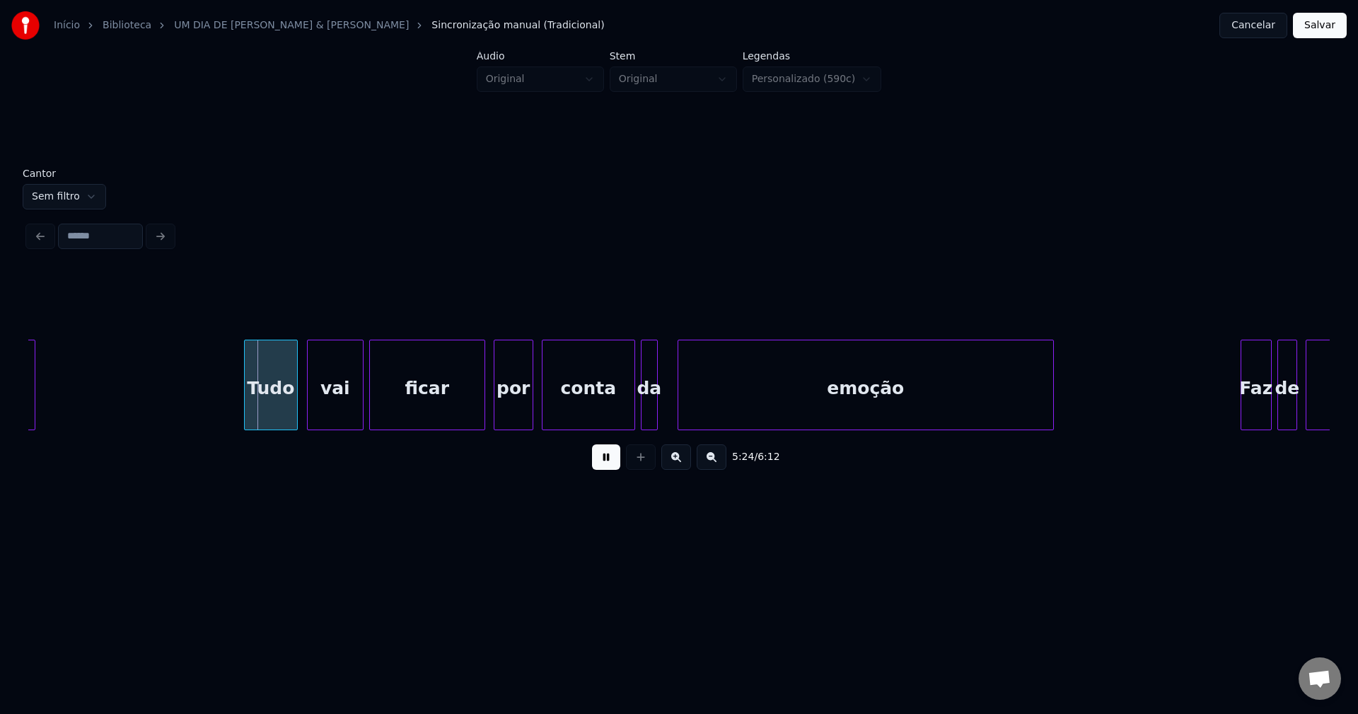
click at [277, 414] on div "Tudo" at bounding box center [271, 388] width 52 height 96
click at [478, 408] on div at bounding box center [480, 384] width 4 height 89
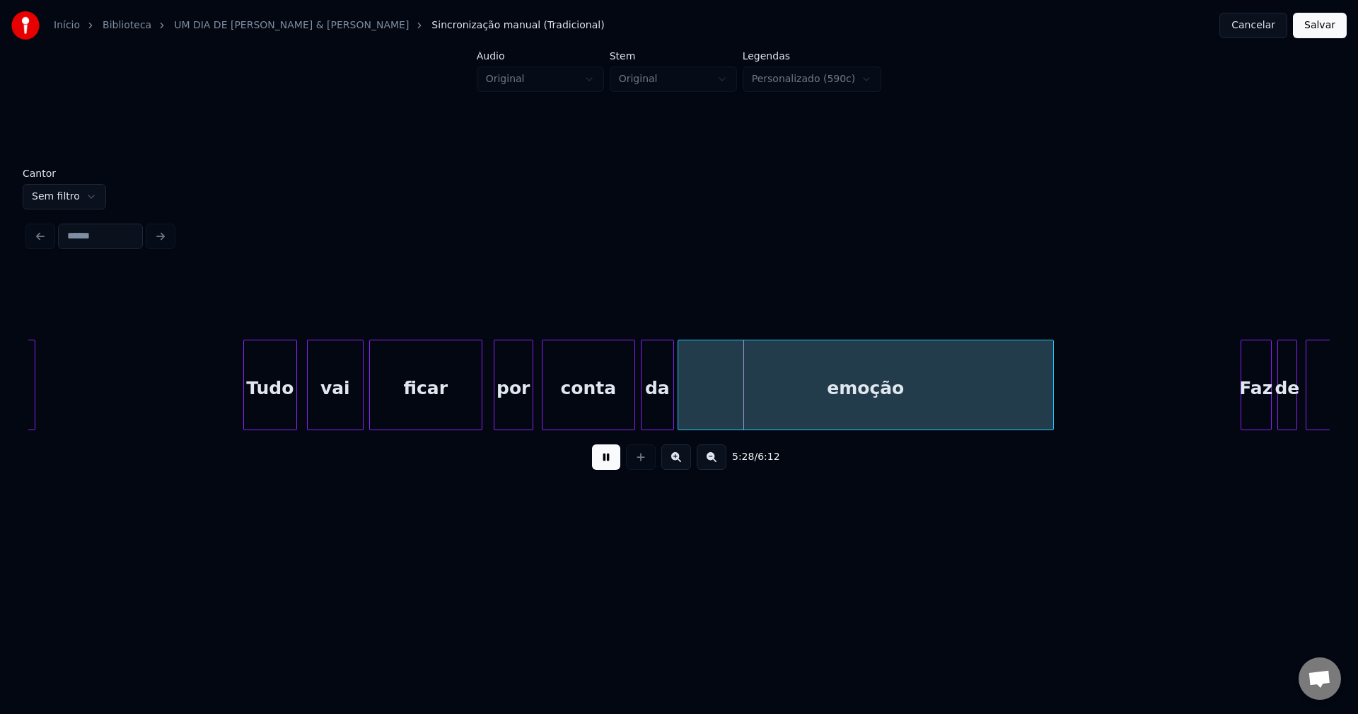
click at [671, 407] on div at bounding box center [671, 384] width 4 height 89
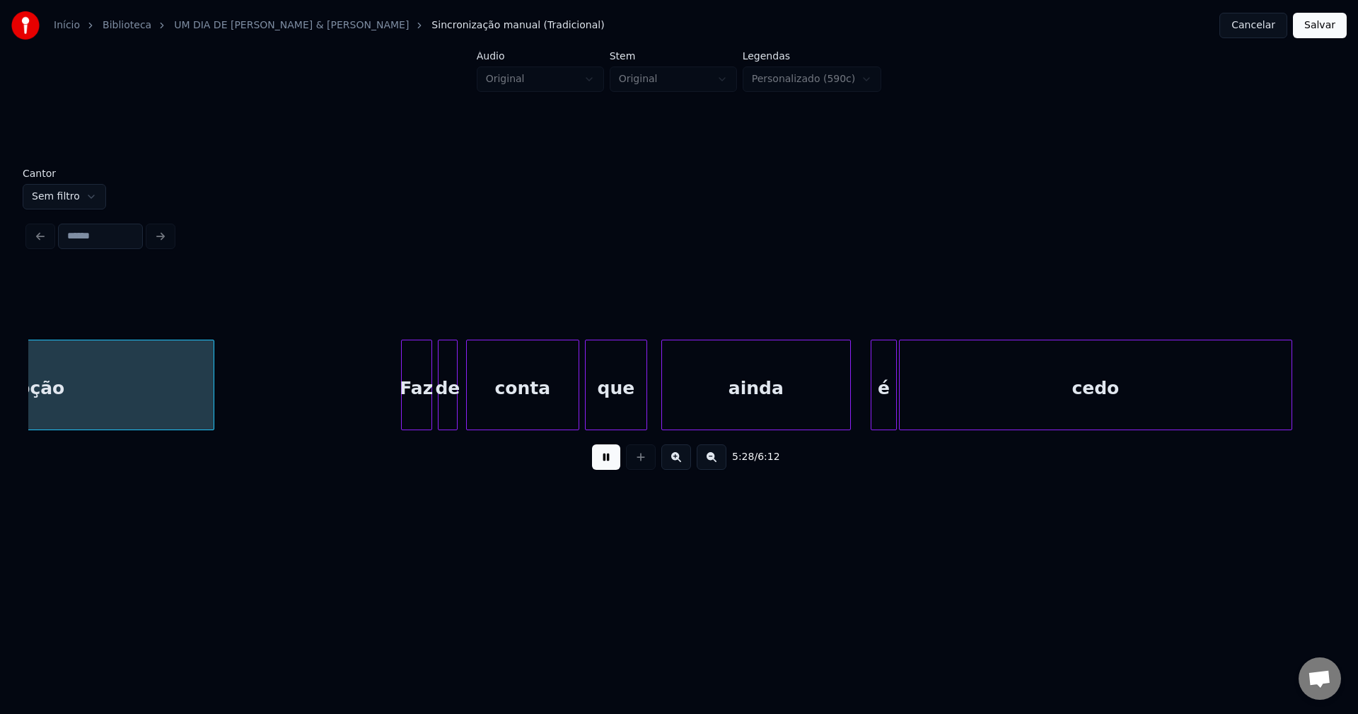
scroll to position [0, 46554]
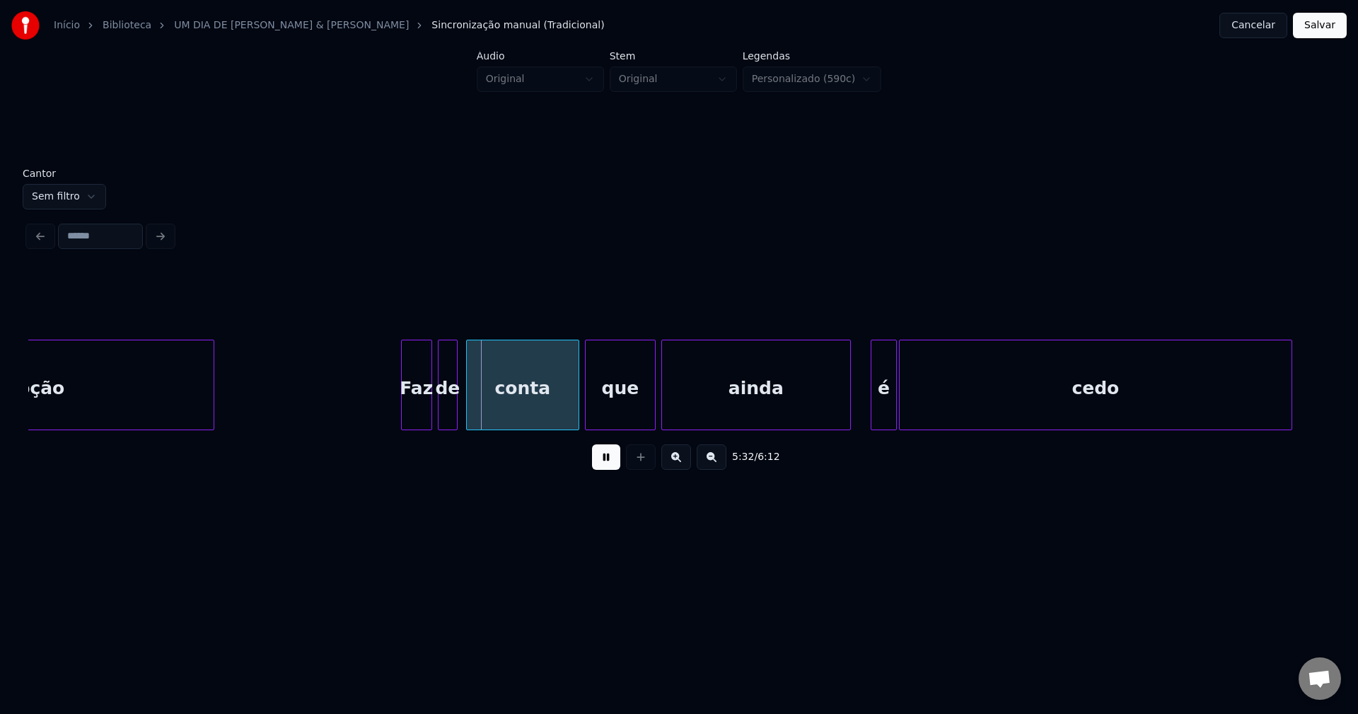
click at [652, 410] on div at bounding box center [653, 384] width 4 height 89
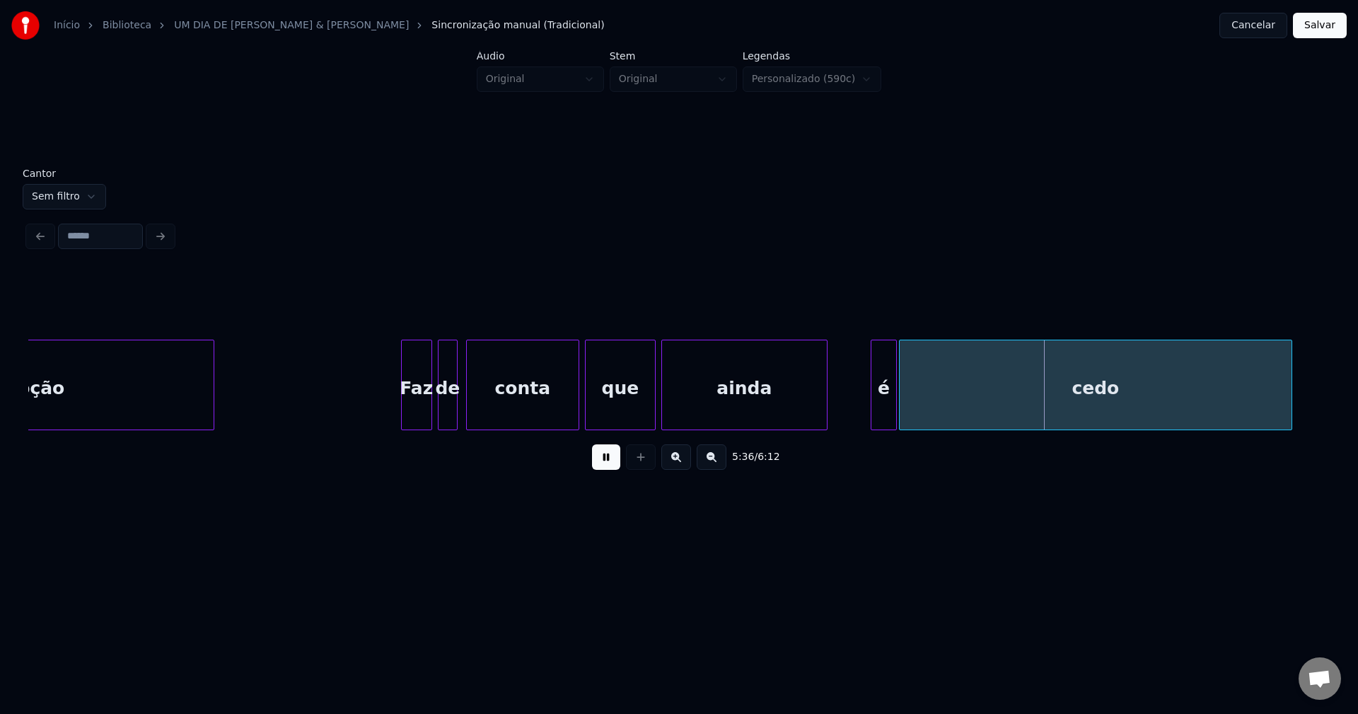
click at [824, 417] on div at bounding box center [825, 384] width 4 height 89
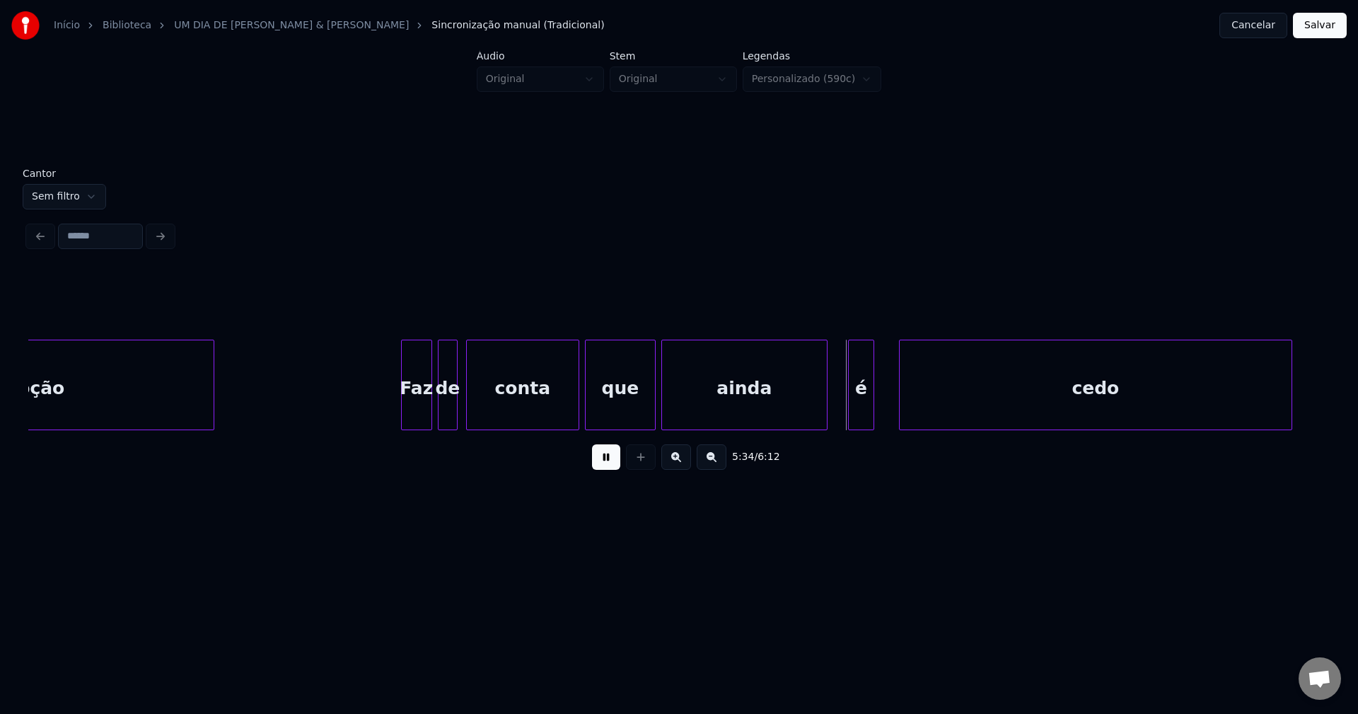
click at [860, 412] on div "é" at bounding box center [861, 388] width 25 height 96
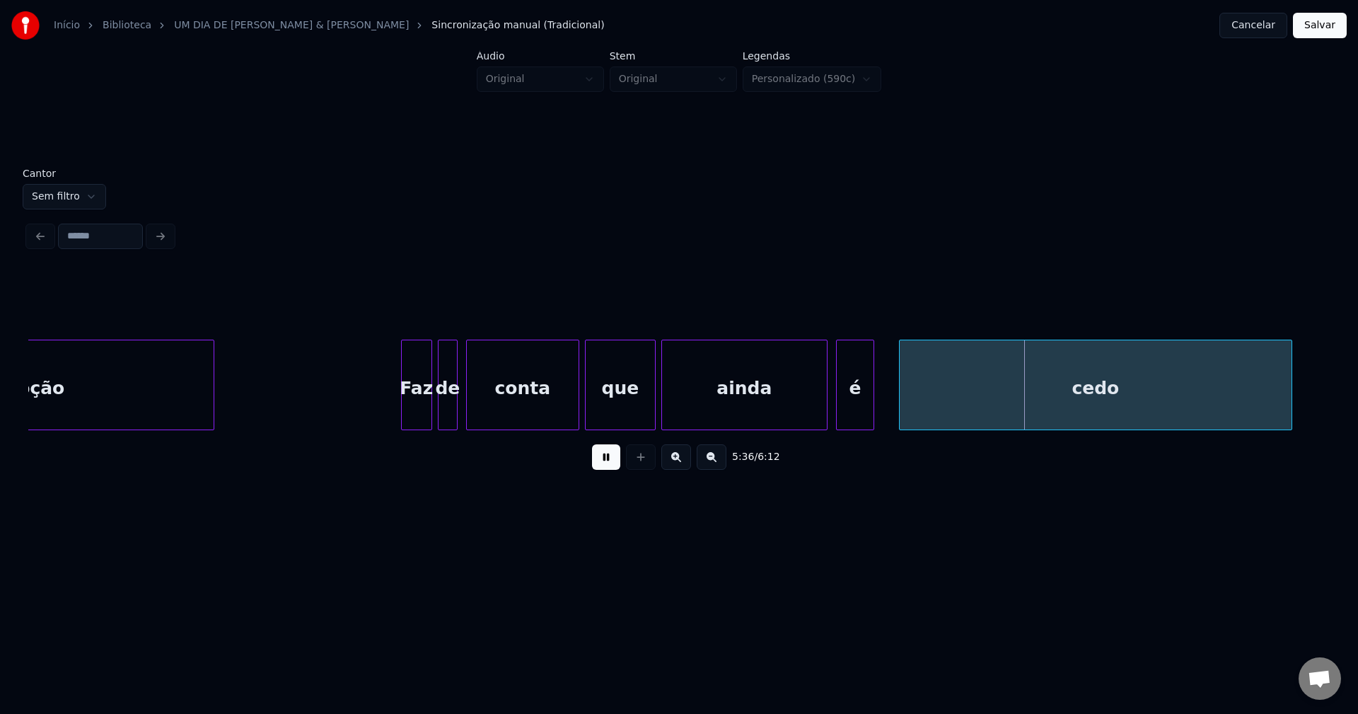
click at [838, 419] on div at bounding box center [839, 384] width 4 height 89
click at [885, 403] on div at bounding box center [887, 384] width 4 height 89
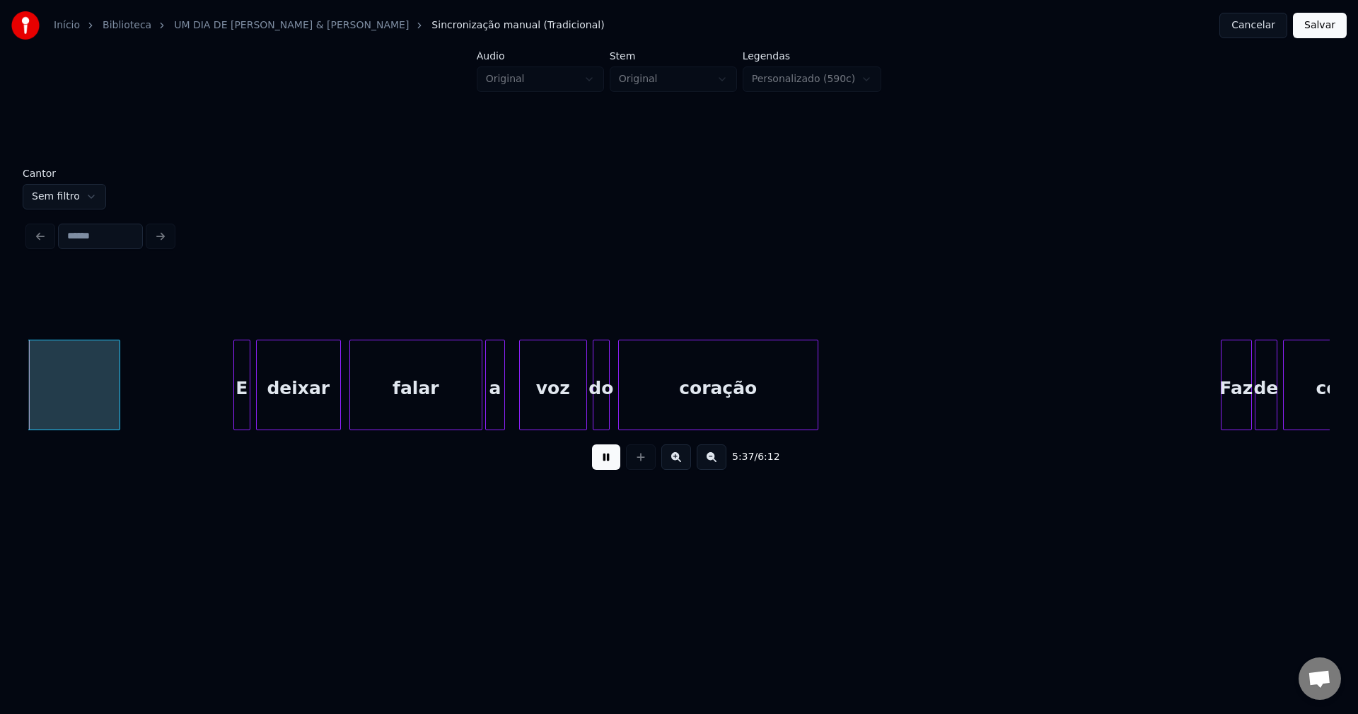
scroll to position [0, 47736]
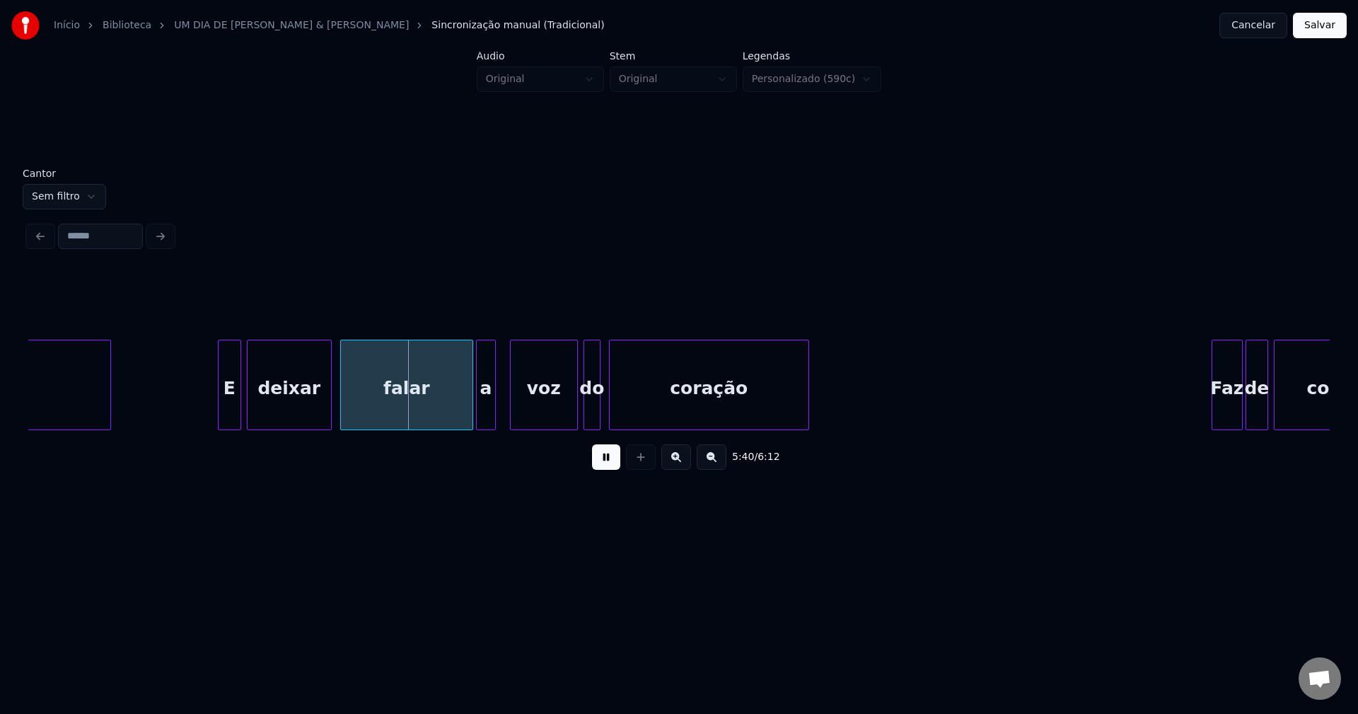
click at [221, 419] on div at bounding box center [221, 384] width 4 height 89
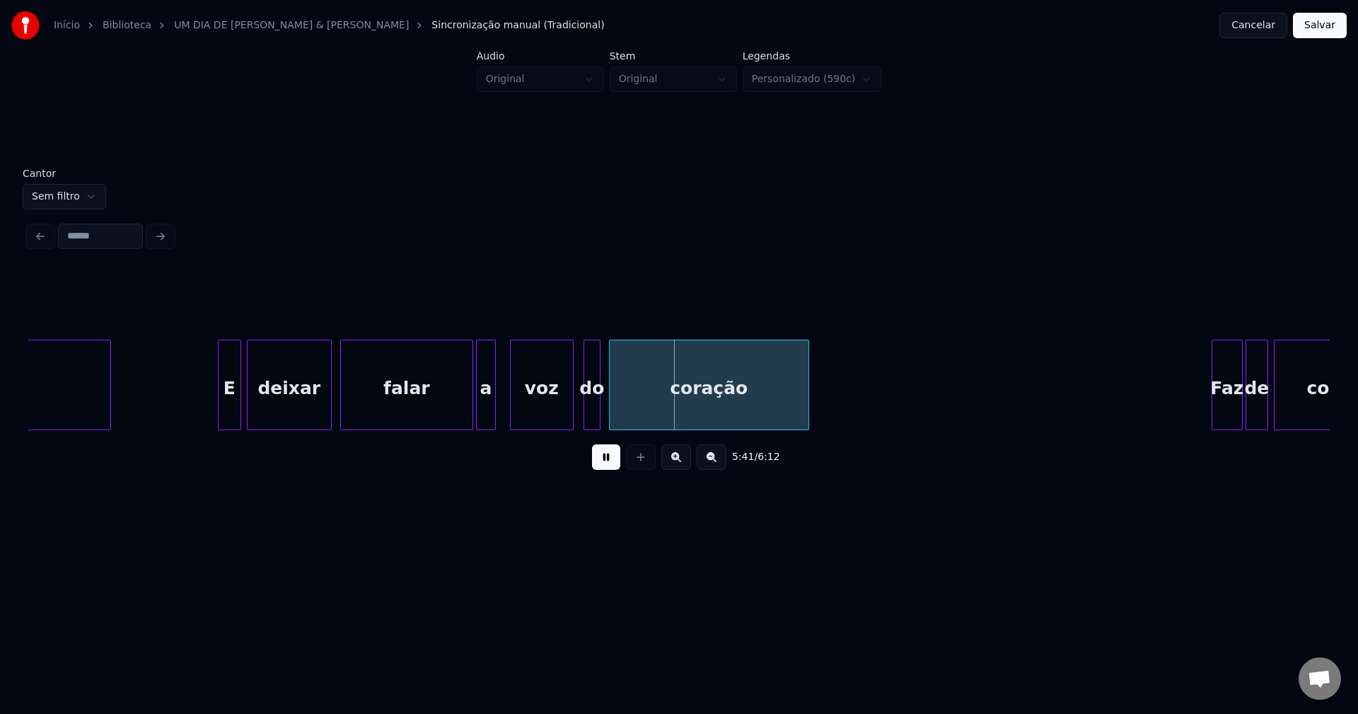
click at [572, 416] on div at bounding box center [571, 384] width 4 height 89
click at [580, 418] on div at bounding box center [581, 384] width 4 height 89
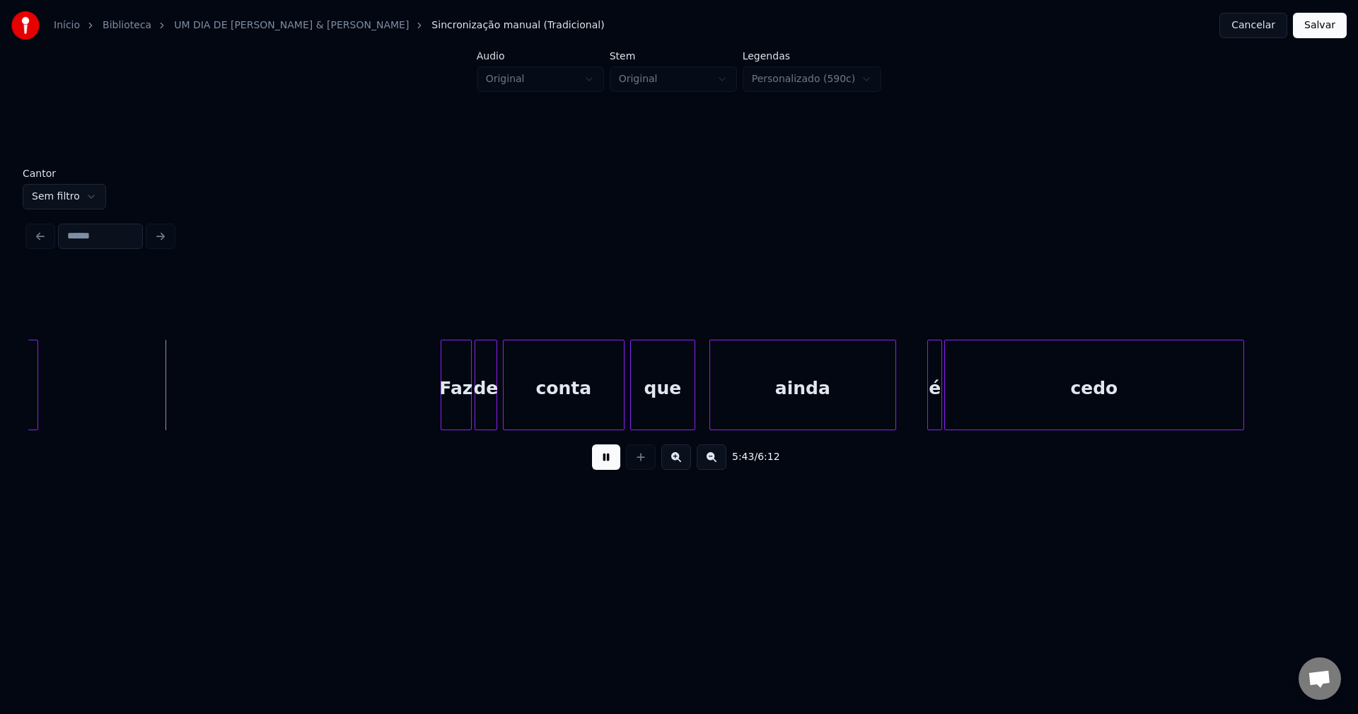
scroll to position [0, 48565]
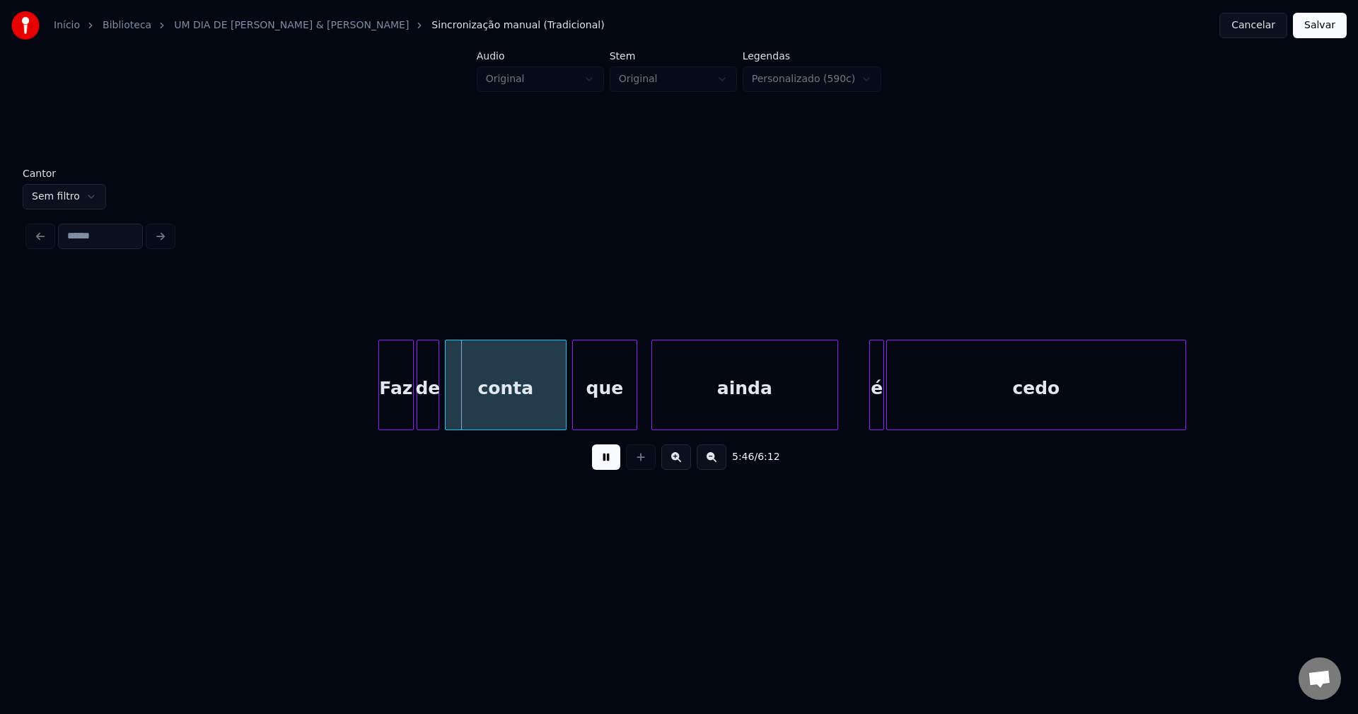
click at [383, 415] on div at bounding box center [381, 384] width 4 height 89
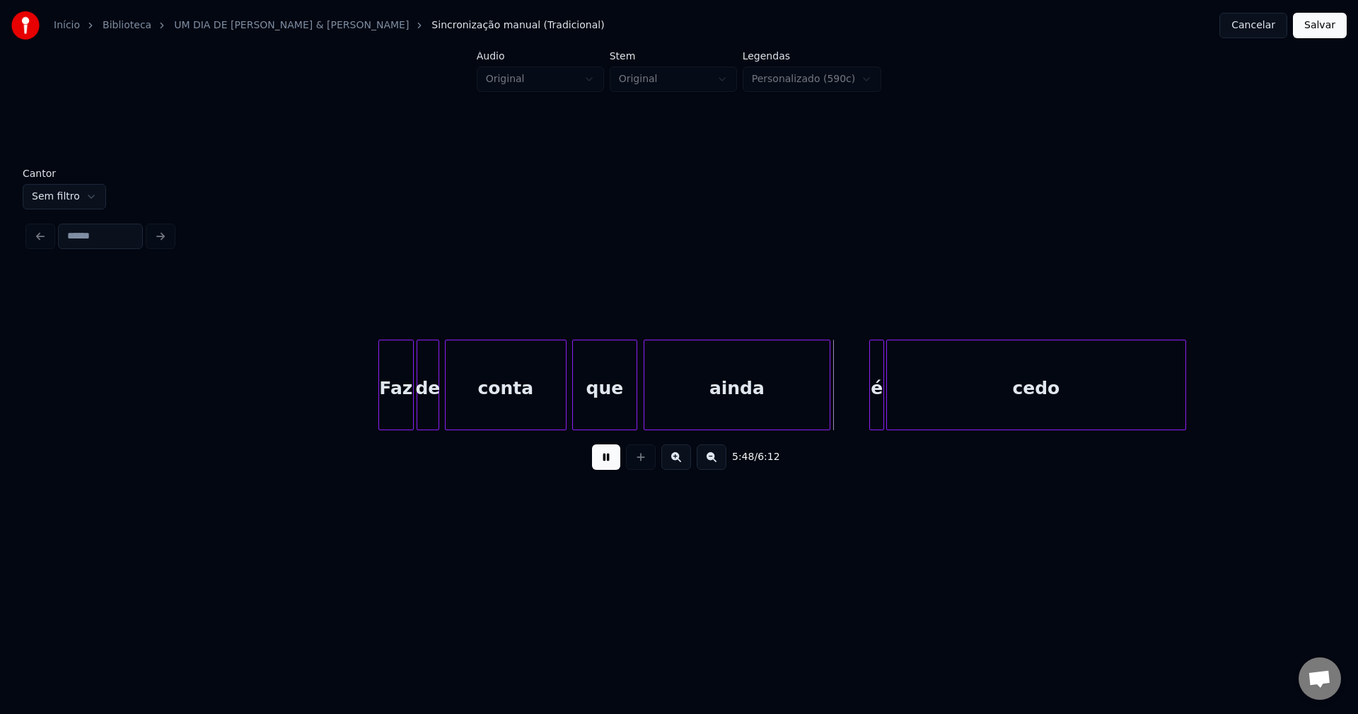
click at [717, 415] on div "ainda" at bounding box center [737, 388] width 185 height 96
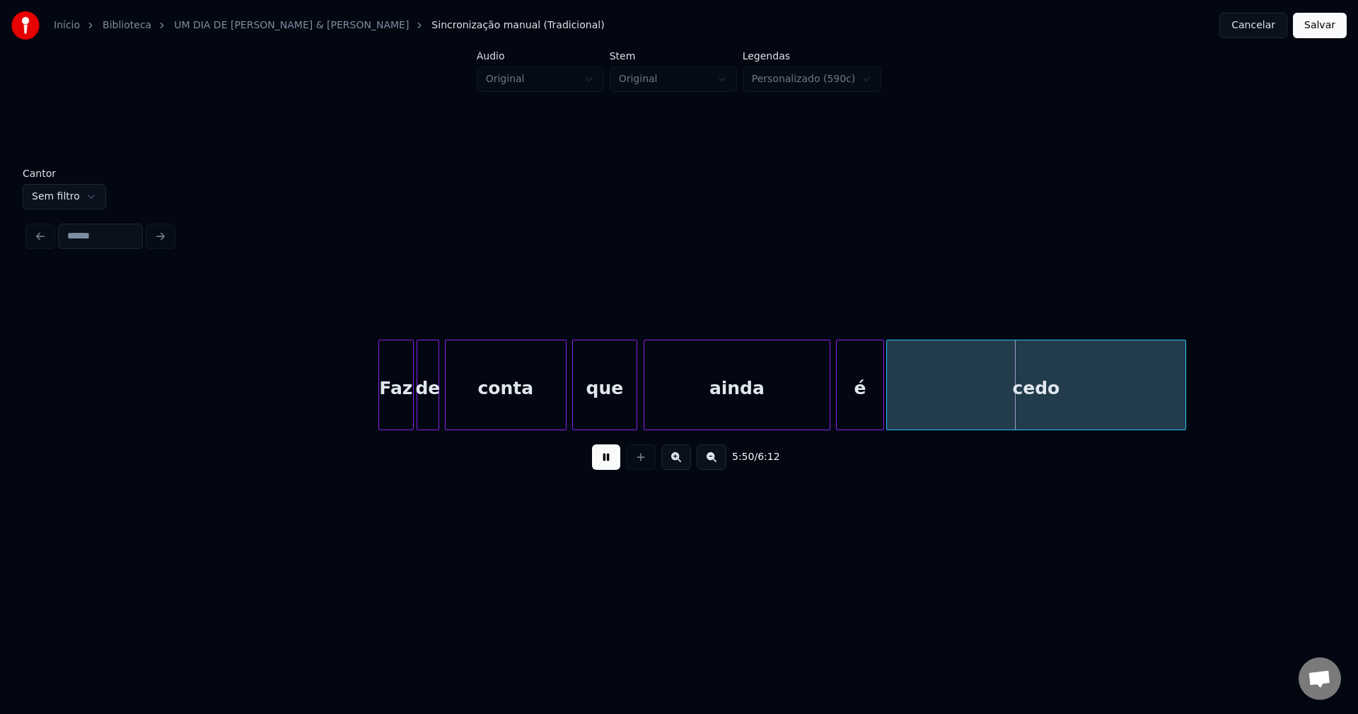
click at [837, 421] on div at bounding box center [839, 384] width 4 height 89
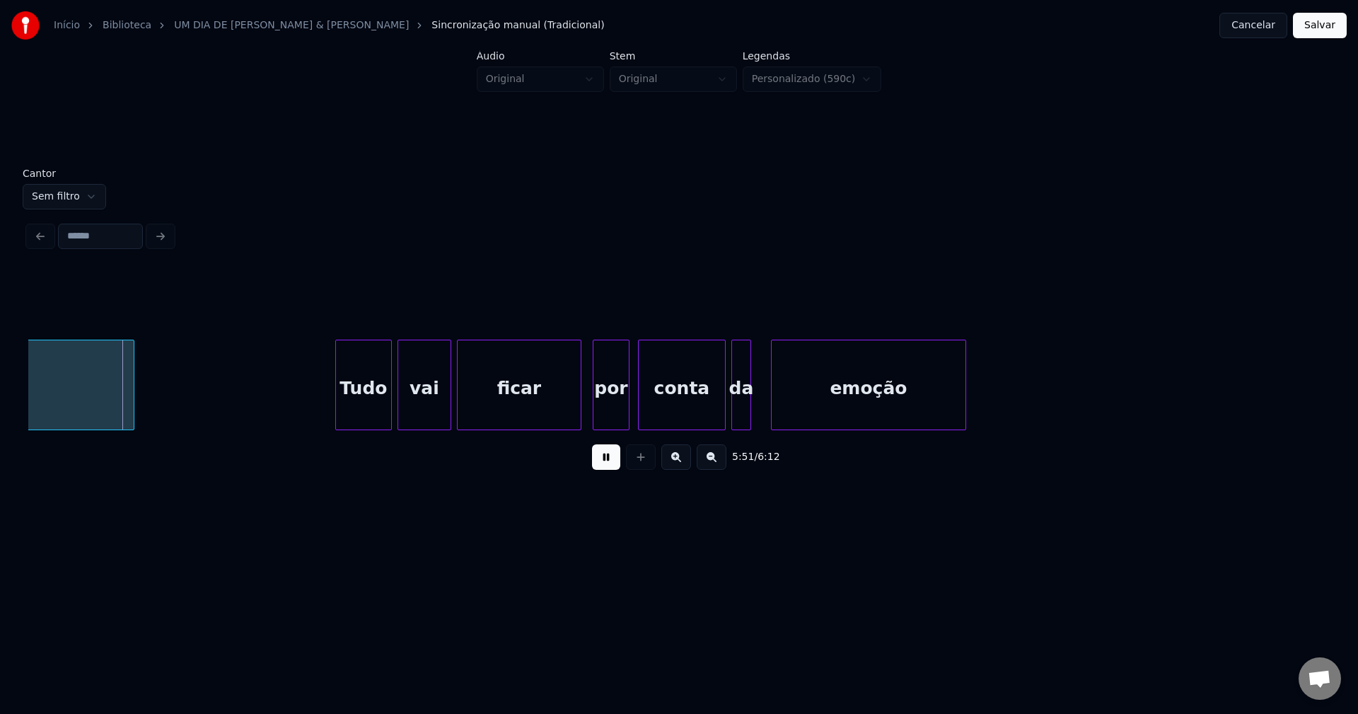
scroll to position [0, 49704]
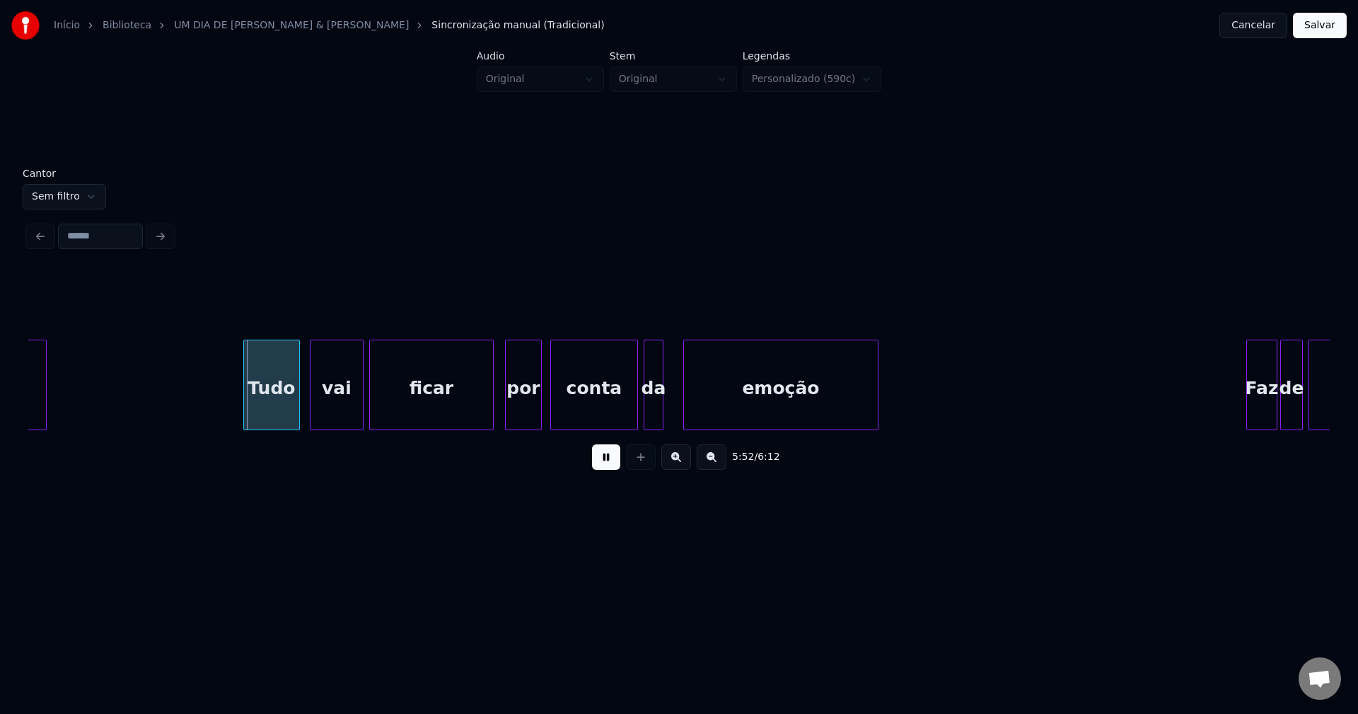
click at [269, 414] on div "Tudo" at bounding box center [271, 388] width 55 height 96
click at [333, 410] on div "vai" at bounding box center [332, 388] width 52 height 96
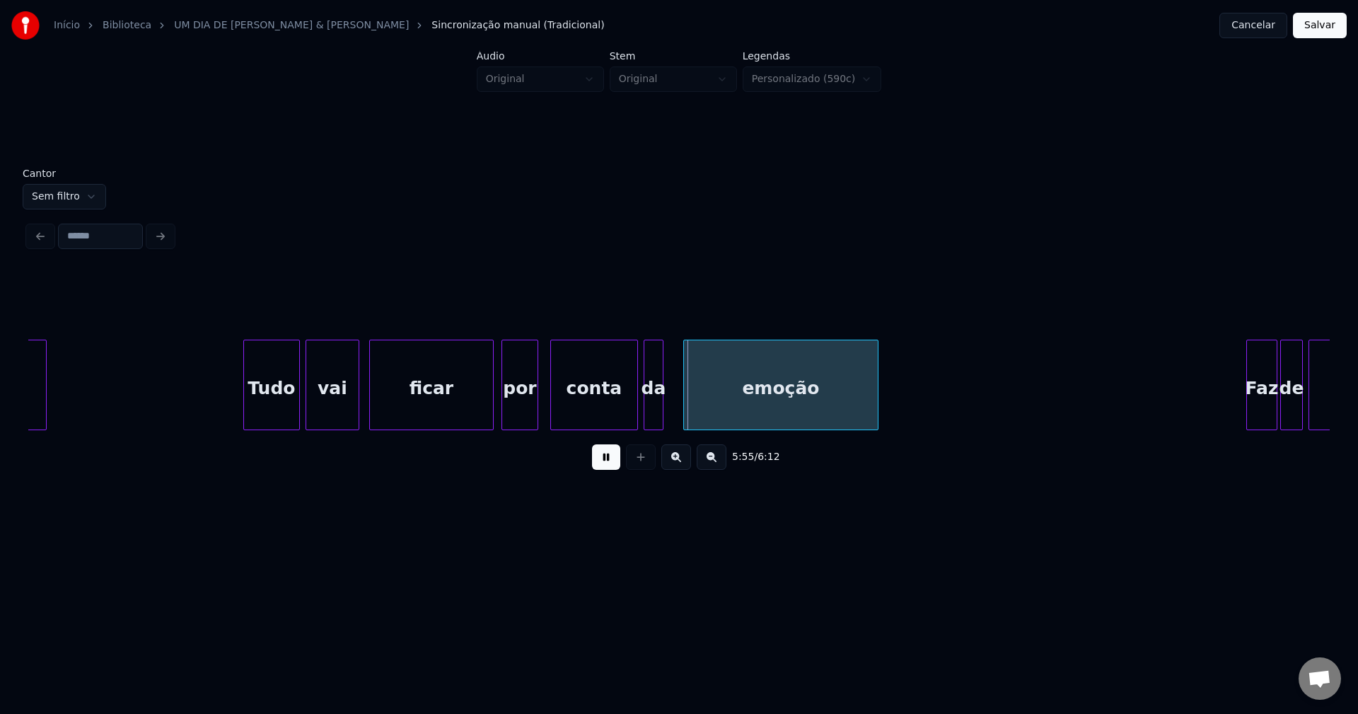
click at [520, 415] on div "por" at bounding box center [519, 388] width 35 height 96
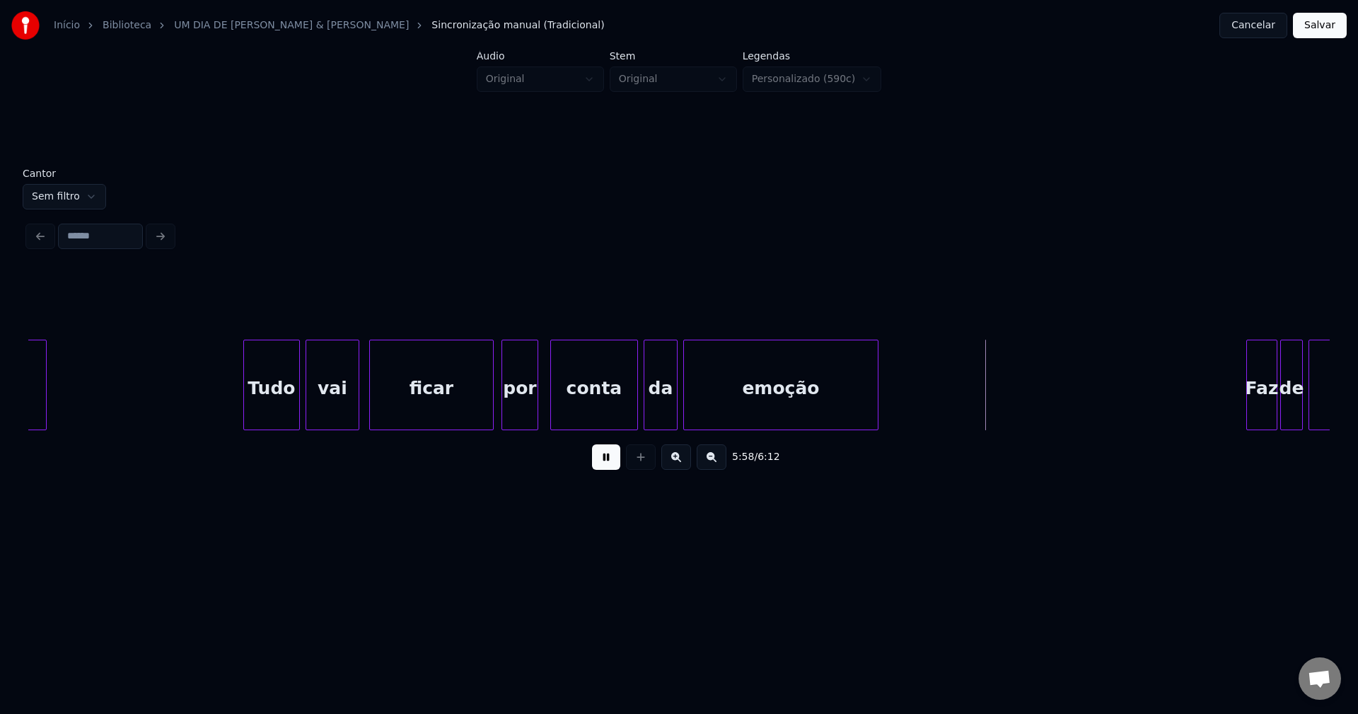
click at [676, 417] on div at bounding box center [675, 384] width 4 height 89
click at [704, 414] on div at bounding box center [705, 384] width 4 height 89
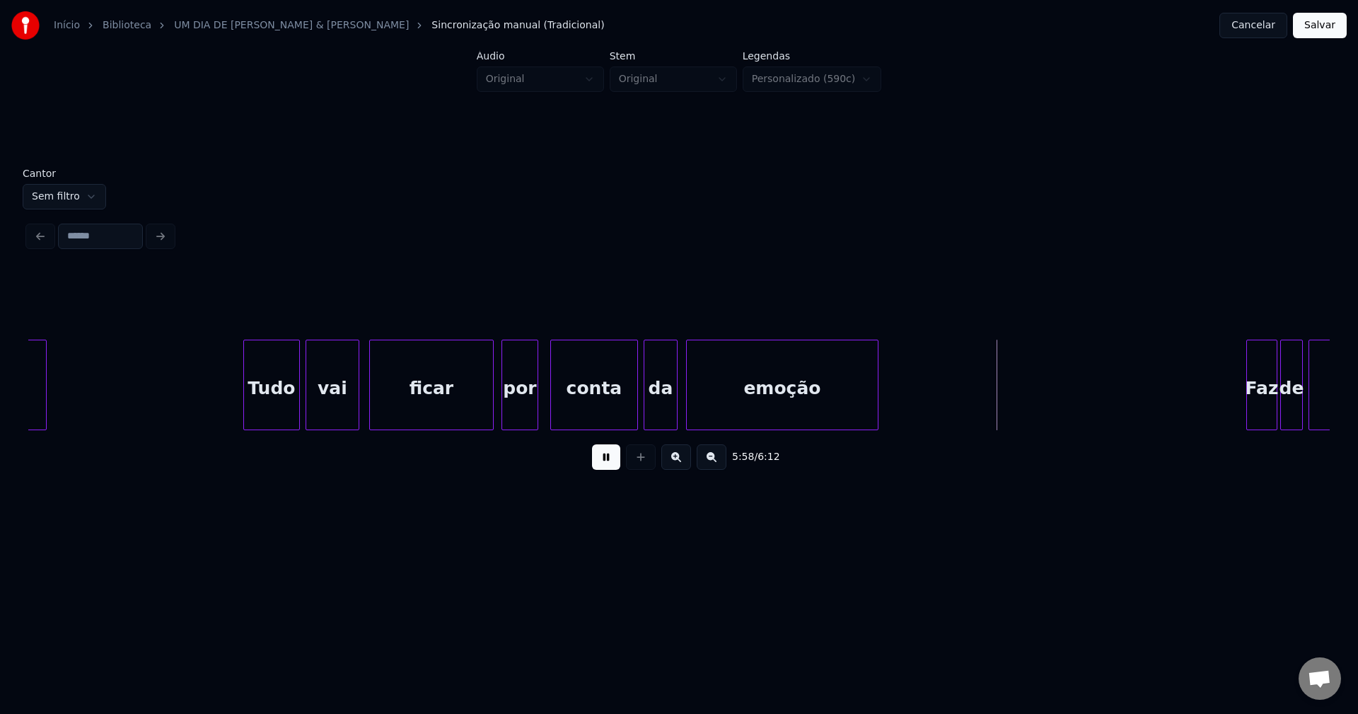
click at [687, 415] on div at bounding box center [689, 384] width 4 height 89
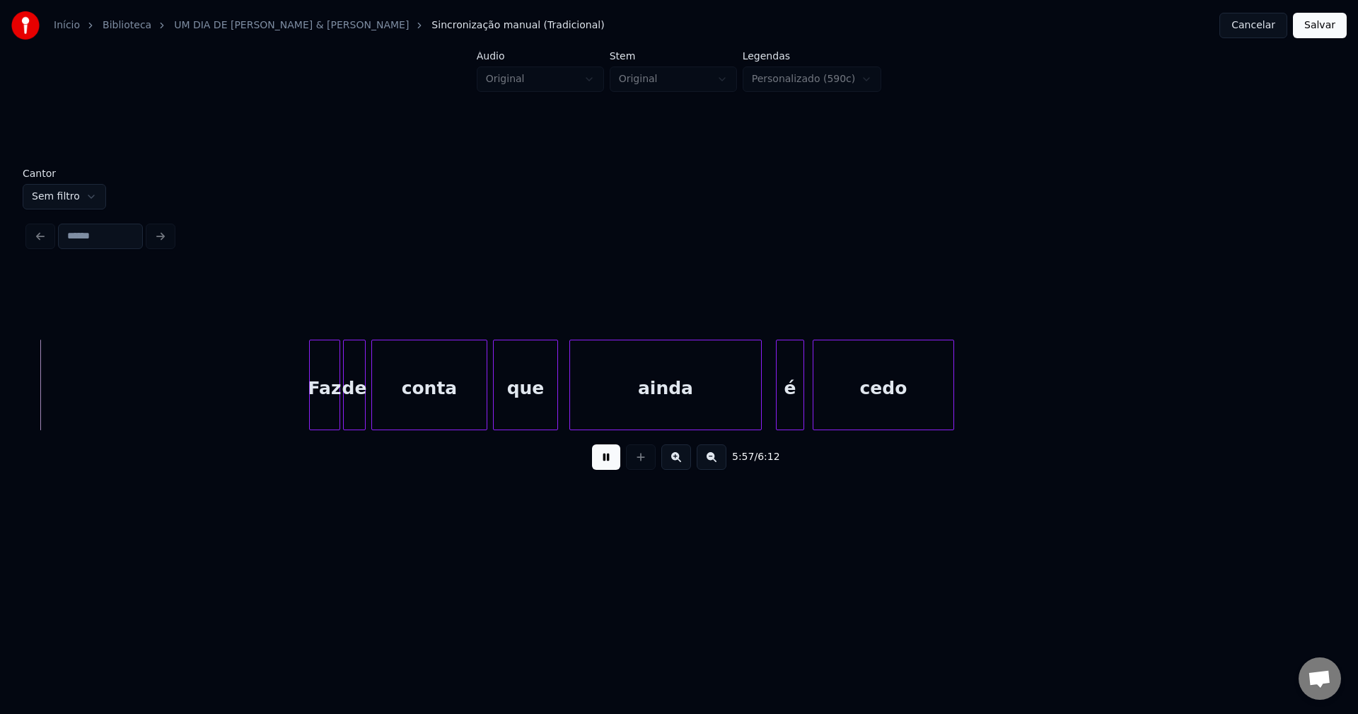
scroll to position [0, 50647]
click at [302, 417] on div at bounding box center [303, 384] width 4 height 89
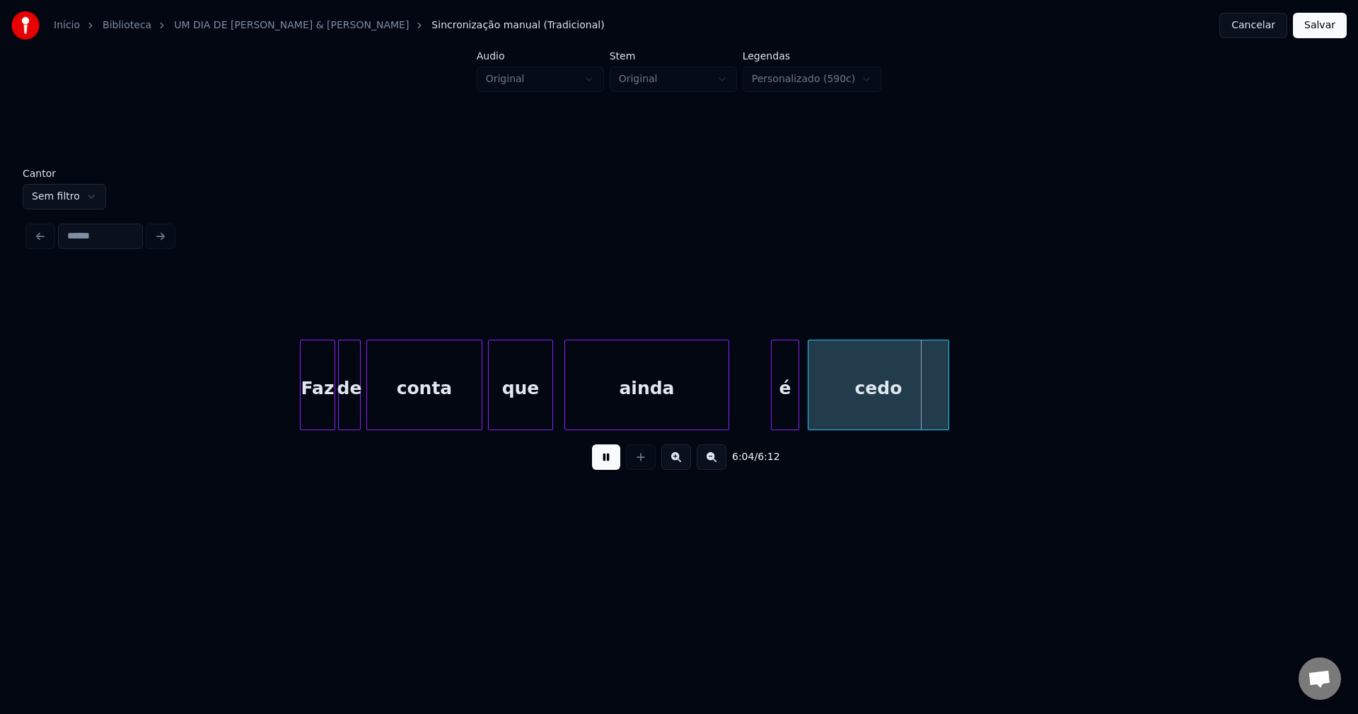
click at [727, 425] on div "conta que ainda é cedo Faz de" at bounding box center [679, 385] width 1302 height 91
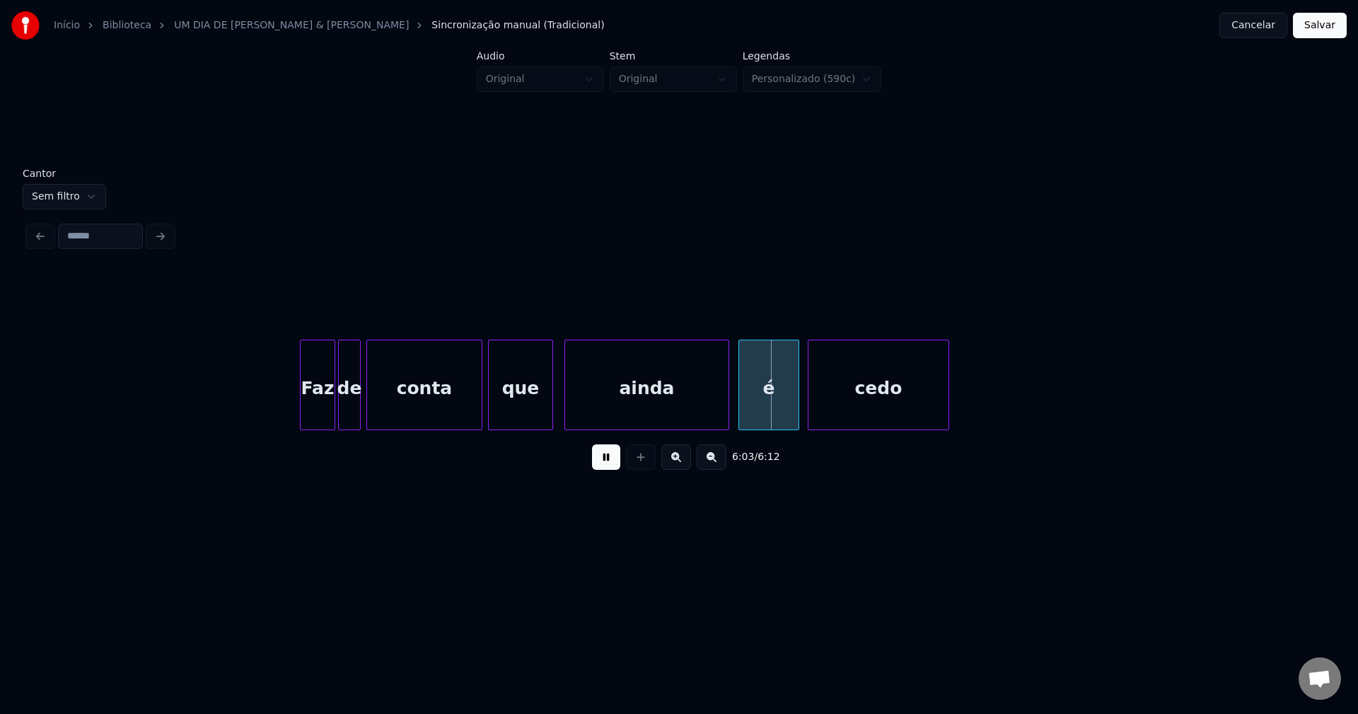
click at [740, 417] on div at bounding box center [741, 384] width 4 height 89
click at [998, 396] on div at bounding box center [999, 384] width 4 height 89
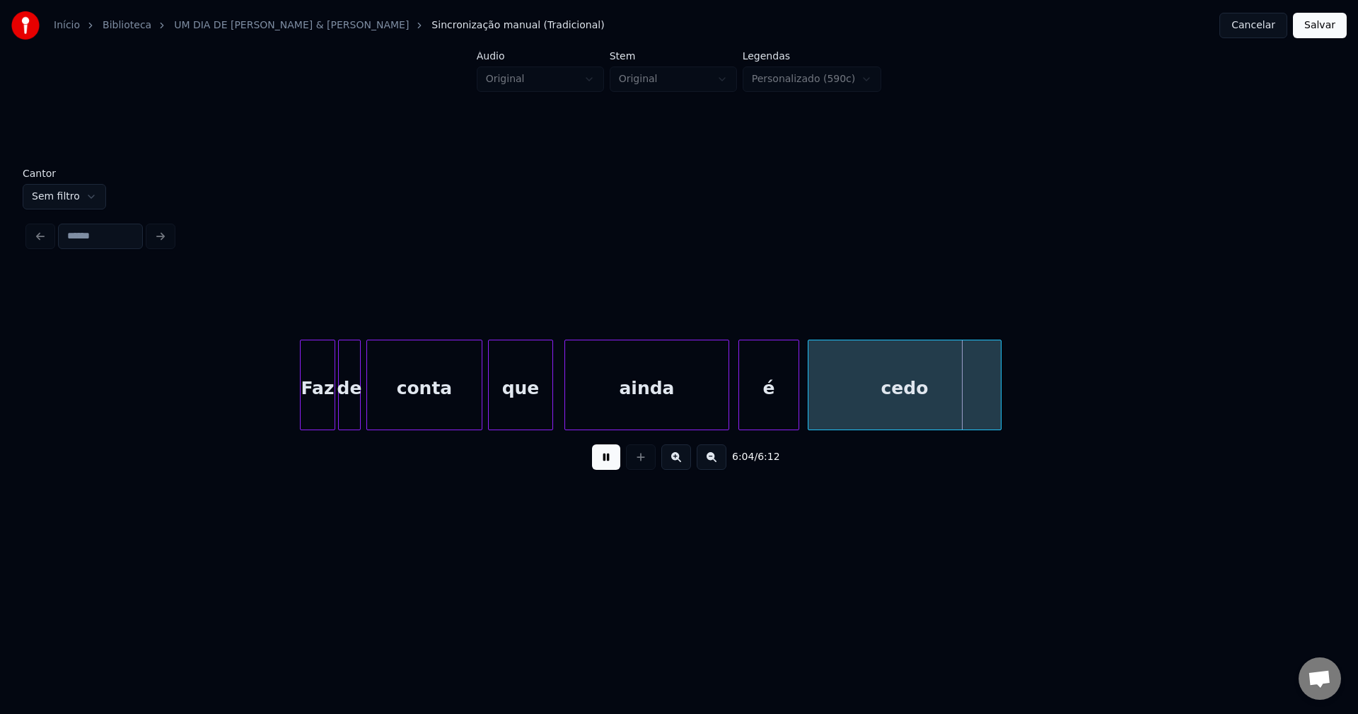
click at [1327, 30] on button "Salvar" at bounding box center [1320, 25] width 54 height 25
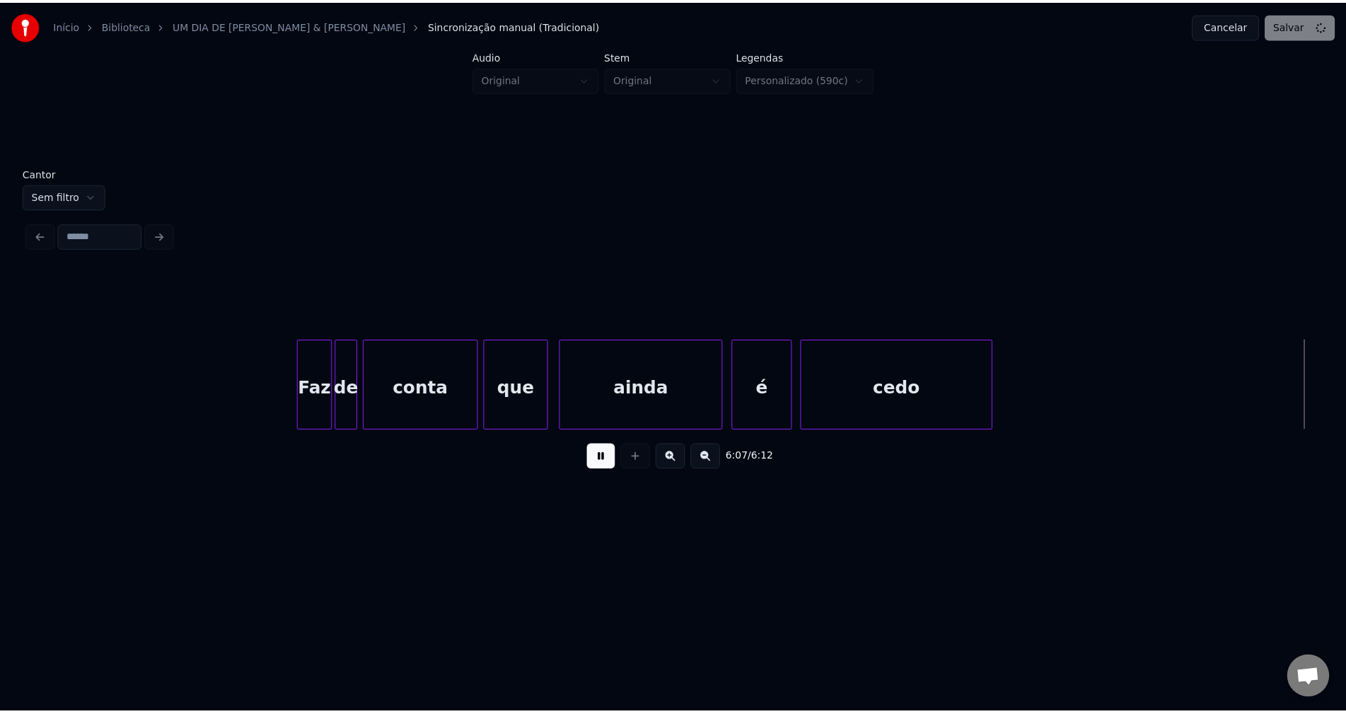
scroll to position [0, 51458]
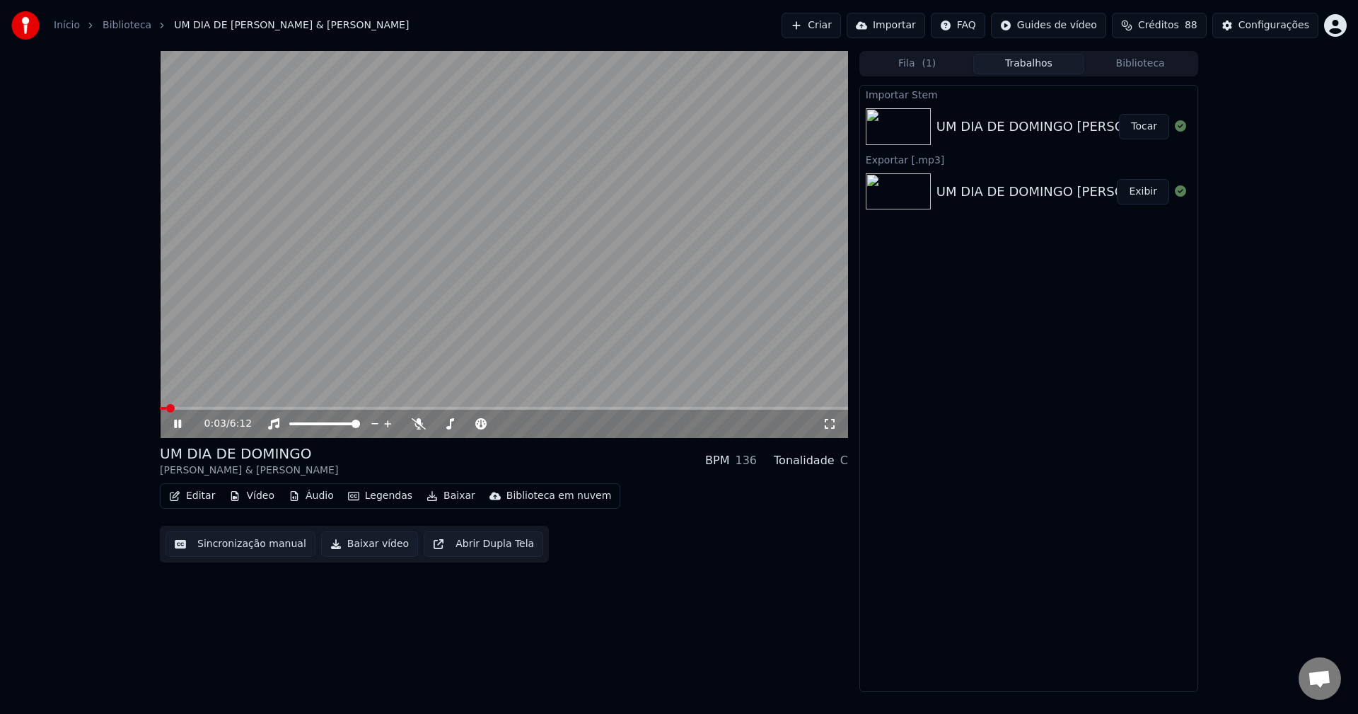
click at [175, 426] on icon at bounding box center [177, 424] width 7 height 8
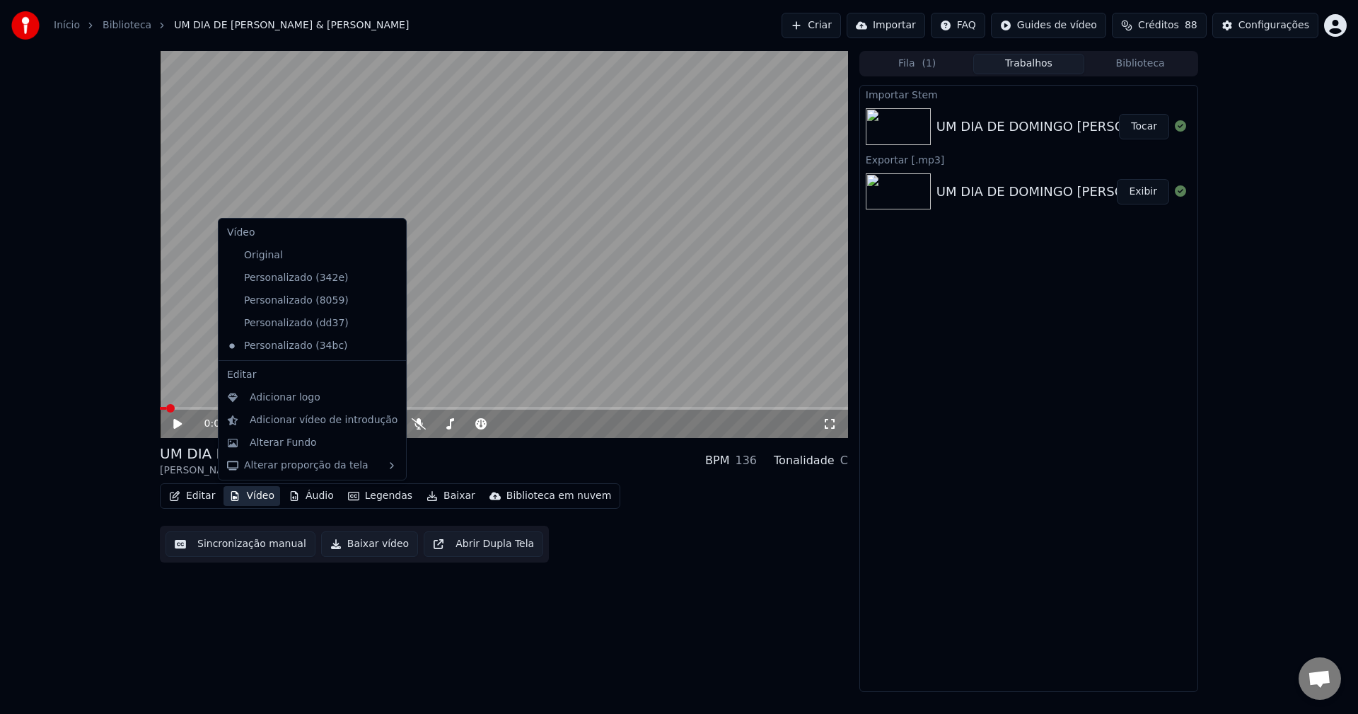
click at [253, 502] on button "Vídeo" at bounding box center [252, 496] width 57 height 20
click at [266, 397] on div "Adicionar logo" at bounding box center [285, 398] width 71 height 14
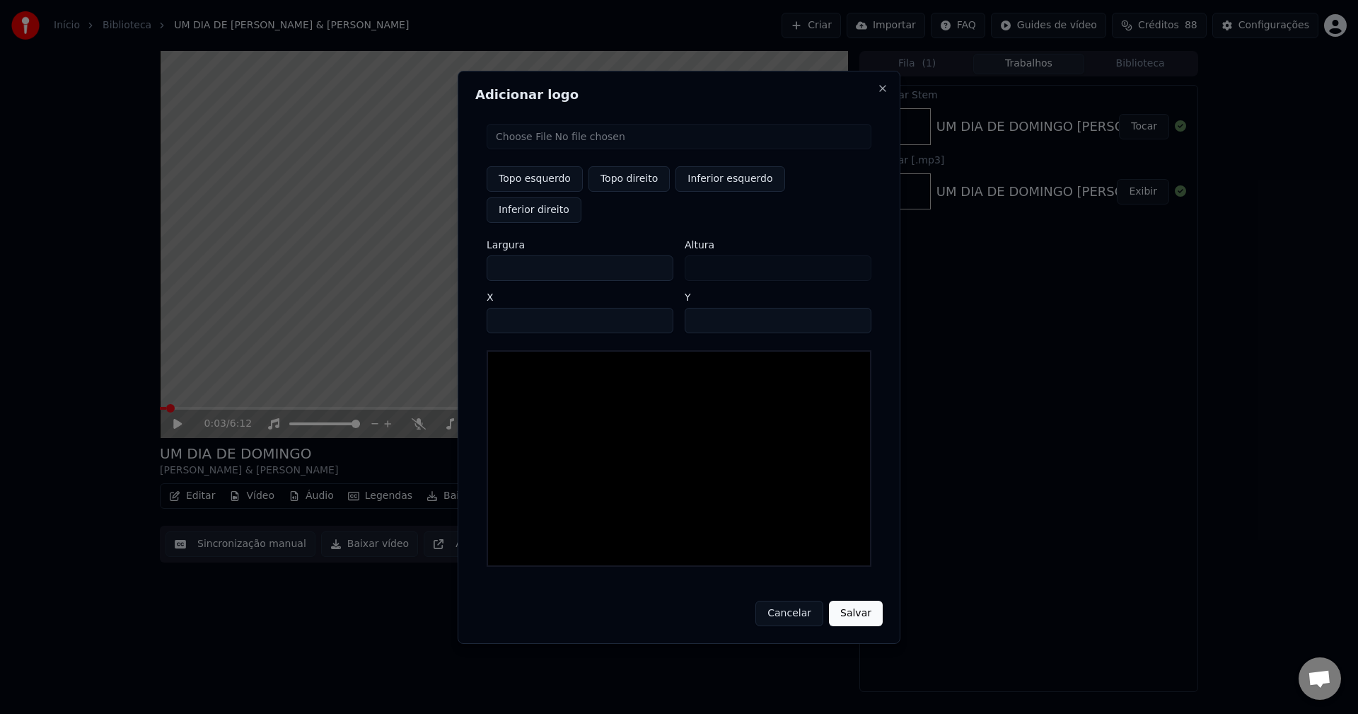
click at [527, 149] on input "file" at bounding box center [679, 136] width 385 height 25
type input "**********"
drag, startPoint x: 613, startPoint y: 196, endPoint x: 561, endPoint y: 211, distance: 54.4
click at [610, 192] on button "Topo direito" at bounding box center [629, 178] width 81 height 25
type input "****"
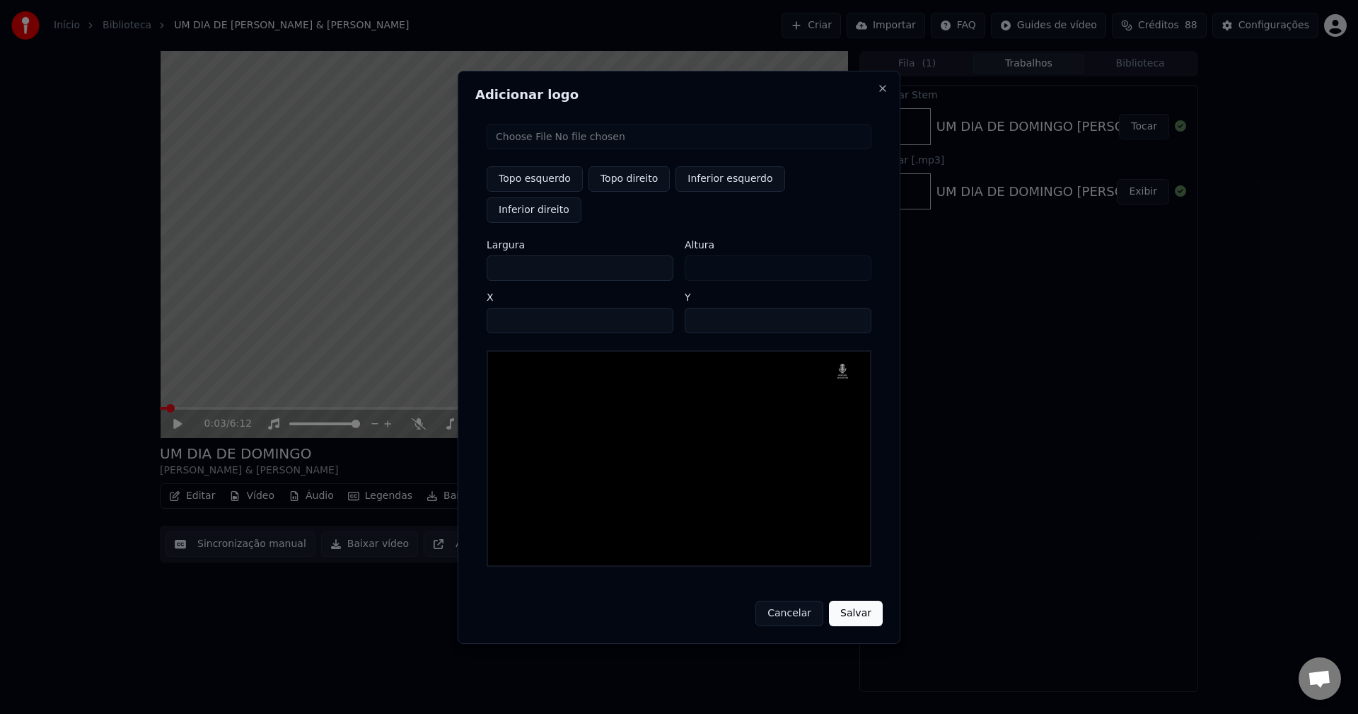
drag, startPoint x: 512, startPoint y: 253, endPoint x: 453, endPoint y: 260, distance: 58.4
click at [454, 260] on body "Início Biblioteca UM DIA DE [PERSON_NAME] & [PERSON_NAME] Importar FAQ Guides d…" at bounding box center [679, 357] width 1358 height 714
type input "**"
type input "***"
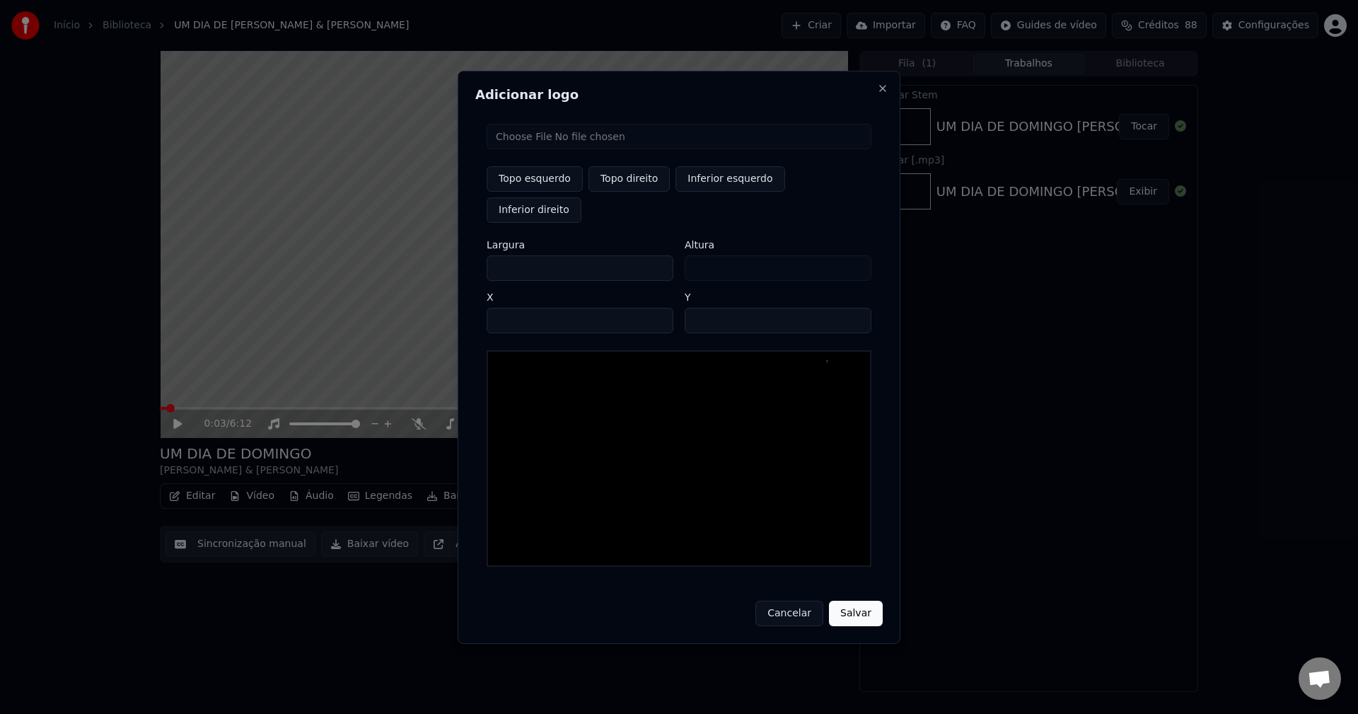
type input "***"
click at [516, 308] on input "****" at bounding box center [580, 320] width 187 height 25
type input "****"
click at [699, 308] on input "**" at bounding box center [778, 320] width 187 height 25
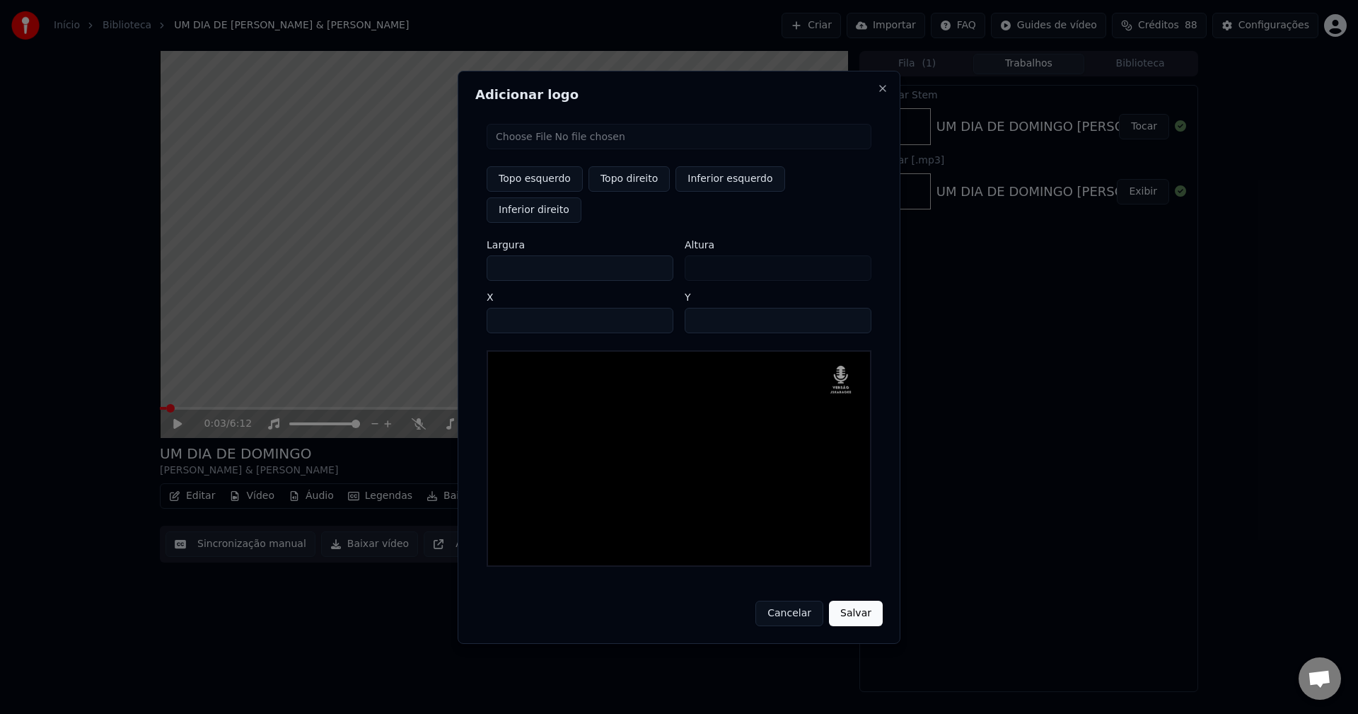
type input "**"
click at [863, 603] on button "Salvar" at bounding box center [856, 613] width 54 height 25
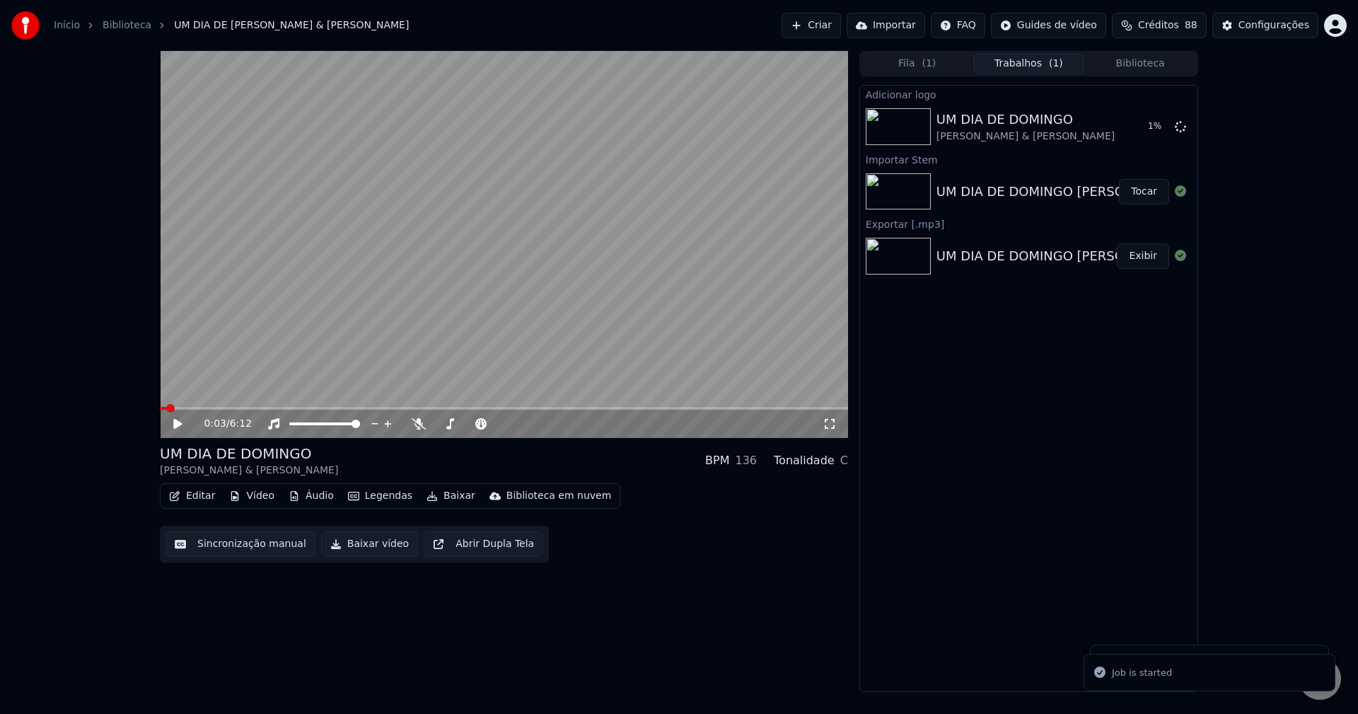
click at [1332, 686] on span "Conversa aberta" at bounding box center [1320, 678] width 42 height 42
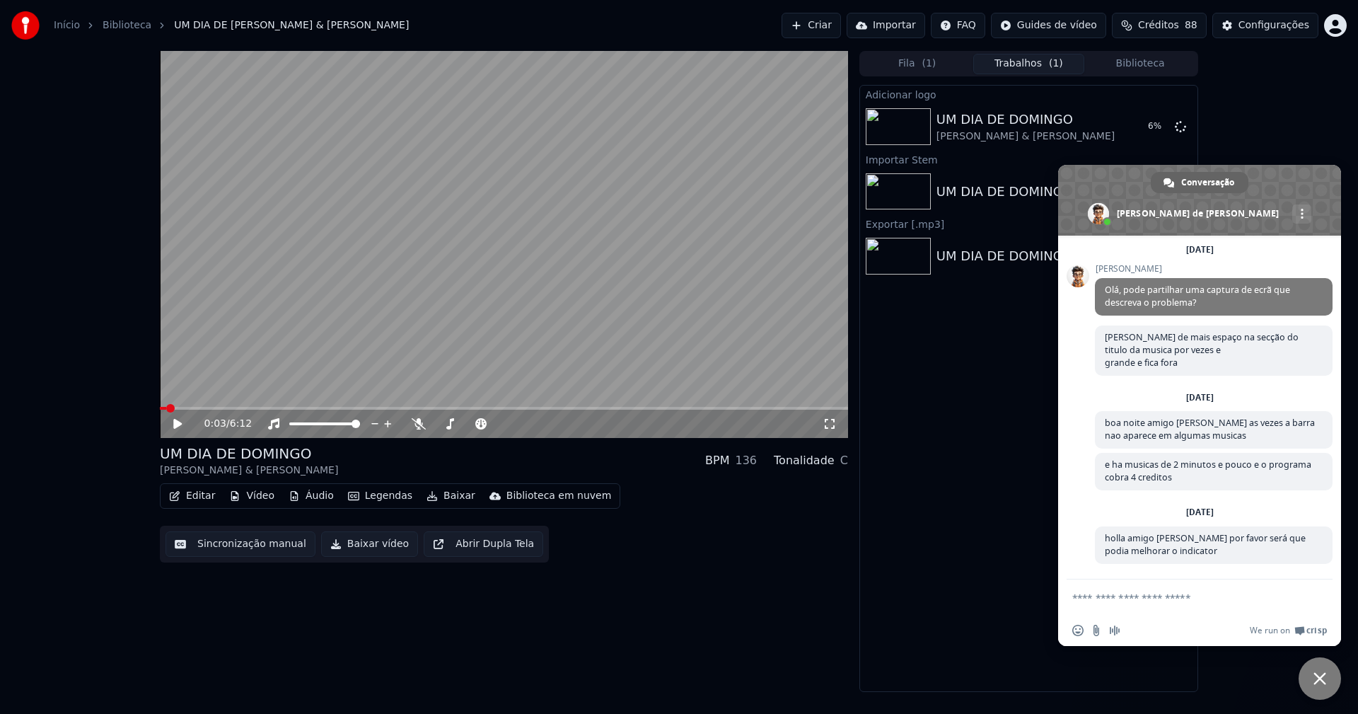
click at [1322, 684] on span "Bate-papo próximo" at bounding box center [1320, 678] width 42 height 42
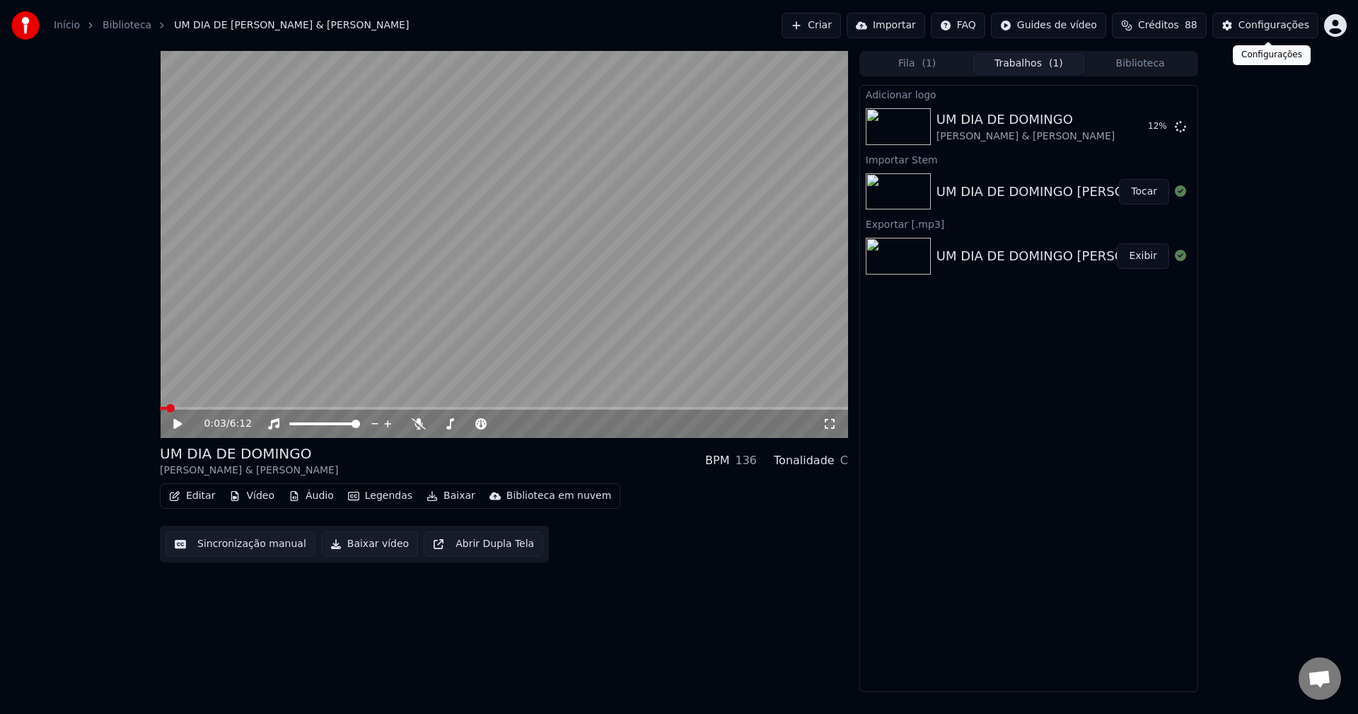
click at [1260, 32] on div "Configurações" at bounding box center [1274, 25] width 71 height 14
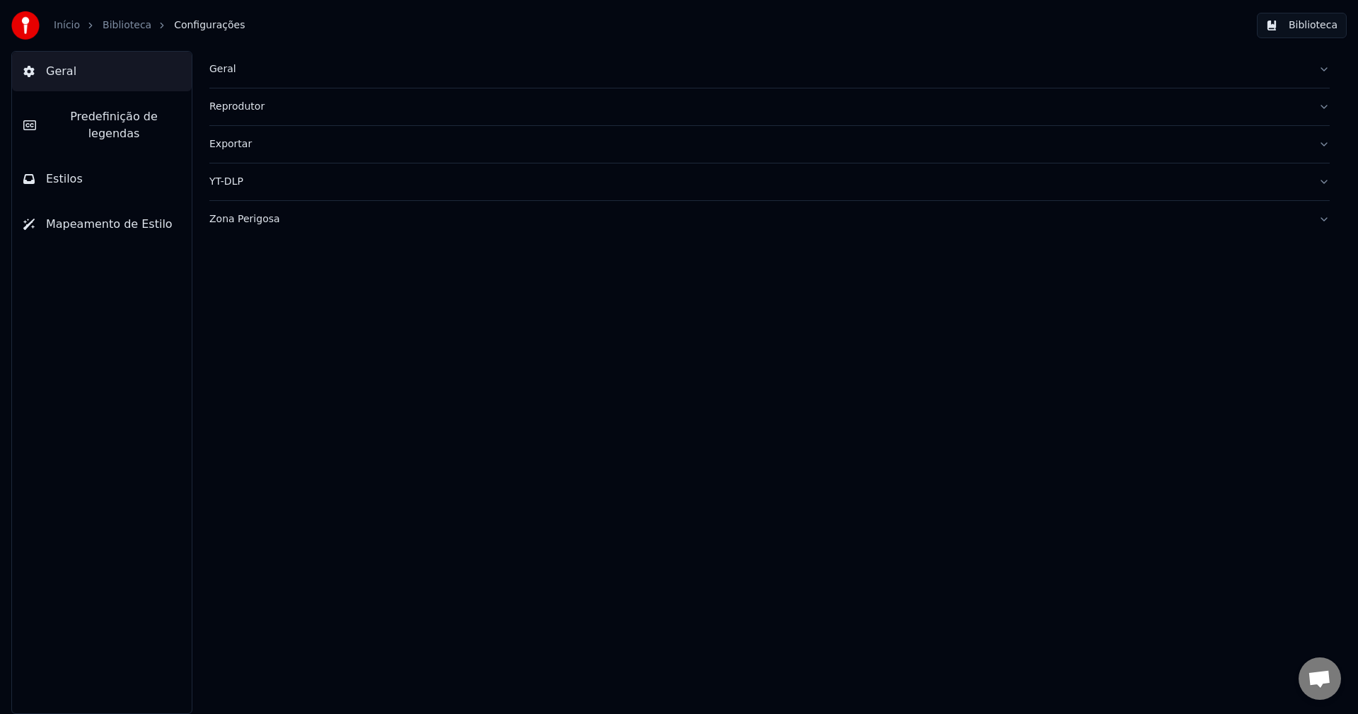
click at [115, 172] on button "Estilos" at bounding box center [102, 179] width 180 height 40
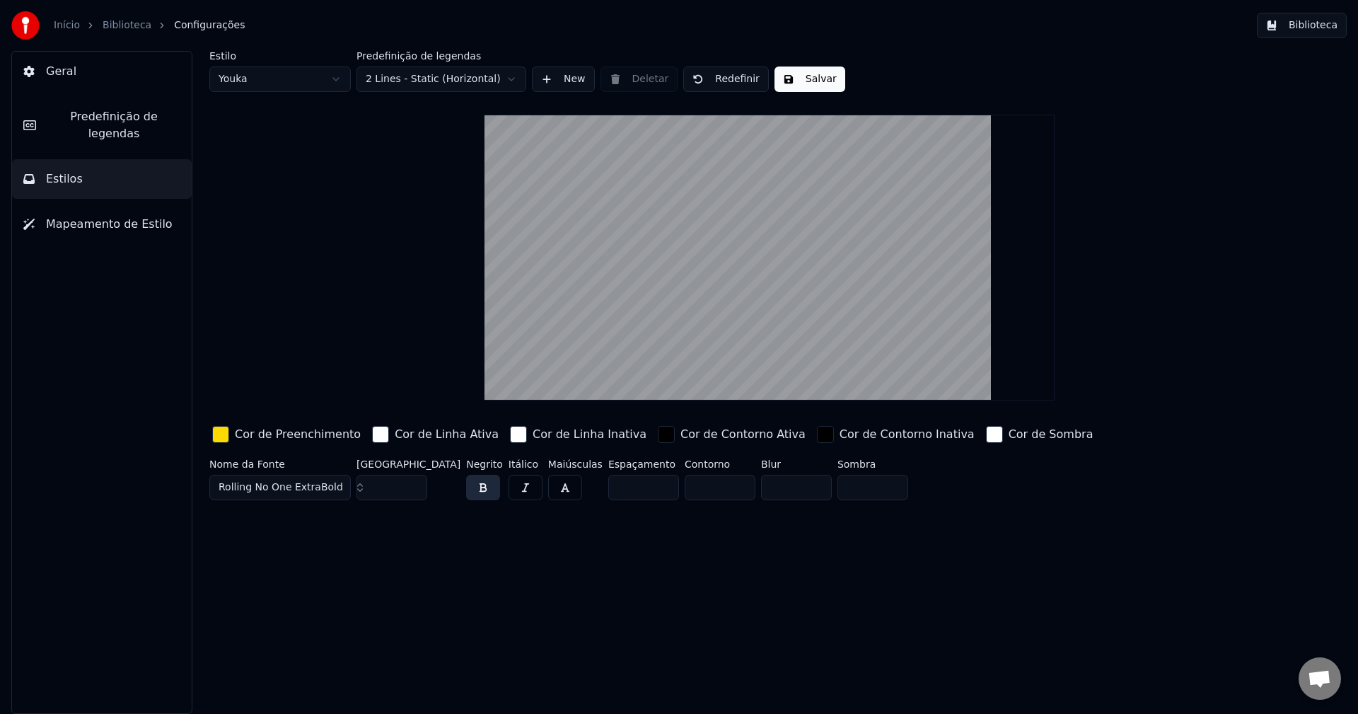
click at [219, 439] on div "button" at bounding box center [220, 434] width 17 height 17
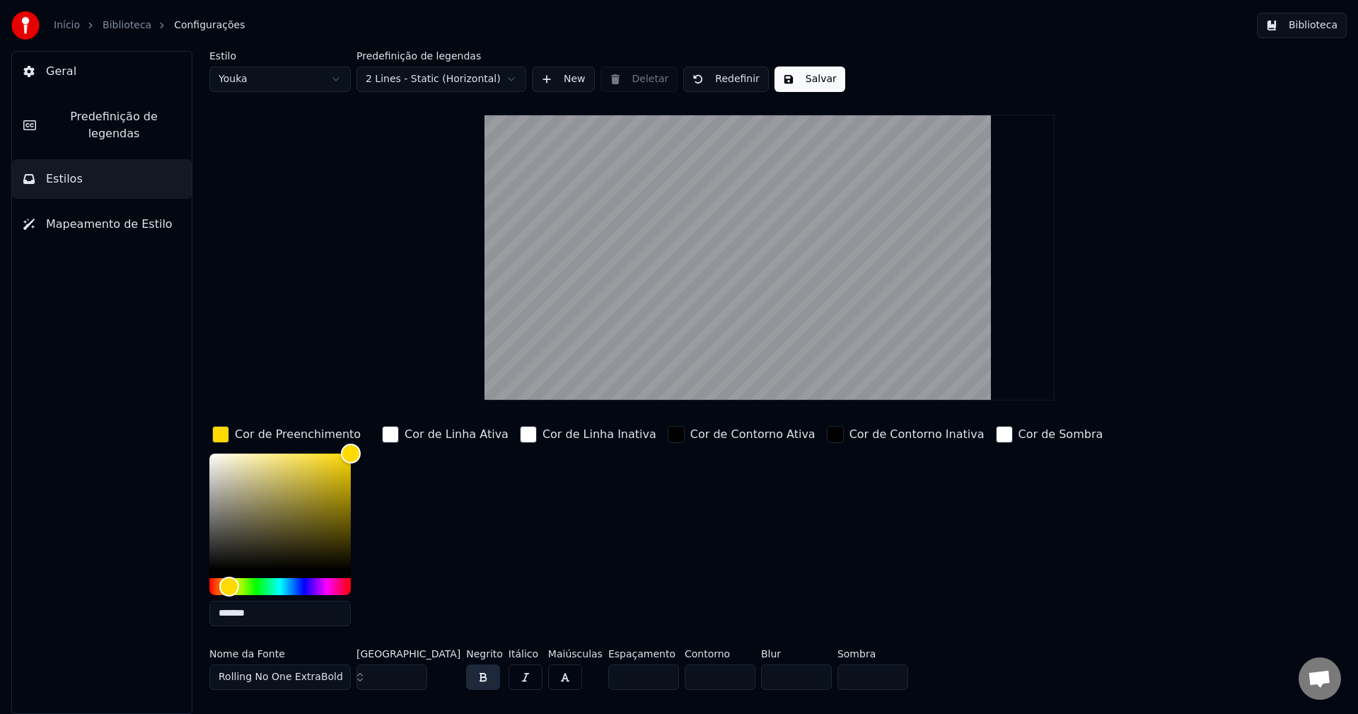
click at [264, 612] on input "*******" at bounding box center [279, 613] width 141 height 25
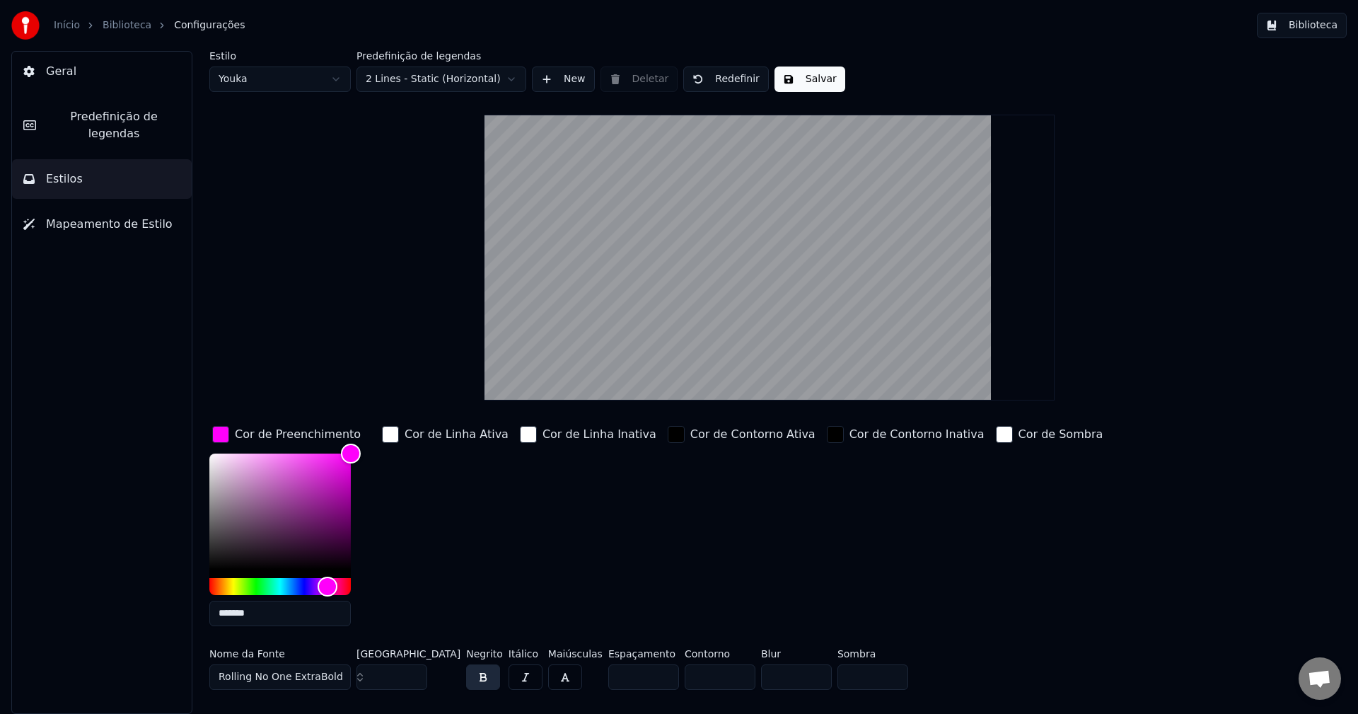
type input "*******"
click at [215, 433] on div "button" at bounding box center [220, 434] width 17 height 17
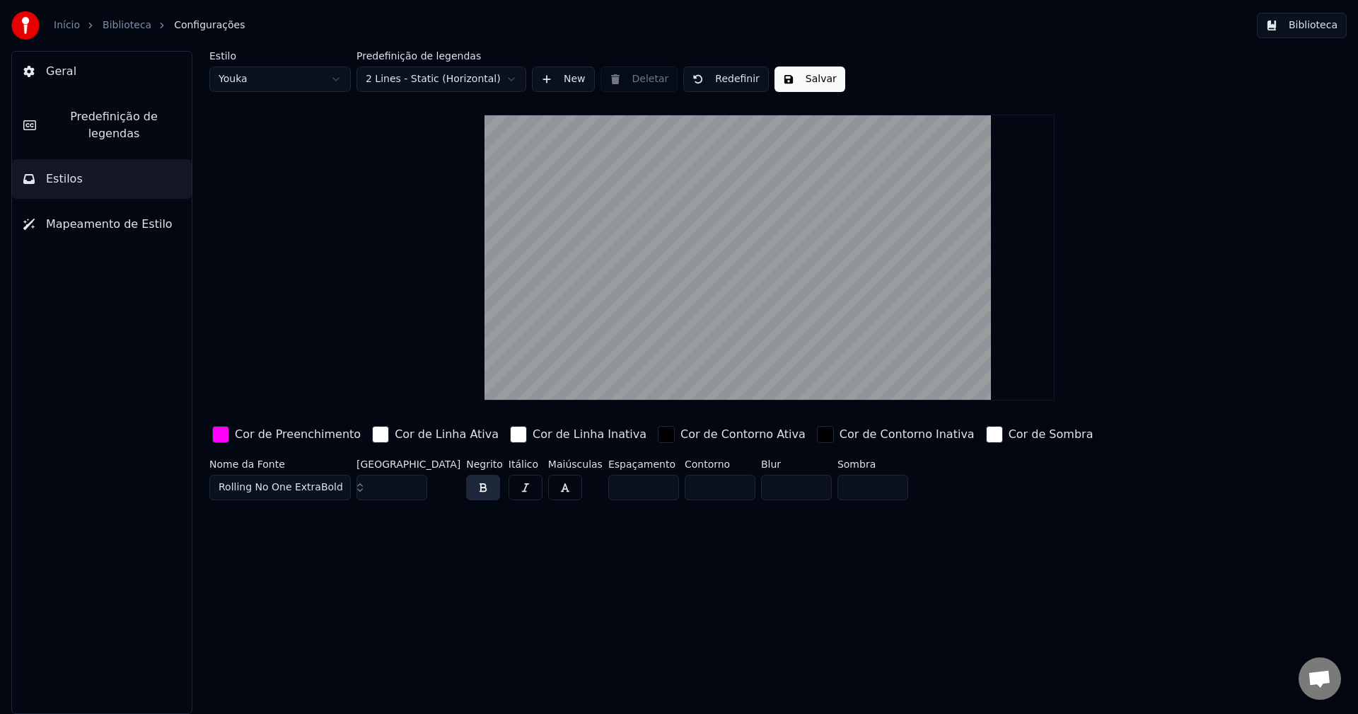
click at [802, 75] on button "Salvar" at bounding box center [810, 79] width 71 height 25
click at [262, 79] on html "Início Biblioteca Configurações Biblioteca Geral Predefinição de legendas Estil…" at bounding box center [679, 357] width 1358 height 714
type input "**"
type input "*****"
click at [221, 434] on div "button" at bounding box center [220, 434] width 17 height 17
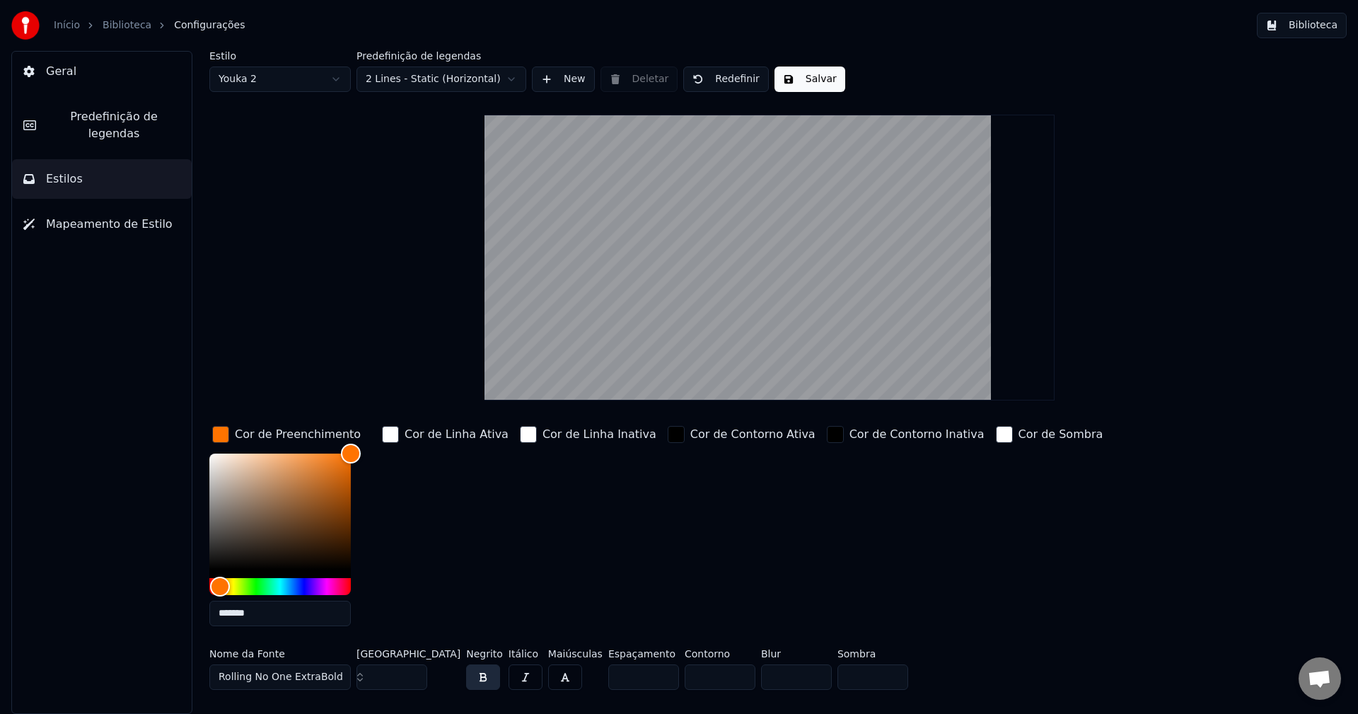
click at [265, 613] on input "*******" at bounding box center [279, 613] width 141 height 25
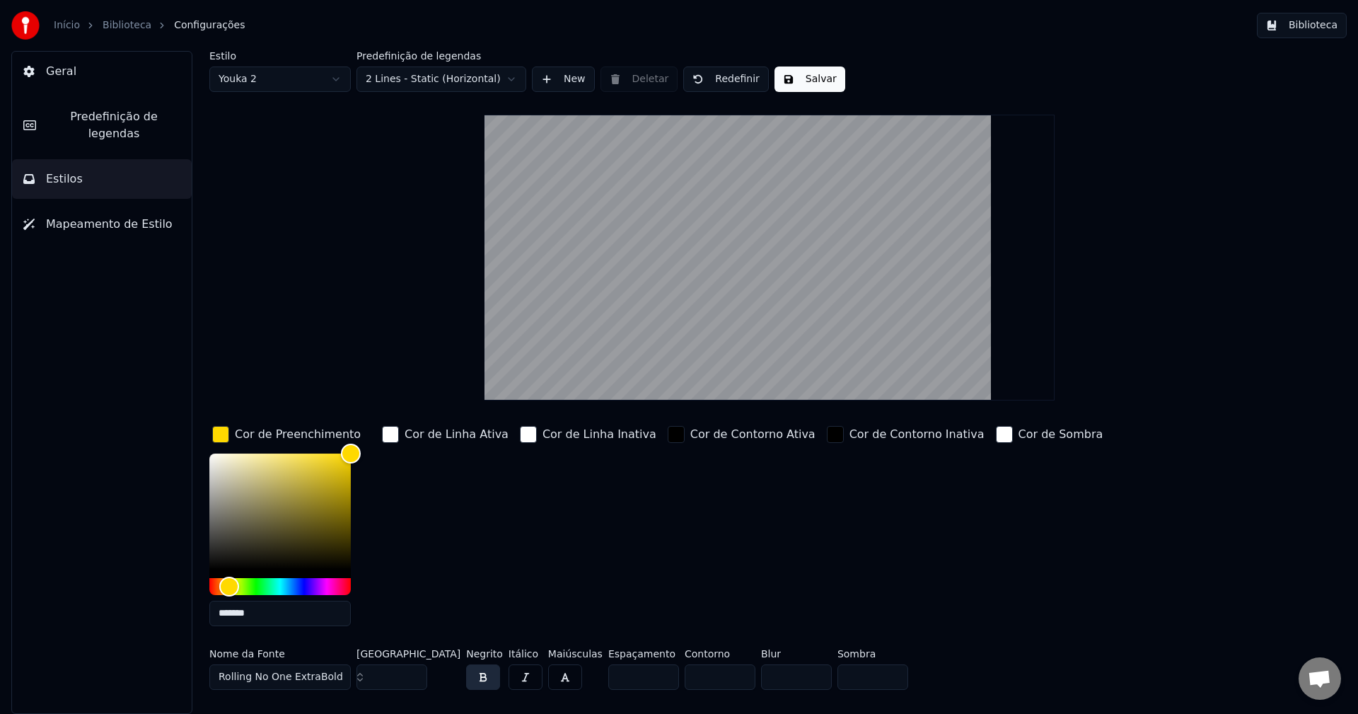
type input "*******"
click at [416, 673] on input "***" at bounding box center [392, 676] width 71 height 25
click at [416, 672] on input "***" at bounding box center [392, 676] width 71 height 25
type input "***"
click at [416, 672] on input "***" at bounding box center [392, 676] width 71 height 25
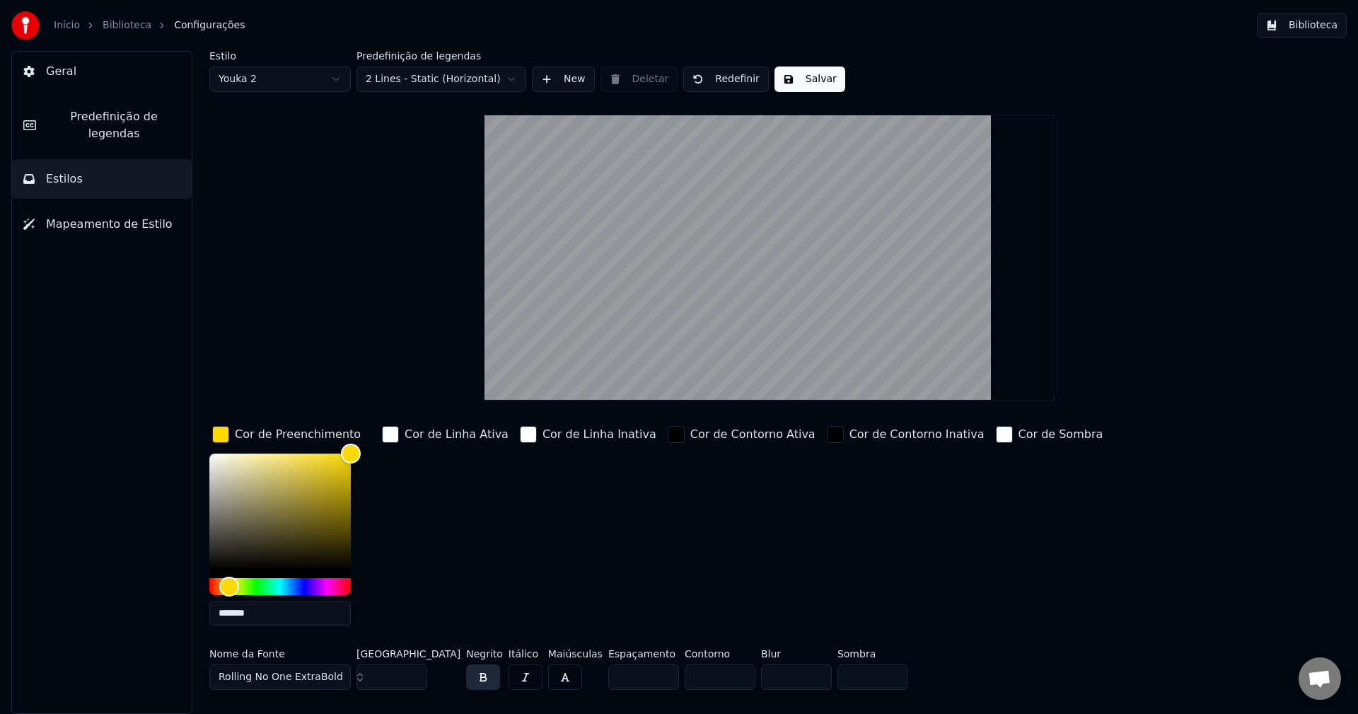
click at [219, 436] on div "button" at bounding box center [220, 434] width 17 height 17
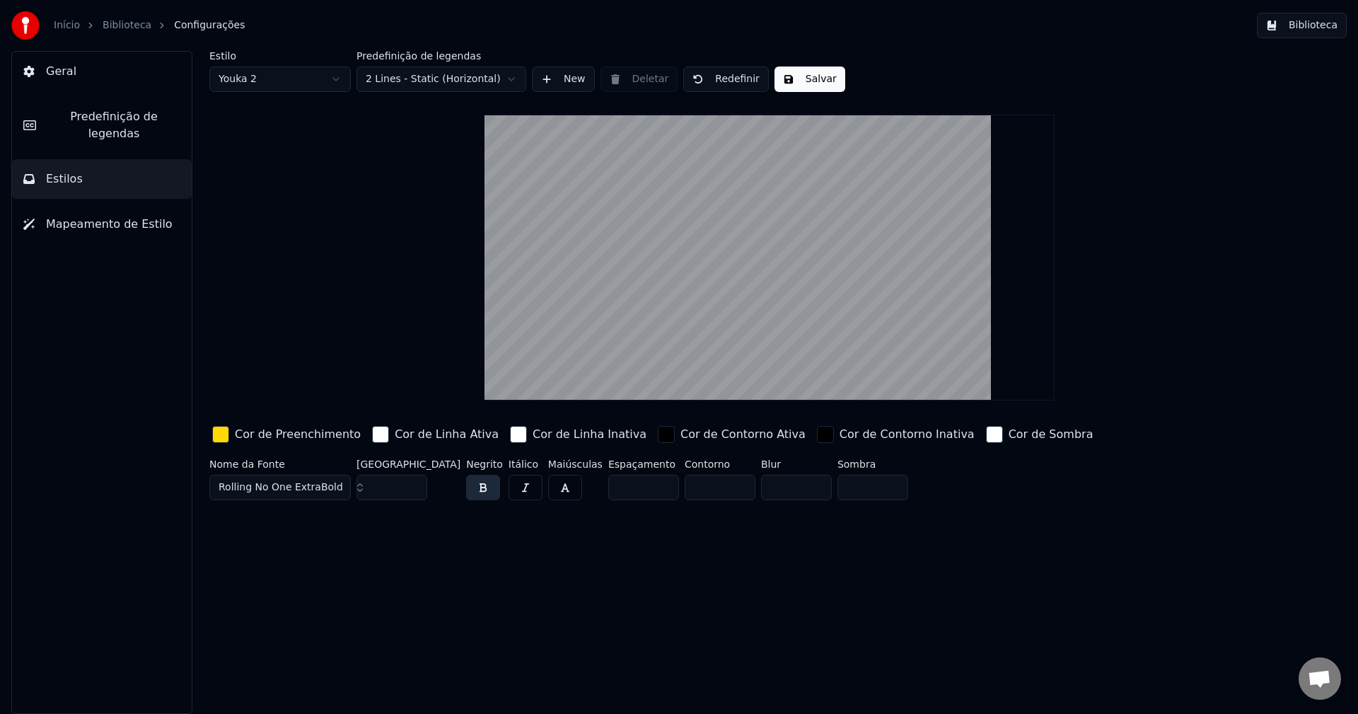
click at [808, 73] on button "Salvar" at bounding box center [810, 79] width 71 height 25
click at [1317, 26] on button "Biblioteca" at bounding box center [1302, 25] width 90 height 25
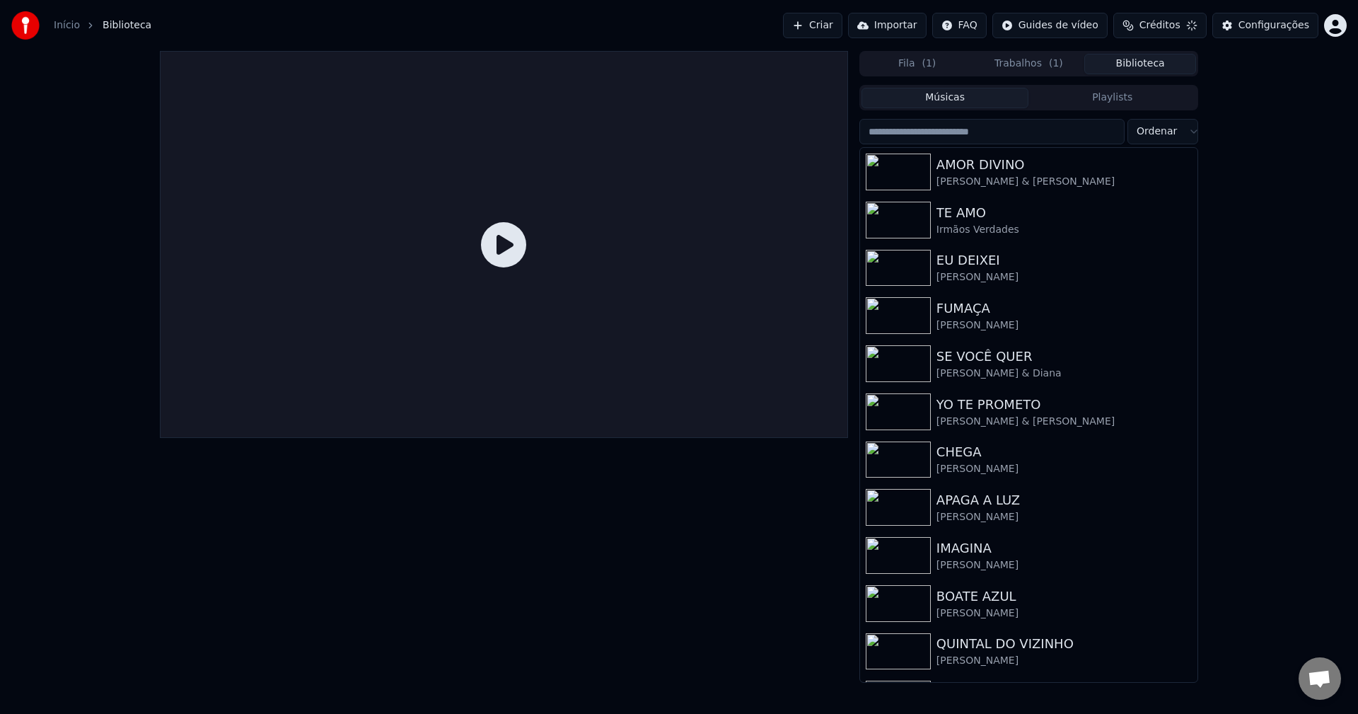
click at [946, 133] on input "search" at bounding box center [992, 131] width 265 height 25
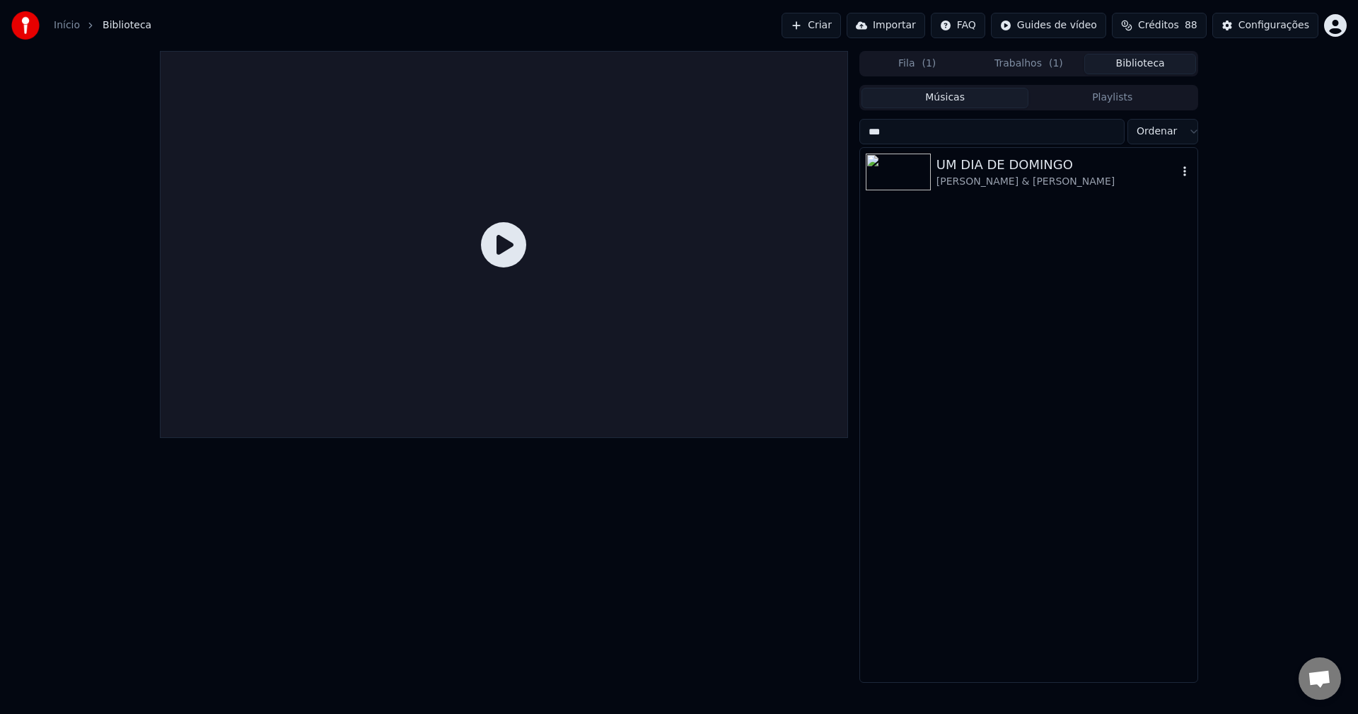
type input "***"
click at [961, 173] on div "UM DIA DE DOMINGO" at bounding box center [1057, 165] width 241 height 20
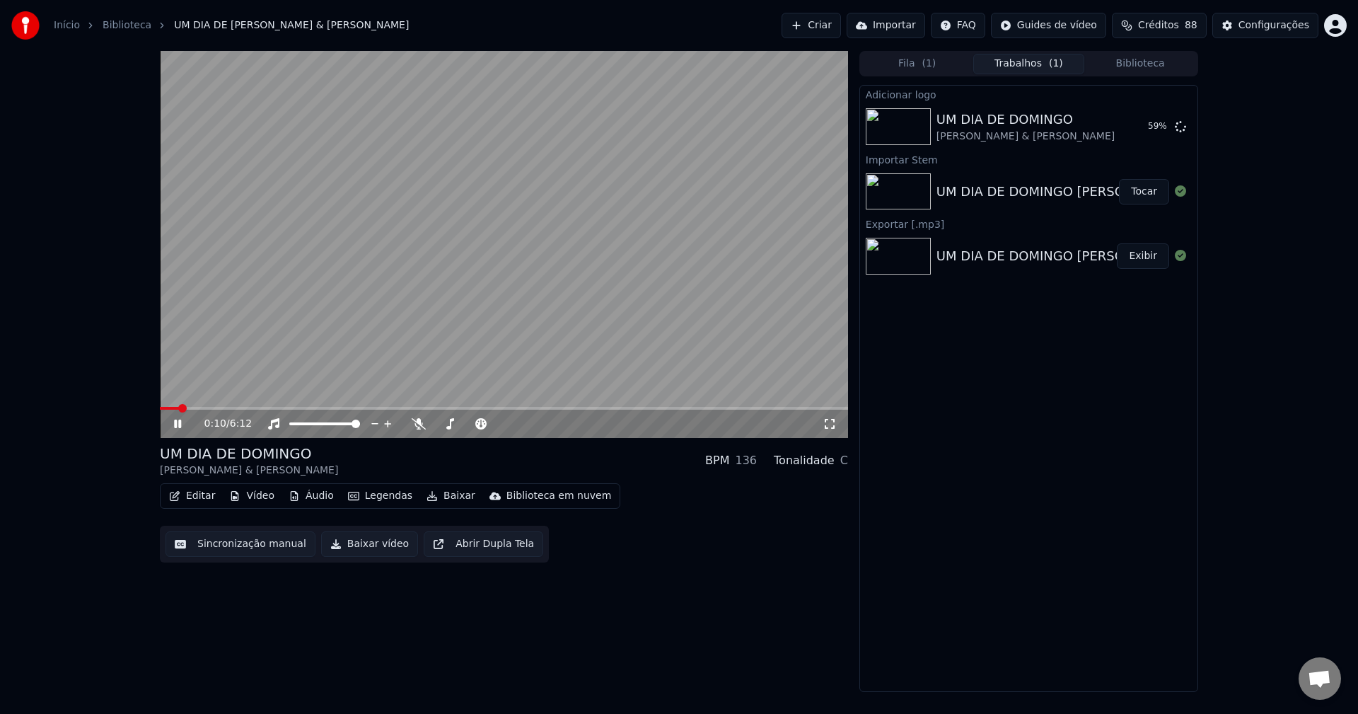
click at [1022, 65] on button "Trabalhos ( 1 )" at bounding box center [1029, 64] width 112 height 21
click at [192, 496] on button "Editar" at bounding box center [191, 496] width 57 height 20
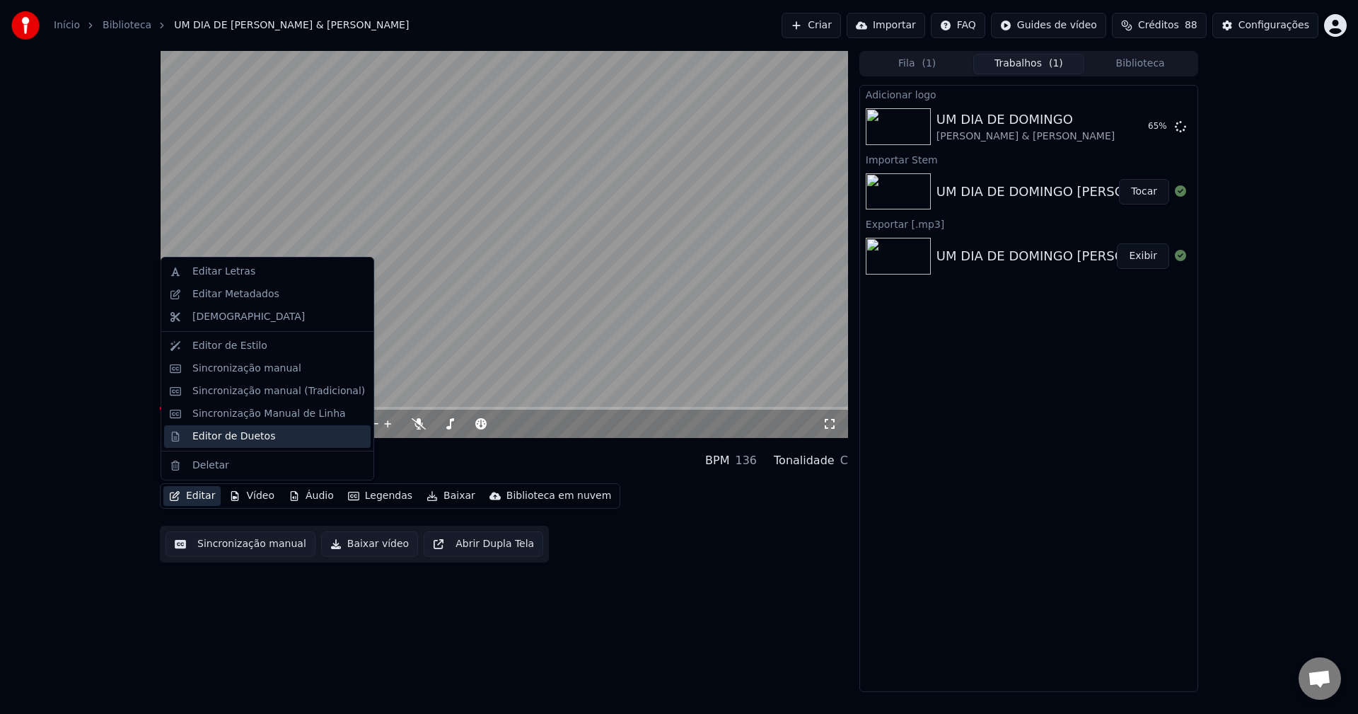
click at [216, 437] on div "Editor de Duetos" at bounding box center [233, 436] width 83 height 14
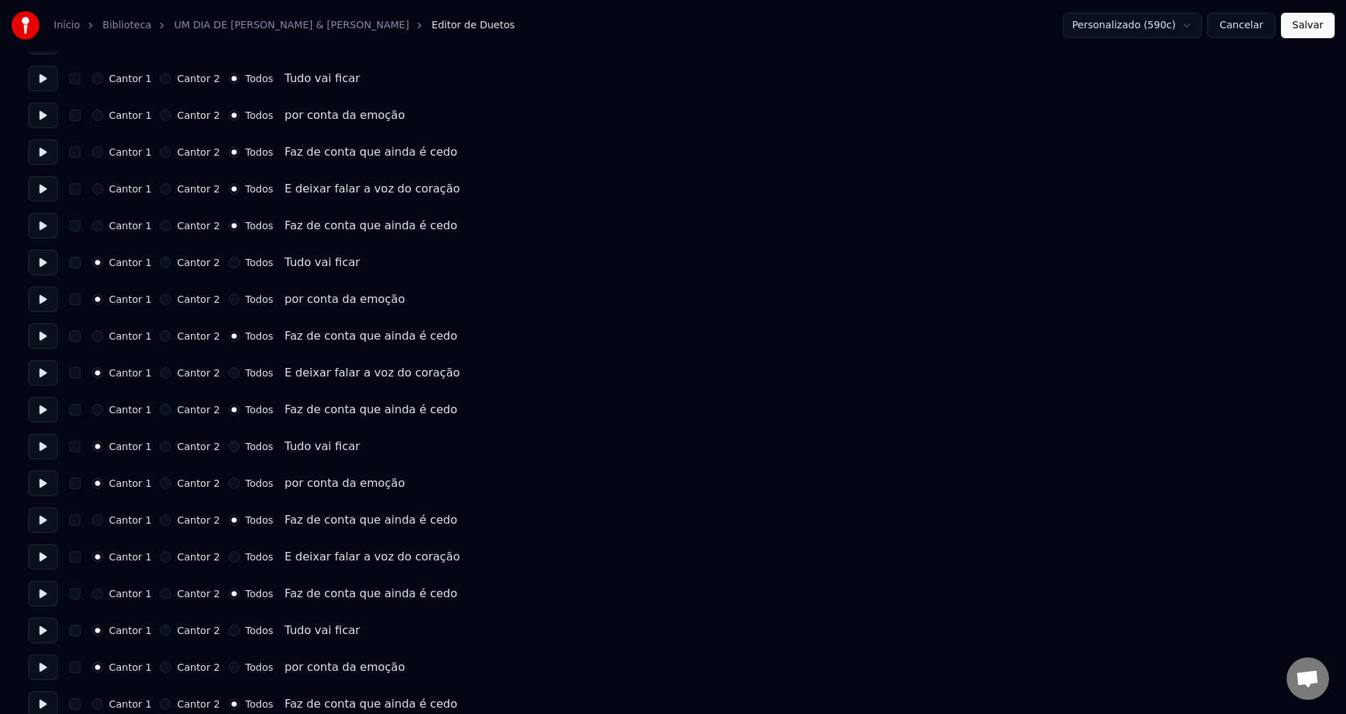
scroll to position [1745, 0]
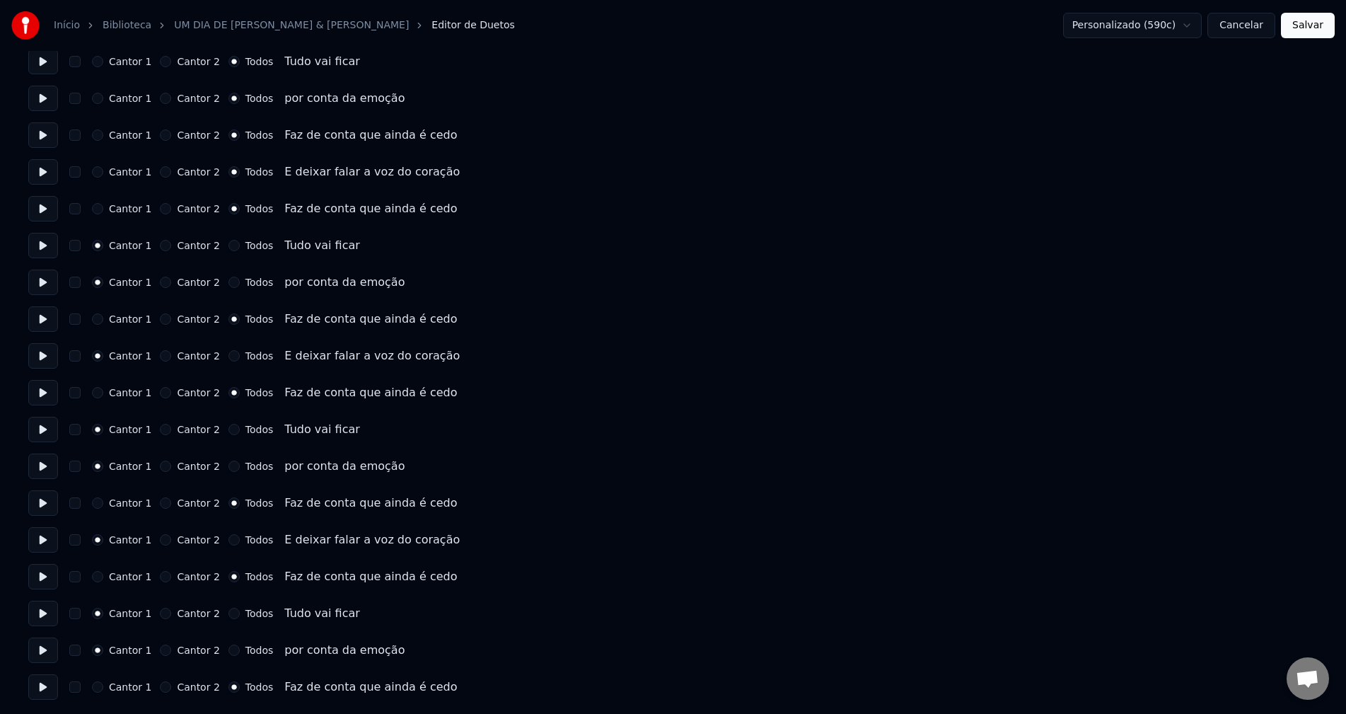
click at [1251, 33] on button "Cancelar" at bounding box center [1242, 25] width 68 height 25
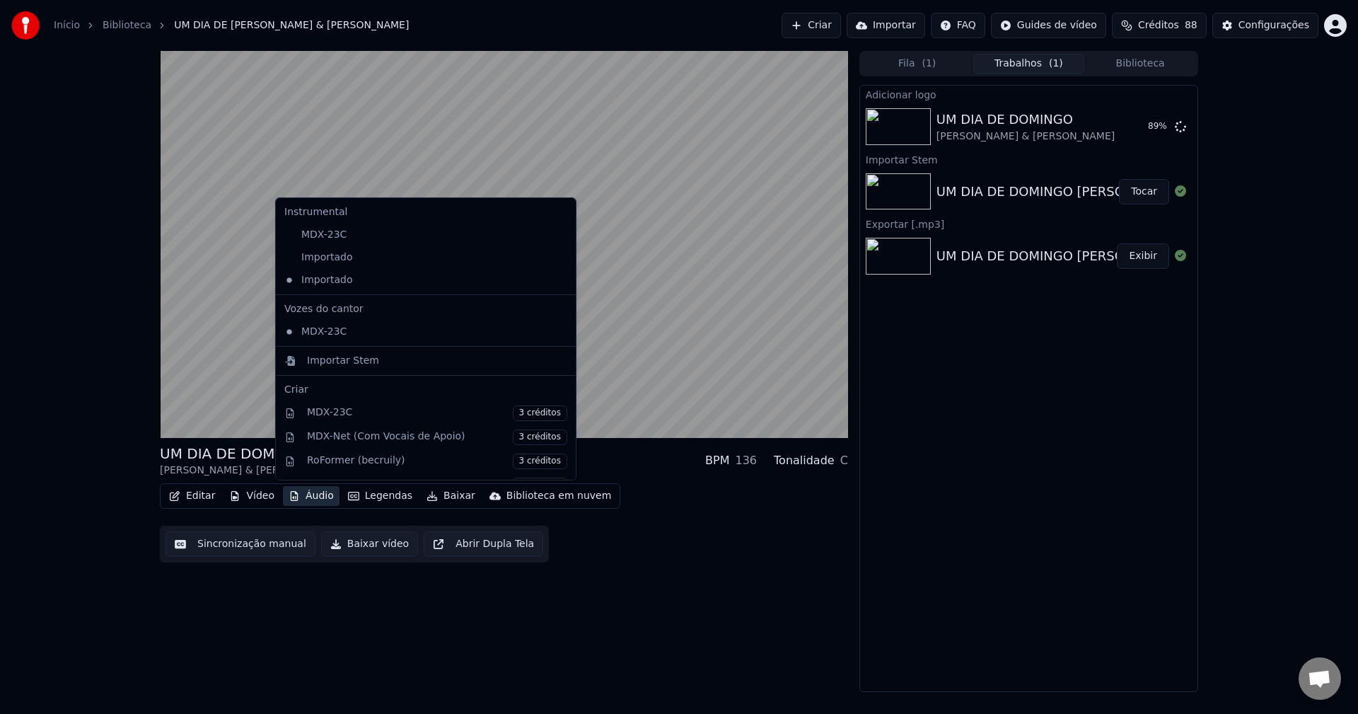
click at [316, 500] on button "Áudio" at bounding box center [311, 496] width 57 height 20
click at [557, 257] on icon at bounding box center [562, 257] width 10 height 11
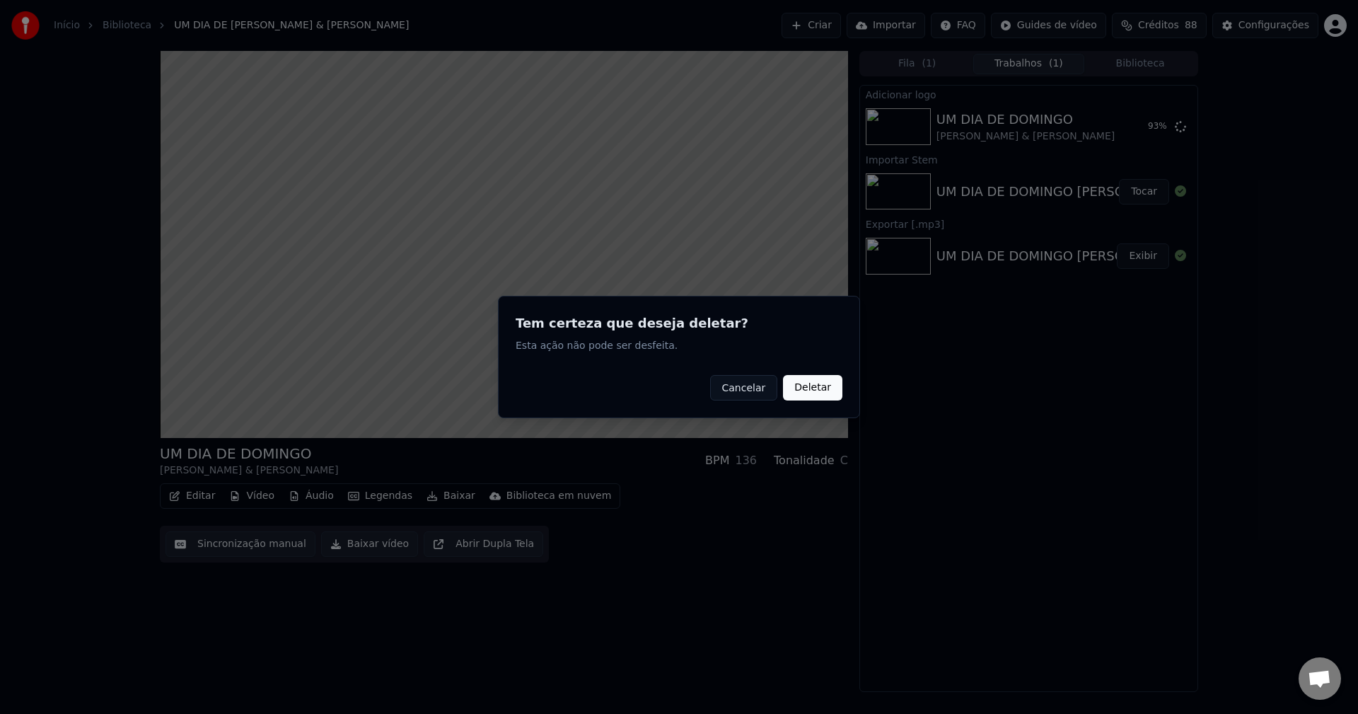
click at [814, 393] on button "Deletar" at bounding box center [812, 387] width 59 height 25
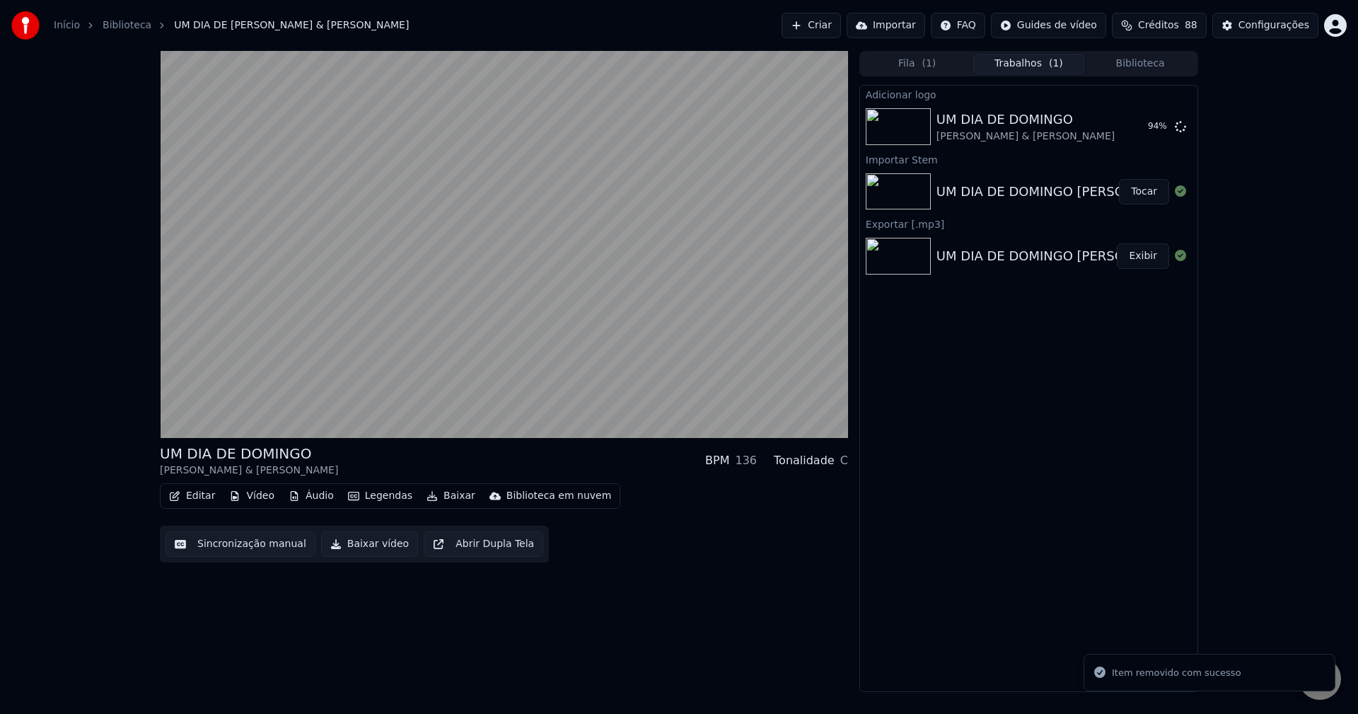
click at [314, 502] on button "Áudio" at bounding box center [311, 496] width 57 height 20
click at [432, 648] on div "UM DIA DE [PERSON_NAME] & [PERSON_NAME] BPM 136 Tonalidade C Editar Vídeo Áudio…" at bounding box center [504, 371] width 688 height 641
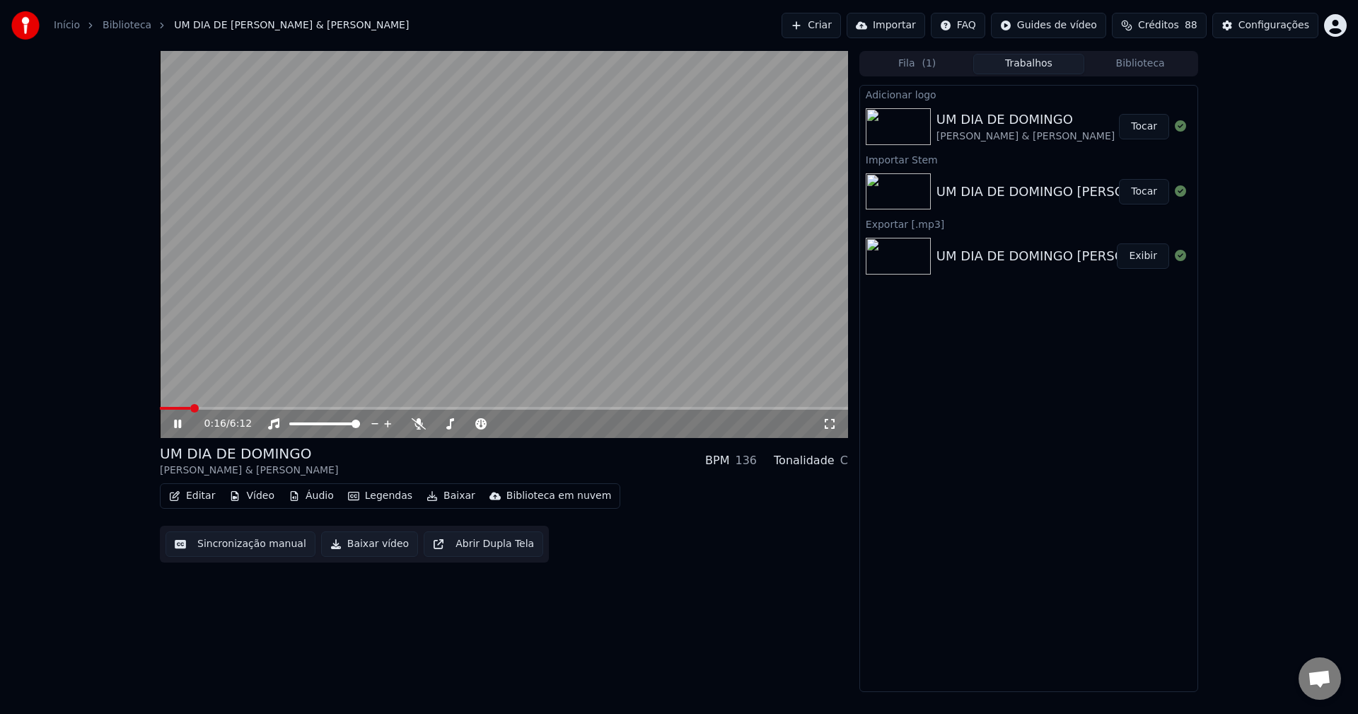
click at [1150, 123] on button "Tocar" at bounding box center [1144, 126] width 50 height 25
click at [460, 408] on span at bounding box center [504, 408] width 688 height 3
click at [823, 424] on icon at bounding box center [830, 423] width 14 height 11
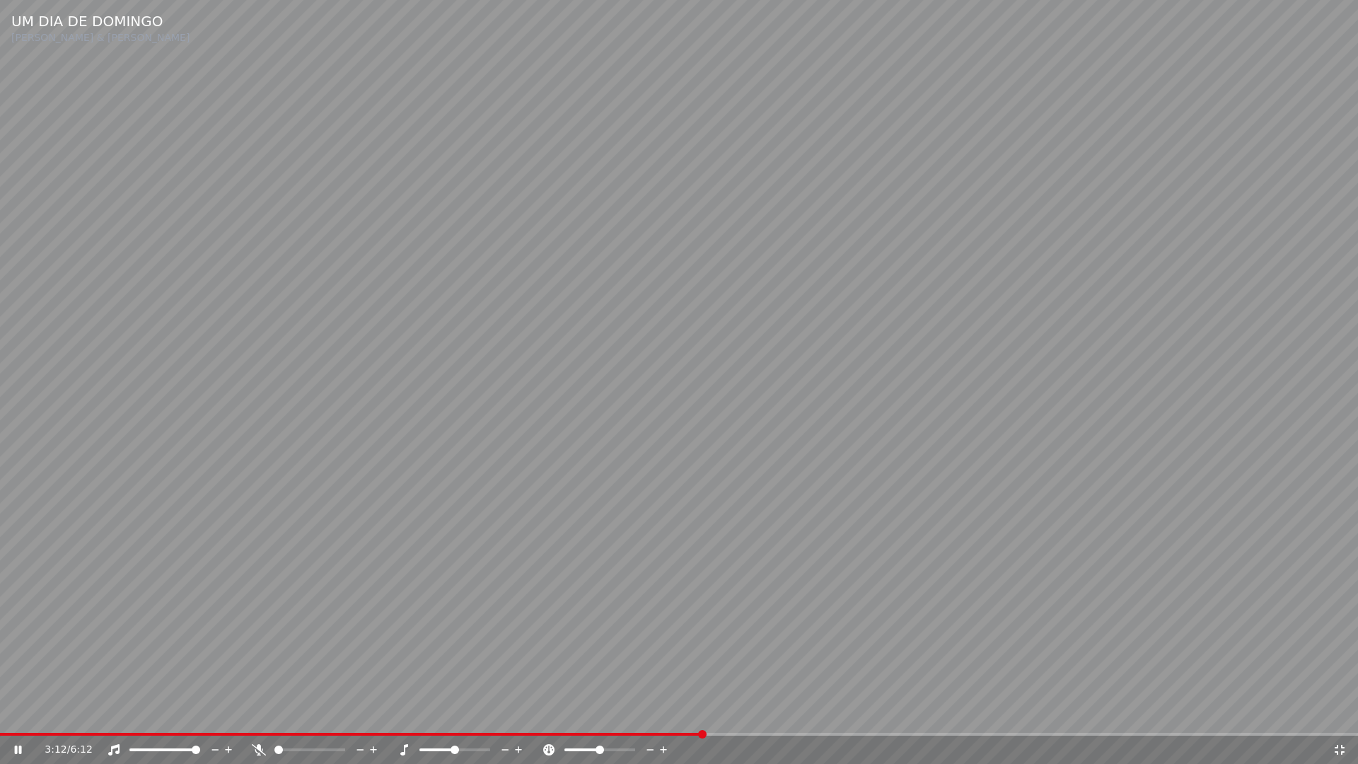
click at [1339, 713] on icon at bounding box center [1340, 749] width 14 height 11
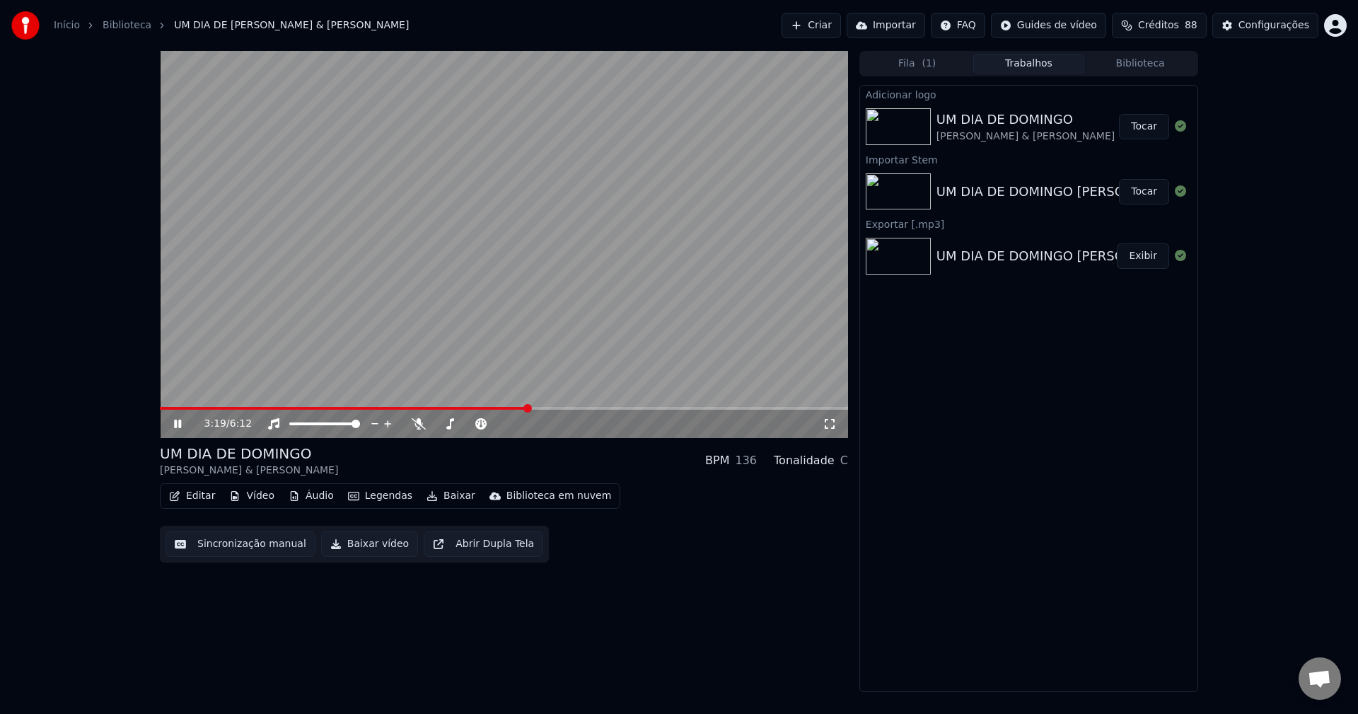
click at [613, 408] on span at bounding box center [504, 408] width 688 height 3
click at [831, 428] on icon at bounding box center [830, 423] width 14 height 11
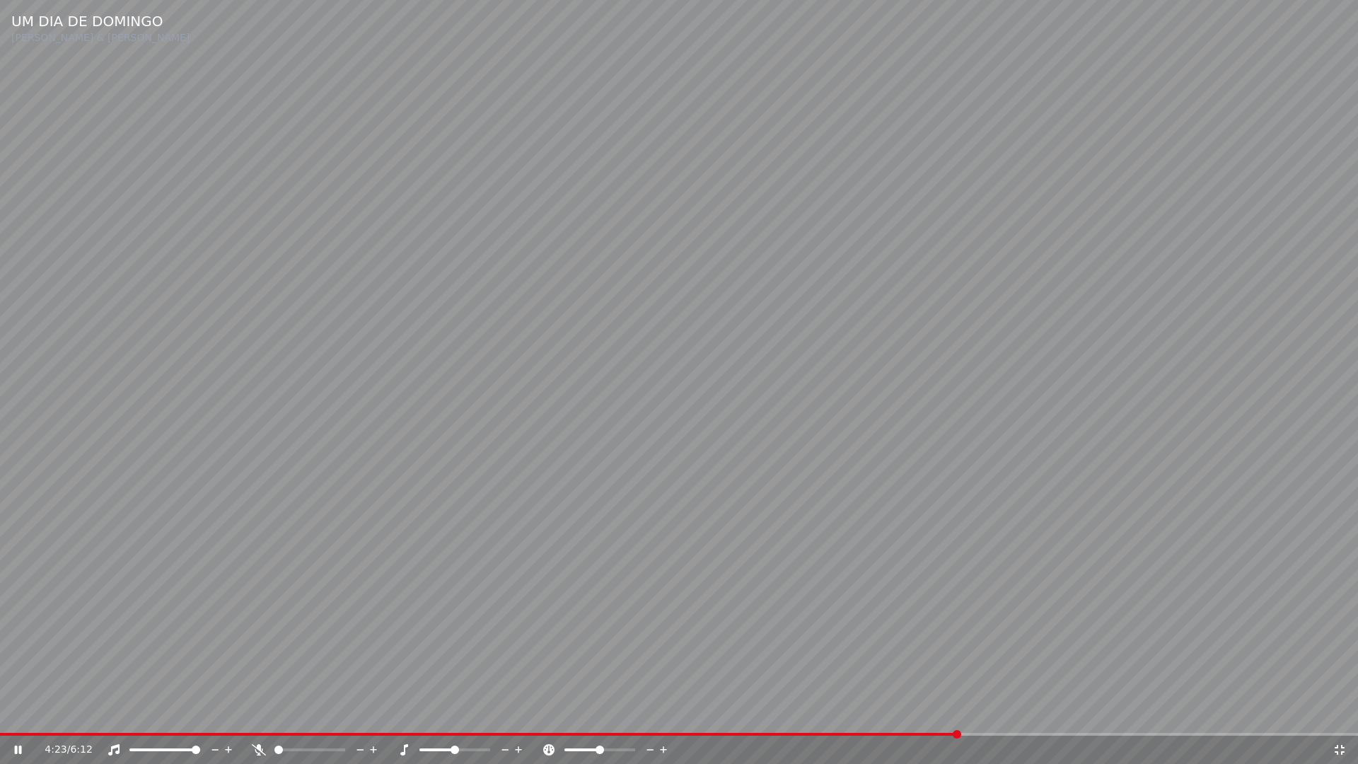
click at [1344, 713] on icon at bounding box center [1340, 749] width 14 height 11
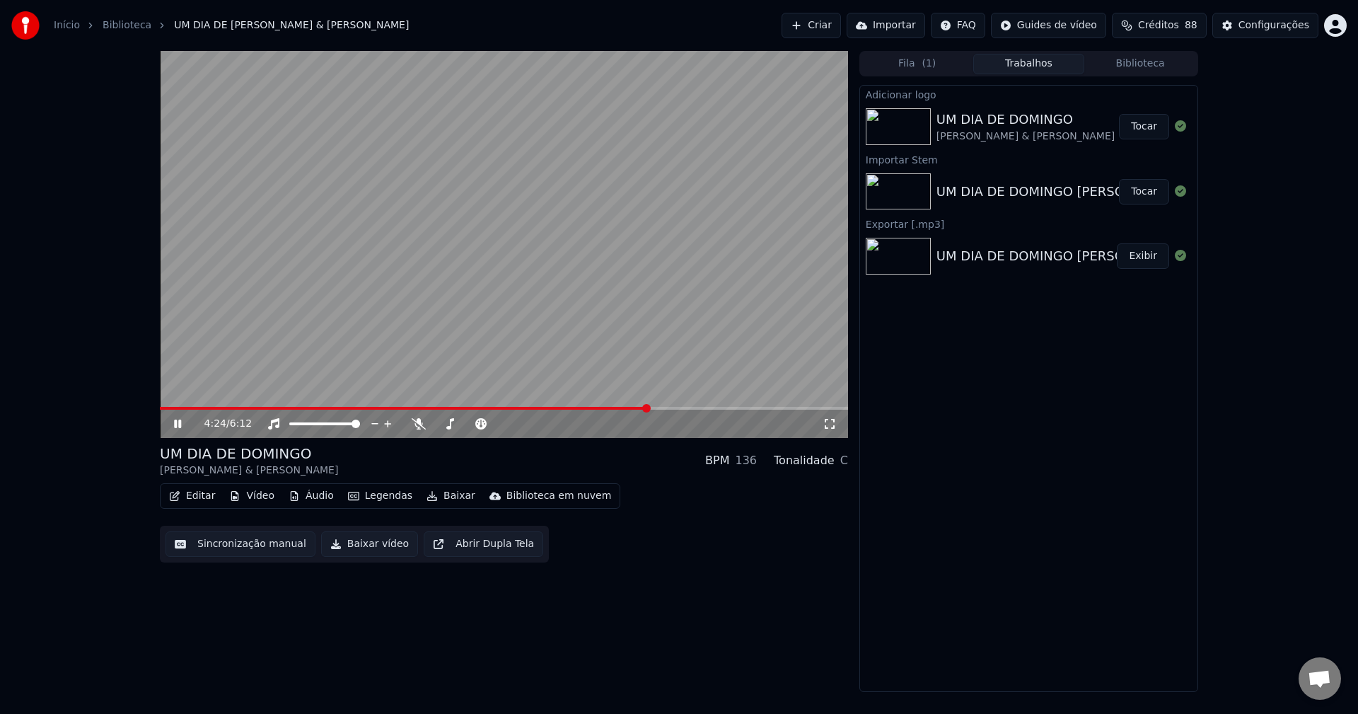
click at [175, 427] on icon at bounding box center [177, 424] width 7 height 8
click at [377, 551] on button "Baixar vídeo" at bounding box center [369, 543] width 97 height 25
click at [1146, 61] on button "Biblioteca" at bounding box center [1141, 64] width 112 height 21
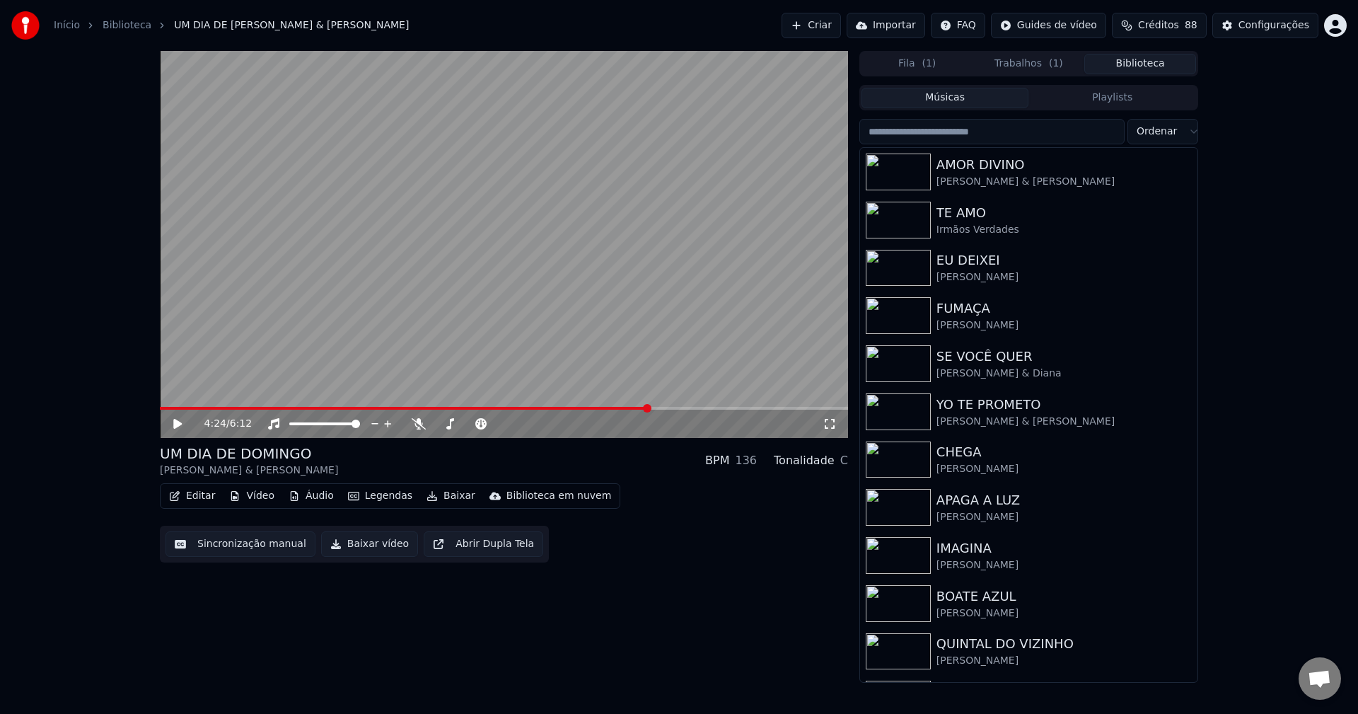
click at [948, 130] on input "search" at bounding box center [992, 131] width 265 height 25
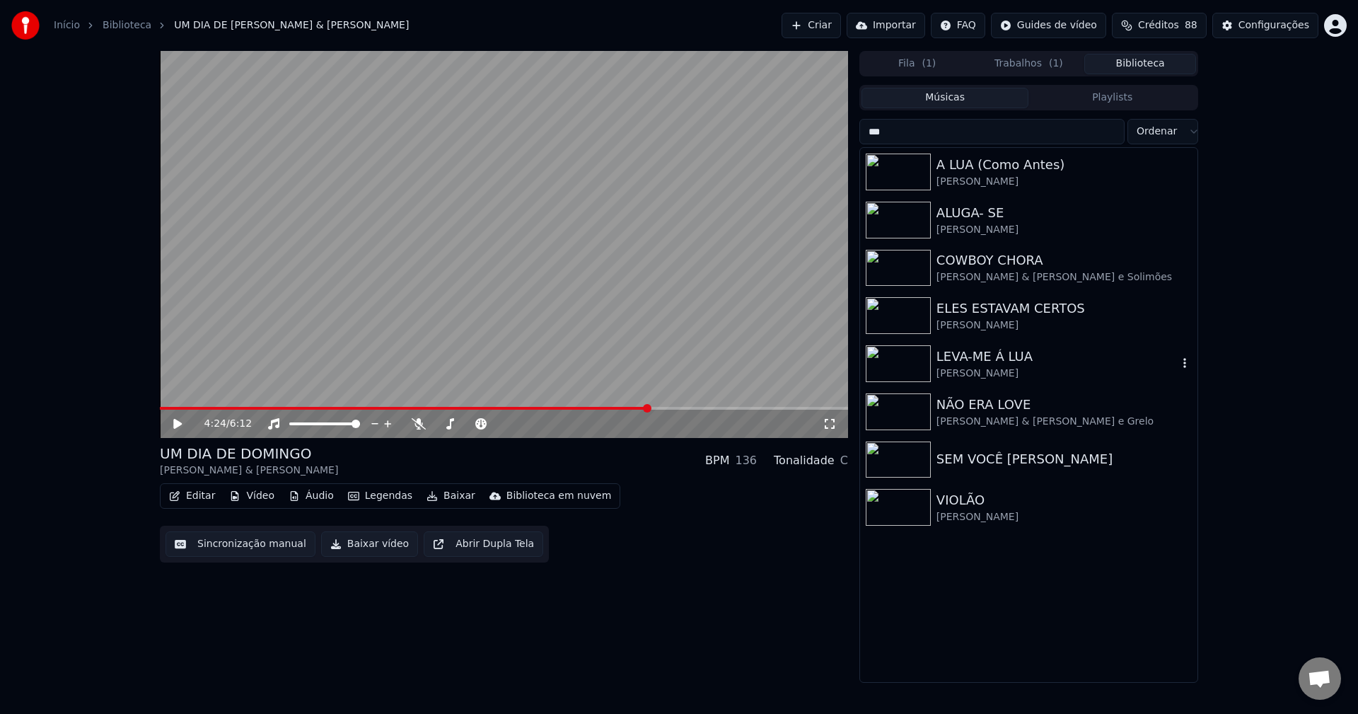
type input "***"
click at [984, 365] on div "LEVA-ME Á LUA" at bounding box center [1057, 357] width 241 height 20
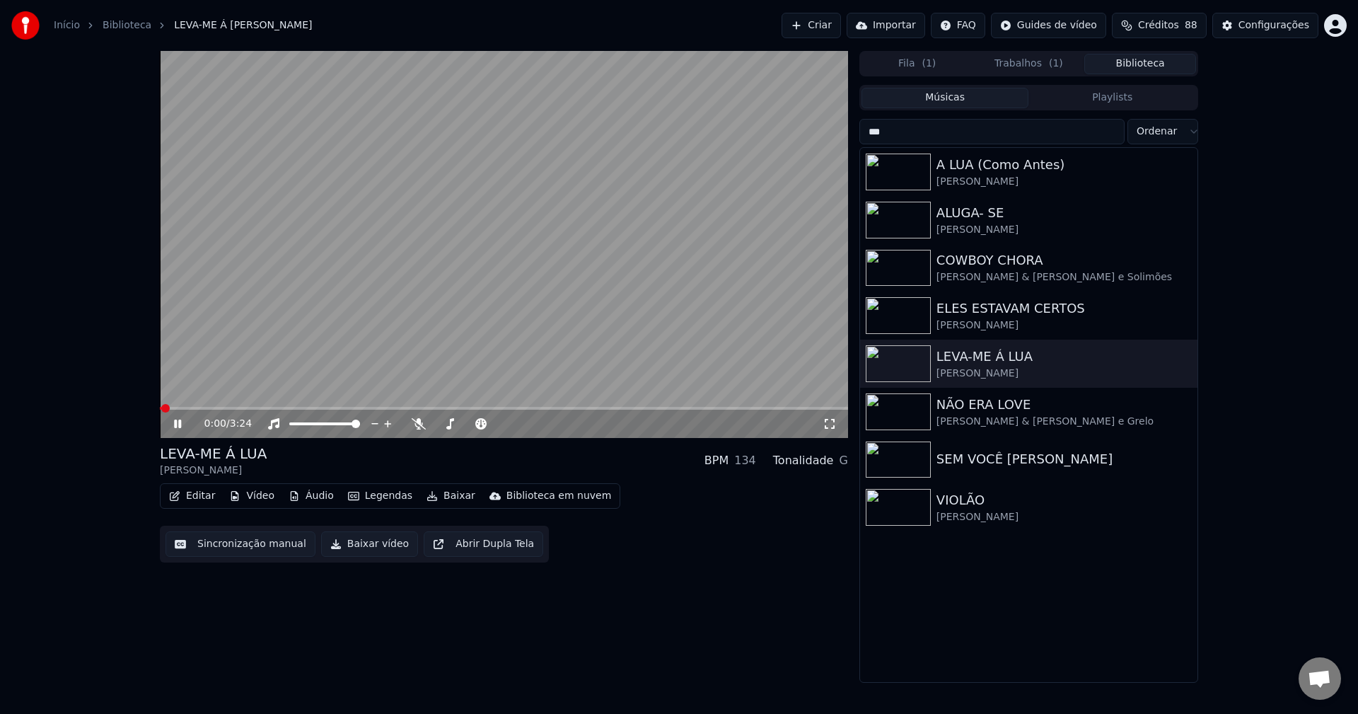
click at [178, 427] on icon at bounding box center [187, 423] width 33 height 11
click at [192, 497] on button "Editar" at bounding box center [191, 496] width 57 height 20
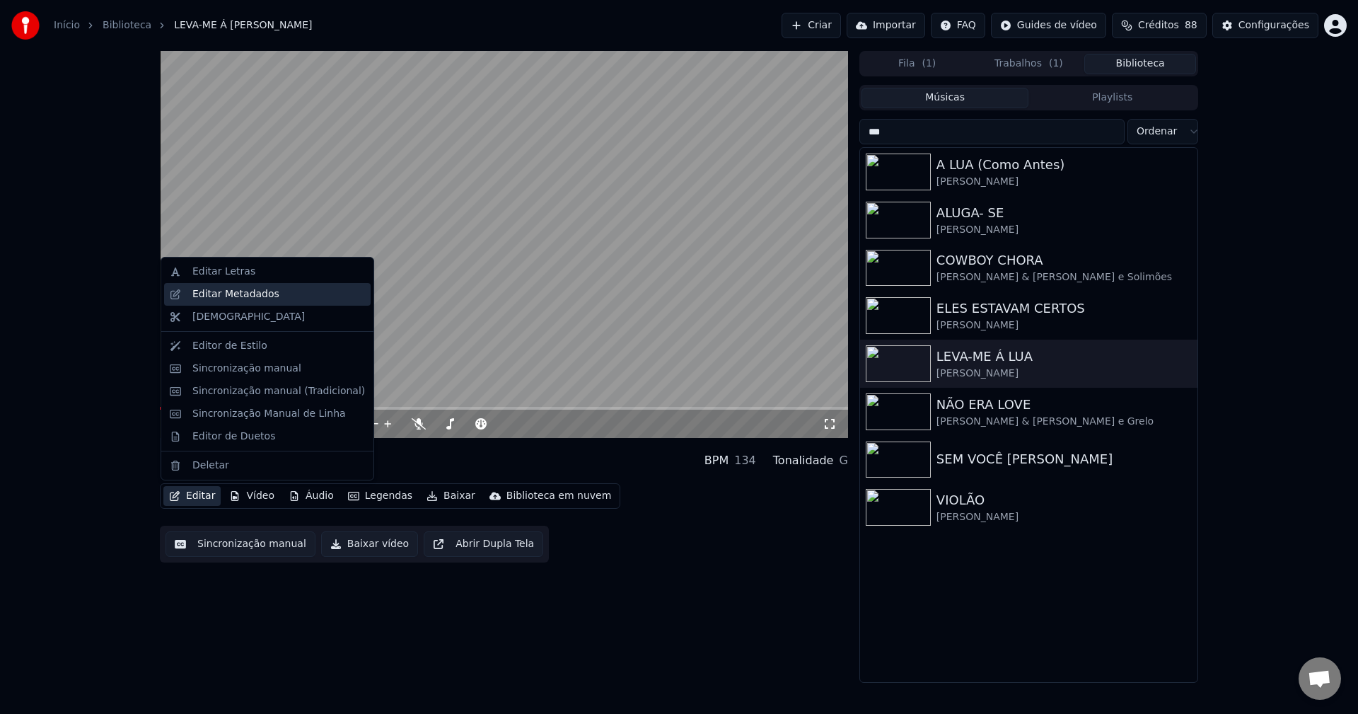
click at [219, 297] on div "Editar Metadados" at bounding box center [235, 294] width 87 height 14
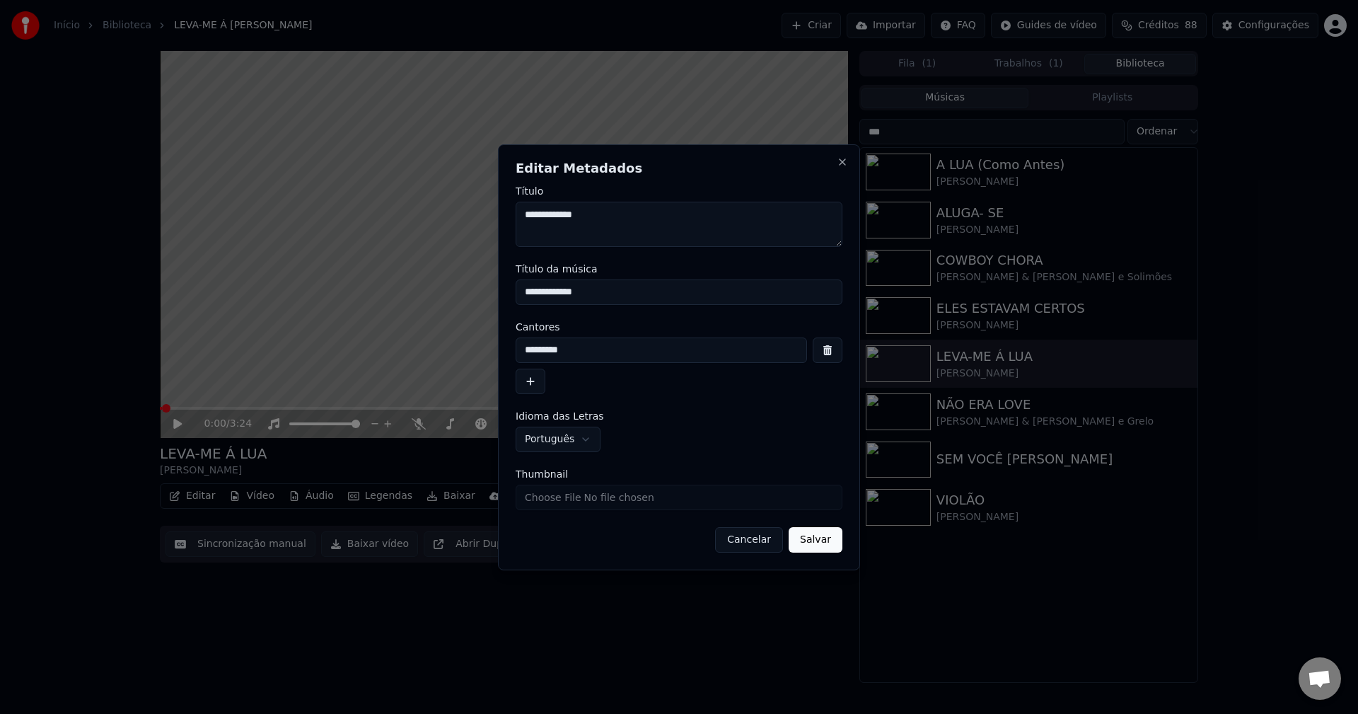
click at [561, 501] on input "Thumbnail" at bounding box center [679, 497] width 327 height 25
type input "**********"
click at [811, 540] on button "Salvar" at bounding box center [816, 539] width 54 height 25
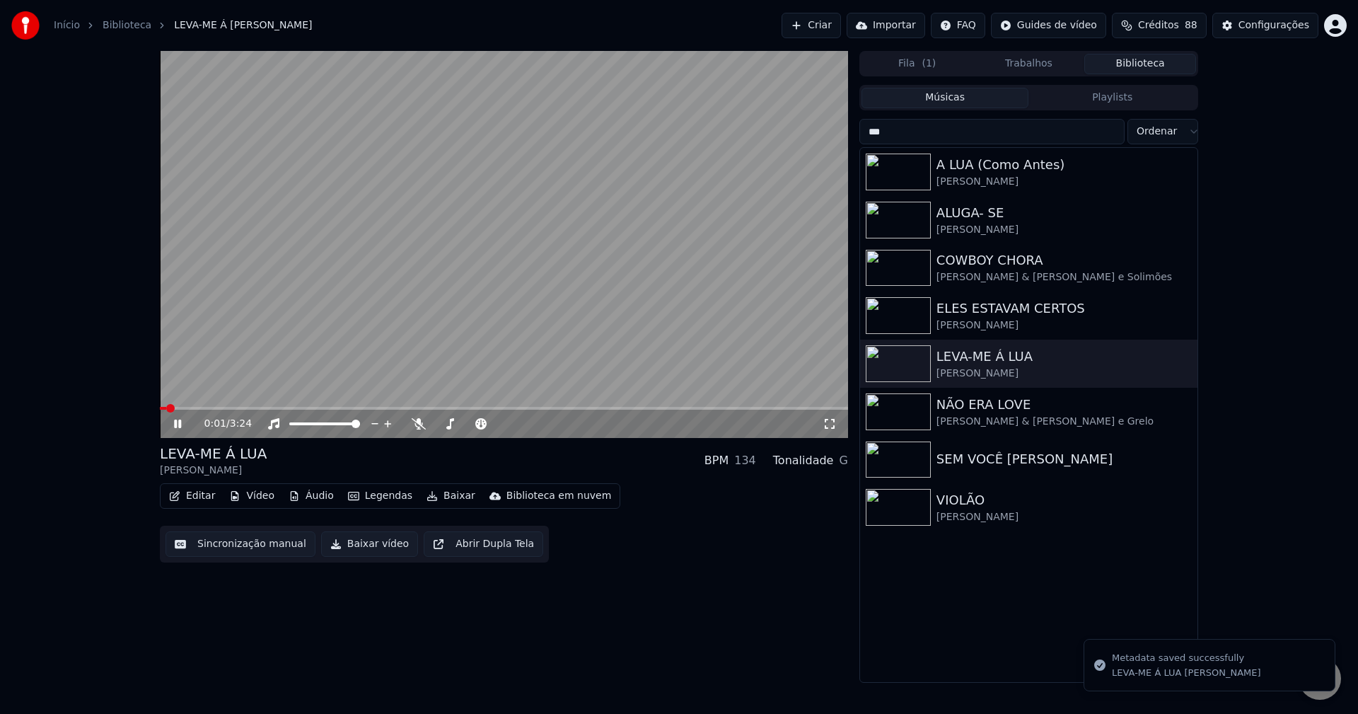
drag, startPoint x: 173, startPoint y: 427, endPoint x: 183, endPoint y: 419, distance: 12.0
click at [174, 425] on icon at bounding box center [187, 423] width 33 height 11
drag, startPoint x: 898, startPoint y: 132, endPoint x: 802, endPoint y: 138, distance: 97.1
click at [809, 140] on div "0:02 / 3:24 LEVA-ME Á LUA [PERSON_NAME] BPM 134 Tonalidade G Editar Vídeo Áudio…" at bounding box center [679, 367] width 1061 height 632
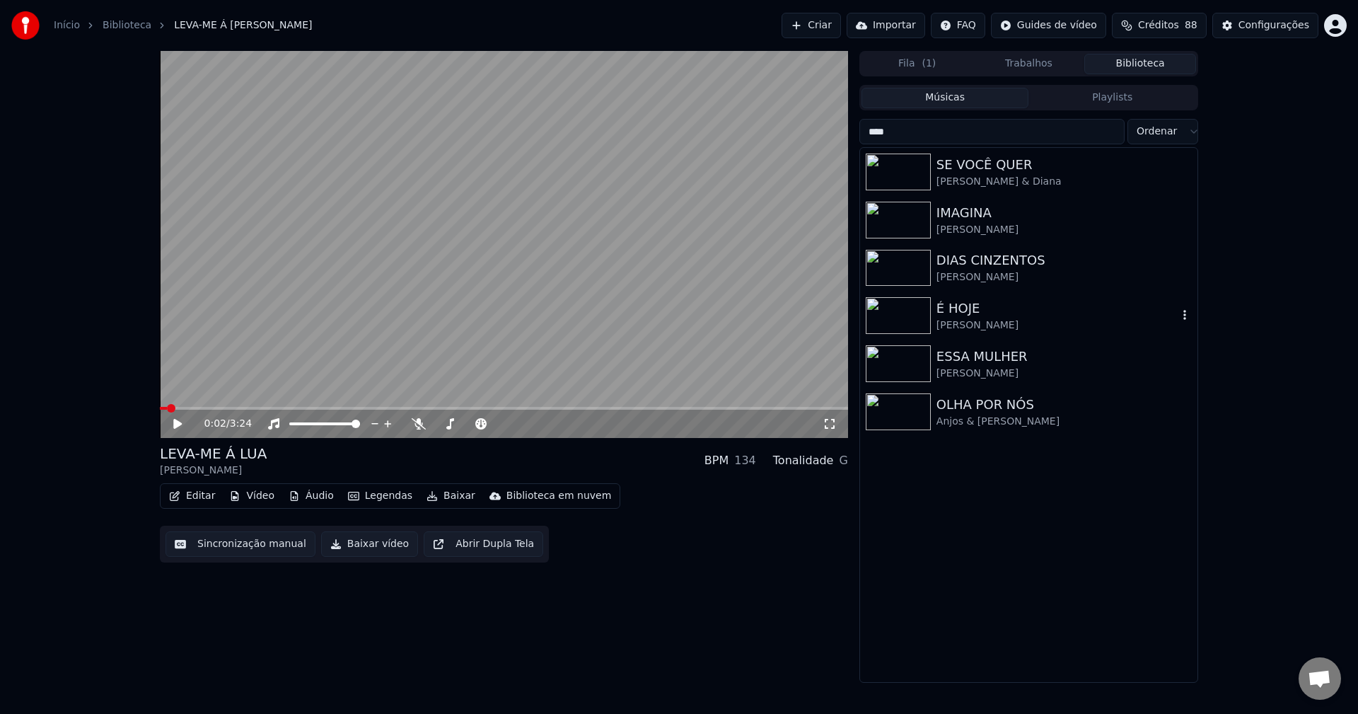
type input "****"
click at [976, 315] on div "É HOJE" at bounding box center [1057, 309] width 241 height 20
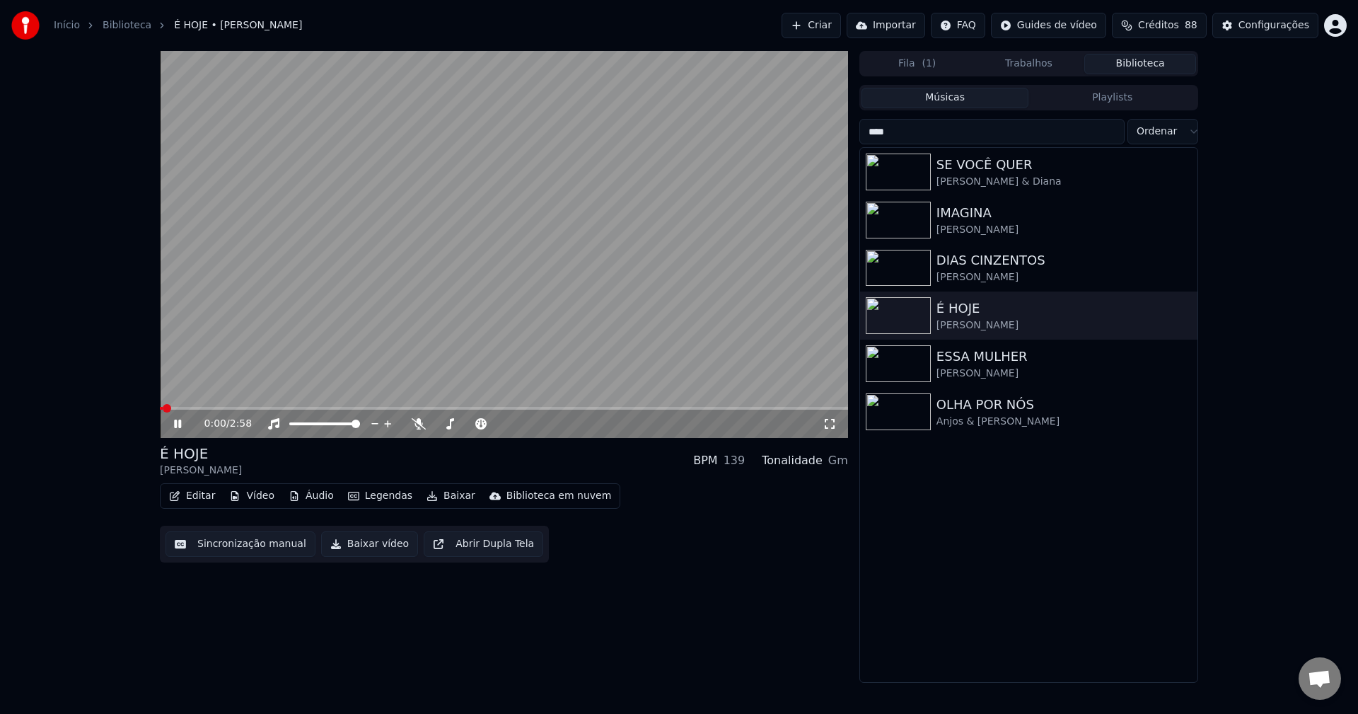
click at [179, 427] on icon at bounding box center [177, 424] width 7 height 8
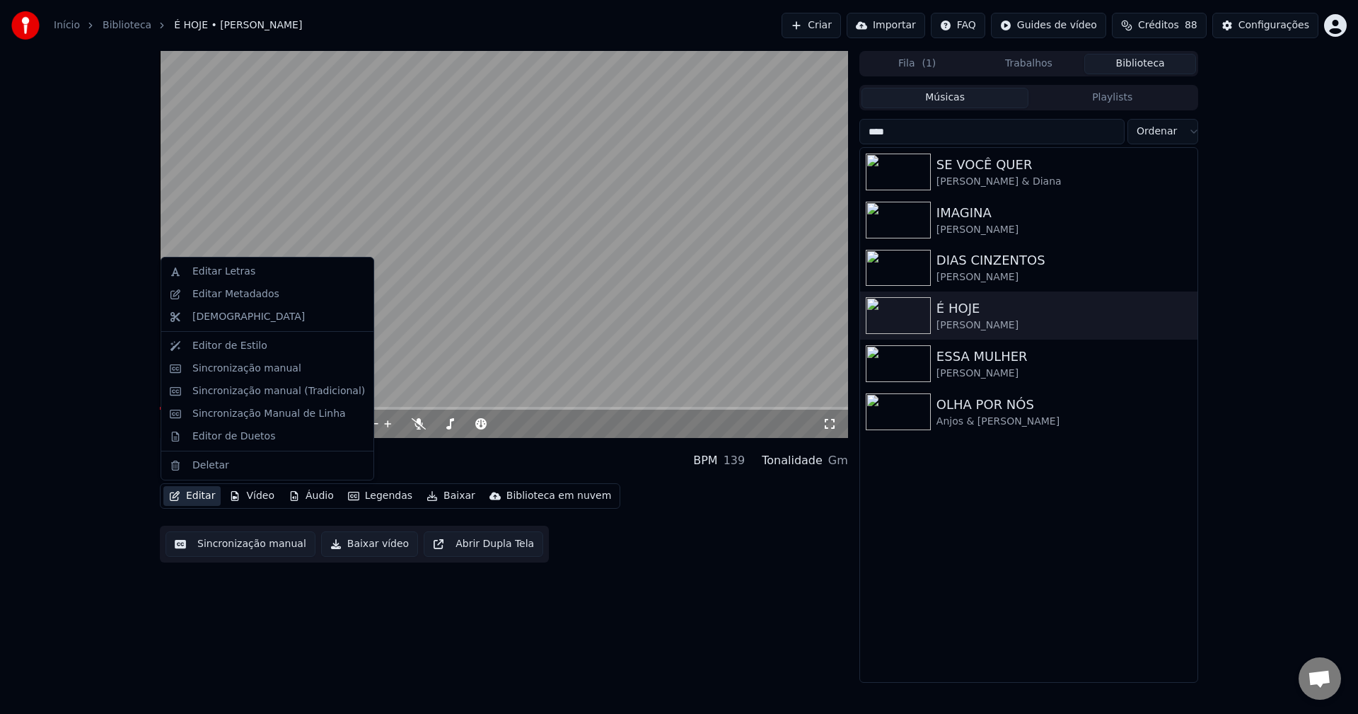
click at [187, 495] on button "Editar" at bounding box center [191, 496] width 57 height 20
click at [245, 296] on div "Editar Metadados" at bounding box center [235, 294] width 87 height 14
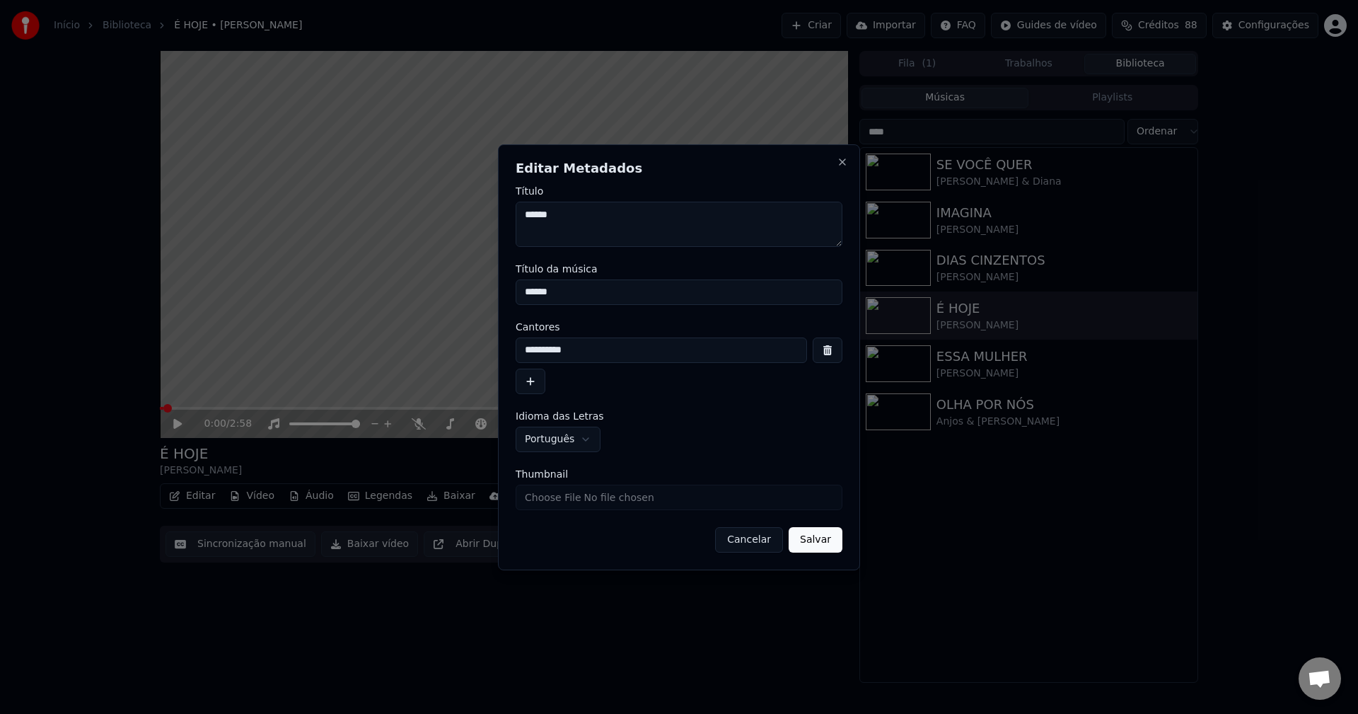
click at [548, 499] on input "Thumbnail" at bounding box center [679, 497] width 327 height 25
type input "**********"
click at [815, 536] on button "Salvar" at bounding box center [816, 539] width 54 height 25
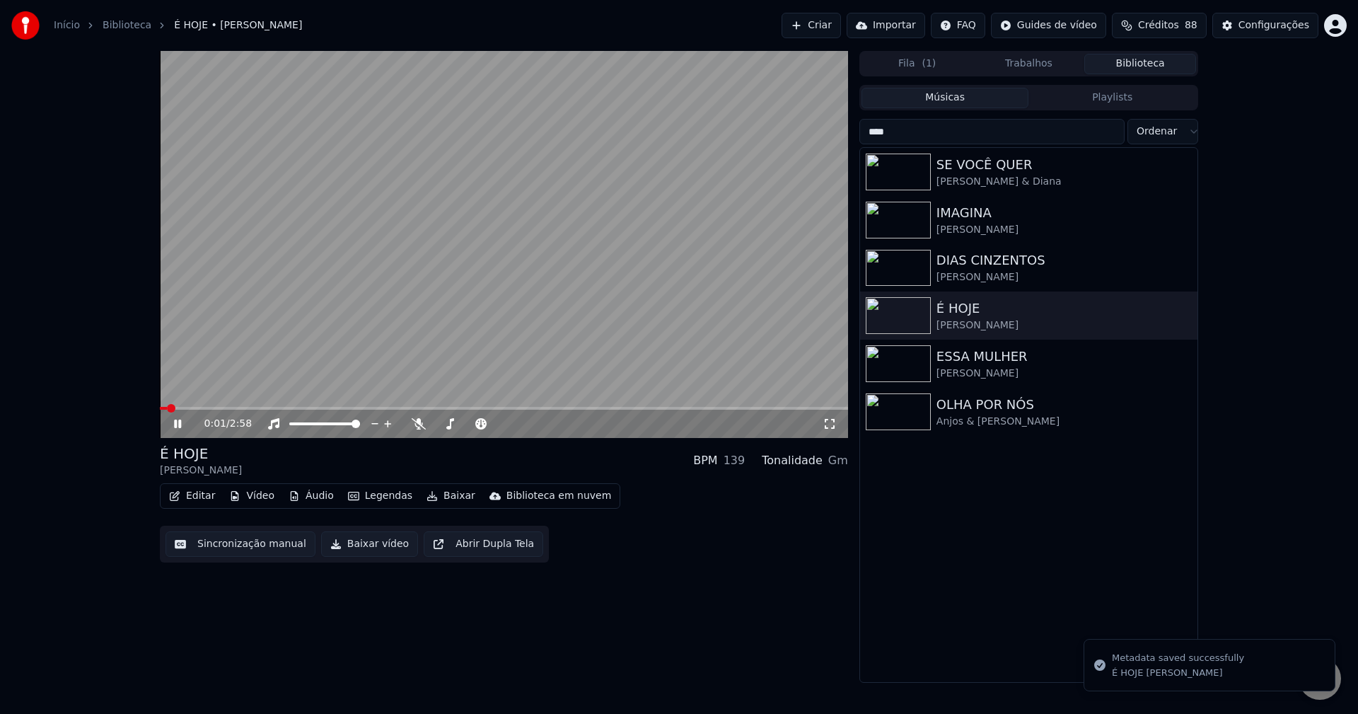
click at [177, 421] on icon at bounding box center [177, 424] width 7 height 8
click at [440, 501] on button "Baixar" at bounding box center [451, 496] width 60 height 20
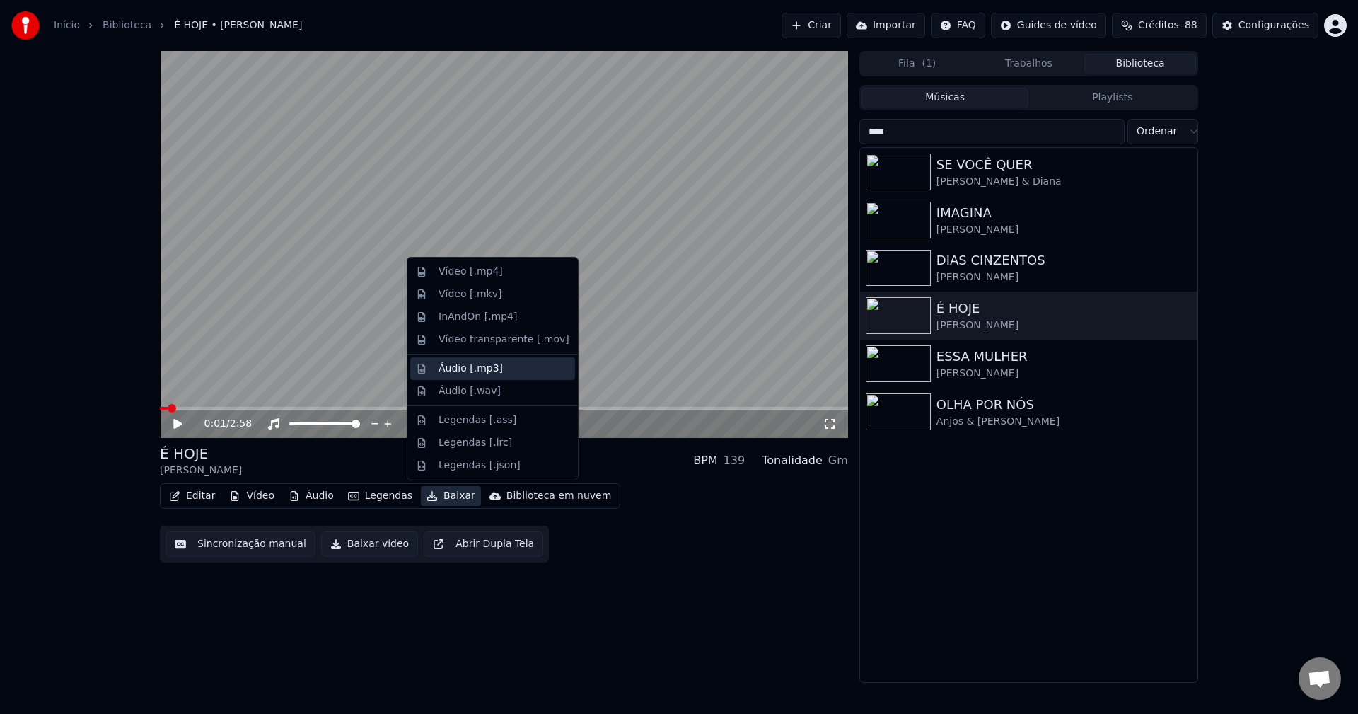
click at [475, 373] on div "Áudio [.mp3]" at bounding box center [471, 369] width 64 height 14
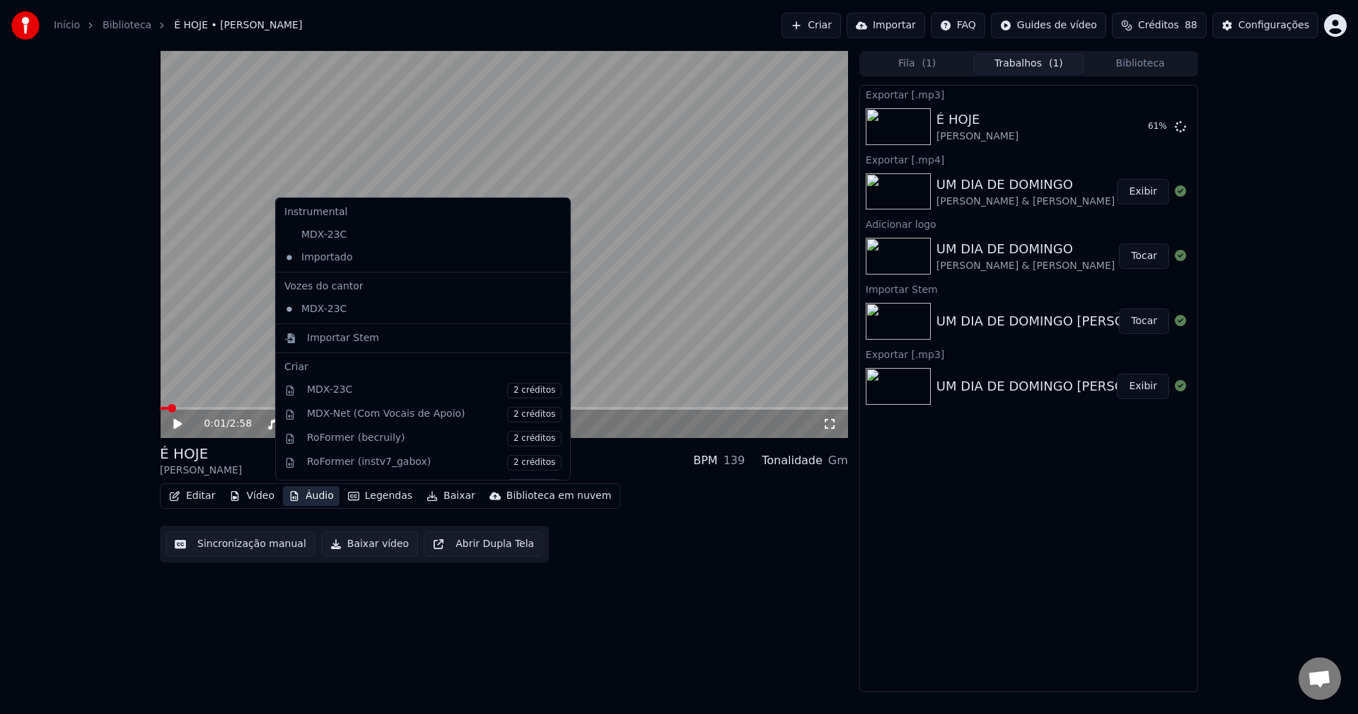
click at [317, 499] on button "Áudio" at bounding box center [311, 496] width 57 height 20
click at [330, 340] on div "Importar Stem" at bounding box center [343, 338] width 72 height 14
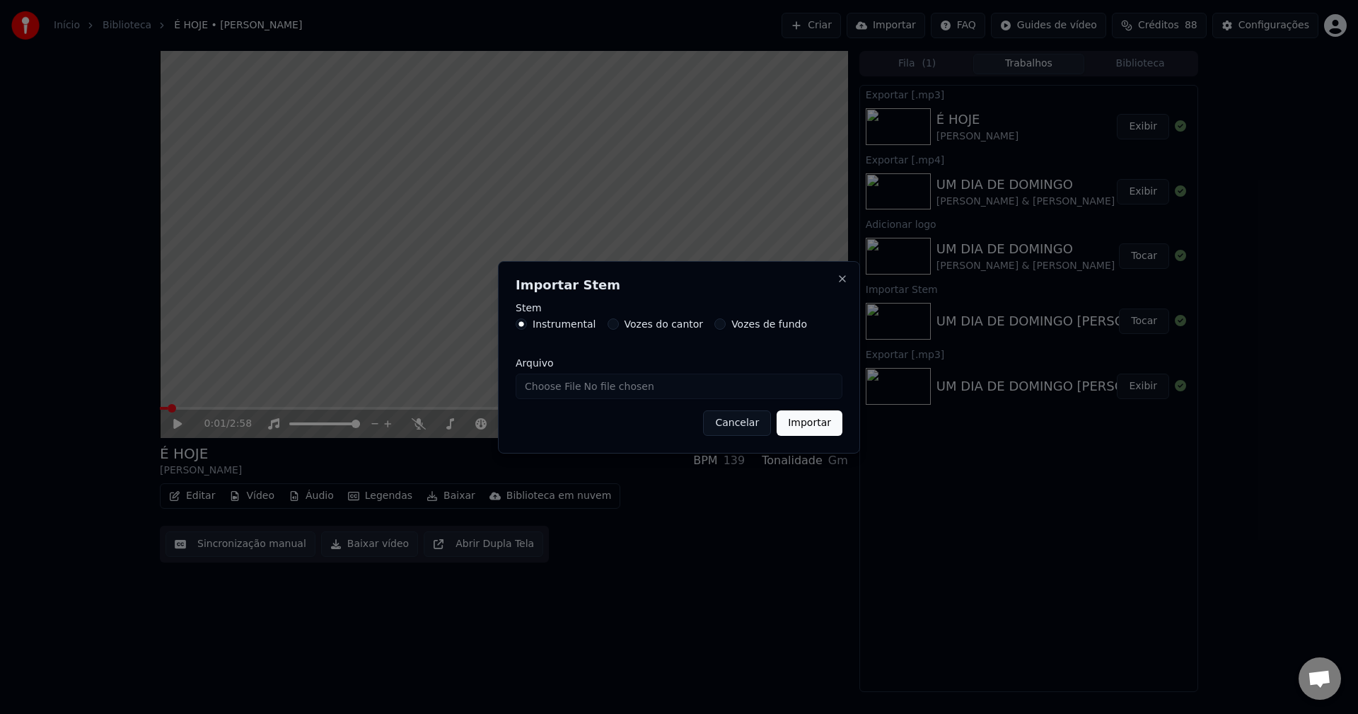
click at [570, 390] on input "Arquivo" at bounding box center [679, 386] width 327 height 25
type input "**********"
drag, startPoint x: 819, startPoint y: 421, endPoint x: 809, endPoint y: 412, distance: 13.0
click at [820, 422] on button "Importar" at bounding box center [810, 422] width 66 height 25
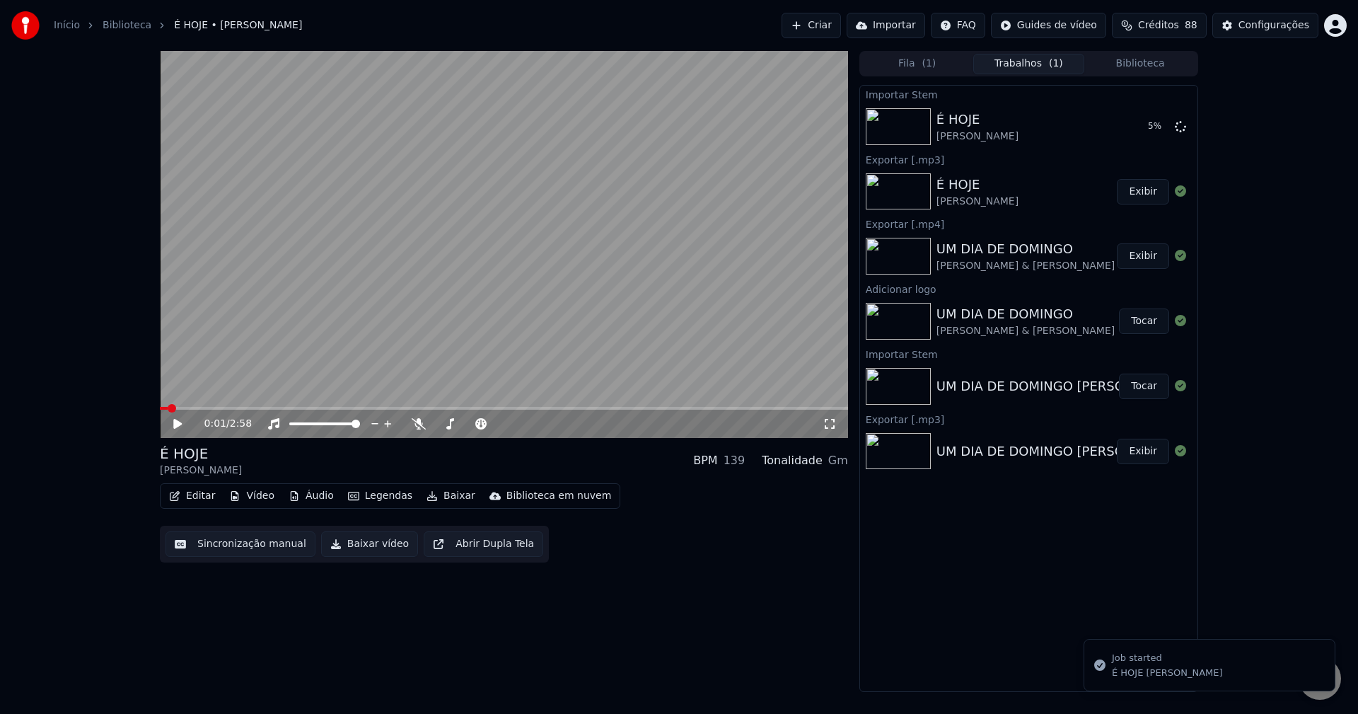
click at [176, 421] on icon at bounding box center [177, 424] width 8 height 10
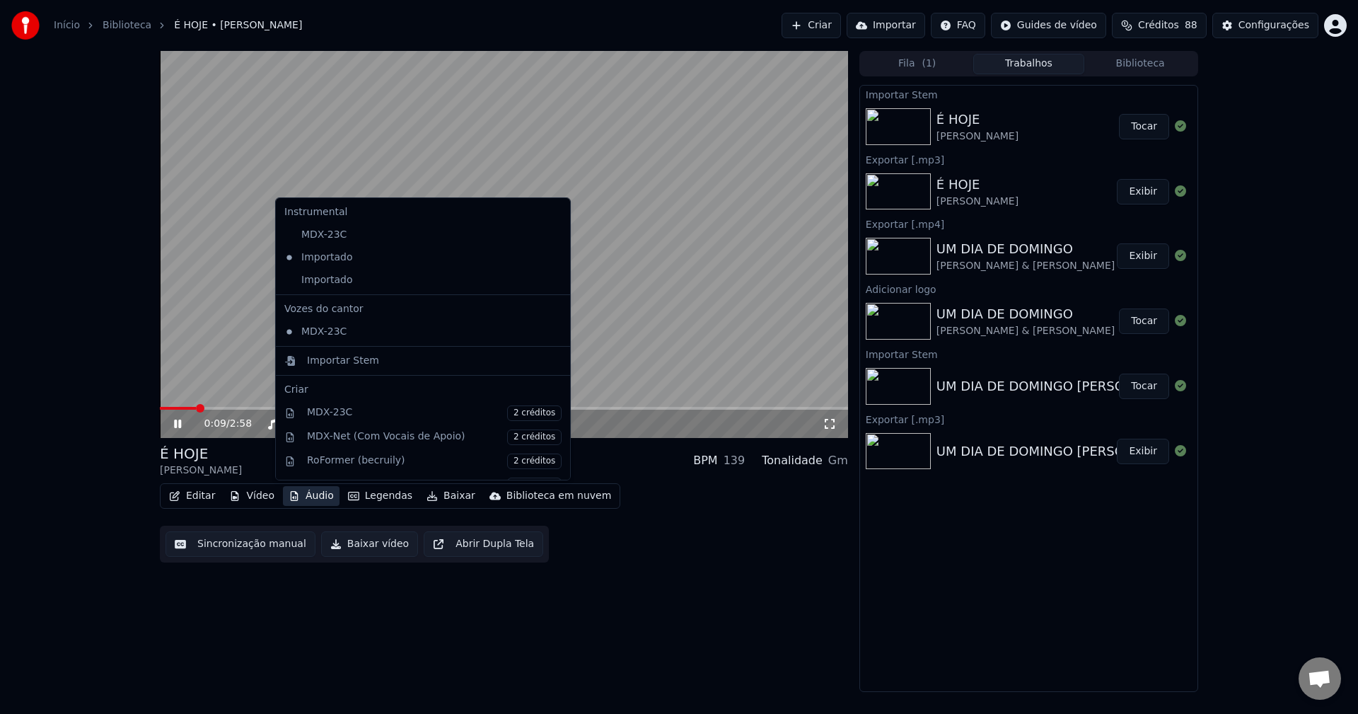
click at [312, 499] on button "Áudio" at bounding box center [311, 496] width 57 height 20
click at [290, 284] on div "Importado" at bounding box center [412, 280] width 267 height 23
click at [318, 499] on button "Áudio" at bounding box center [311, 496] width 57 height 20
click at [552, 260] on icon at bounding box center [557, 257] width 10 height 11
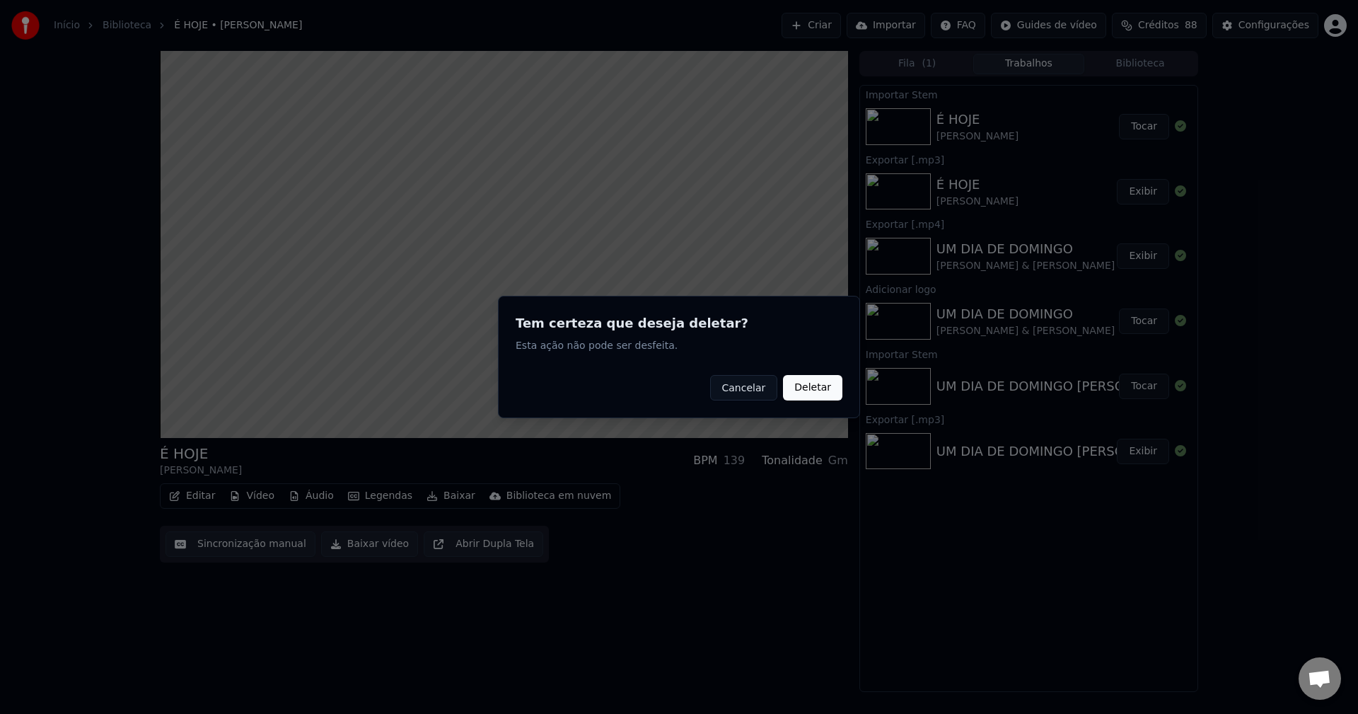
click at [809, 393] on button "Deletar" at bounding box center [812, 387] width 59 height 25
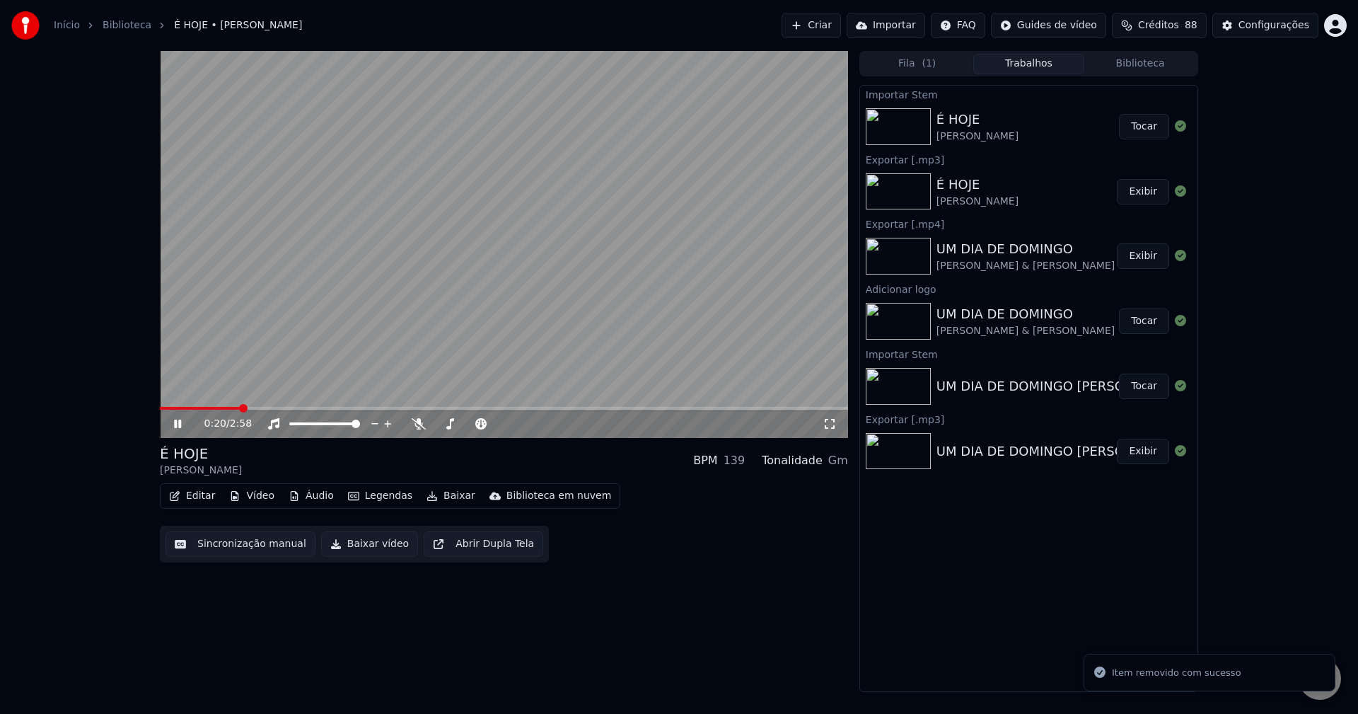
click at [178, 423] on icon at bounding box center [187, 423] width 33 height 11
click at [374, 552] on button "Baixar vídeo" at bounding box center [369, 543] width 97 height 25
